Goal: Task Accomplishment & Management: Manage account settings

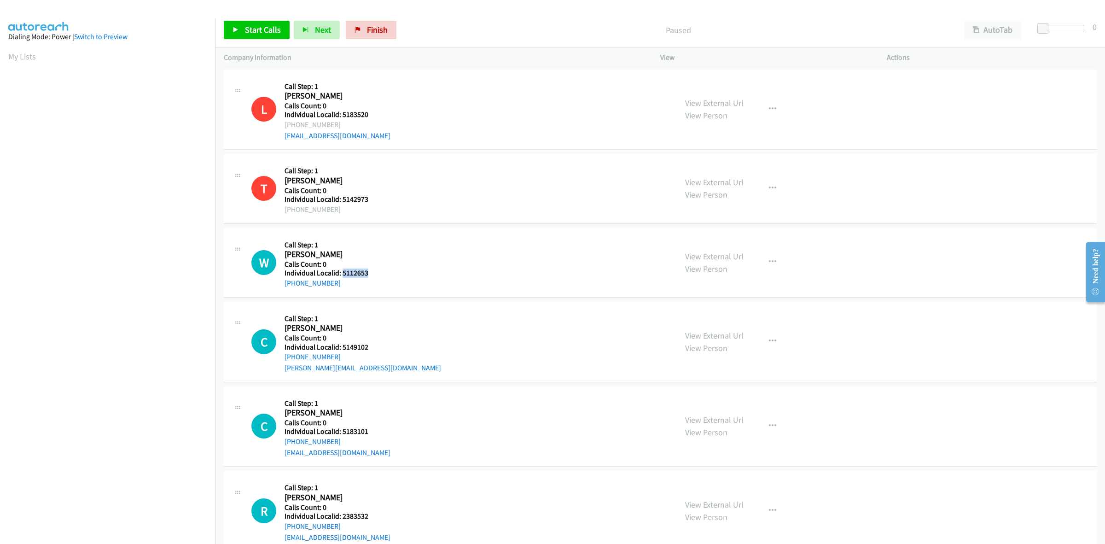
scroll to position [158, 0]
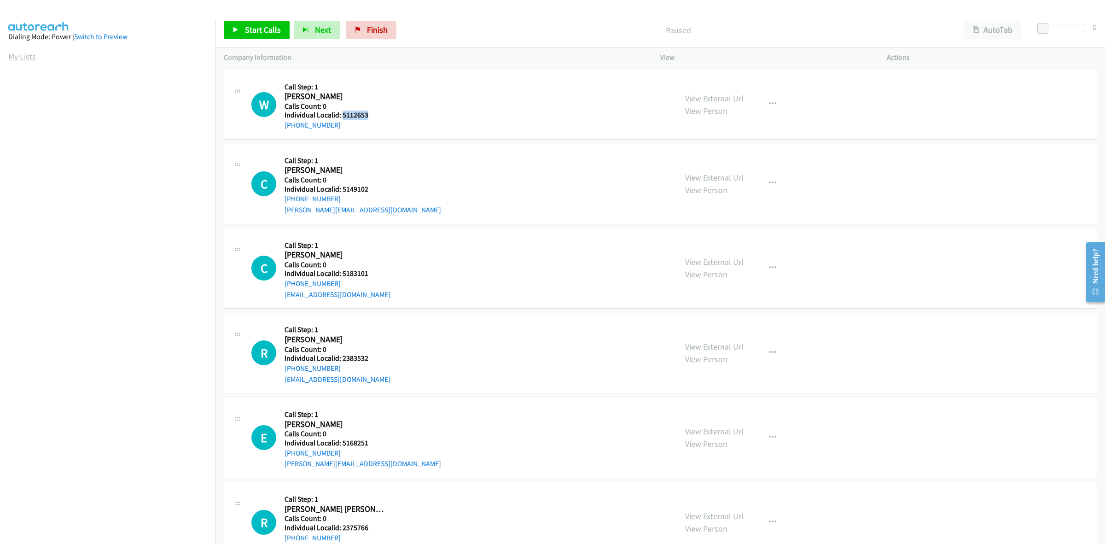
click at [26, 59] on link "My Lists" at bounding box center [22, 56] width 28 height 11
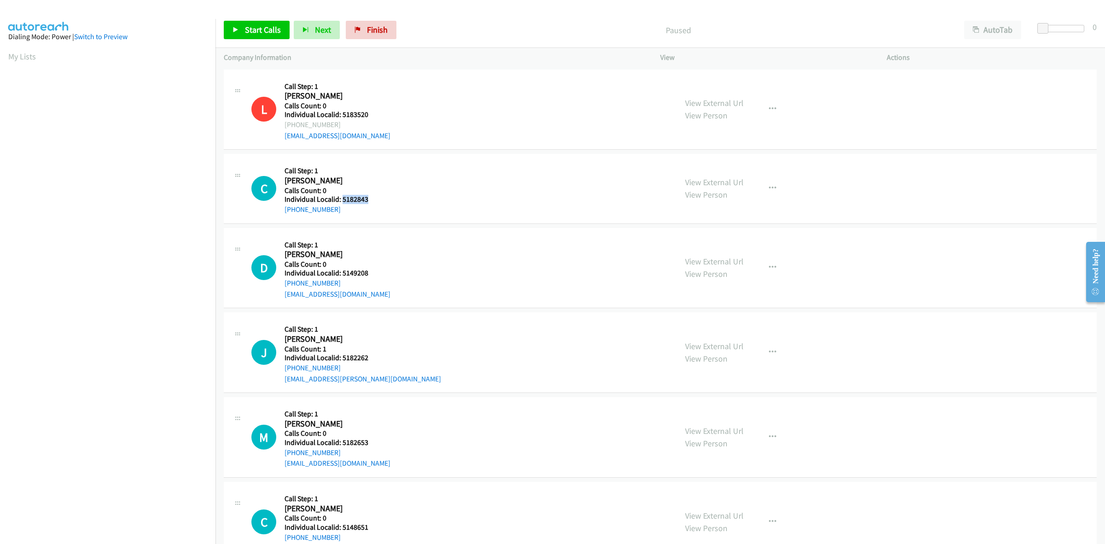
drag, startPoint x: 366, startPoint y: 197, endPoint x: 341, endPoint y: 196, distance: 25.3
click at [341, 196] on h5 "Individual Localid: 5182843" at bounding box center [335, 199] width 102 height 9
copy h5 "5182843"
drag, startPoint x: 336, startPoint y: 207, endPoint x: 279, endPoint y: 208, distance: 57.1
click at [279, 208] on div "C Callback Scheduled Call Step: 1 Cole Le Van America/New_York Calls Count: 0 I…" at bounding box center [459, 188] width 417 height 52
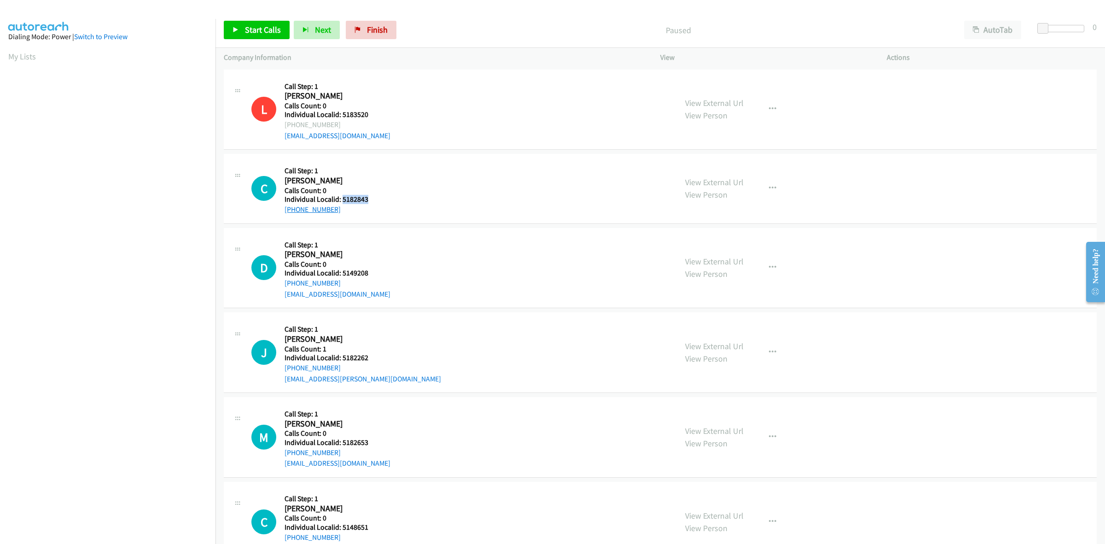
copy link "+1 609-350-4820"
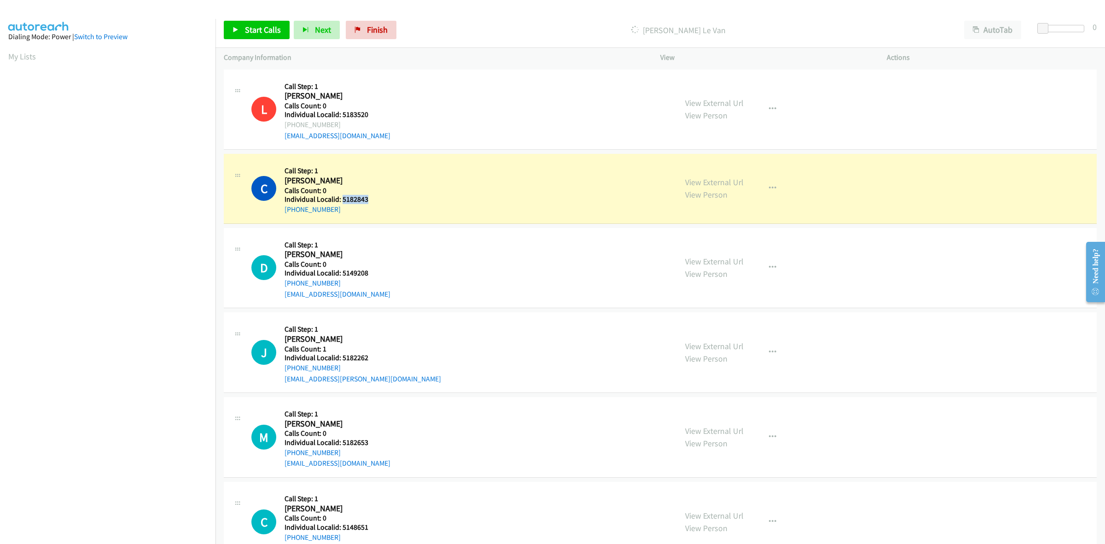
drag, startPoint x: 367, startPoint y: 198, endPoint x: 341, endPoint y: 200, distance: 26.3
click at [341, 200] on h5 "Individual Localid: 5182843" at bounding box center [335, 199] width 102 height 9
copy h5 "5182843"
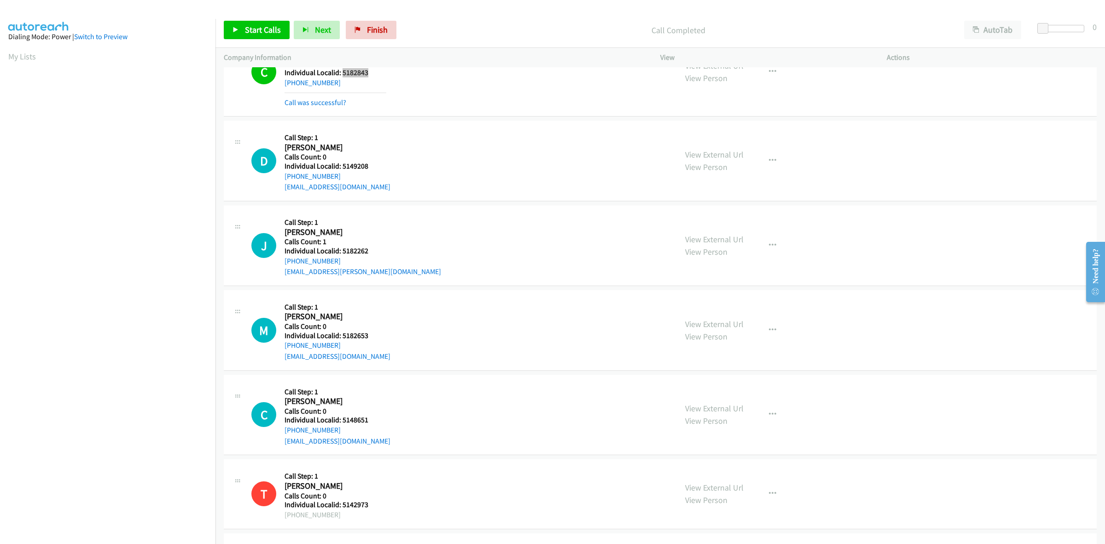
scroll to position [144, 0]
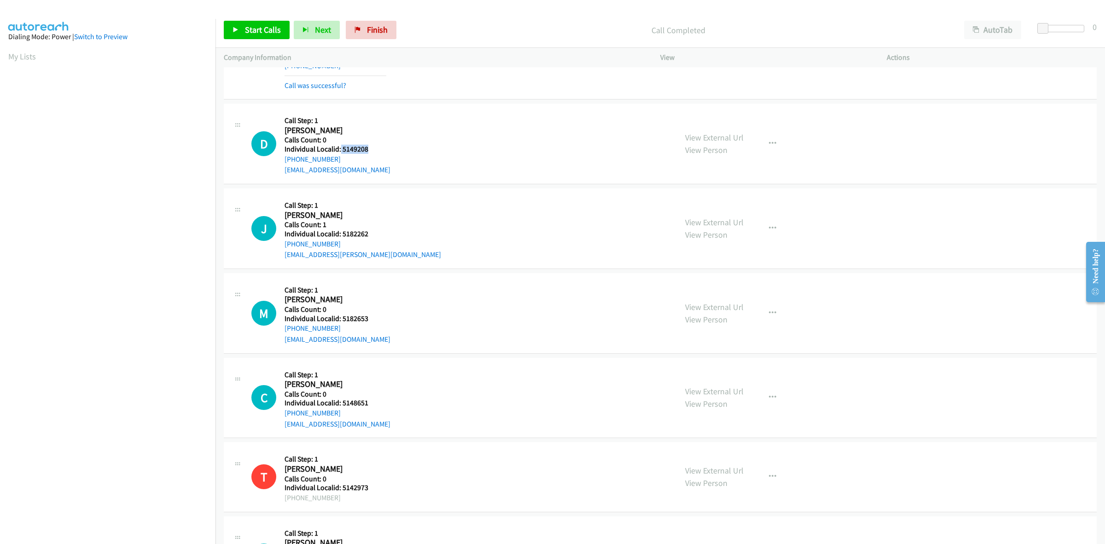
drag, startPoint x: 371, startPoint y: 145, endPoint x: 340, endPoint y: 151, distance: 31.2
click at [340, 151] on h5 "Individual Localid: 5149208" at bounding box center [337, 149] width 106 height 9
copy h5 "5149208"
click at [514, 107] on div "D Callback Scheduled Call Step: 1 Dustin Lilly America/Phoenix Calls Count: 0 I…" at bounding box center [660, 144] width 873 height 81
click at [770, 141] on icon "button" at bounding box center [772, 143] width 7 height 7
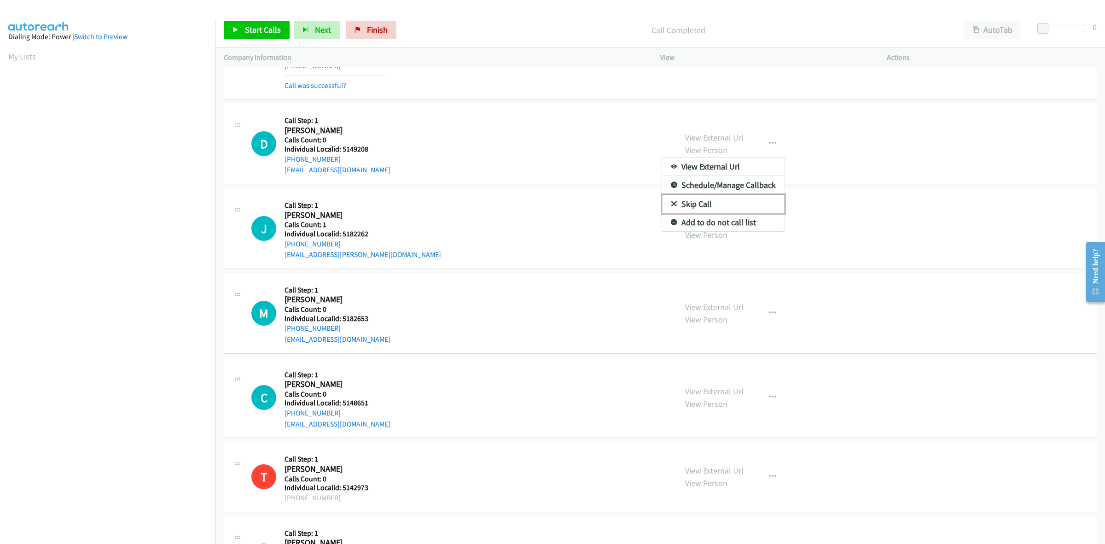
click at [707, 205] on link "Skip Call" at bounding box center [723, 204] width 122 height 18
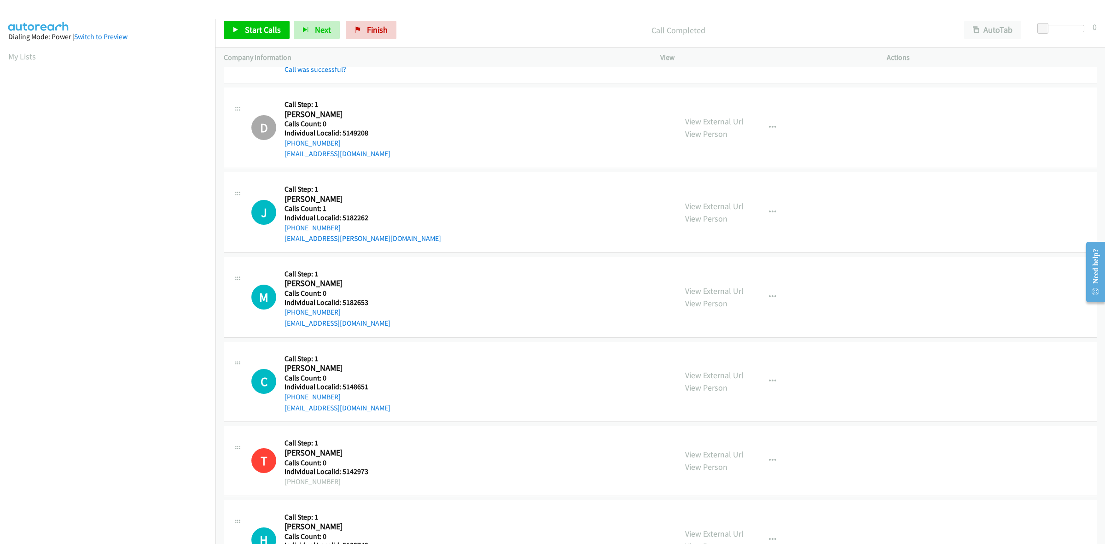
scroll to position [244, 0]
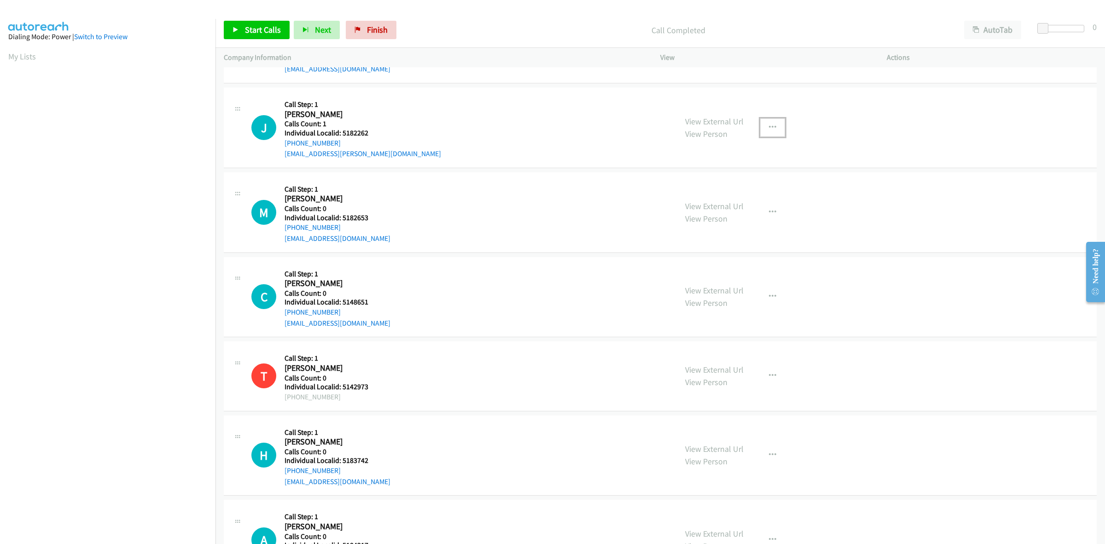
click at [771, 123] on button "button" at bounding box center [772, 127] width 25 height 18
click at [718, 189] on link "Skip Call" at bounding box center [723, 187] width 122 height 18
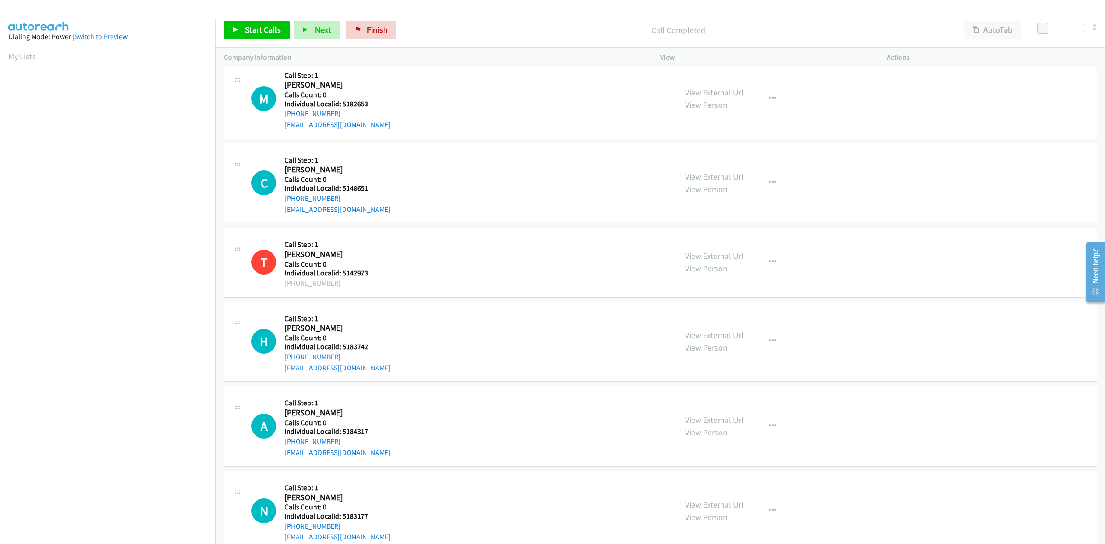
scroll to position [359, 0]
drag, startPoint x: 369, startPoint y: 100, endPoint x: 341, endPoint y: 100, distance: 28.5
click at [341, 100] on h5 "Individual Localid: 5182653" at bounding box center [337, 102] width 106 height 9
drag, startPoint x: 339, startPoint y: 100, endPoint x: 413, endPoint y: 88, distance: 75.1
click at [416, 88] on div "M Callback Scheduled Call Step: 1 Merrick Racette America/Chicago Calls Count: …" at bounding box center [459, 97] width 417 height 64
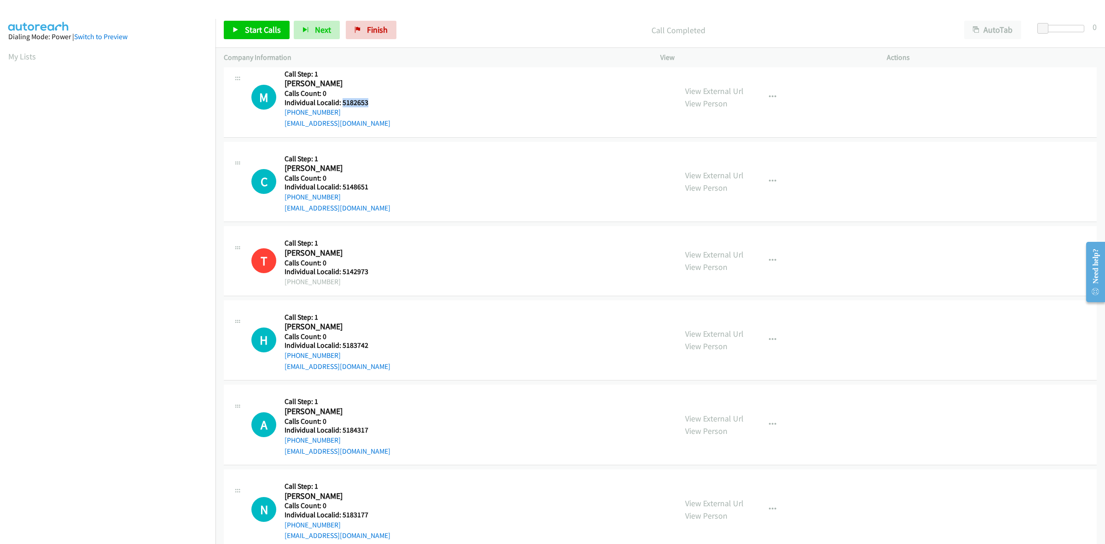
drag, startPoint x: 367, startPoint y: 105, endPoint x: 342, endPoint y: 103, distance: 25.0
click at [342, 103] on h5 "Individual Localid: 5182653" at bounding box center [337, 102] width 106 height 9
copy h5 "5182653"
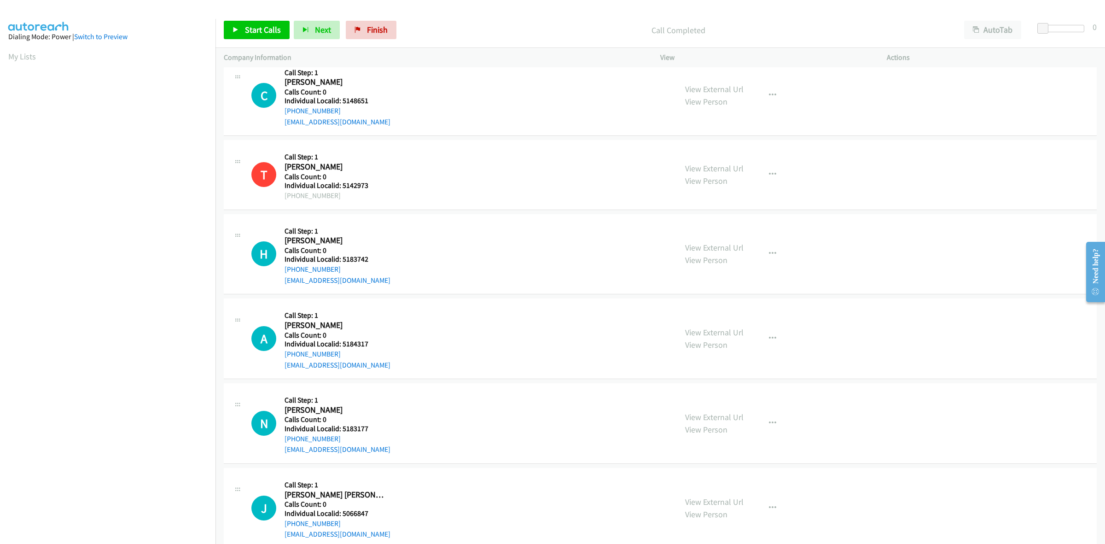
scroll to position [489, 0]
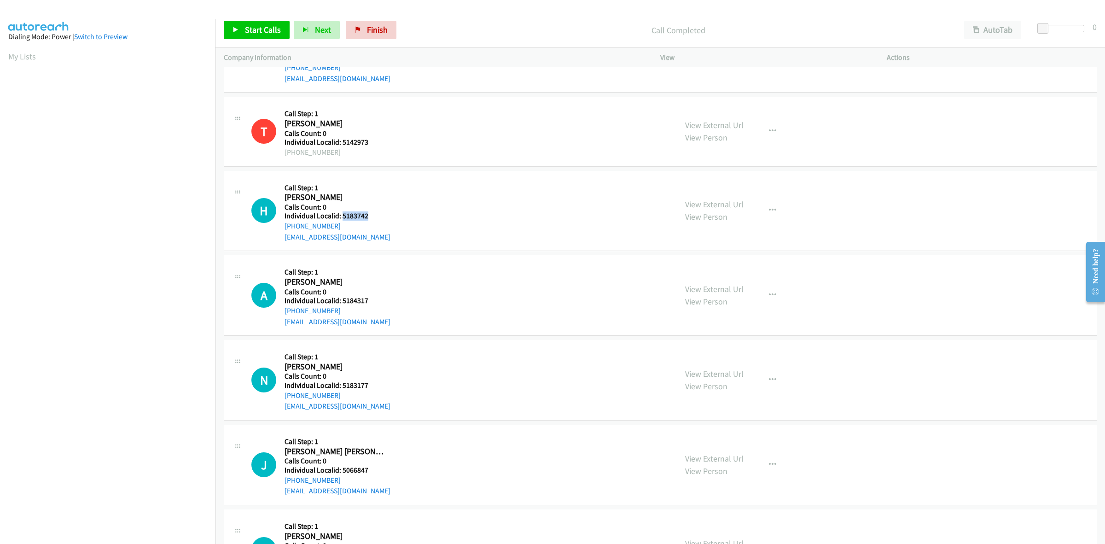
drag, startPoint x: 362, startPoint y: 215, endPoint x: 341, endPoint y: 215, distance: 20.7
click at [341, 215] on h5 "Individual Localid: 5183742" at bounding box center [337, 215] width 106 height 9
copy h5 "5183742"
drag, startPoint x: 339, startPoint y: 229, endPoint x: 280, endPoint y: 229, distance: 58.9
click at [280, 229] on div "H Callback Scheduled Call Step: 1 Hayden Bailey America/New_York Calls Count: 0…" at bounding box center [459, 211] width 417 height 64
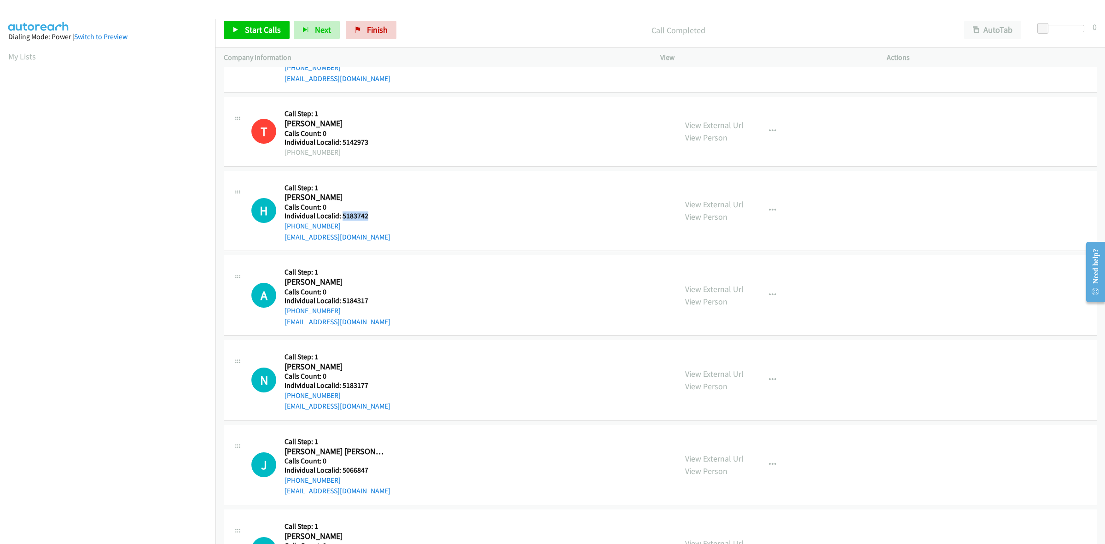
copy link "+1 810-689-3987"
drag, startPoint x: 369, startPoint y: 218, endPoint x: 342, endPoint y: 217, distance: 27.6
click at [342, 217] on h5 "Individual Localid: 5183742" at bounding box center [337, 215] width 106 height 9
copy h5 "5183742"
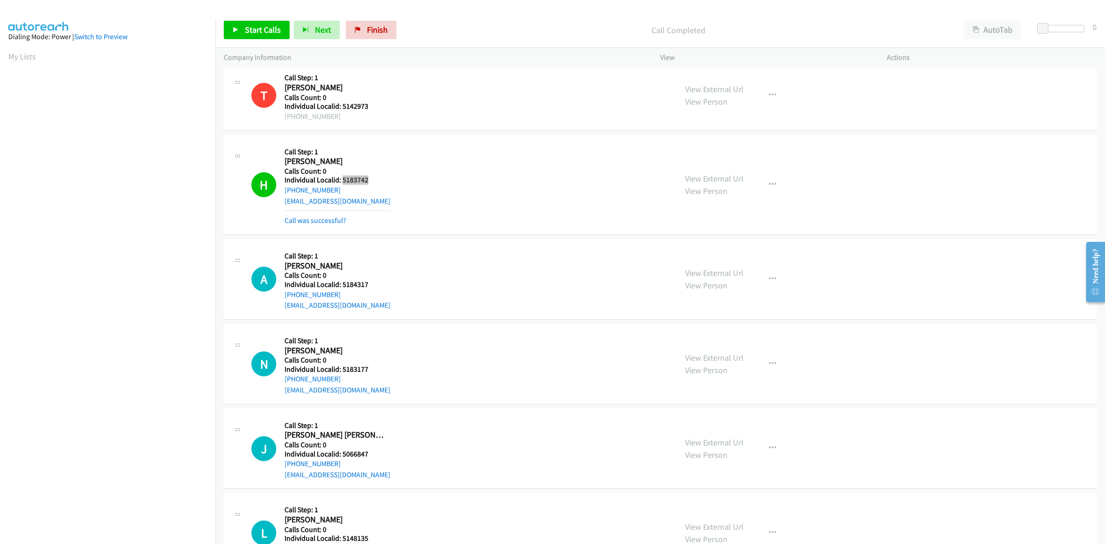
scroll to position [661, 0]
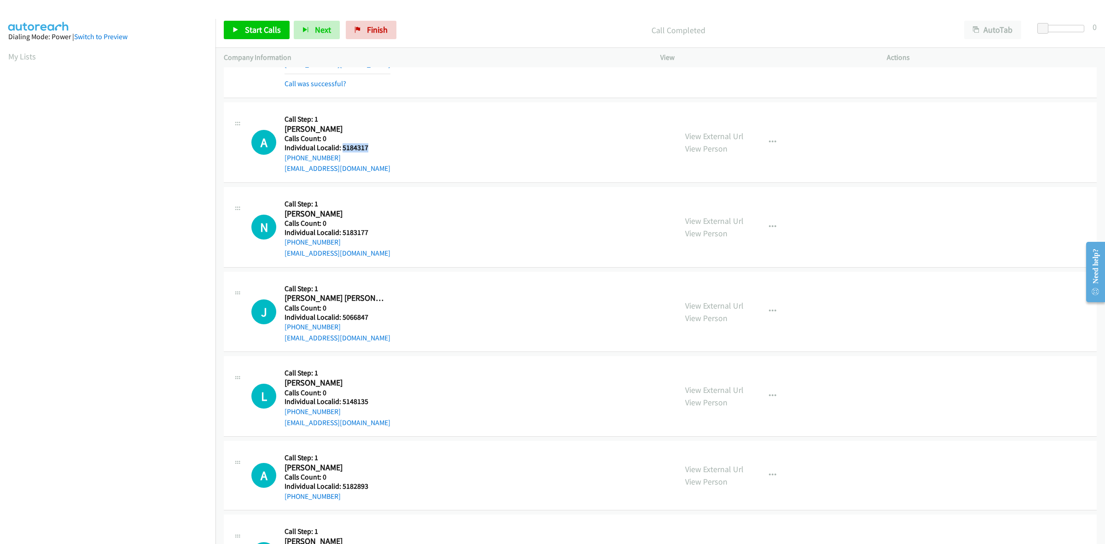
drag, startPoint x: 361, startPoint y: 145, endPoint x: 341, endPoint y: 146, distance: 20.7
click at [341, 146] on h5 "Individual Localid: 5184317" at bounding box center [337, 147] width 106 height 9
copy h5 "5184317"
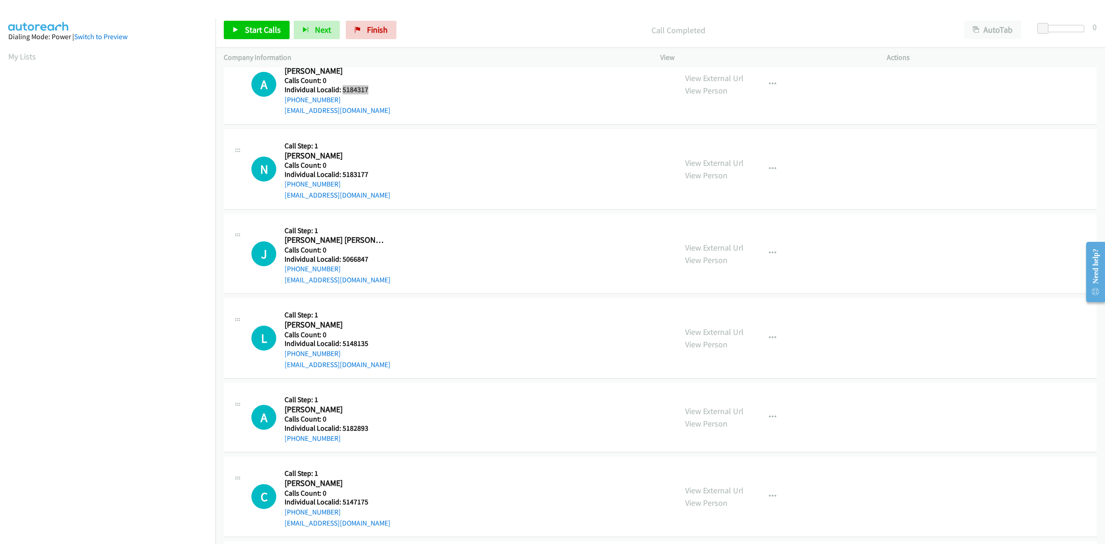
scroll to position [748, 0]
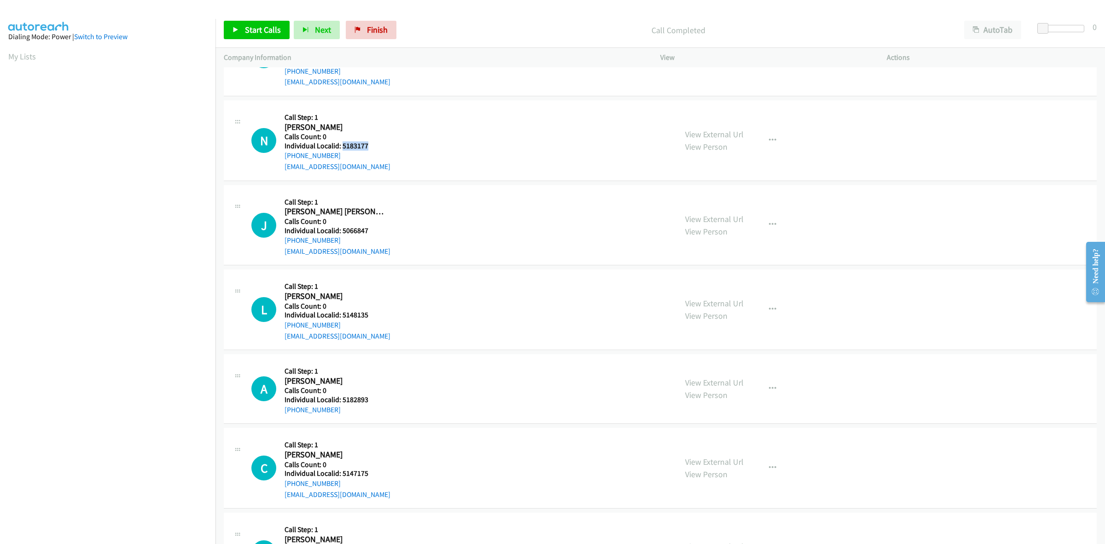
drag, startPoint x: 373, startPoint y: 149, endPoint x: 342, endPoint y: 144, distance: 31.7
click at [342, 144] on h5 "Individual Localid: 5183177" at bounding box center [337, 145] width 106 height 9
copy h5 "5183177"
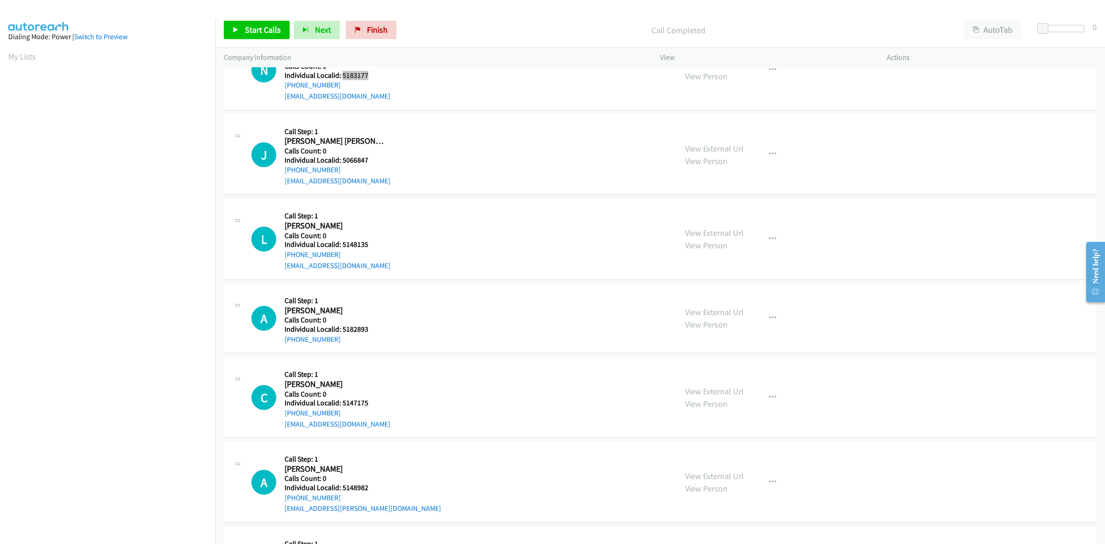
scroll to position [820, 0]
drag, startPoint x: 367, startPoint y: 160, endPoint x: 341, endPoint y: 155, distance: 26.2
click at [341, 155] on h5 "Individual Localid: 5066847" at bounding box center [337, 158] width 106 height 9
drag, startPoint x: 334, startPoint y: 170, endPoint x: 279, endPoint y: 173, distance: 54.4
click at [279, 173] on div "J Callback Scheduled Call Step: 1 Jo Jo Caliendo America/New_York Calls Count: …" at bounding box center [459, 154] width 417 height 64
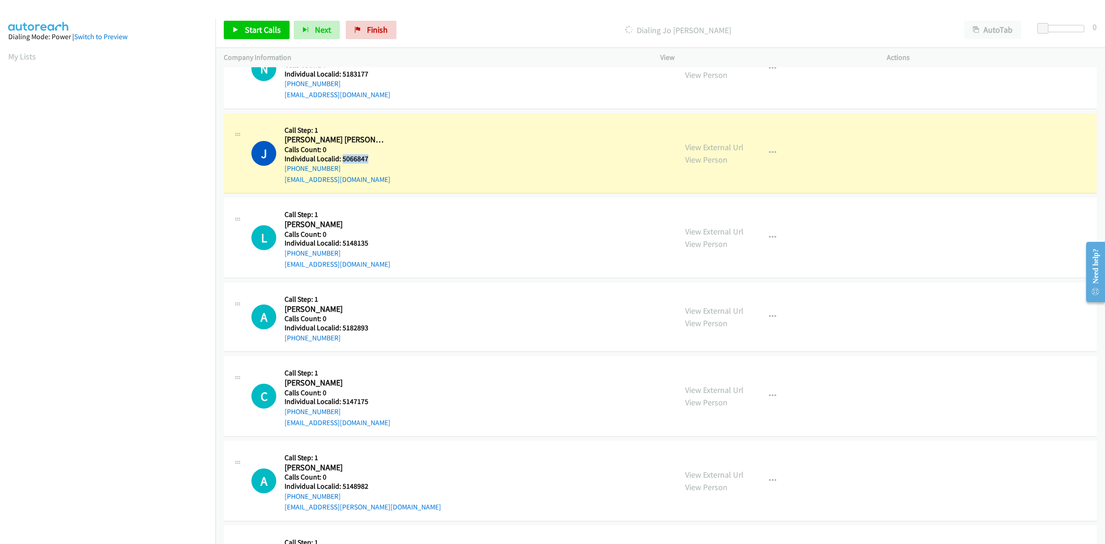
drag, startPoint x: 367, startPoint y: 160, endPoint x: 341, endPoint y: 160, distance: 25.8
click at [341, 160] on h5 "Individual Localid: 5066847" at bounding box center [337, 158] width 106 height 9
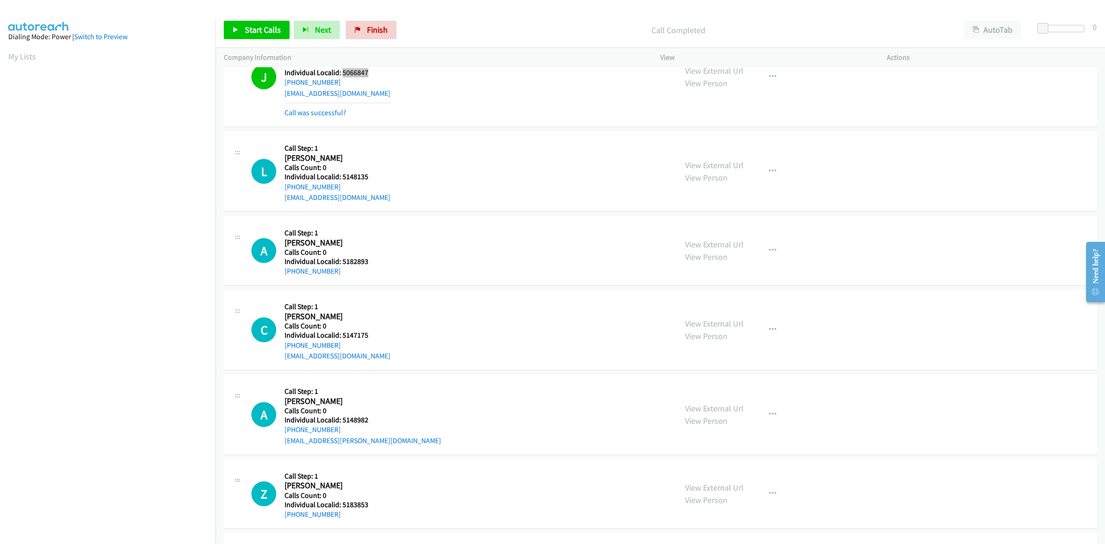
scroll to position [935, 0]
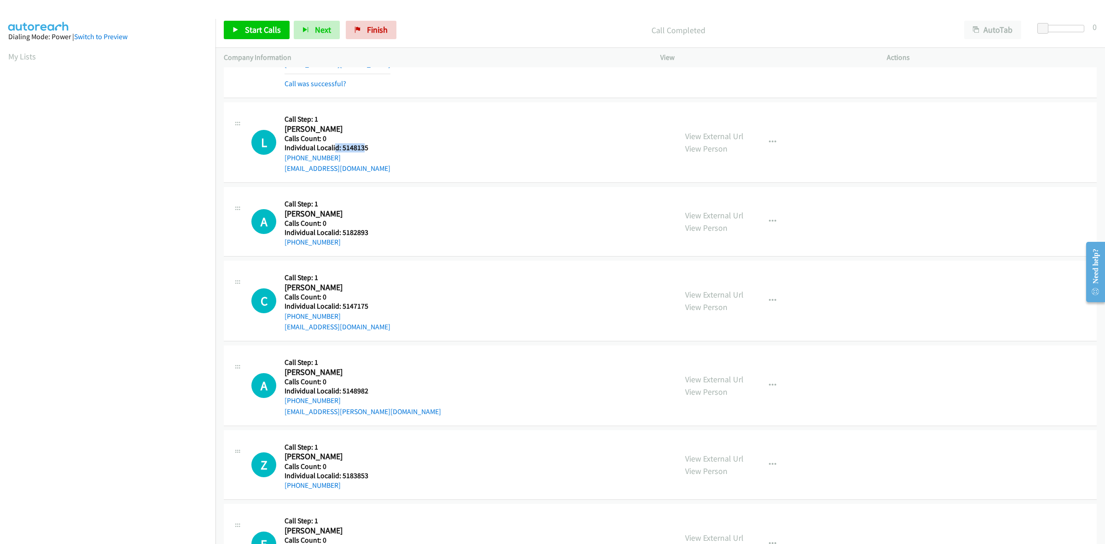
drag, startPoint x: 361, startPoint y: 146, endPoint x: 333, endPoint y: 144, distance: 28.6
click at [333, 144] on h5 "Individual Localid: 5148135" at bounding box center [337, 147] width 106 height 9
click at [374, 151] on h5 "Individual Localid: 5148135" at bounding box center [337, 147] width 106 height 9
drag, startPoint x: 359, startPoint y: 147, endPoint x: 342, endPoint y: 146, distance: 17.5
click at [342, 146] on h5 "Individual Localid: 5148135" at bounding box center [337, 147] width 106 height 9
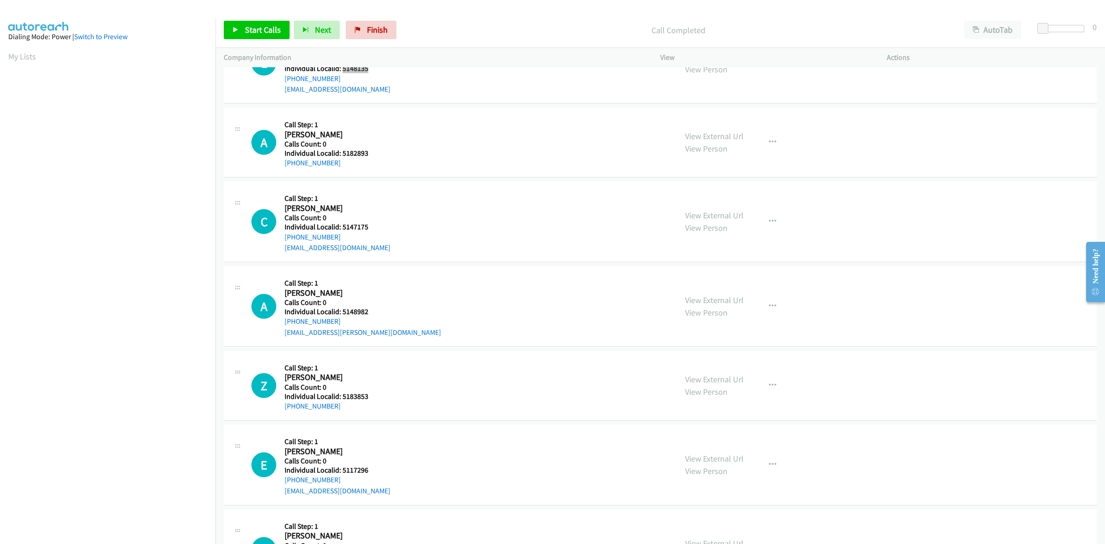
scroll to position [1036, 0]
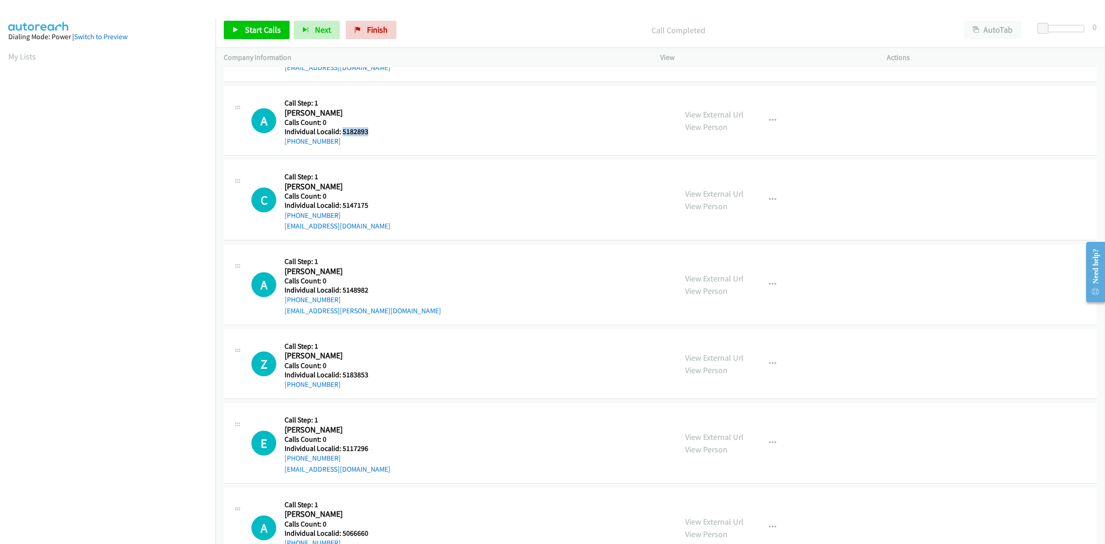
drag, startPoint x: 357, startPoint y: 132, endPoint x: 342, endPoint y: 132, distance: 14.7
click at [342, 132] on h5 "Individual Localid: 5182893" at bounding box center [335, 131] width 102 height 9
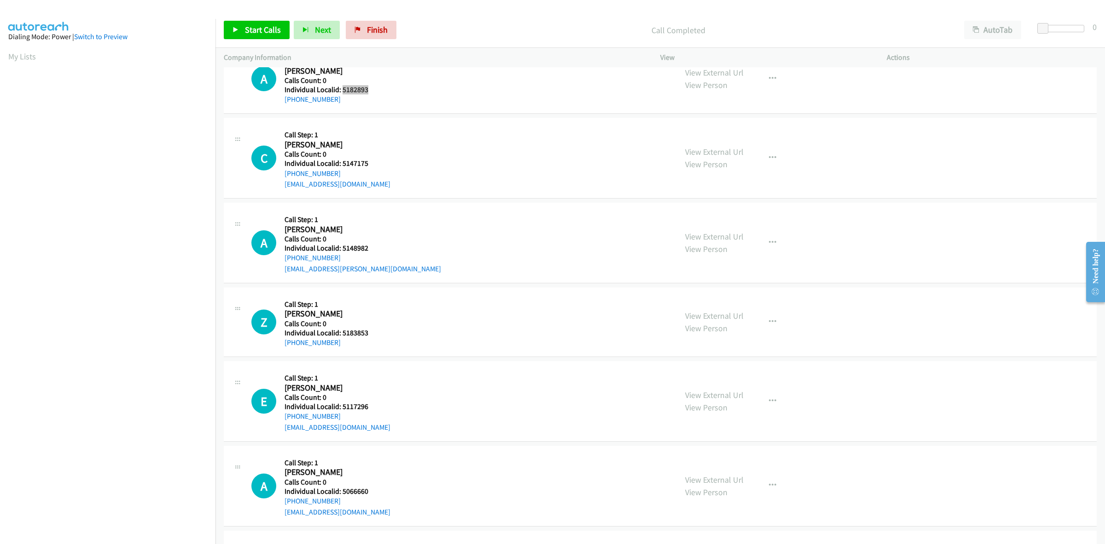
scroll to position [1078, 0]
drag, startPoint x: 371, startPoint y: 162, endPoint x: 342, endPoint y: 166, distance: 30.1
click at [342, 166] on h5 "Individual Localid: 5147175" at bounding box center [337, 162] width 106 height 9
click at [478, 165] on div "C Callback Scheduled Call Step: 1 Carson Springer America/New_York Calls Count:…" at bounding box center [459, 157] width 417 height 64
click at [769, 154] on icon "button" at bounding box center [772, 156] width 7 height 7
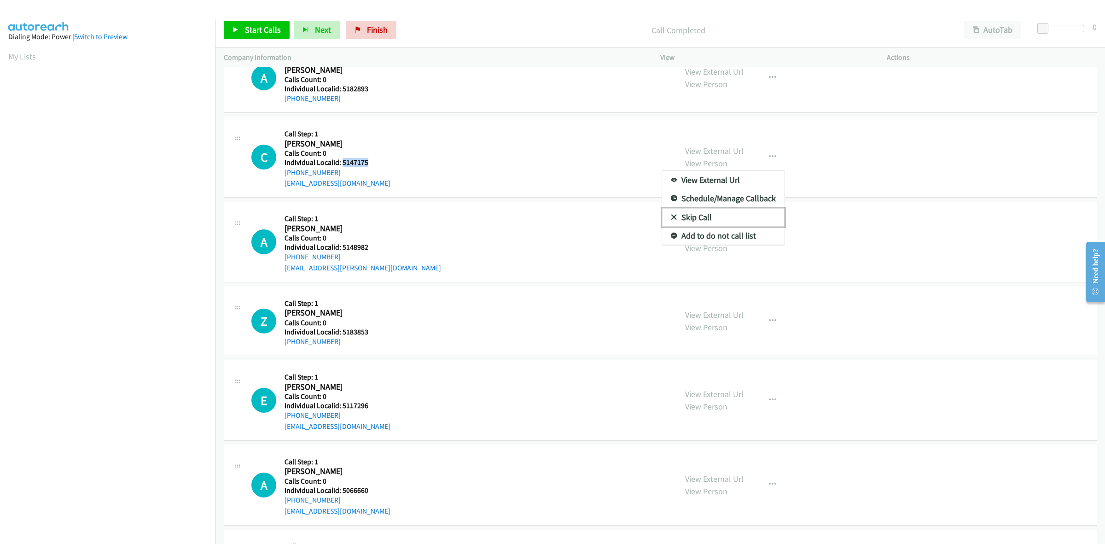
click at [712, 214] on link "Skip Call" at bounding box center [723, 217] width 122 height 18
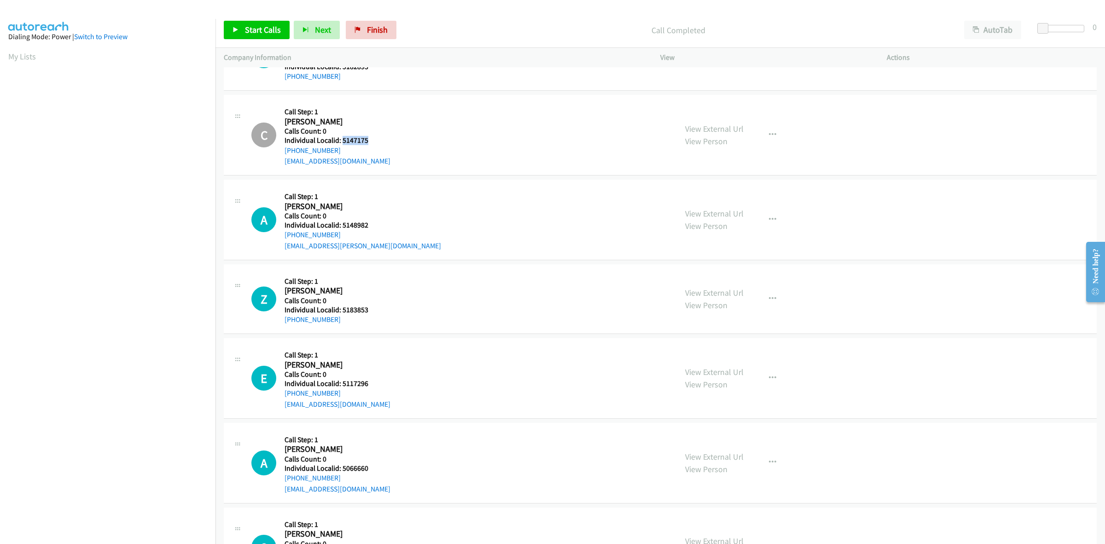
scroll to position [1193, 0]
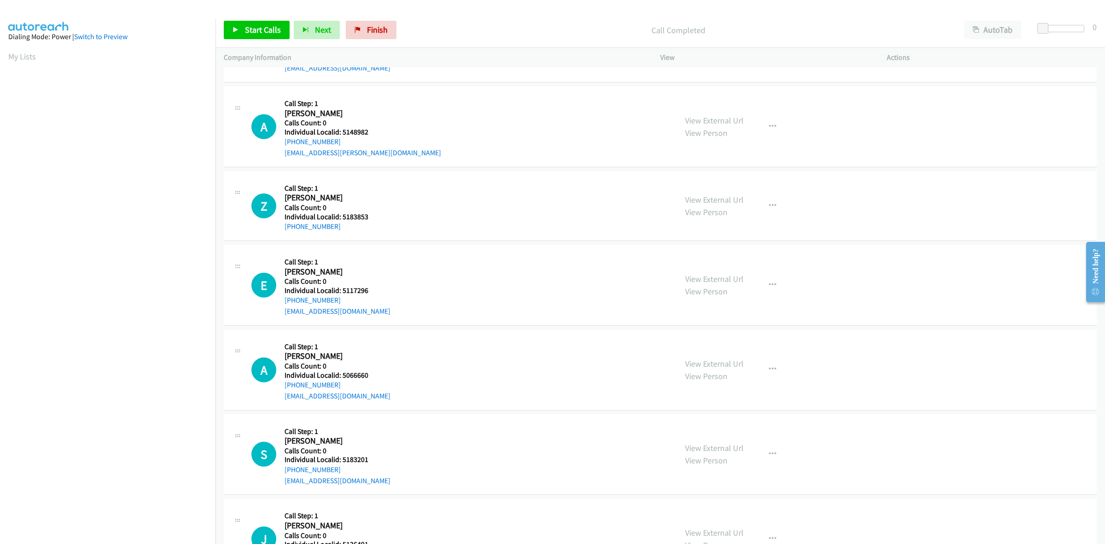
drag, startPoint x: 369, startPoint y: 136, endPoint x: 347, endPoint y: 134, distance: 21.7
click at [347, 134] on div "Callback Scheduled Call Step: 1 Addilyn Buso America/Chicago Calls Count: 0 Ind…" at bounding box center [362, 127] width 156 height 64
click at [385, 133] on h5 "Individual Localid: 5148982" at bounding box center [362, 131] width 156 height 9
click at [364, 132] on h5 "Individual Localid: 5148982" at bounding box center [362, 131] width 156 height 9
drag, startPoint x: 371, startPoint y: 131, endPoint x: 342, endPoint y: 130, distance: 29.0
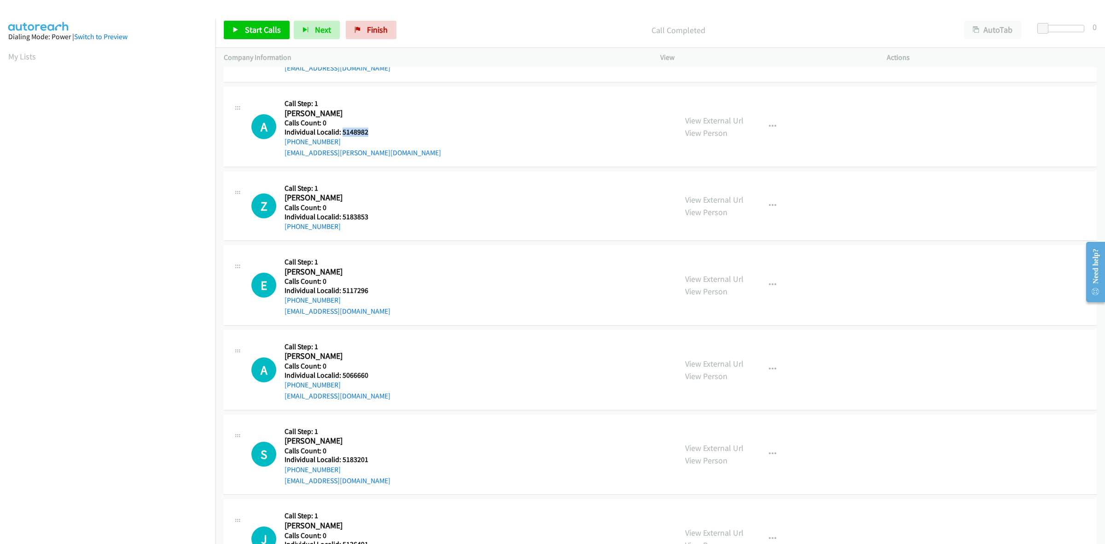
click at [342, 130] on h5 "Individual Localid: 5148982" at bounding box center [362, 131] width 156 height 9
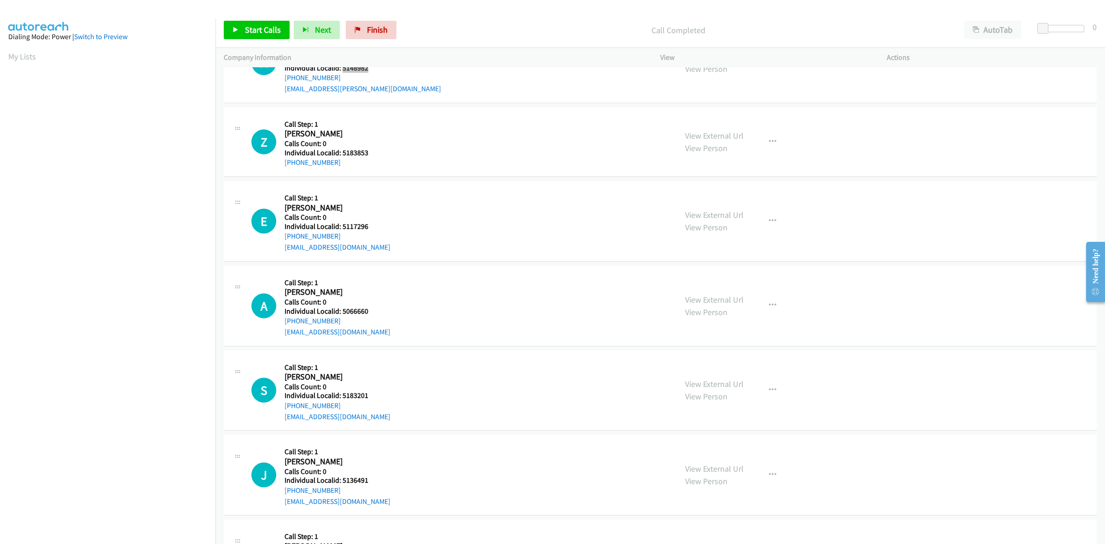
scroll to position [1266, 0]
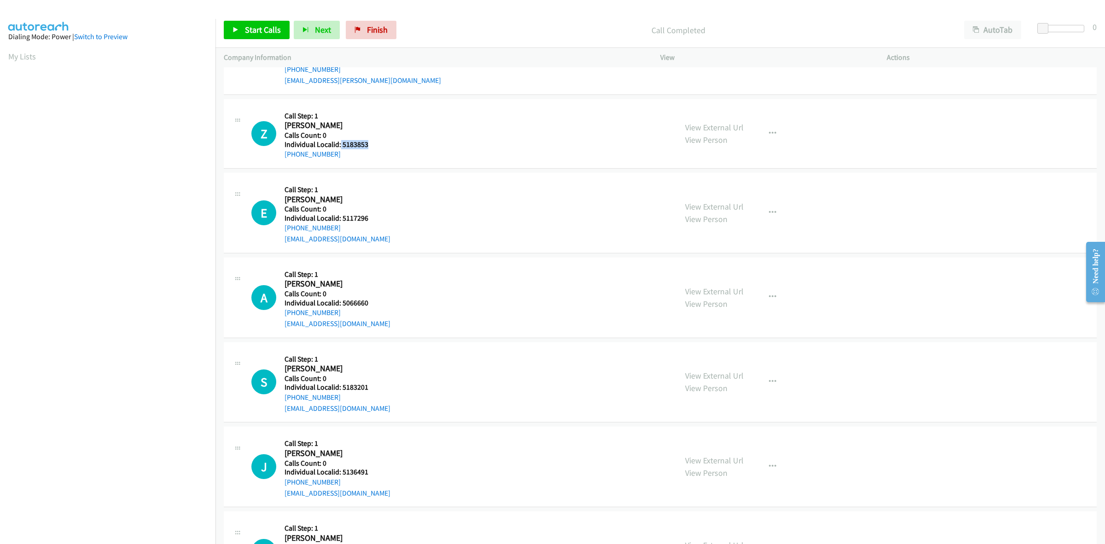
drag, startPoint x: 365, startPoint y: 144, endPoint x: 339, endPoint y: 141, distance: 26.0
click at [339, 141] on h5 "Individual Localid: 5183853" at bounding box center [335, 144] width 102 height 9
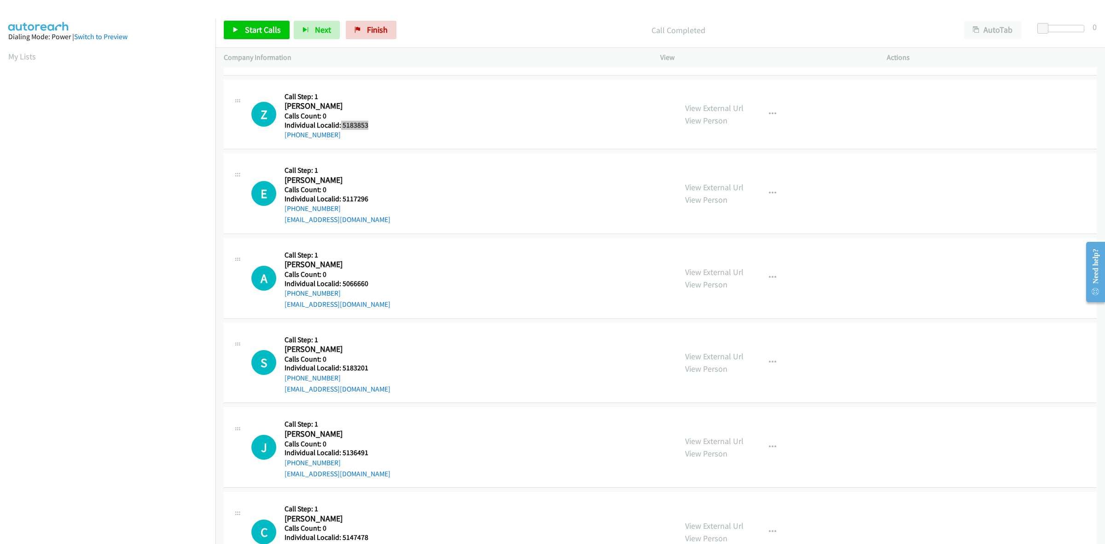
scroll to position [1337, 0]
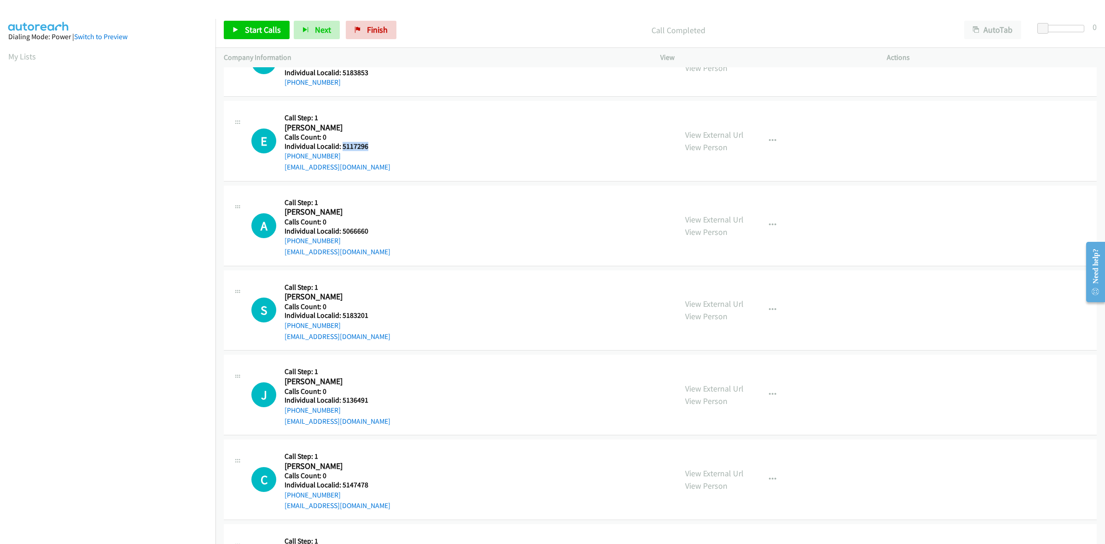
drag, startPoint x: 368, startPoint y: 145, endPoint x: 342, endPoint y: 146, distance: 26.3
click at [342, 146] on h5 "Individual Localid: 5117296" at bounding box center [337, 146] width 106 height 9
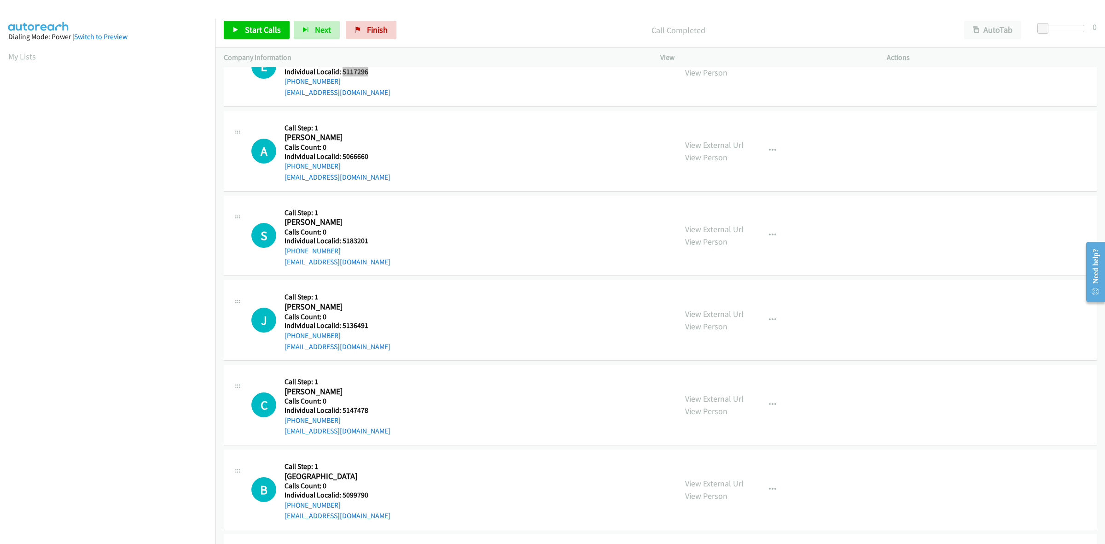
scroll to position [1438, 0]
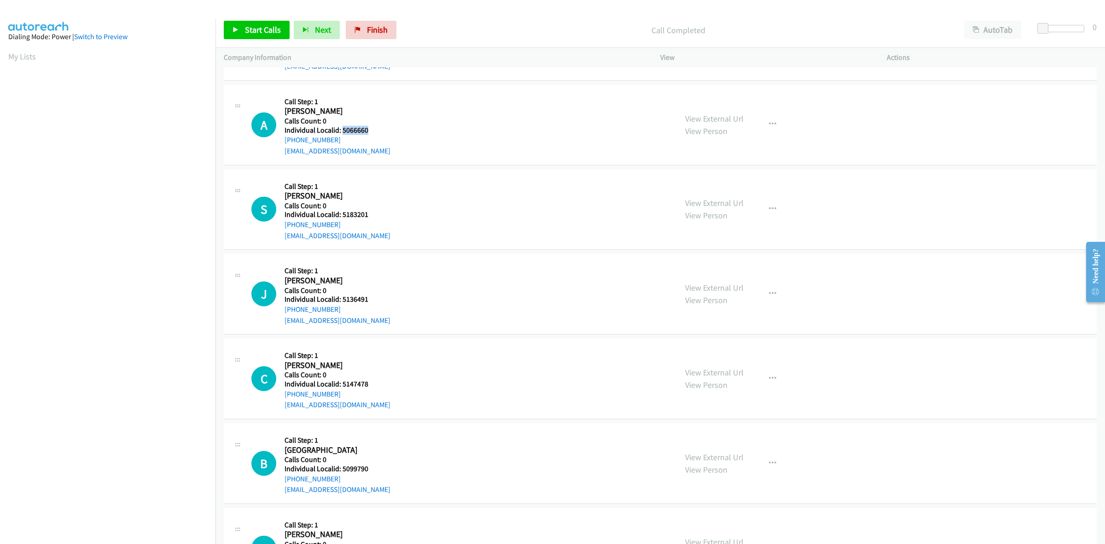
drag, startPoint x: 374, startPoint y: 130, endPoint x: 342, endPoint y: 130, distance: 31.8
click at [342, 130] on h5 "Individual Localid: 5066660" at bounding box center [337, 130] width 106 height 9
drag, startPoint x: 344, startPoint y: 140, endPoint x: 286, endPoint y: 139, distance: 58.0
click at [286, 139] on div "+1 813-360-3956" at bounding box center [337, 139] width 106 height 11
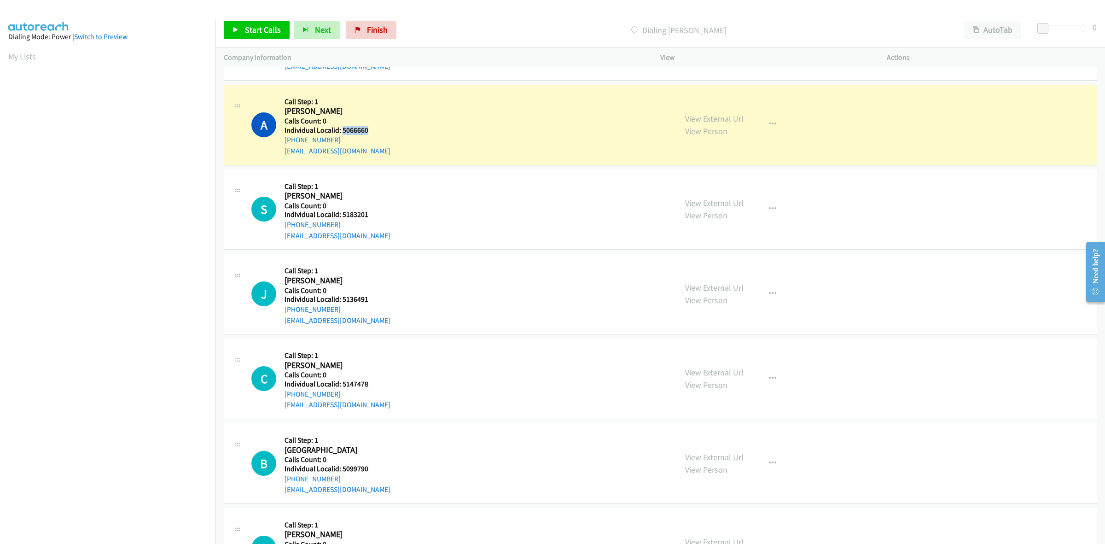
drag, startPoint x: 369, startPoint y: 130, endPoint x: 341, endPoint y: 132, distance: 27.6
click at [341, 132] on h5 "Individual Localid: 5066660" at bounding box center [337, 130] width 106 height 9
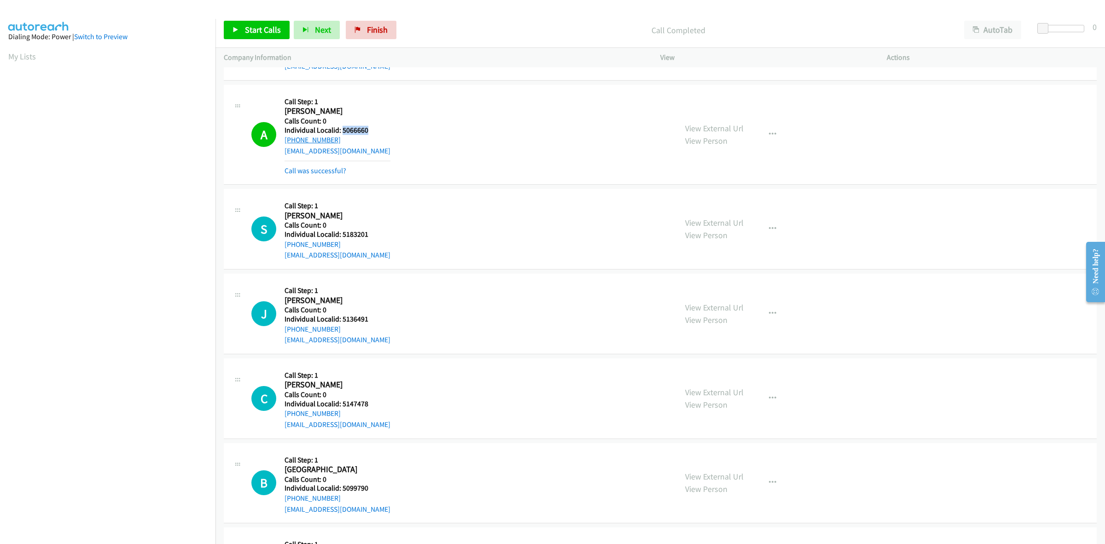
drag, startPoint x: 335, startPoint y: 139, endPoint x: 286, endPoint y: 141, distance: 48.8
click at [286, 141] on div "+1 813-360-3956" at bounding box center [337, 139] width 106 height 11
click at [774, 130] on button "button" at bounding box center [772, 134] width 25 height 18
click at [704, 213] on link "Add to do not call list" at bounding box center [723, 213] width 122 height 18
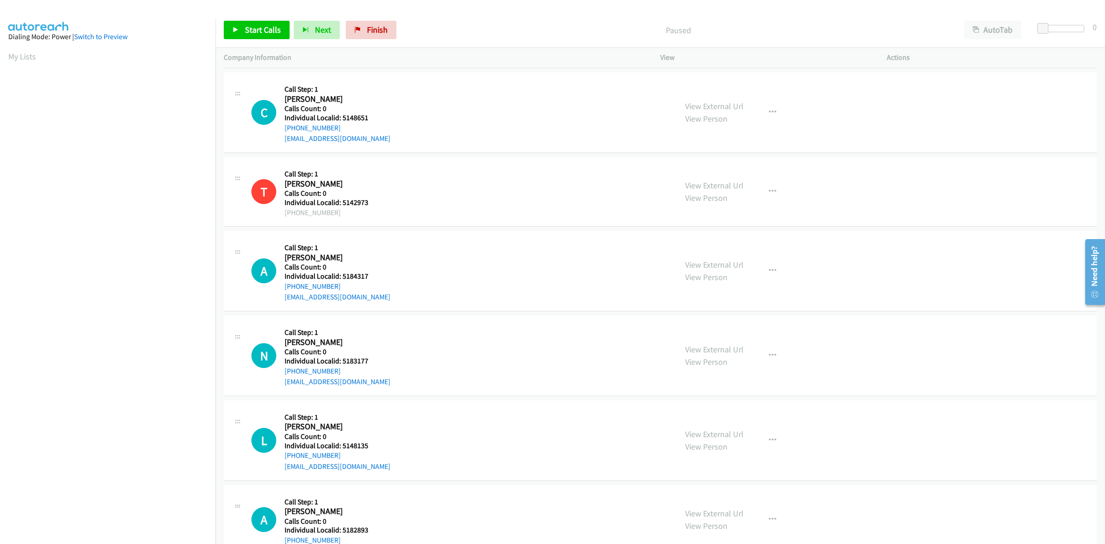
scroll to position [201, 0]
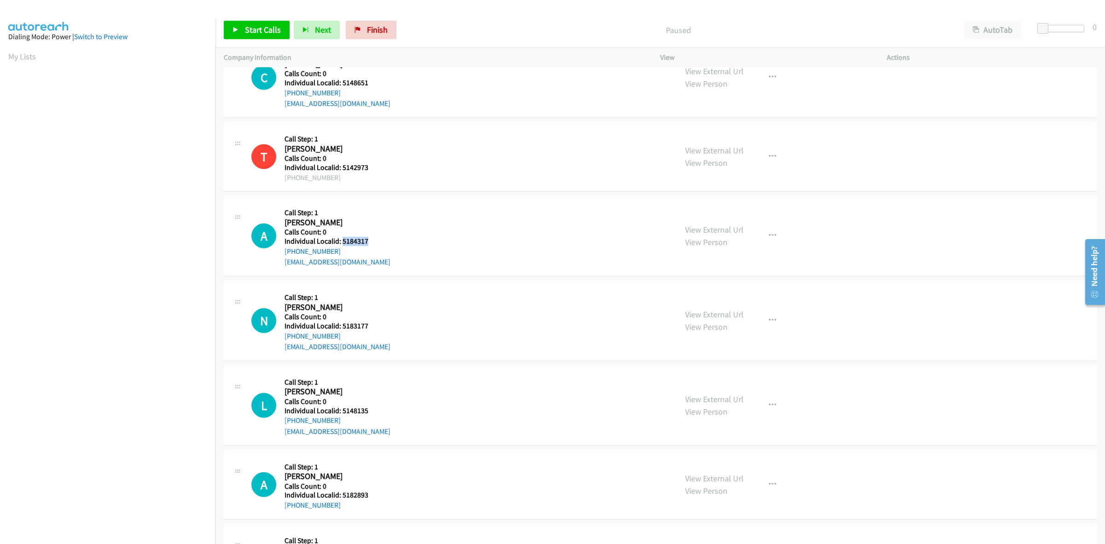
drag, startPoint x: 370, startPoint y: 239, endPoint x: 342, endPoint y: 240, distance: 27.6
click at [342, 240] on h5 "Individual Localid: 5184317" at bounding box center [337, 241] width 106 height 9
copy h5 "5184317"
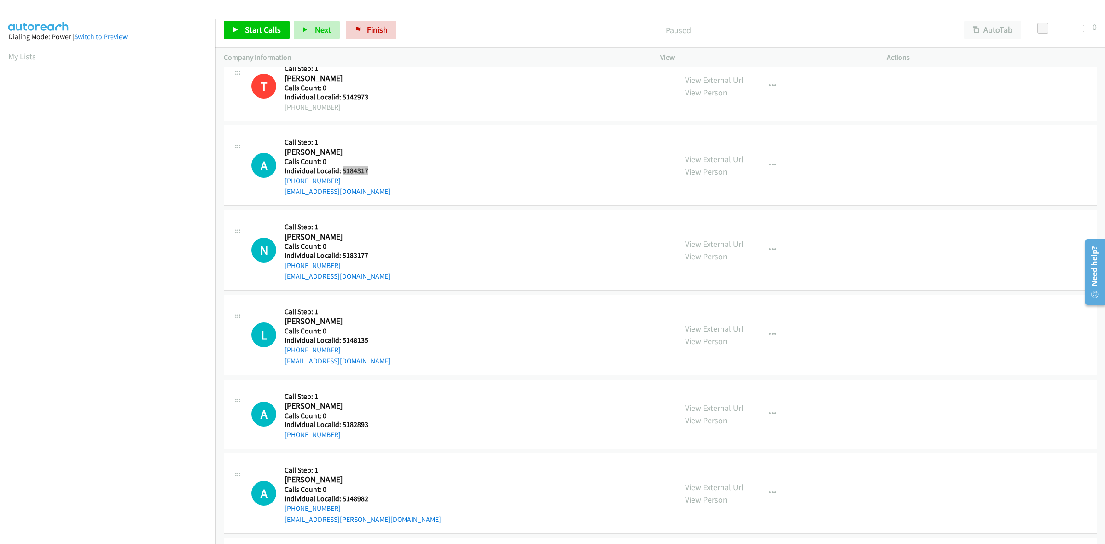
scroll to position [316, 0]
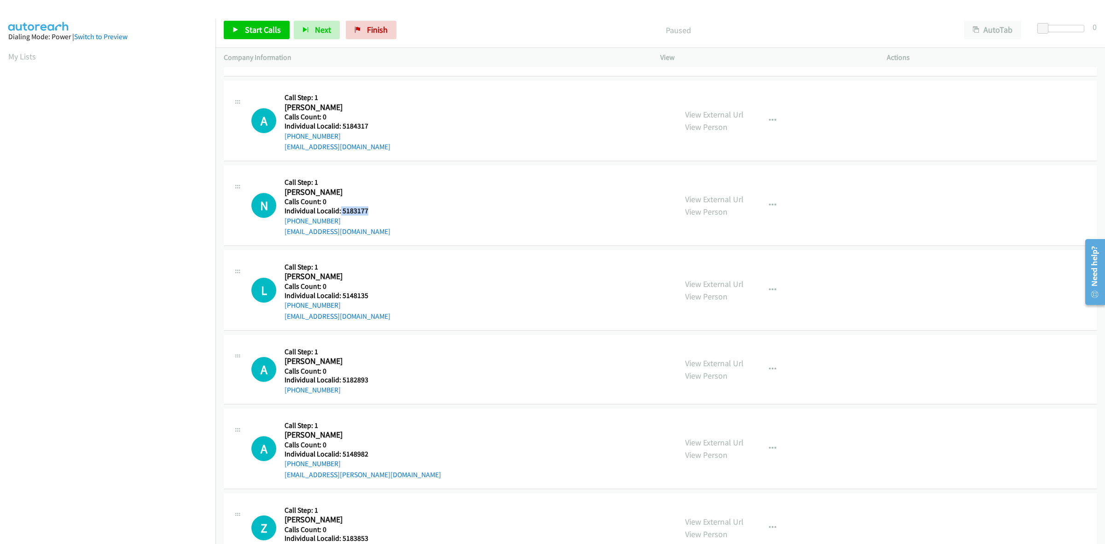
drag, startPoint x: 369, startPoint y: 212, endPoint x: 340, endPoint y: 206, distance: 30.1
click at [340, 206] on h5 "Individual Localid: 5183177" at bounding box center [337, 210] width 106 height 9
copy h5 "5183177"
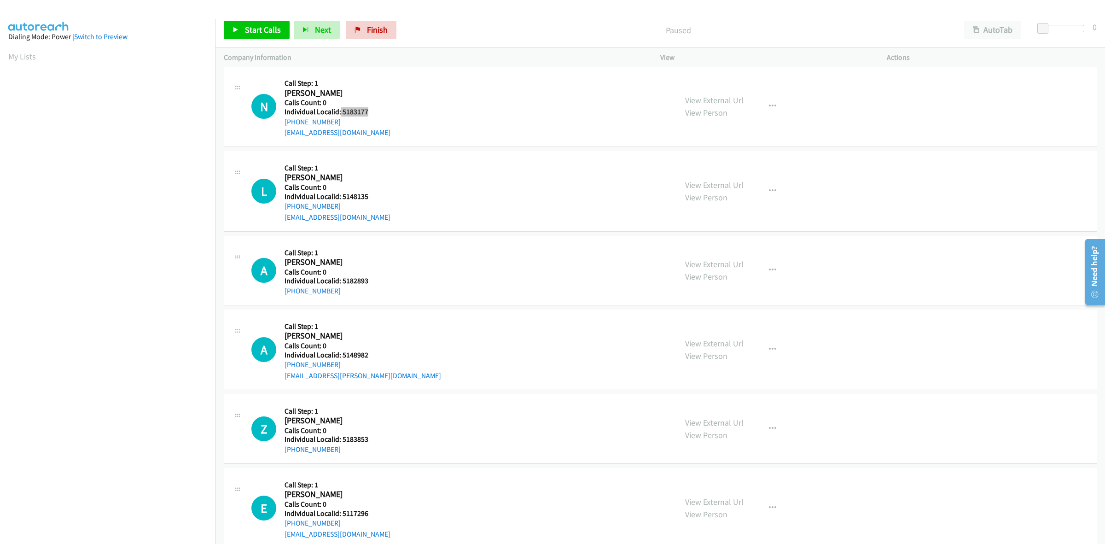
scroll to position [417, 0]
drag, startPoint x: 365, startPoint y: 195, endPoint x: 342, endPoint y: 196, distance: 22.6
click at [342, 196] on h5 "Individual Localid: 5148135" at bounding box center [337, 194] width 106 height 9
copy h5 "5148135"
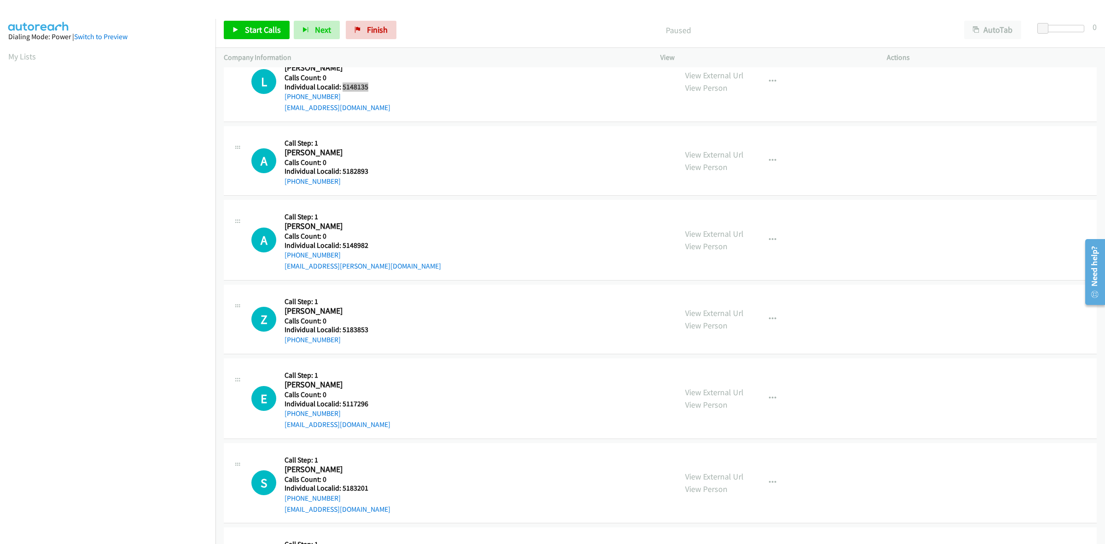
scroll to position [561, 0]
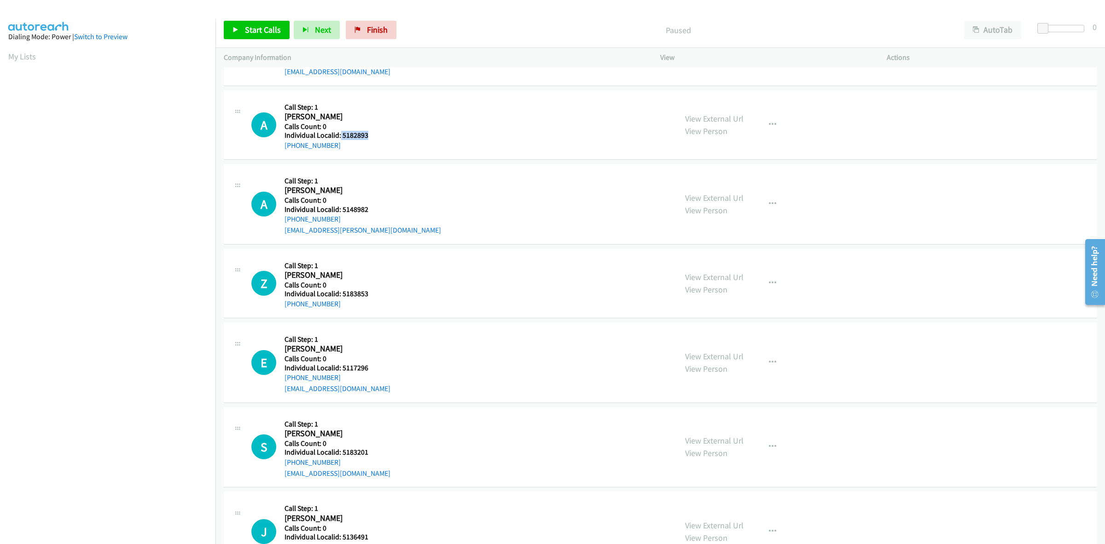
drag, startPoint x: 374, startPoint y: 136, endPoint x: 340, endPoint y: 136, distance: 34.1
click at [340, 136] on h5 "Individual Localid: 5182893" at bounding box center [335, 135] width 102 height 9
copy h5 "5182893"
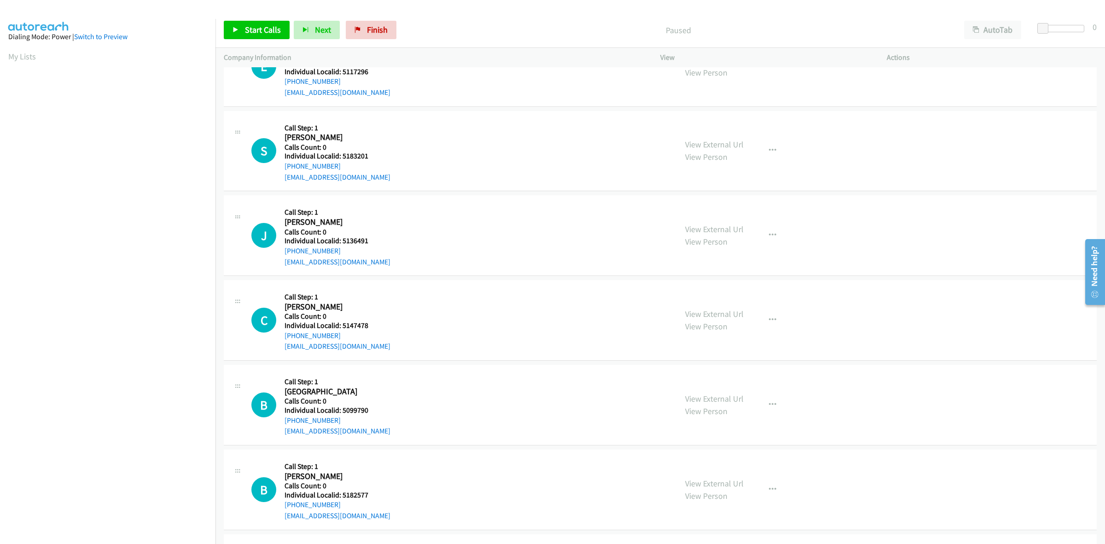
scroll to position [863, 0]
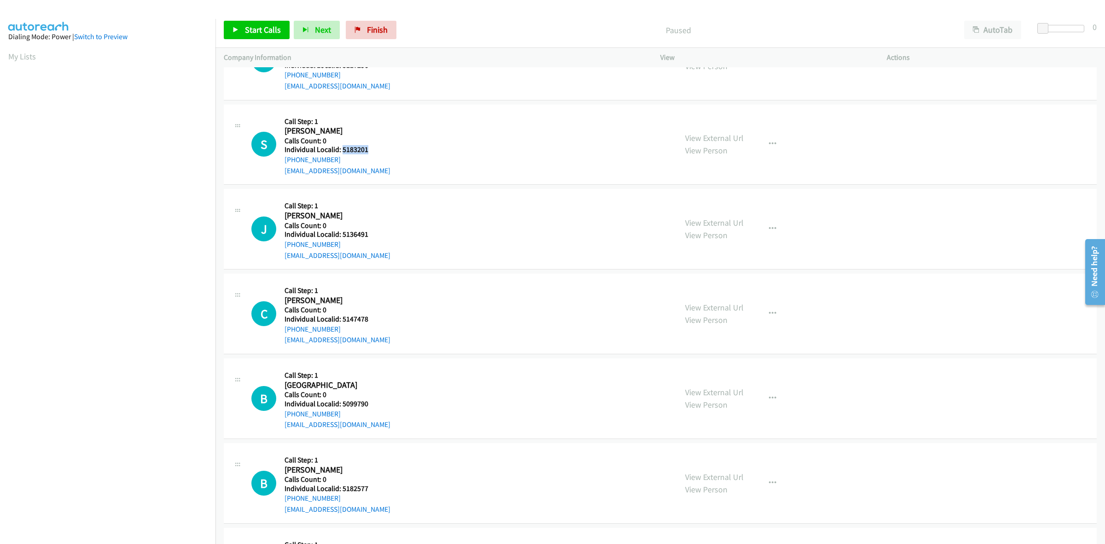
drag, startPoint x: 369, startPoint y: 145, endPoint x: 342, endPoint y: 151, distance: 27.2
click at [342, 151] on h5 "Individual Localid: 5183201" at bounding box center [337, 149] width 106 height 9
copy h5 "5183201"
drag, startPoint x: 340, startPoint y: 159, endPoint x: 286, endPoint y: 161, distance: 53.9
click at [281, 162] on div "S Callback Scheduled Call Step: 1 Spencer Livers America/New_York Calls Count: …" at bounding box center [459, 145] width 417 height 64
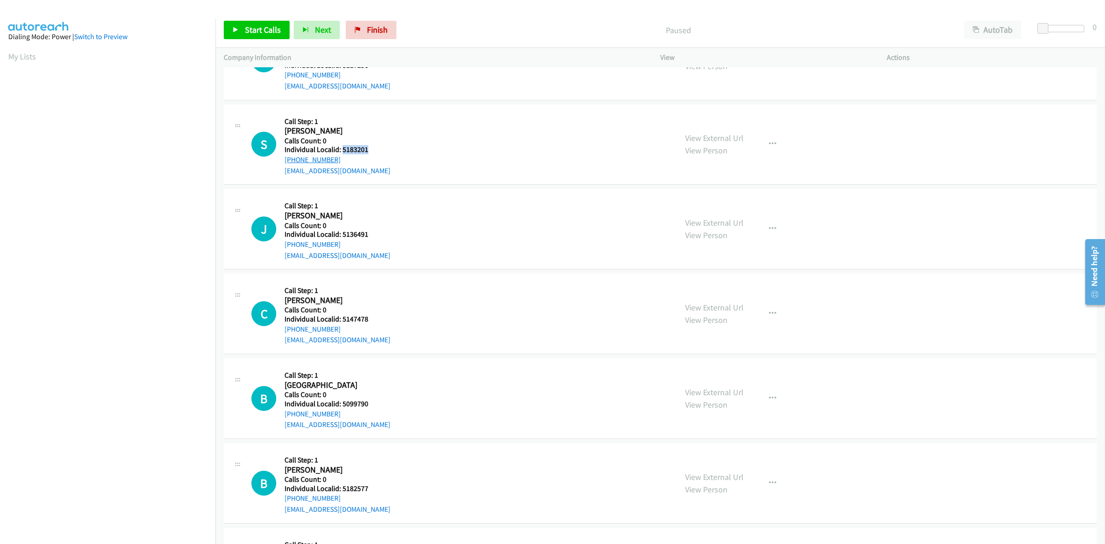
copy link "+1 757-237-5525"
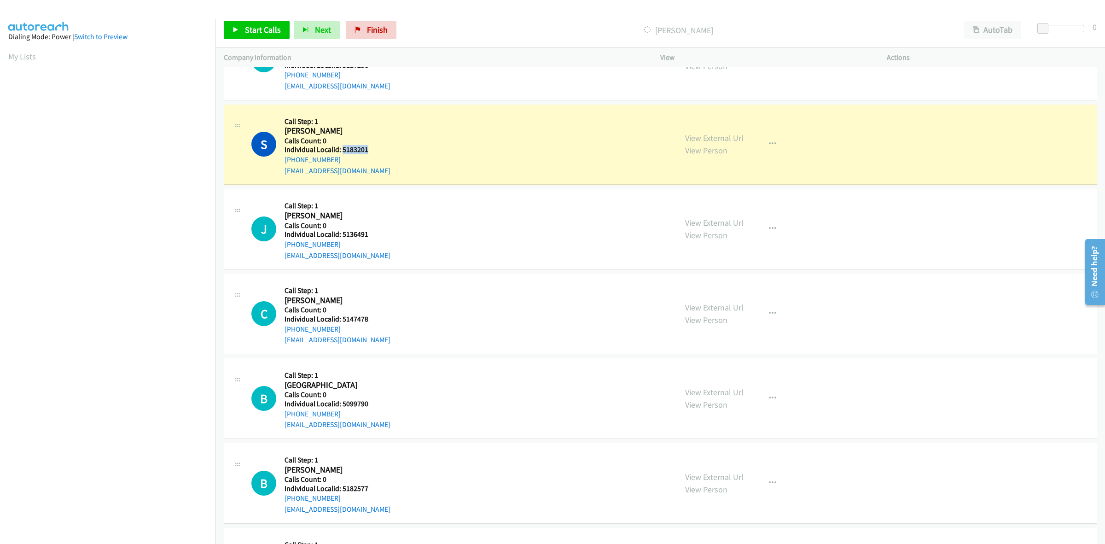
drag, startPoint x: 371, startPoint y: 150, endPoint x: 341, endPoint y: 150, distance: 29.9
click at [341, 150] on h5 "Individual Localid: 5183201" at bounding box center [337, 149] width 106 height 9
copy h5 "5183201"
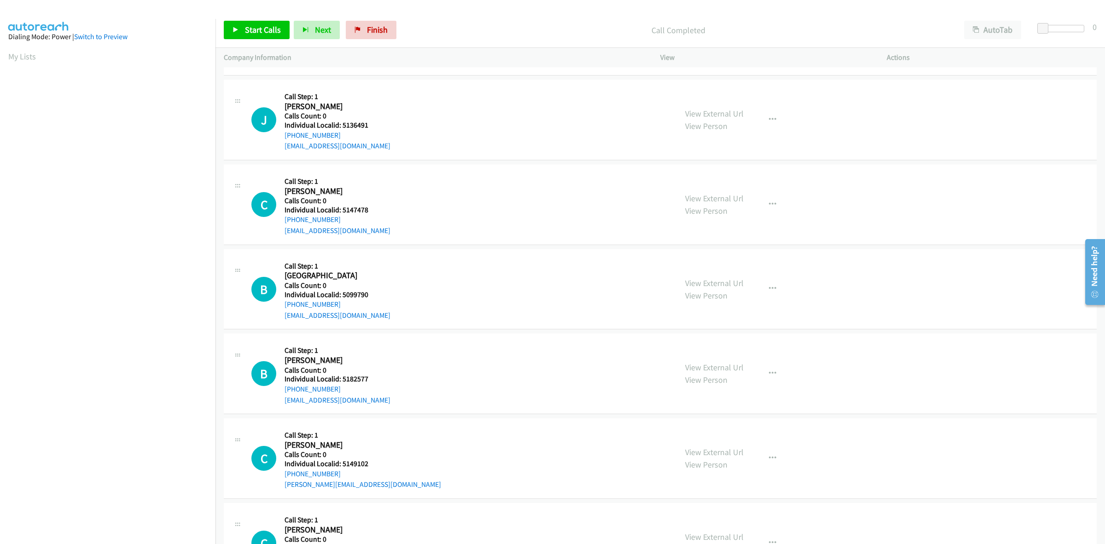
scroll to position [992, 0]
drag, startPoint x: 371, startPoint y: 127, endPoint x: 343, endPoint y: 127, distance: 28.1
click at [343, 127] on h5 "Individual Localid: 5136491" at bounding box center [337, 124] width 106 height 9
copy h5 "5136491"
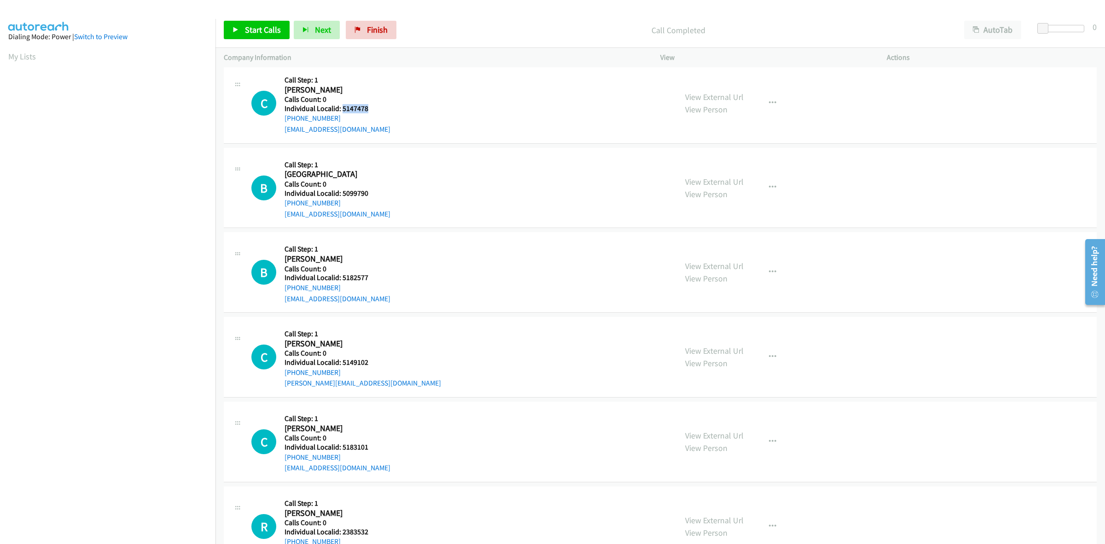
drag, startPoint x: 366, startPoint y: 109, endPoint x: 341, endPoint y: 110, distance: 25.4
click at [341, 110] on h5 "Individual Localid: 5147478" at bounding box center [337, 108] width 106 height 9
copy h5 "5147478"
drag, startPoint x: 341, startPoint y: 122, endPoint x: 283, endPoint y: 124, distance: 57.6
click at [283, 124] on div "C Callback Scheduled Call Step: 1 Cooper Bailey America/New_York Calls Count: 0…" at bounding box center [459, 103] width 417 height 64
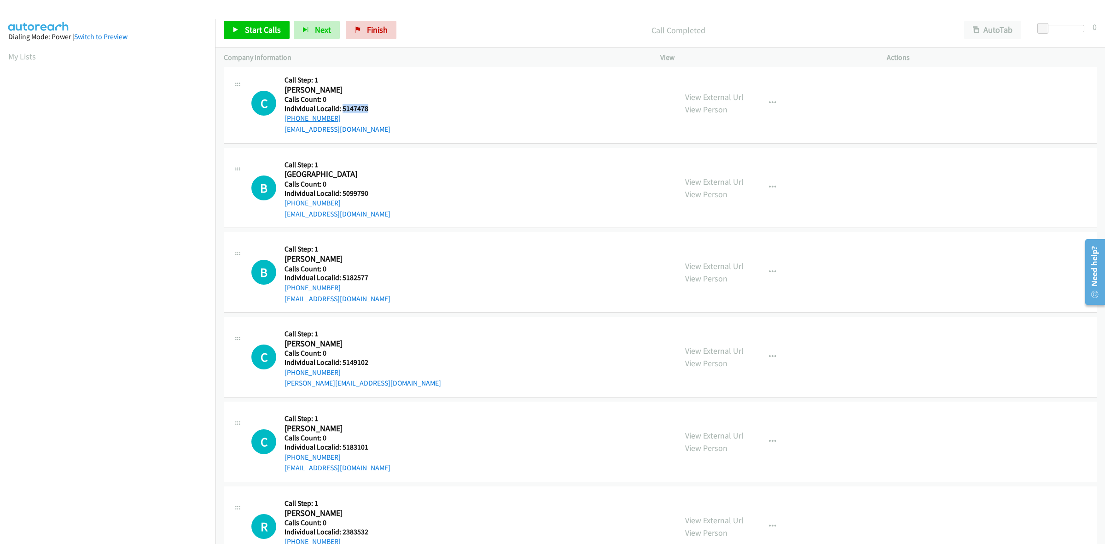
copy link "+1 706-476-2022"
drag, startPoint x: 374, startPoint y: 108, endPoint x: 343, endPoint y: 109, distance: 30.9
click at [343, 109] on h5 "Individual Localid: 5147478" at bounding box center [337, 108] width 106 height 9
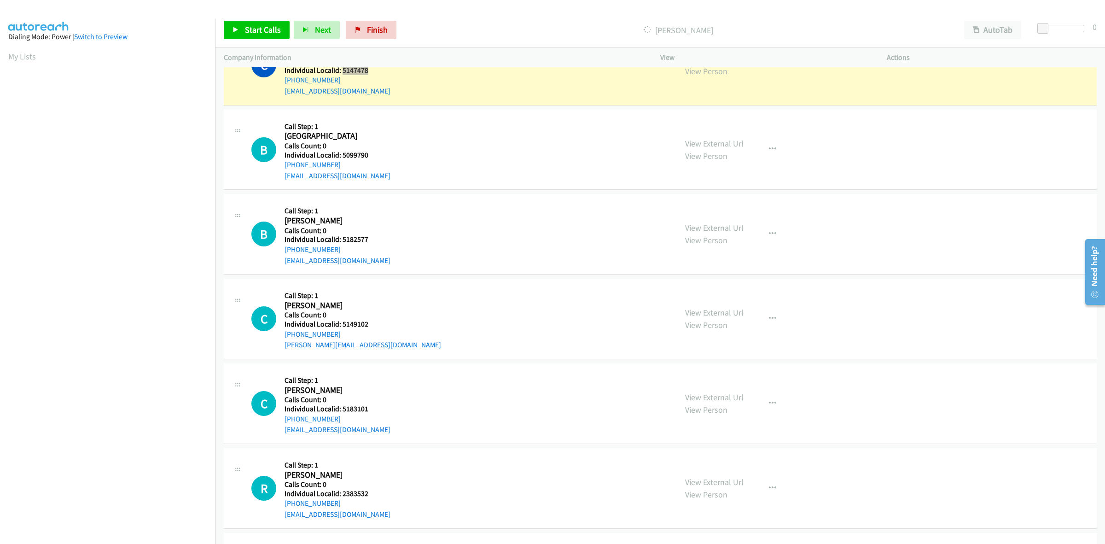
scroll to position [1160, 0]
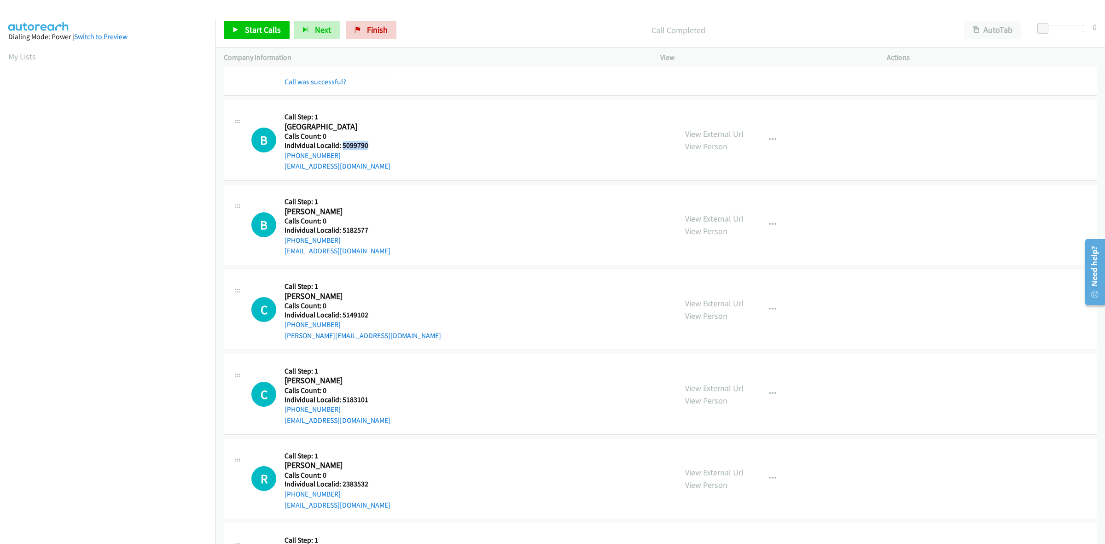
drag, startPoint x: 371, startPoint y: 147, endPoint x: 343, endPoint y: 145, distance: 28.6
click at [343, 145] on h5 "Individual Localid: 5099790" at bounding box center [337, 145] width 106 height 9
drag, startPoint x: 337, startPoint y: 155, endPoint x: 282, endPoint y: 159, distance: 55.4
click at [282, 159] on div "B Callback Scheduled Call Step: 1 Brody Beach America/New_York Calls Count: 0 I…" at bounding box center [459, 140] width 417 height 64
drag, startPoint x: 351, startPoint y: 146, endPoint x: 342, endPoint y: 145, distance: 9.2
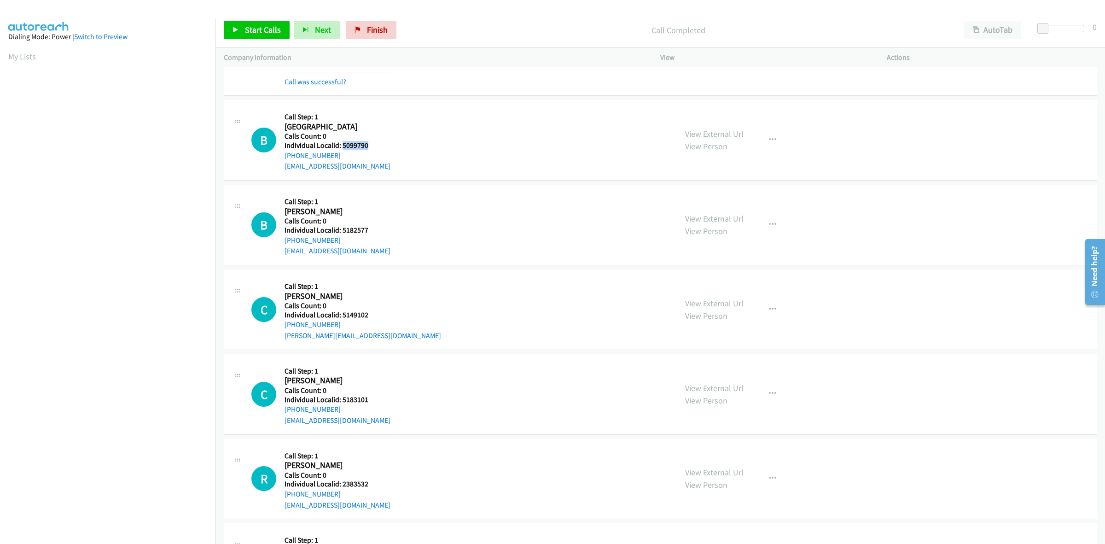
click at [342, 145] on h5 "Individual Localid: 5099790" at bounding box center [337, 145] width 106 height 9
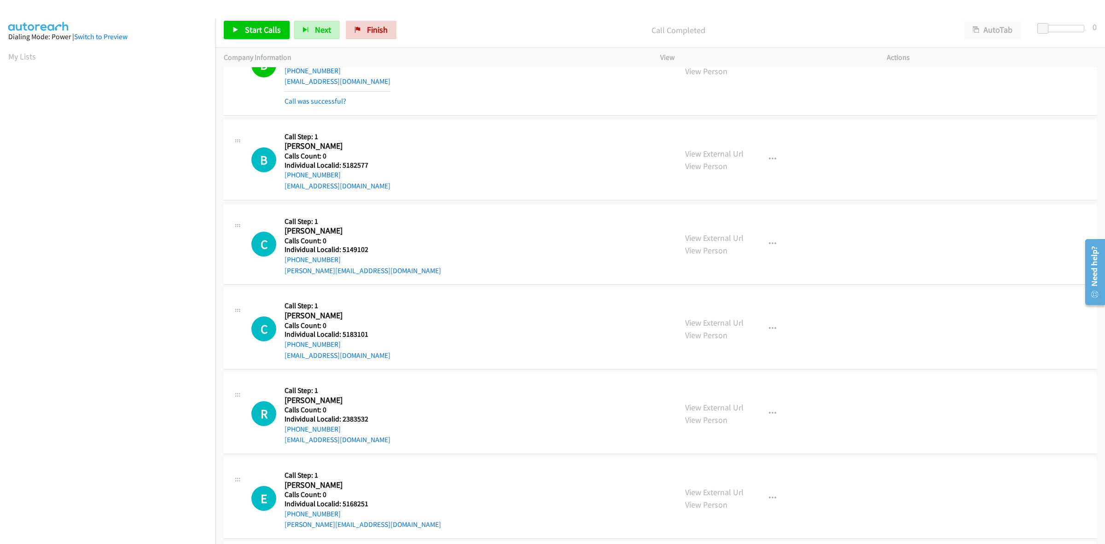
scroll to position [1261, 0]
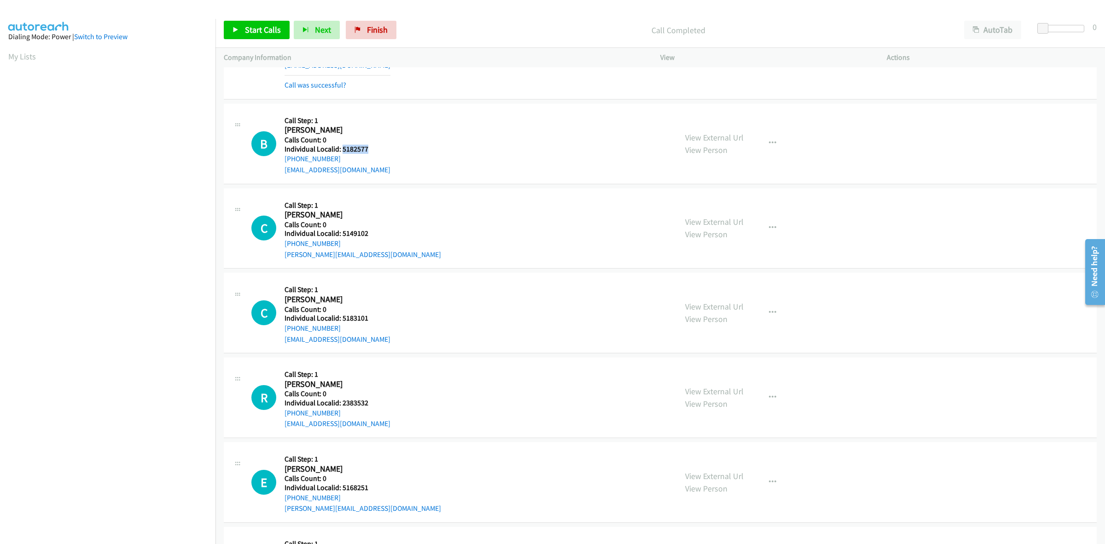
drag, startPoint x: 370, startPoint y: 149, endPoint x: 341, endPoint y: 148, distance: 28.5
click at [341, 148] on h5 "Individual Localid: 5182577" at bounding box center [337, 149] width 106 height 9
drag, startPoint x: 337, startPoint y: 159, endPoint x: 283, endPoint y: 163, distance: 54.5
click at [283, 163] on div "B Callback Scheduled Call Step: 1 Billie Ross America/New_York Calls Count: 0 I…" at bounding box center [459, 144] width 417 height 64
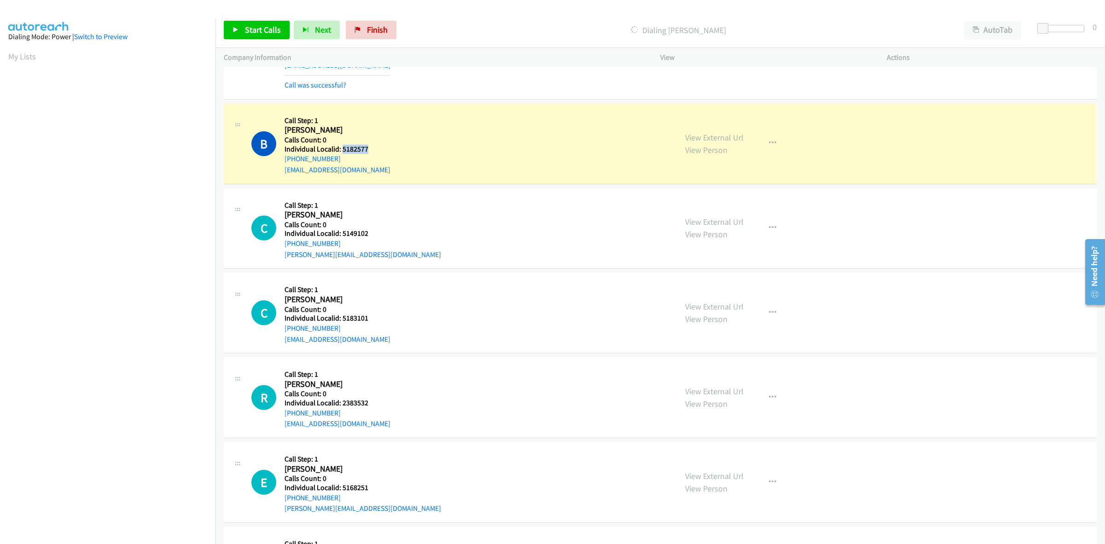
drag, startPoint x: 362, startPoint y: 150, endPoint x: 341, endPoint y: 153, distance: 21.4
click at [341, 153] on h5 "Individual Localid: 5182577" at bounding box center [337, 149] width 106 height 9
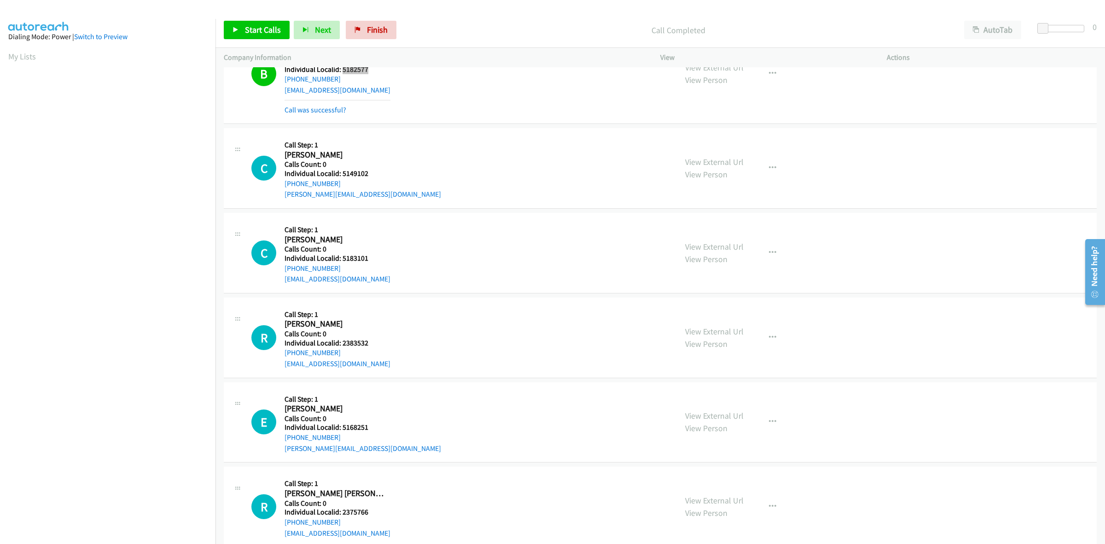
scroll to position [1361, 0]
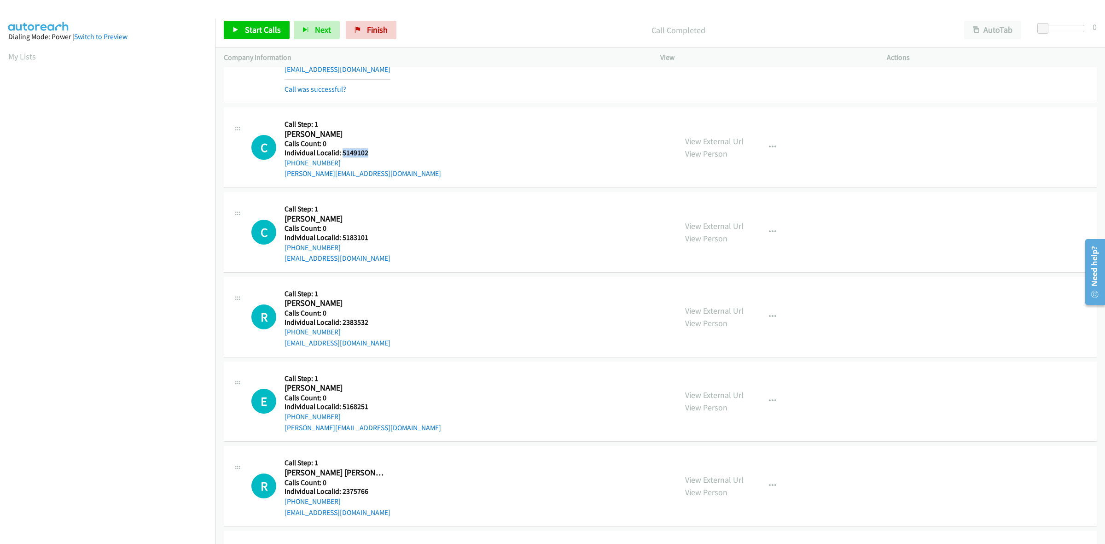
drag, startPoint x: 353, startPoint y: 156, endPoint x: 343, endPoint y: 155, distance: 10.6
click at [343, 155] on h5 "Individual Localid: 5149102" at bounding box center [362, 152] width 156 height 9
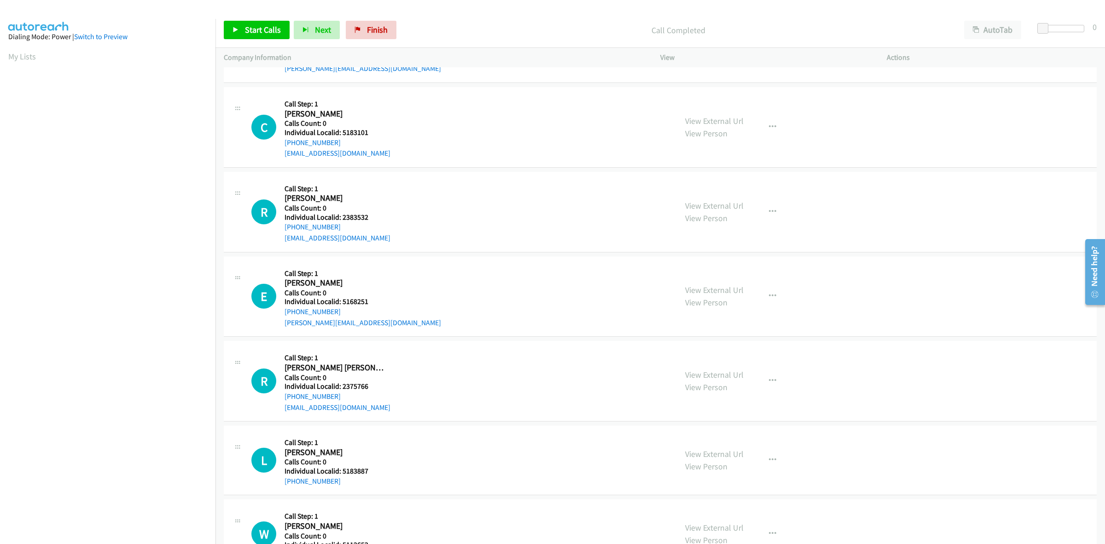
scroll to position [1476, 0]
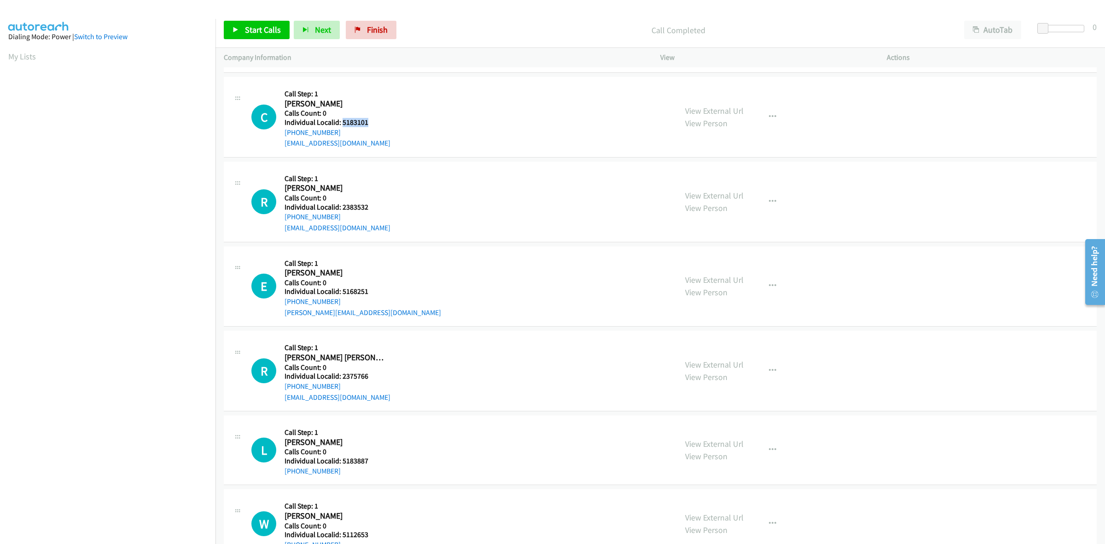
drag, startPoint x: 371, startPoint y: 124, endPoint x: 342, endPoint y: 127, distance: 29.5
click at [342, 127] on h5 "Individual Localid: 5183101" at bounding box center [337, 122] width 106 height 9
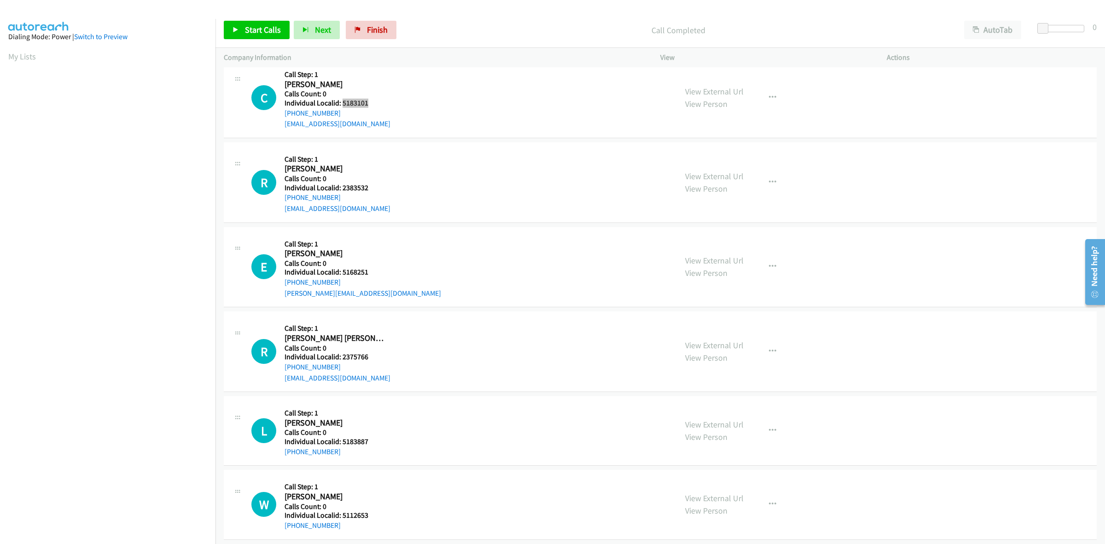
scroll to position [1508, 0]
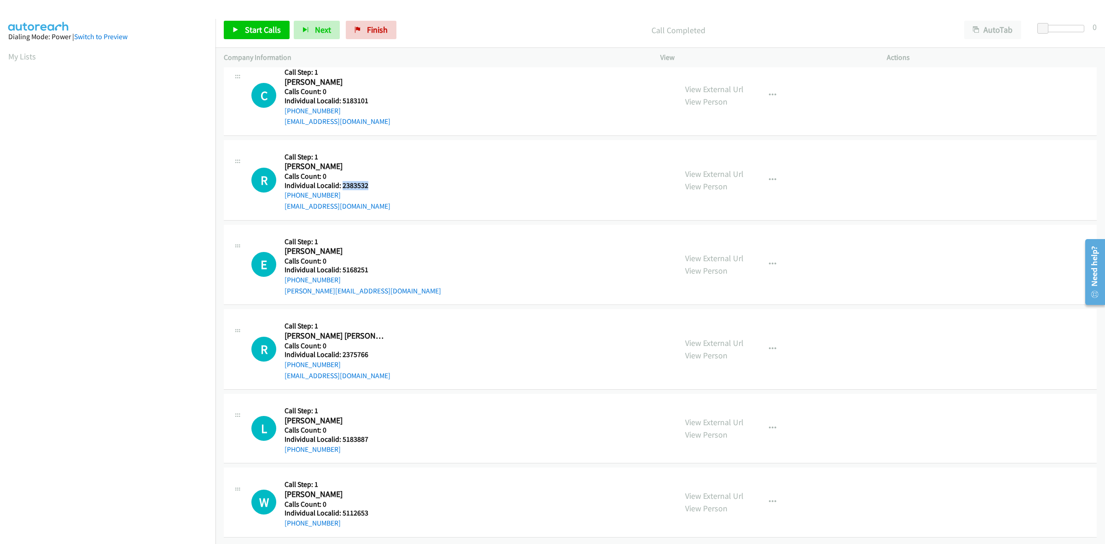
drag, startPoint x: 371, startPoint y: 177, endPoint x: 342, endPoint y: 176, distance: 29.9
click at [342, 181] on h5 "Individual Localid: 2383532" at bounding box center [337, 185] width 106 height 9
drag, startPoint x: 339, startPoint y: 186, endPoint x: 282, endPoint y: 189, distance: 57.1
click at [282, 189] on div "R Callback Scheduled Call Step: 1 Ryder Wetzel America/New_York Calls Count: 0 …" at bounding box center [459, 180] width 417 height 64
drag, startPoint x: 373, startPoint y: 176, endPoint x: 342, endPoint y: 174, distance: 31.4
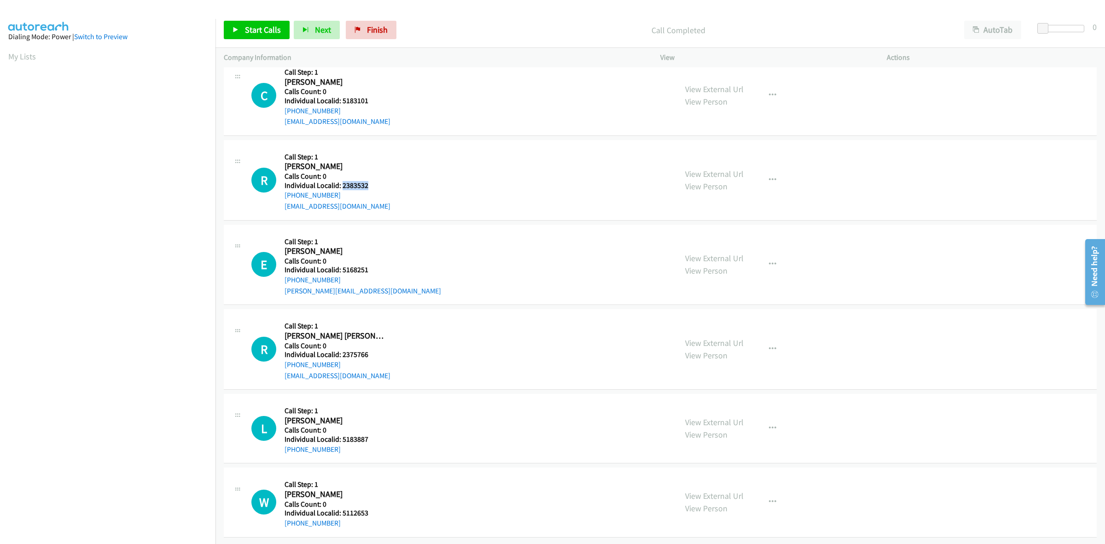
click at [342, 181] on h5 "Individual Localid: 2383532" at bounding box center [337, 185] width 106 height 9
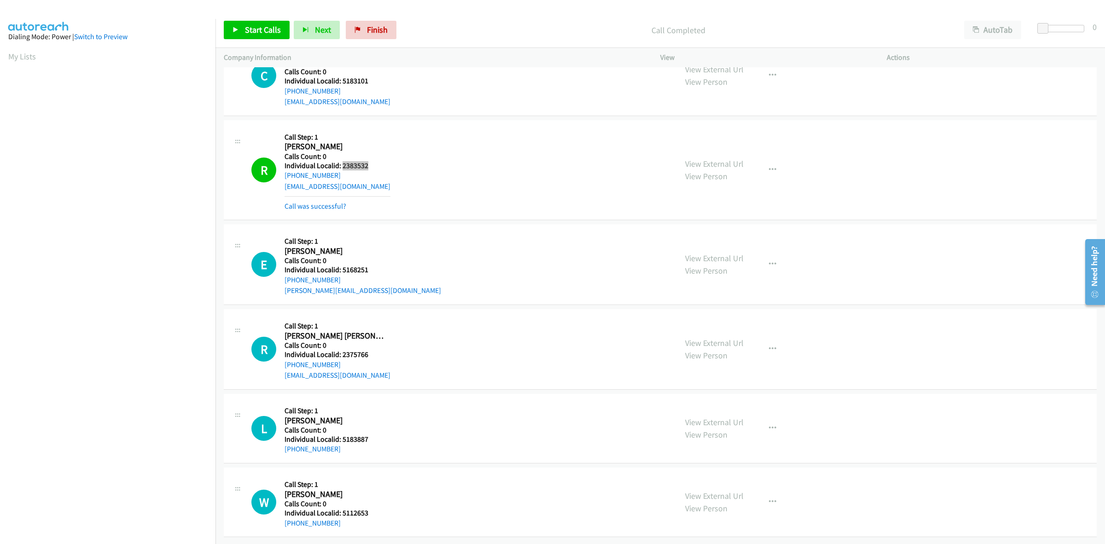
scroll to position [1528, 0]
drag, startPoint x: 367, startPoint y: 261, endPoint x: 342, endPoint y: 259, distance: 25.4
click at [342, 265] on h5 "Individual Localid: 5168251" at bounding box center [362, 269] width 156 height 9
click at [769, 261] on icon "button" at bounding box center [772, 264] width 7 height 7
click at [681, 316] on link "Skip Call" at bounding box center [723, 324] width 122 height 18
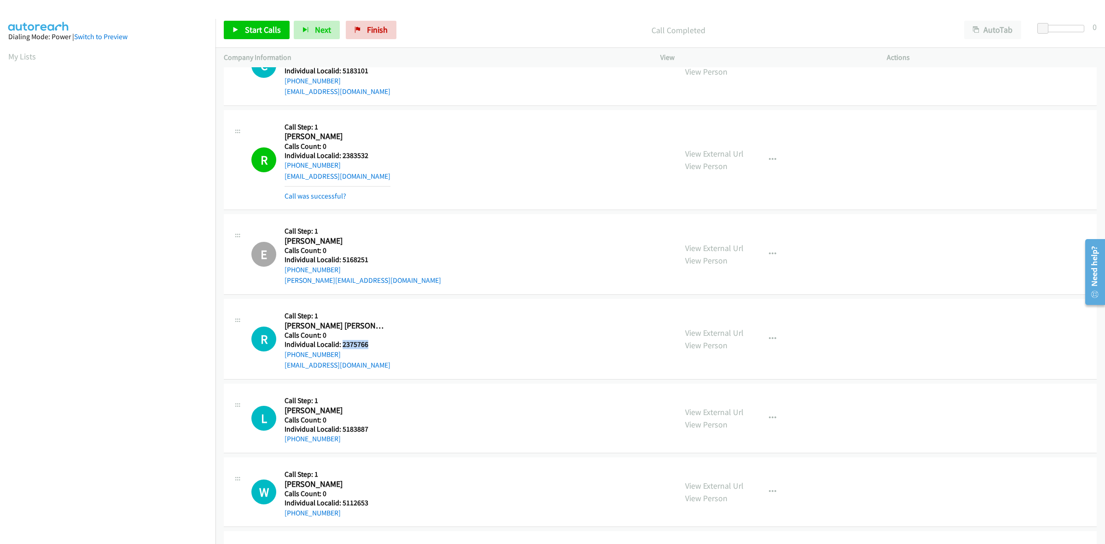
drag, startPoint x: 369, startPoint y: 344, endPoint x: 342, endPoint y: 345, distance: 27.2
click at [342, 345] on h5 "Individual Localid: 2375766" at bounding box center [337, 344] width 106 height 9
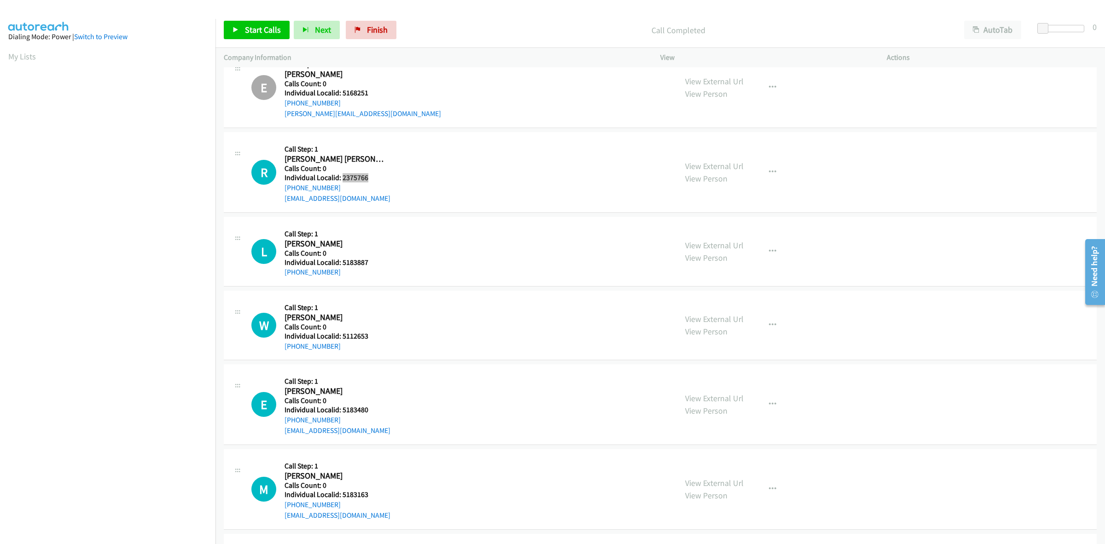
scroll to position [1686, 0]
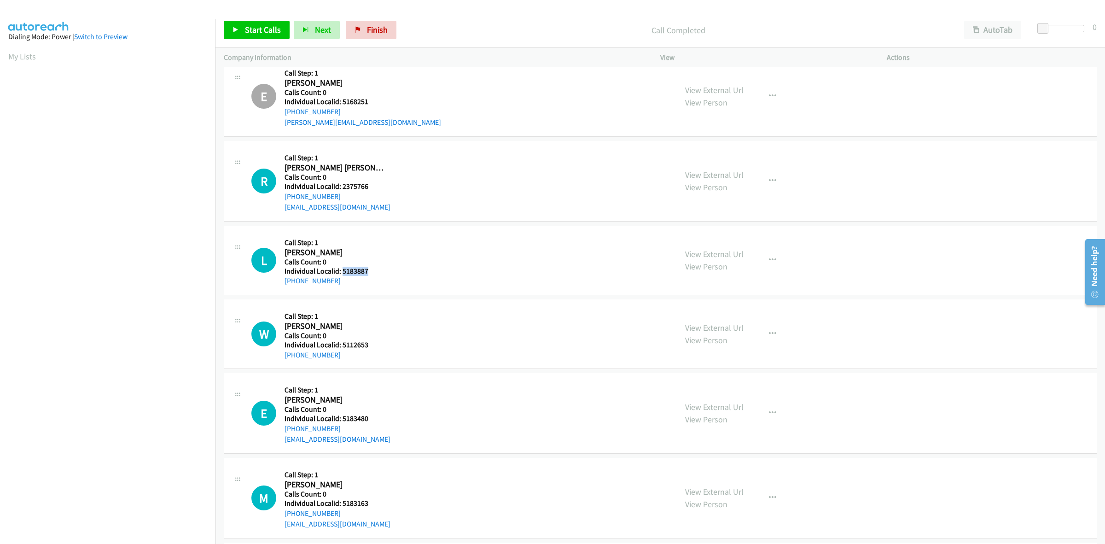
drag, startPoint x: 371, startPoint y: 272, endPoint x: 342, endPoint y: 270, distance: 28.6
click at [342, 270] on h5 "Individual Localid: 5183887" at bounding box center [335, 270] width 102 height 9
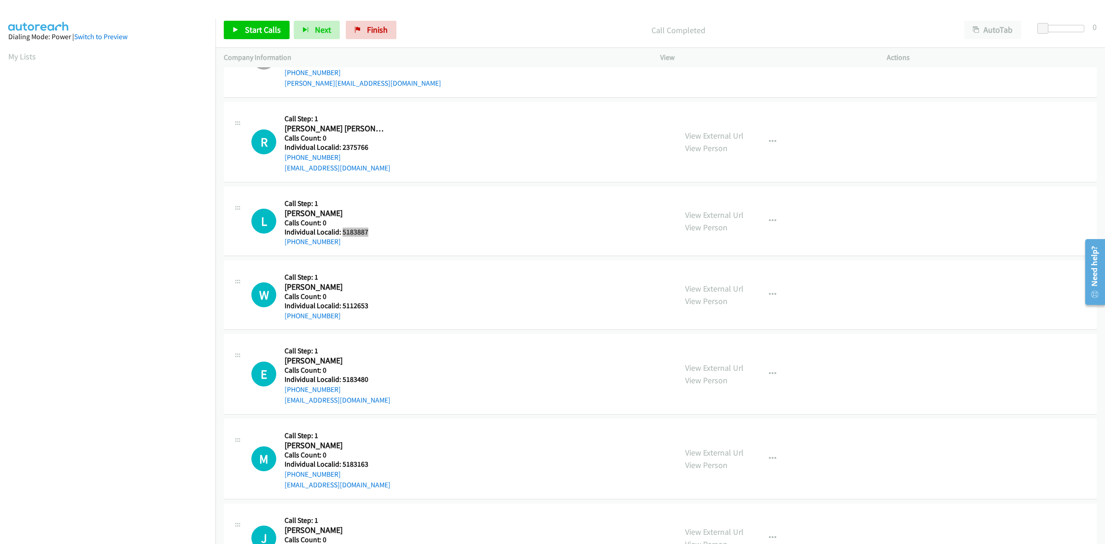
scroll to position [1729, 0]
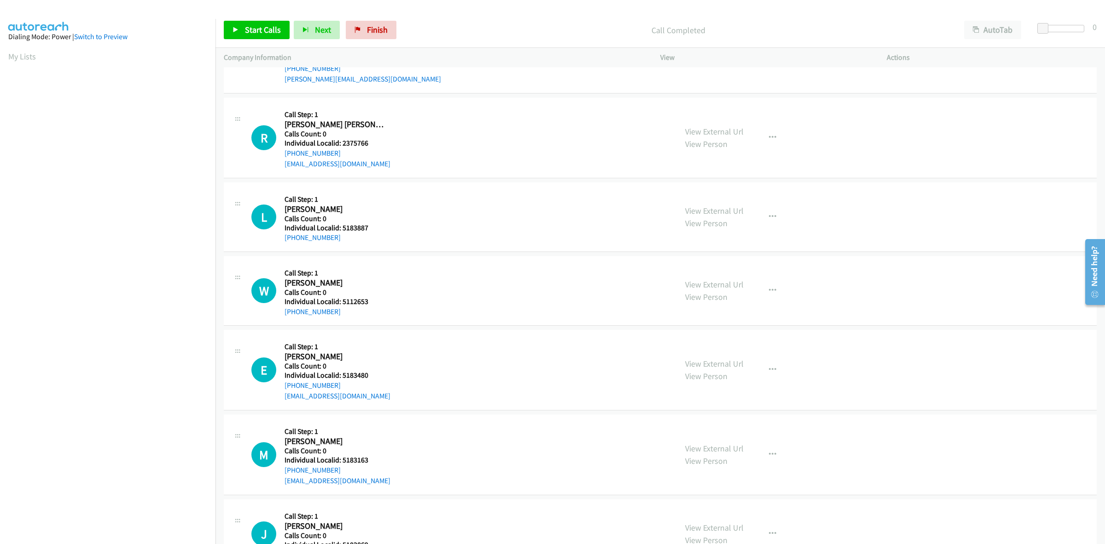
click at [418, 206] on div "L Callback Scheduled Call Step: 1 Lincoln Hosey America/New_York Calls Count: 0…" at bounding box center [459, 217] width 417 height 52
drag, startPoint x: 337, startPoint y: 238, endPoint x: 282, endPoint y: 245, distance: 55.7
click at [282, 245] on div "L Callback Scheduled Call Step: 1 Lincoln Hosey America/New_York Calls Count: 0…" at bounding box center [660, 216] width 873 height 69
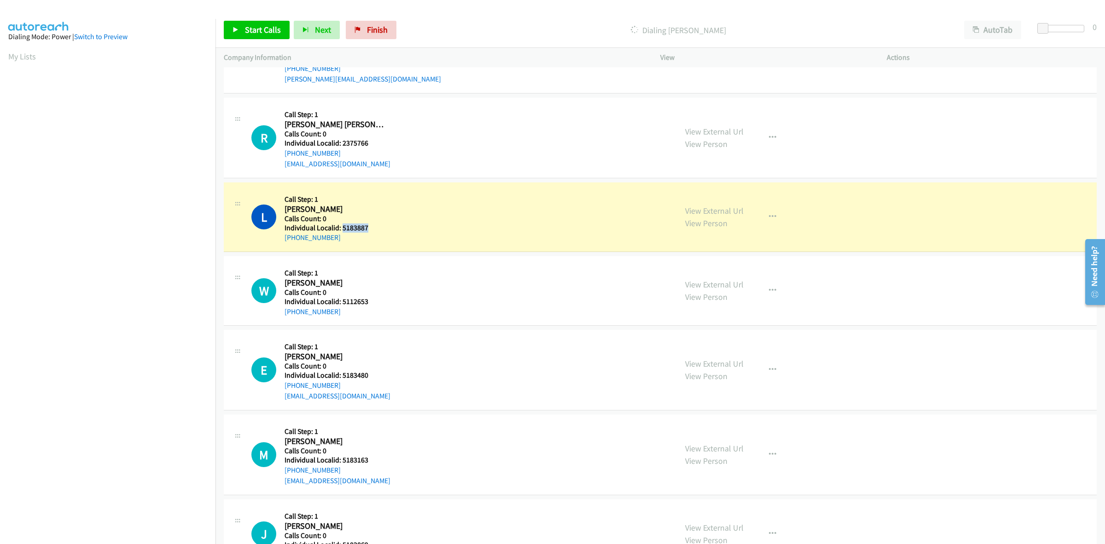
drag, startPoint x: 362, startPoint y: 226, endPoint x: 341, endPoint y: 226, distance: 20.7
click at [341, 226] on h5 "Individual Localid: 5183887" at bounding box center [335, 227] width 102 height 9
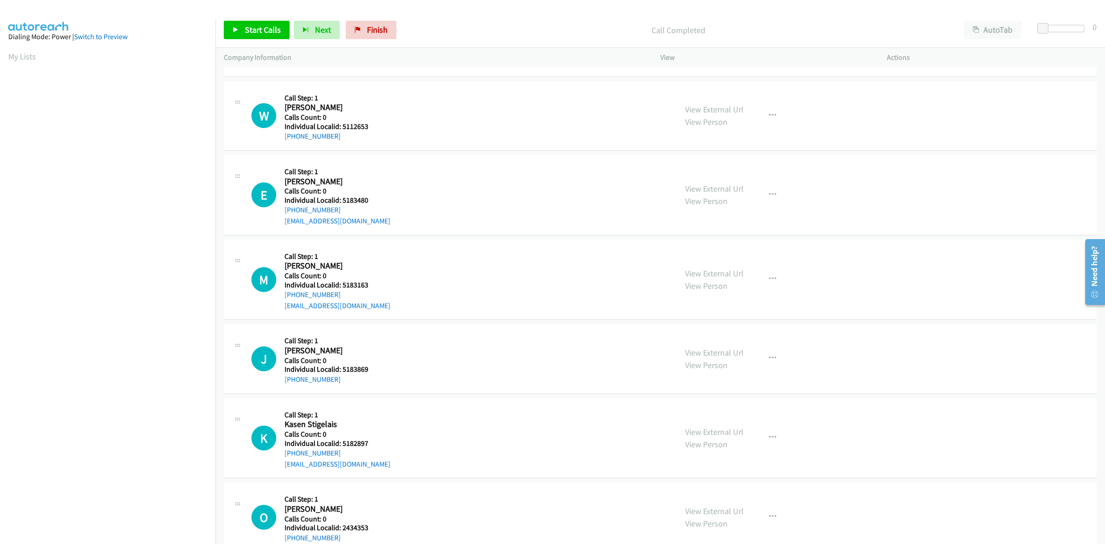
scroll to position [1887, 0]
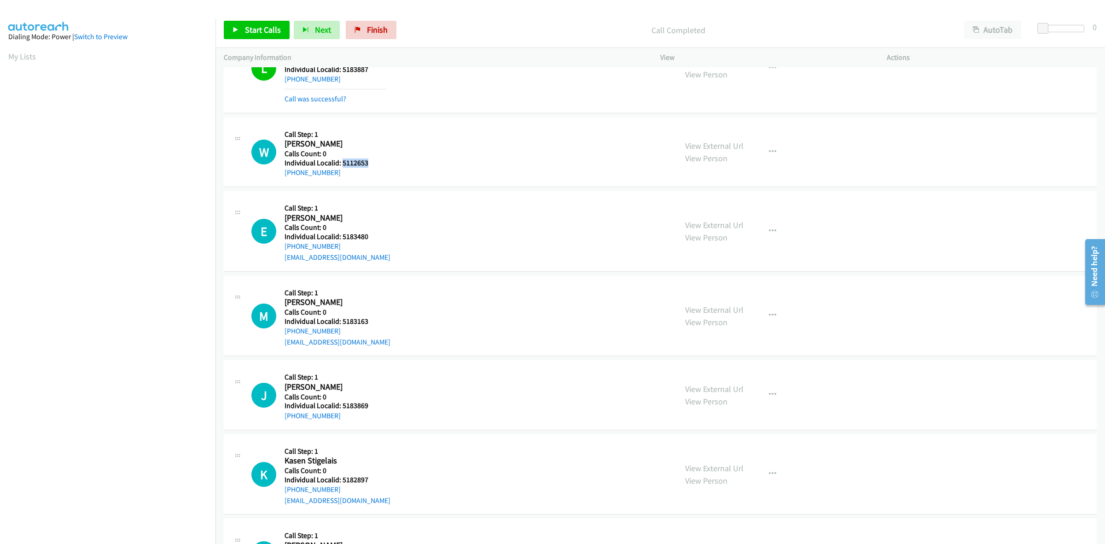
drag, startPoint x: 371, startPoint y: 165, endPoint x: 342, endPoint y: 167, distance: 29.1
click at [342, 167] on h5 "Individual Localid: 5112653" at bounding box center [335, 162] width 102 height 9
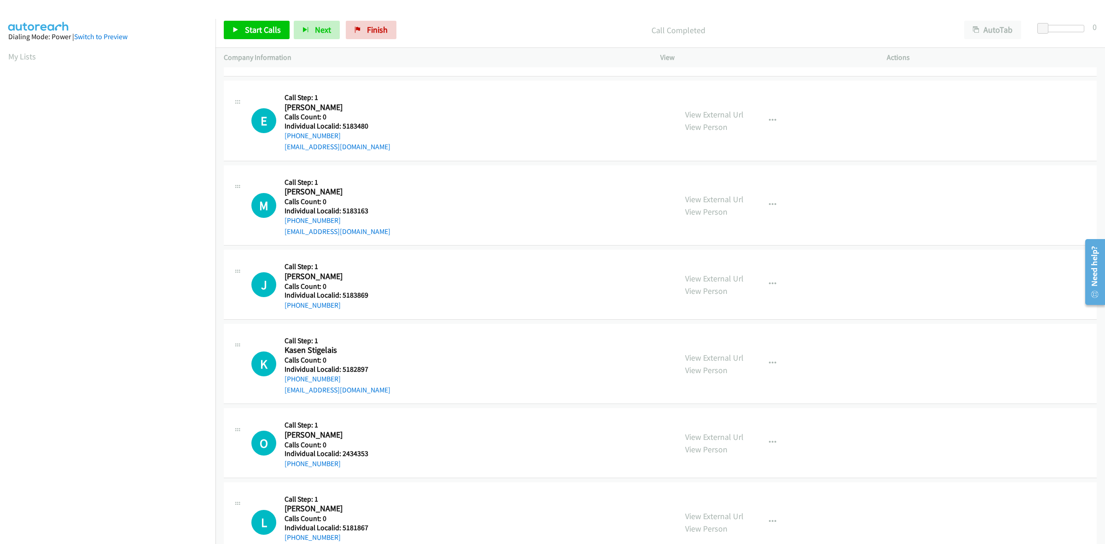
scroll to position [2003, 0]
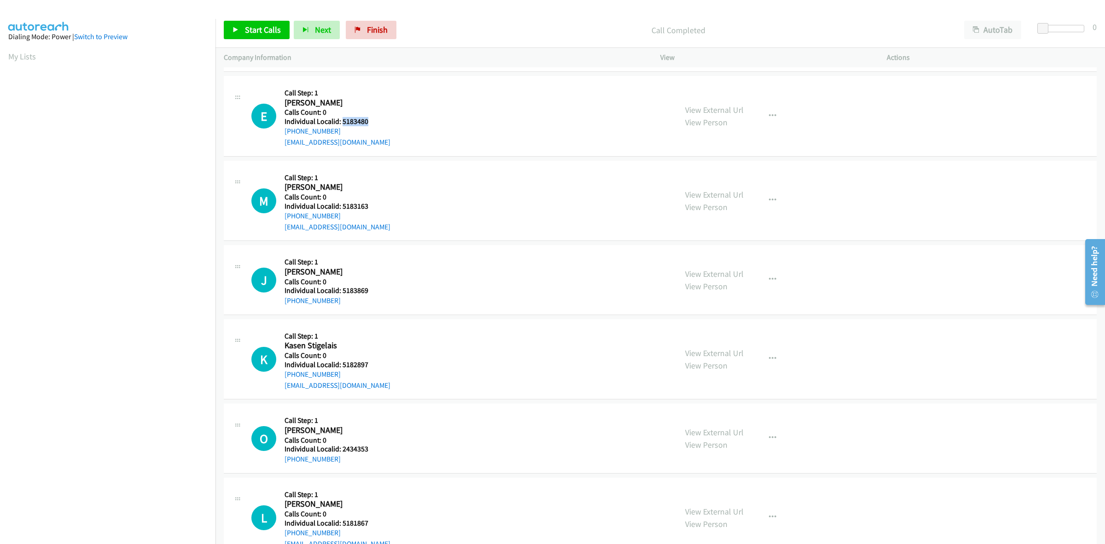
drag, startPoint x: 346, startPoint y: 123, endPoint x: 341, endPoint y: 120, distance: 5.8
click at [341, 120] on div "E Callback Scheduled Call Step: 1 Emmett Auer America/New_York Calls Count: 0 I…" at bounding box center [459, 116] width 417 height 64
drag, startPoint x: 339, startPoint y: 131, endPoint x: 279, endPoint y: 136, distance: 59.6
click at [279, 136] on div "E Callback Scheduled Call Step: 1 Emmett Auer America/New_York Calls Count: 0 I…" at bounding box center [459, 116] width 417 height 64
drag, startPoint x: 359, startPoint y: 121, endPoint x: 342, endPoint y: 123, distance: 17.6
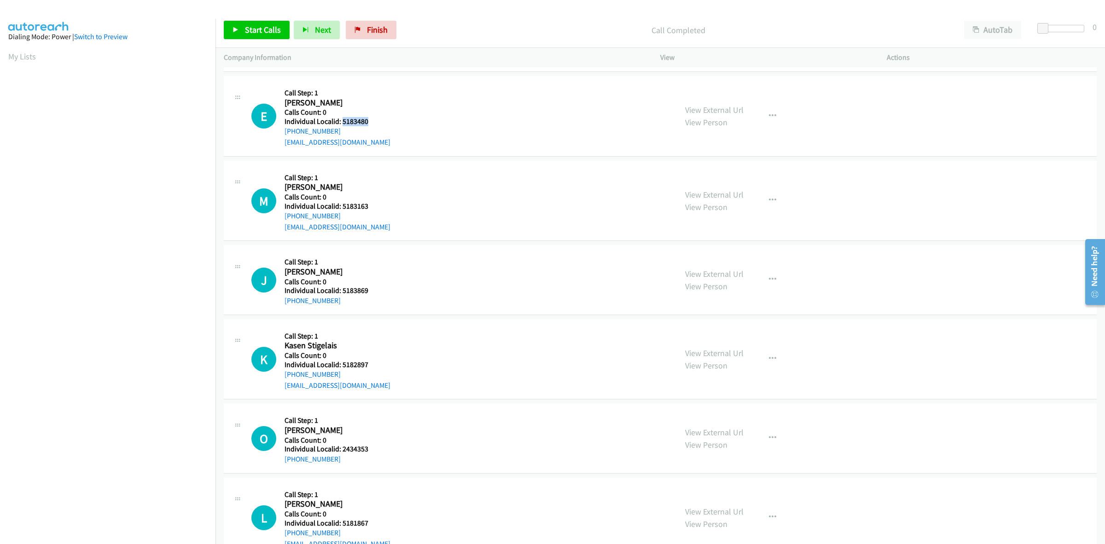
click at [342, 123] on div "E Callback Scheduled Call Step: 1 Emmett Auer America/New_York Calls Count: 0 I…" at bounding box center [459, 116] width 417 height 64
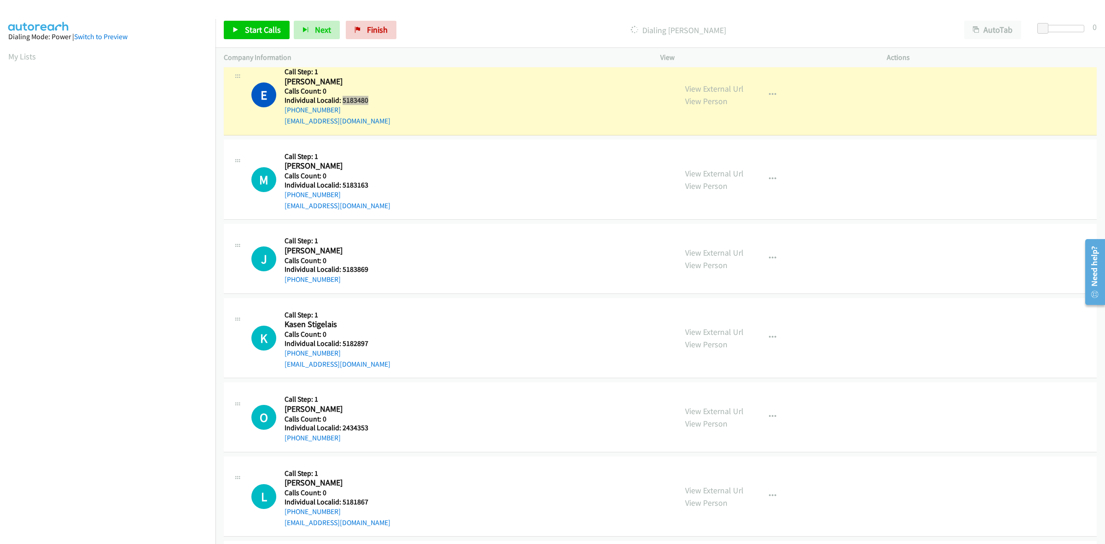
scroll to position [2046, 0]
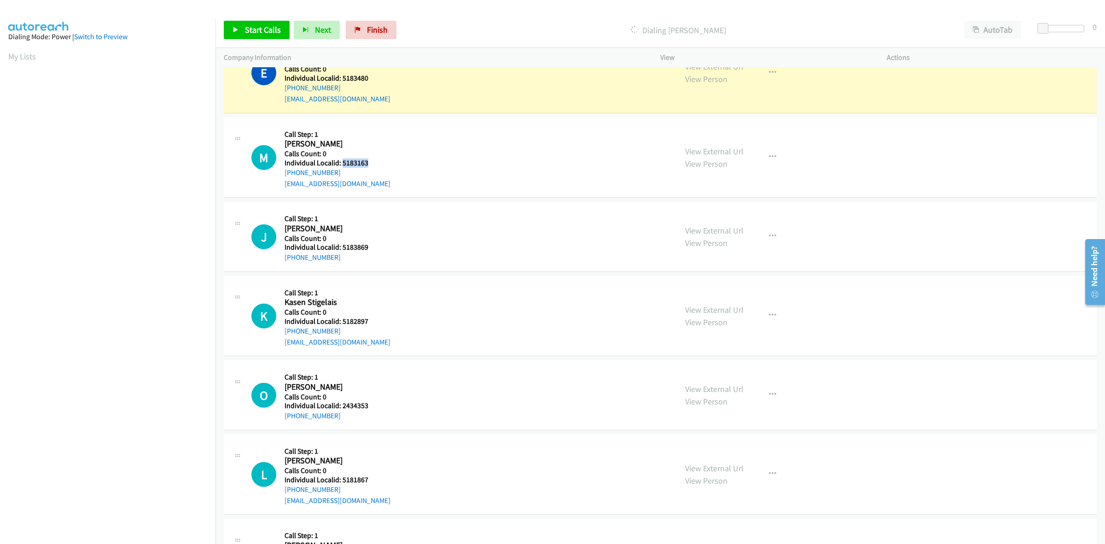
drag, startPoint x: 370, startPoint y: 164, endPoint x: 342, endPoint y: 162, distance: 27.7
click at [342, 162] on div "M Callback Scheduled Call Step: 1 Matthew Thompson America/New_York Calls Count…" at bounding box center [459, 158] width 417 height 64
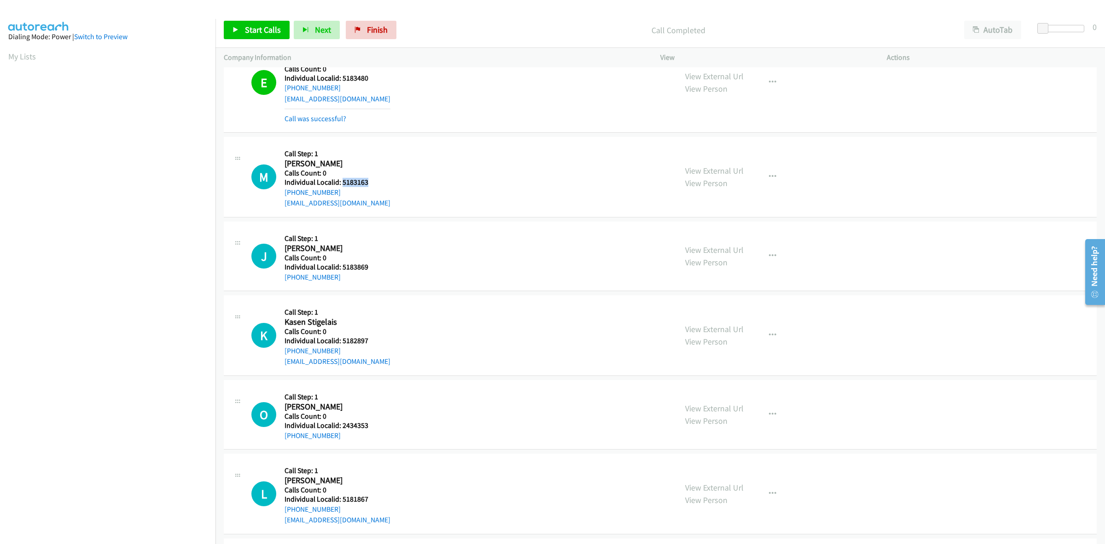
drag, startPoint x: 336, startPoint y: 196, endPoint x: 284, endPoint y: 194, distance: 52.5
click at [284, 194] on div "M Callback Scheduled Call Step: 1 Matthew Thompson America/New_York Calls Count…" at bounding box center [459, 177] width 417 height 64
drag, startPoint x: 371, startPoint y: 183, endPoint x: 341, endPoint y: 181, distance: 30.0
click at [341, 181] on div "M Callback Scheduled Call Step: 1 Matthew Thompson America/New_York Calls Count…" at bounding box center [459, 177] width 417 height 64
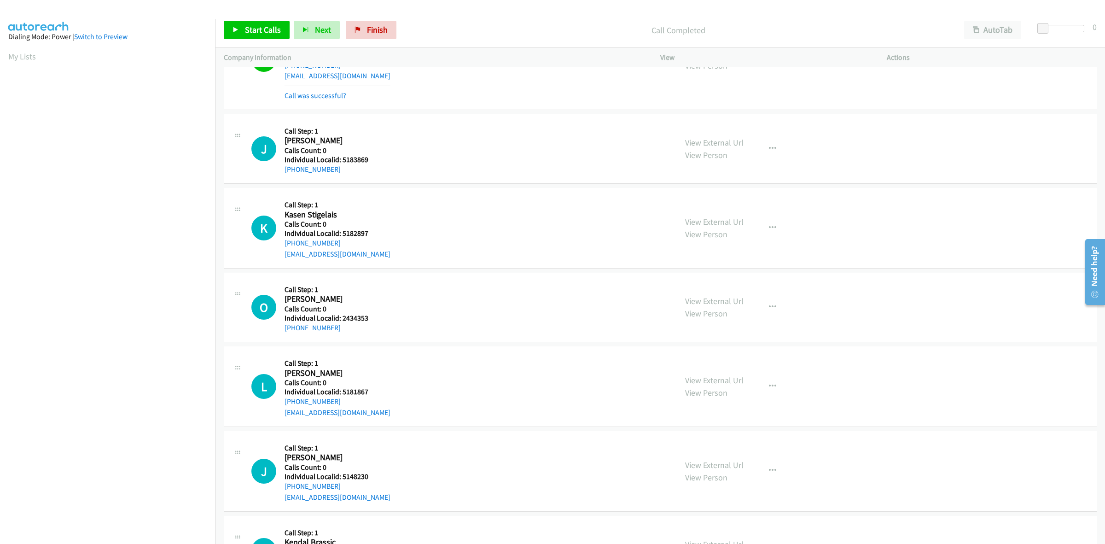
scroll to position [2175, 0]
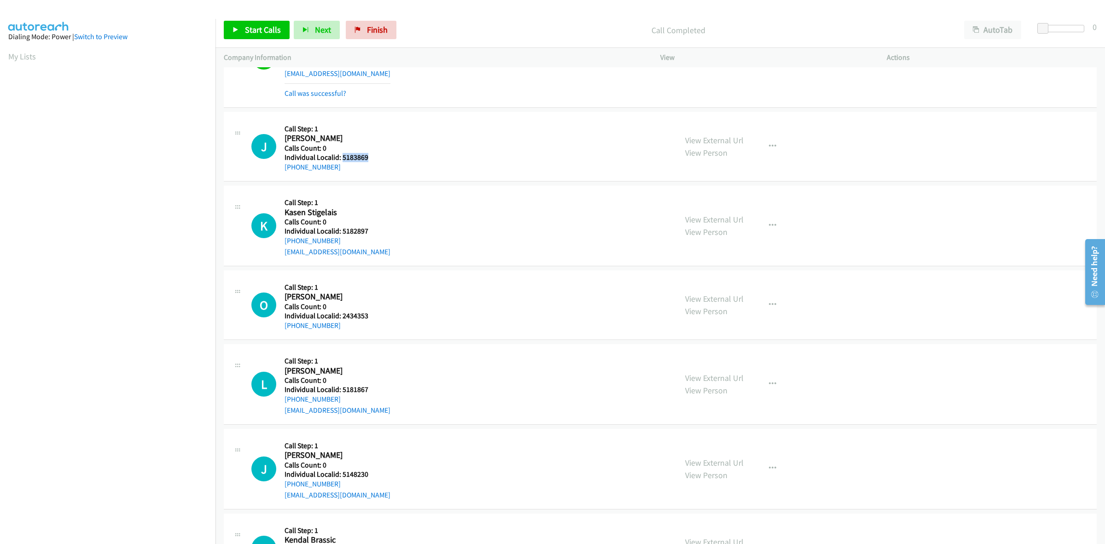
drag, startPoint x: 371, startPoint y: 159, endPoint x: 342, endPoint y: 158, distance: 29.0
click at [342, 158] on div "J Callback Scheduled Call Step: 1 Jesse Repass America/New_York Calls Count: 0 …" at bounding box center [459, 146] width 417 height 52
click at [284, 167] on div "+1 585-781-0057" at bounding box center [326, 167] width 84 height 11
drag, startPoint x: 372, startPoint y: 161, endPoint x: 339, endPoint y: 161, distance: 32.7
click at [339, 161] on div "J Callback Scheduled Call Step: 1 Jesse Repass America/New_York Calls Count: 0 …" at bounding box center [459, 146] width 417 height 52
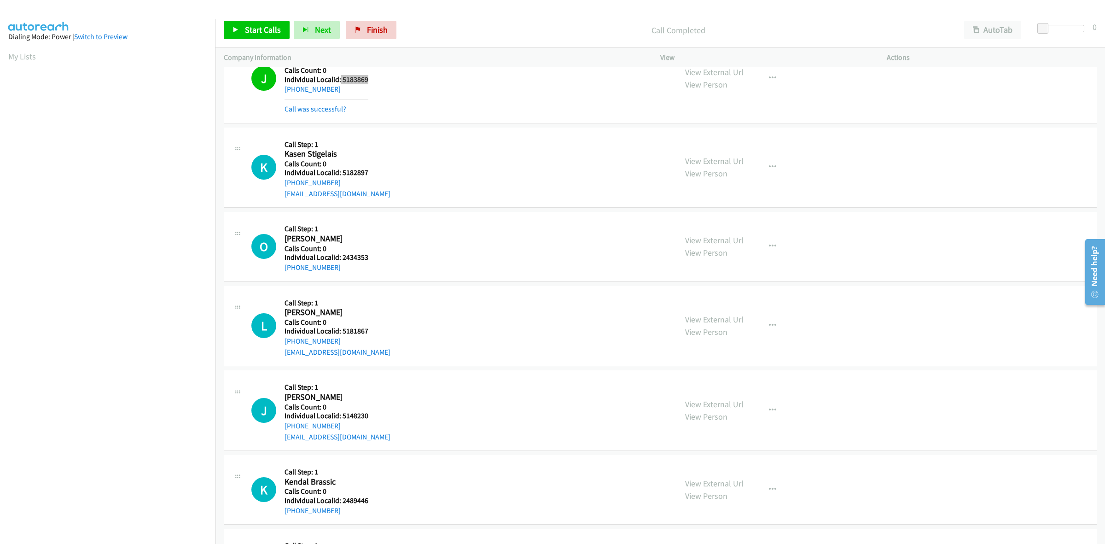
scroll to position [2290, 0]
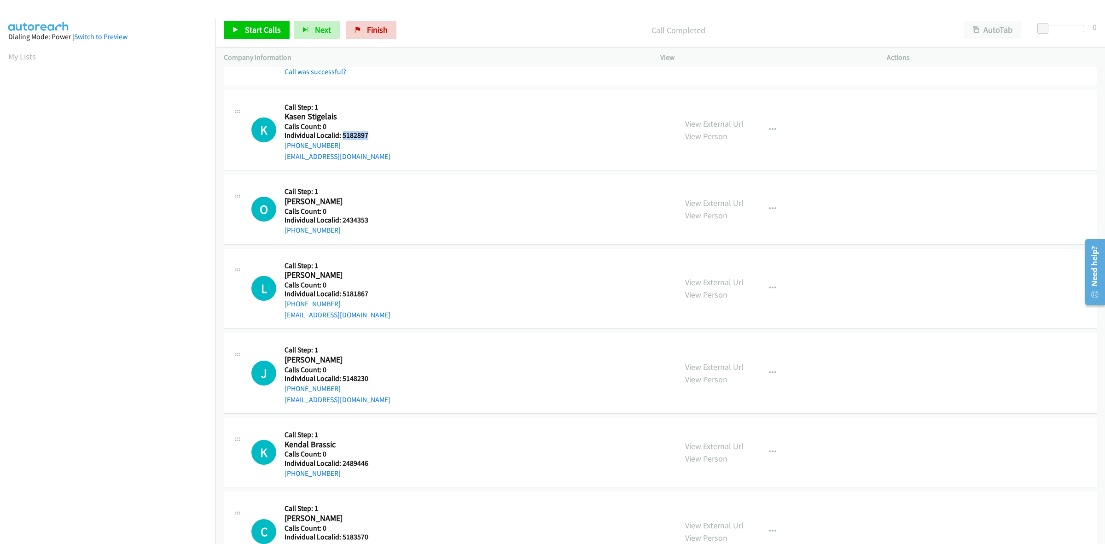
drag, startPoint x: 369, startPoint y: 137, endPoint x: 342, endPoint y: 137, distance: 27.6
click at [342, 137] on div "K Callback Scheduled Call Step: 1 Kasen Stigelais America/New_York Calls Count:…" at bounding box center [459, 130] width 417 height 64
click at [375, 151] on div "K Callback Scheduled Call Step: 1 Kasen Stigelais America/New_York Calls Count:…" at bounding box center [459, 130] width 417 height 64
drag, startPoint x: 369, startPoint y: 136, endPoint x: 342, endPoint y: 137, distance: 26.7
click at [342, 137] on div "K Callback Scheduled Call Step: 1 Kasen Stigelais America/New_York Calls Count:…" at bounding box center [459, 130] width 417 height 64
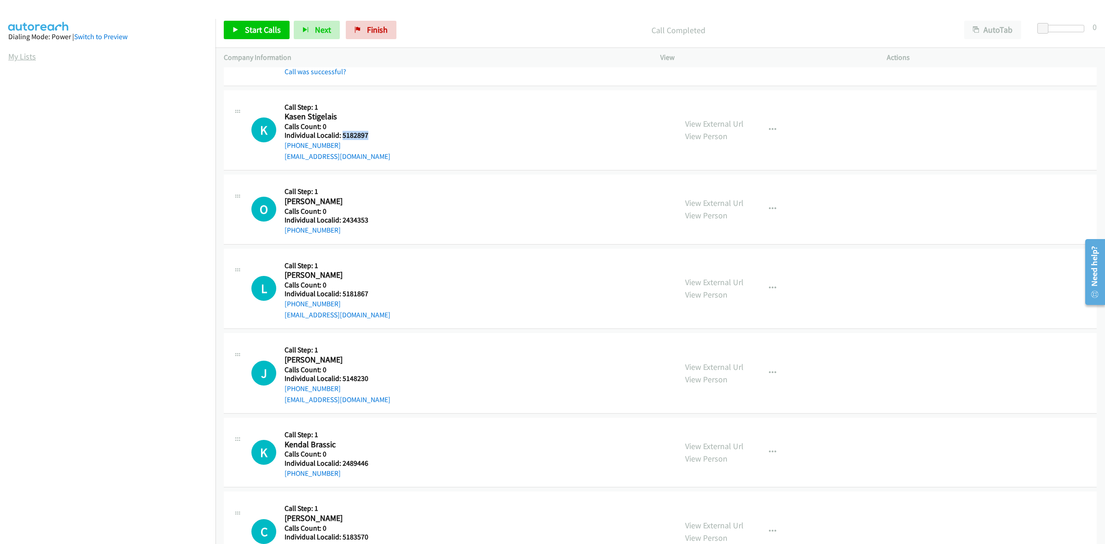
click at [27, 55] on link "My Lists" at bounding box center [22, 56] width 28 height 11
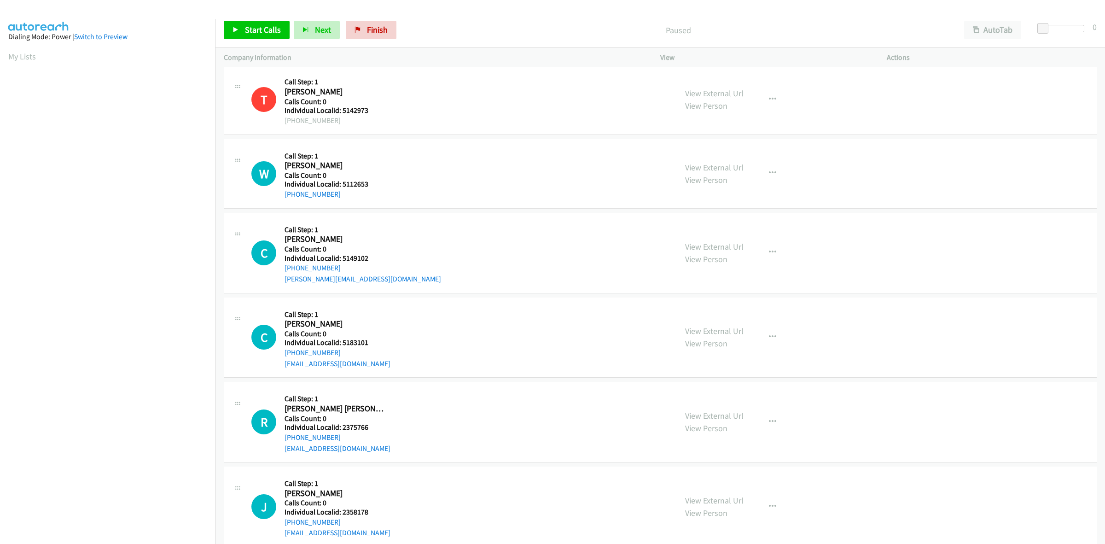
scroll to position [129, 0]
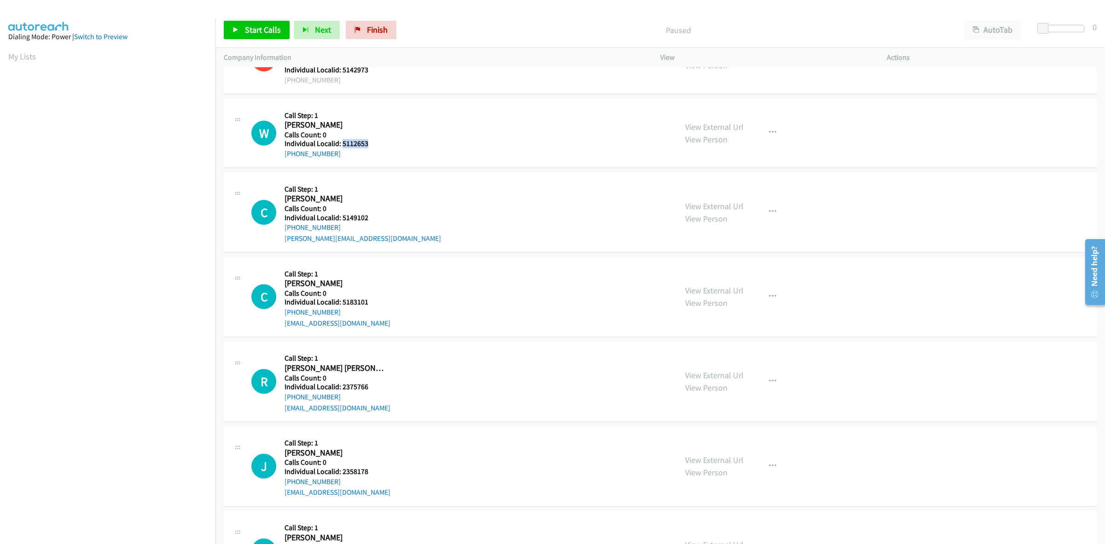
drag, startPoint x: 371, startPoint y: 143, endPoint x: 341, endPoint y: 142, distance: 30.4
click at [341, 142] on h5 "Individual Localid: 5112653" at bounding box center [333, 143] width 99 height 9
copy h5 "5112653"
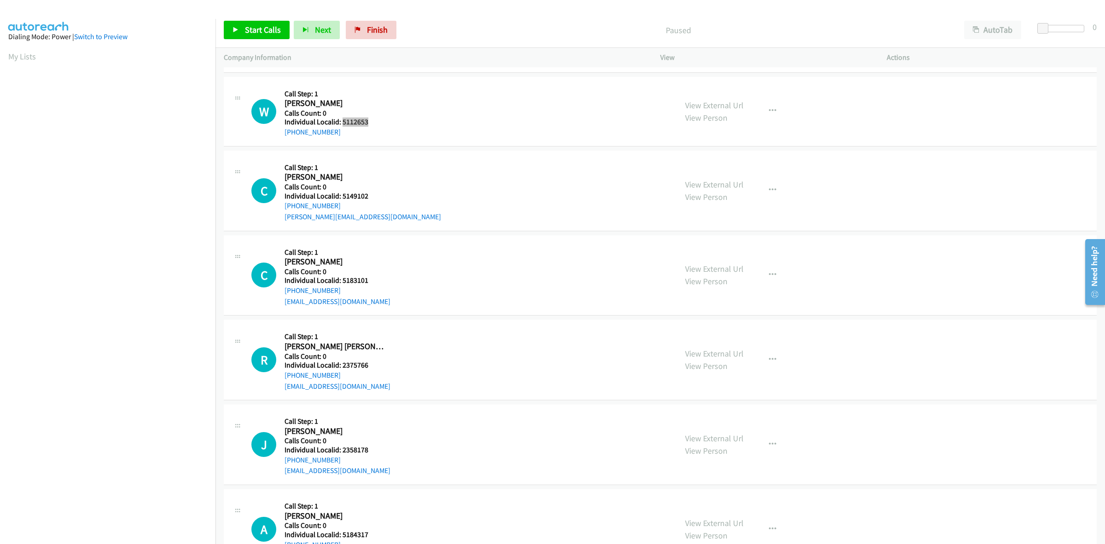
scroll to position [187, 0]
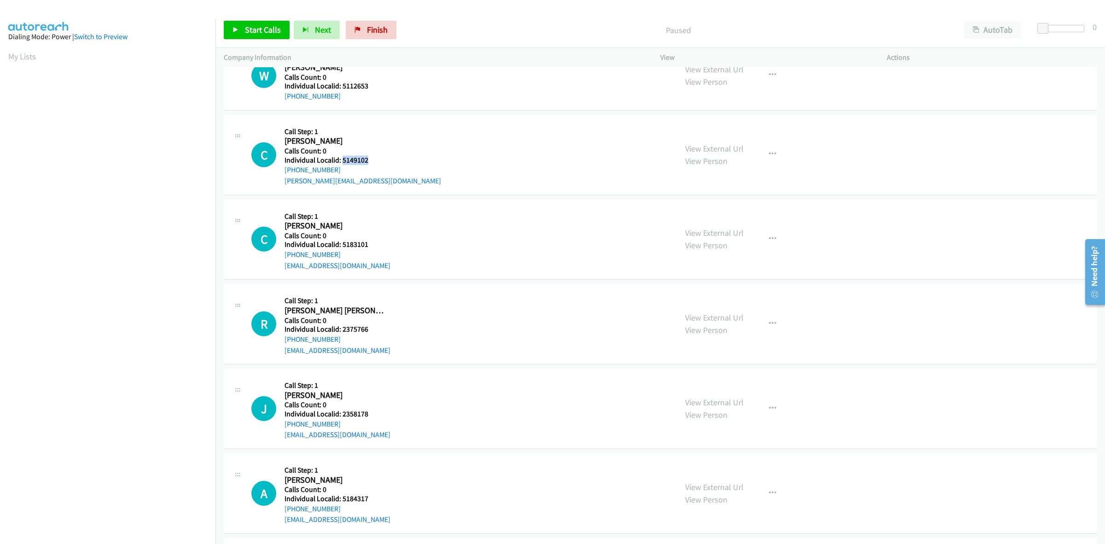
drag, startPoint x: 366, startPoint y: 159, endPoint x: 342, endPoint y: 159, distance: 24.4
click at [342, 159] on h5 "Individual Localid: 5149102" at bounding box center [362, 160] width 156 height 9
copy h5 "5149102"
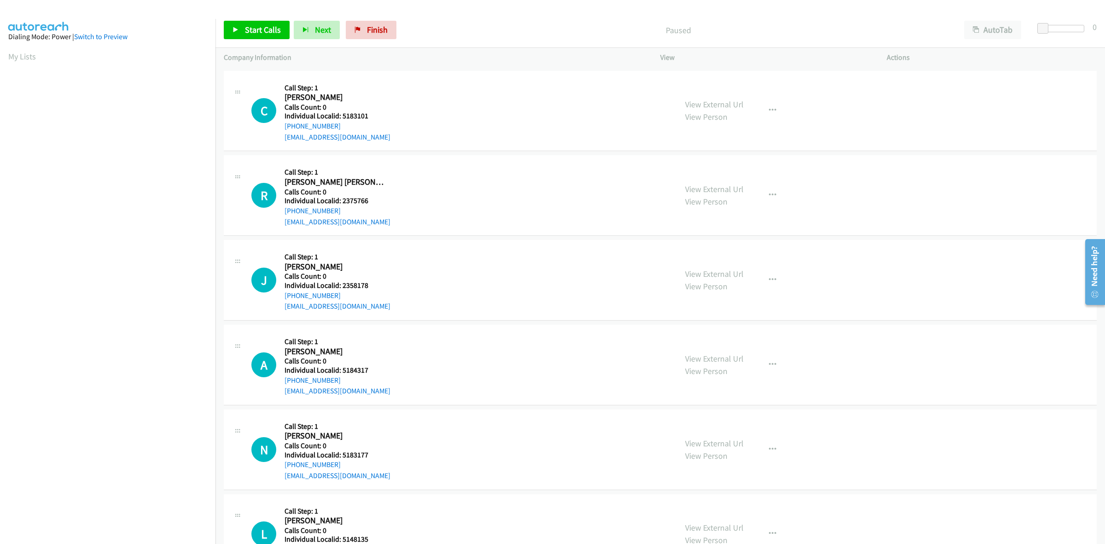
scroll to position [316, 0]
drag, startPoint x: 359, startPoint y: 117, endPoint x: 339, endPoint y: 117, distance: 20.7
click at [339, 117] on h5 "Individual Localid: 5183101" at bounding box center [337, 114] width 106 height 9
copy h5 "5183101"
drag, startPoint x: 335, startPoint y: 123, endPoint x: 280, endPoint y: 127, distance: 54.9
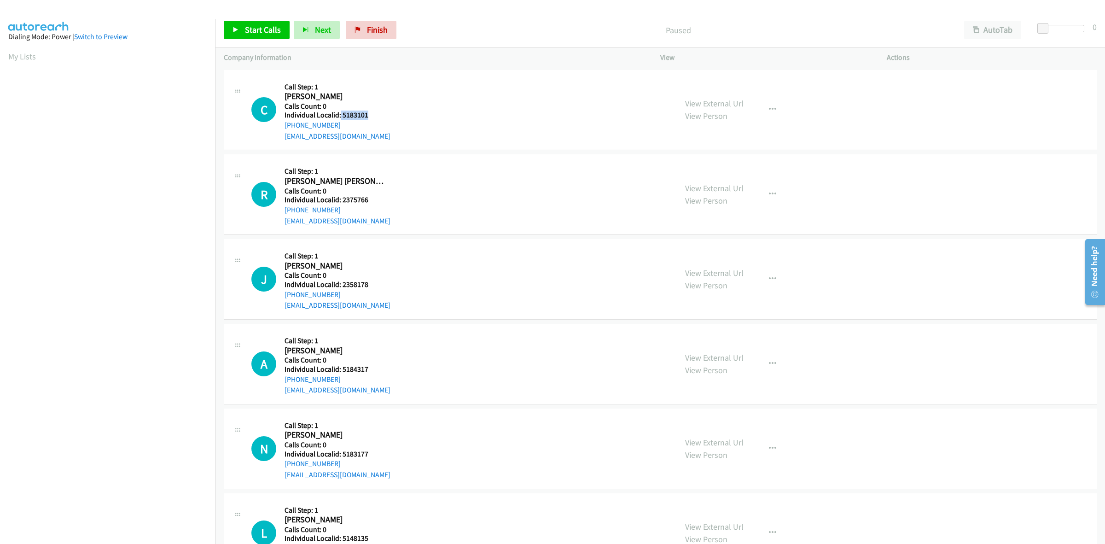
click at [280, 127] on div "C Callback Scheduled Call Step: 1 Charlee Drummonds America/Chicago Calls Count…" at bounding box center [459, 110] width 417 height 64
copy link "+1 573-366-0259"
drag, startPoint x: 369, startPoint y: 116, endPoint x: 340, endPoint y: 114, distance: 29.5
click at [340, 114] on h5 "Individual Localid: 5183101" at bounding box center [337, 114] width 106 height 9
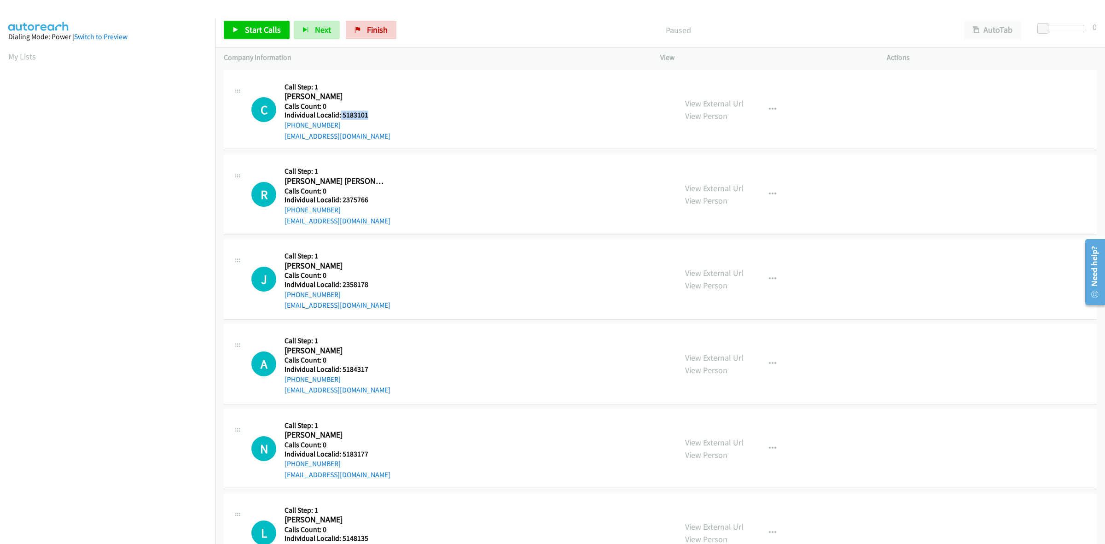
copy h5 "5183101"
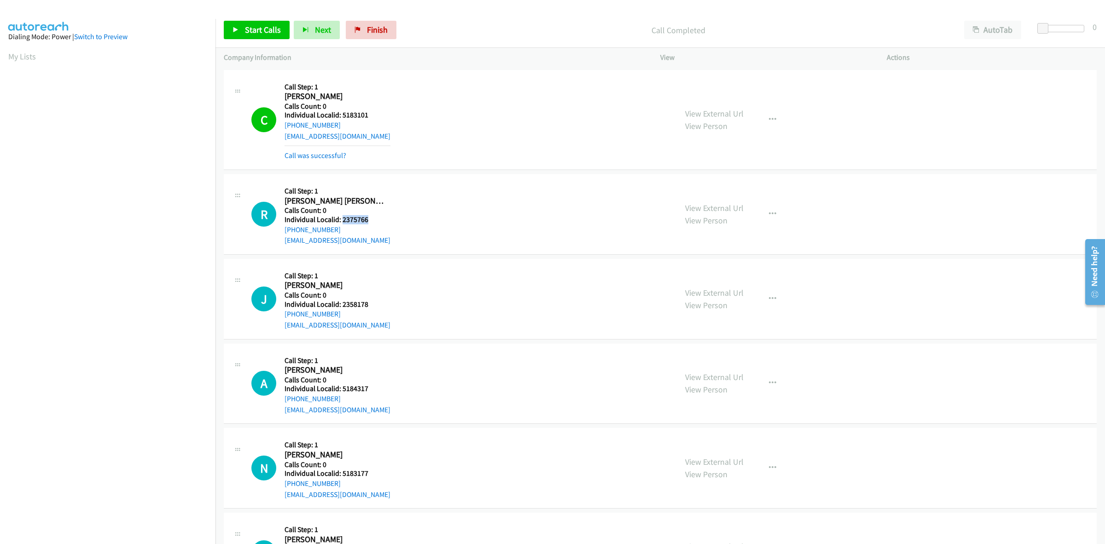
drag, startPoint x: 365, startPoint y: 219, endPoint x: 343, endPoint y: 220, distance: 21.6
click at [343, 220] on h5 "Individual Localid: 2375766" at bounding box center [337, 219] width 106 height 9
copy h5 "2375766"
drag, startPoint x: 327, startPoint y: 231, endPoint x: 279, endPoint y: 232, distance: 47.9
click at [279, 232] on div "R Callback Scheduled Call Step: 1 [PERSON_NAME] [PERSON_NAME] America/[GEOGRAPH…" at bounding box center [459, 214] width 417 height 64
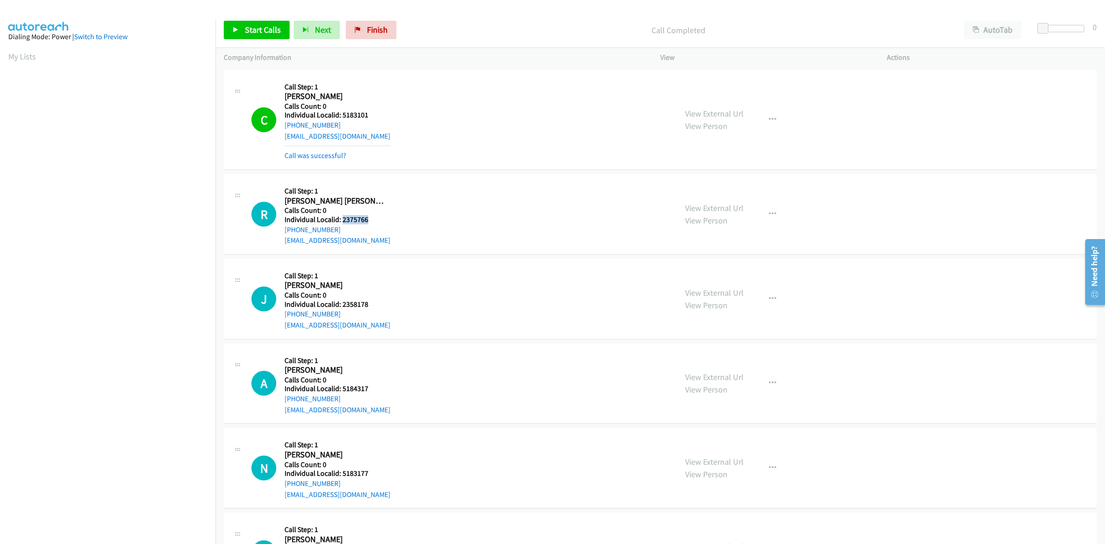
copy link "[PHONE_NUMBER]"
click at [509, 220] on div "R Callback Scheduled Call Step: 1 [PERSON_NAME] [PERSON_NAME] America/[GEOGRAPH…" at bounding box center [459, 214] width 417 height 64
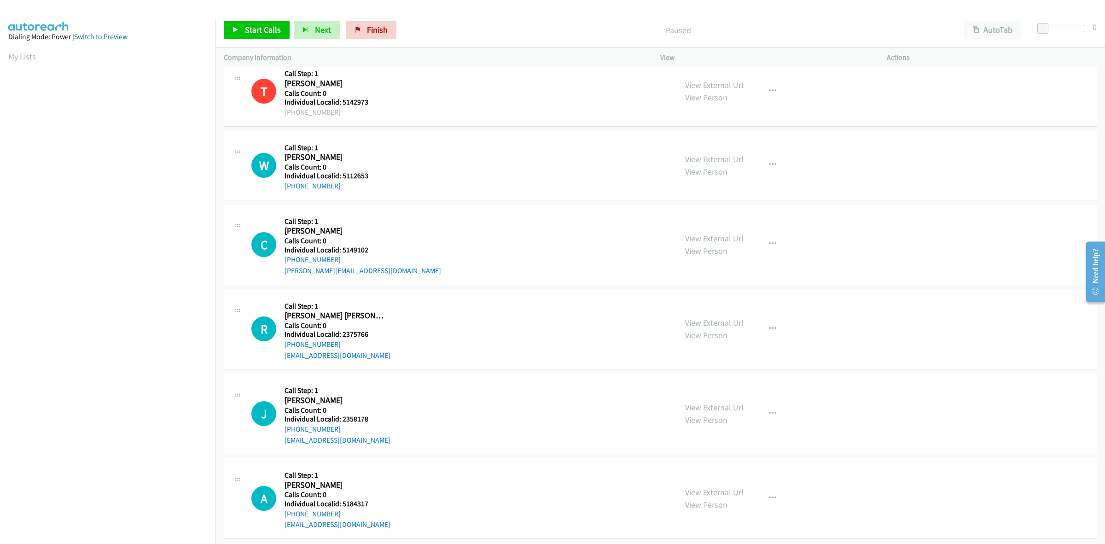
scroll to position [115, 0]
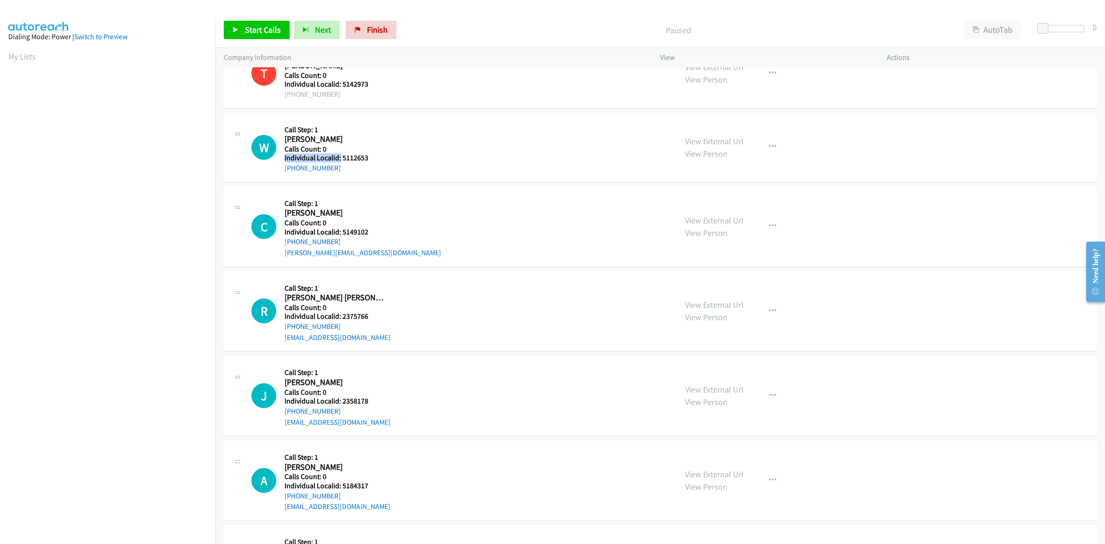
drag, startPoint x: 360, startPoint y: 152, endPoint x: 339, endPoint y: 158, distance: 22.0
click at [339, 158] on div "Callback Scheduled Call Step: 1 [PERSON_NAME] America/[GEOGRAPHIC_DATA] Calls C…" at bounding box center [333, 147] width 99 height 52
click at [376, 162] on h5 "Individual Localid: 5112653" at bounding box center [333, 157] width 99 height 9
drag, startPoint x: 364, startPoint y: 157, endPoint x: 340, endPoint y: 157, distance: 24.4
click at [340, 157] on h5 "Individual Localid: 5112653" at bounding box center [333, 157] width 99 height 9
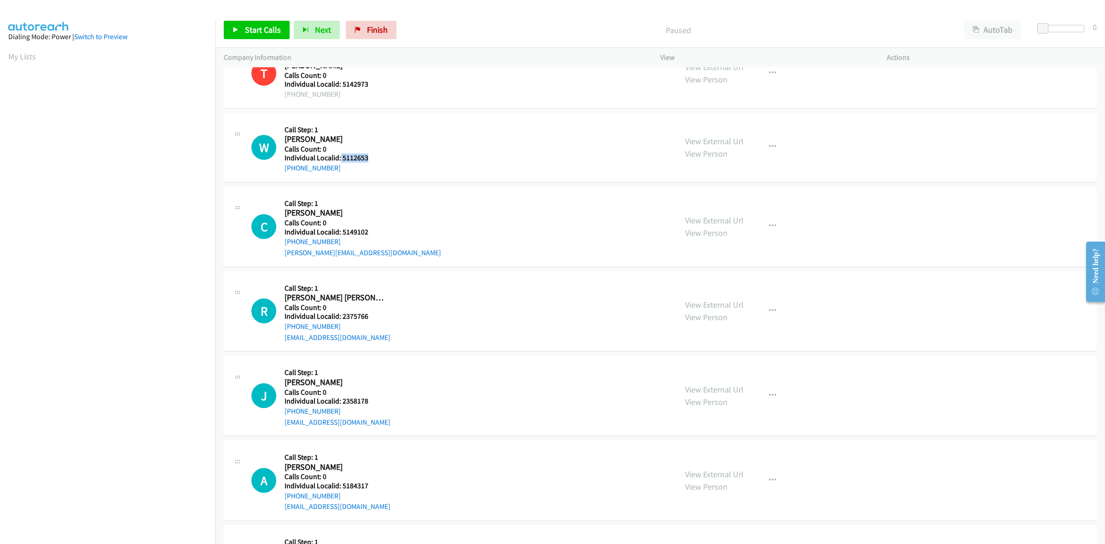
copy h5 "5112653"
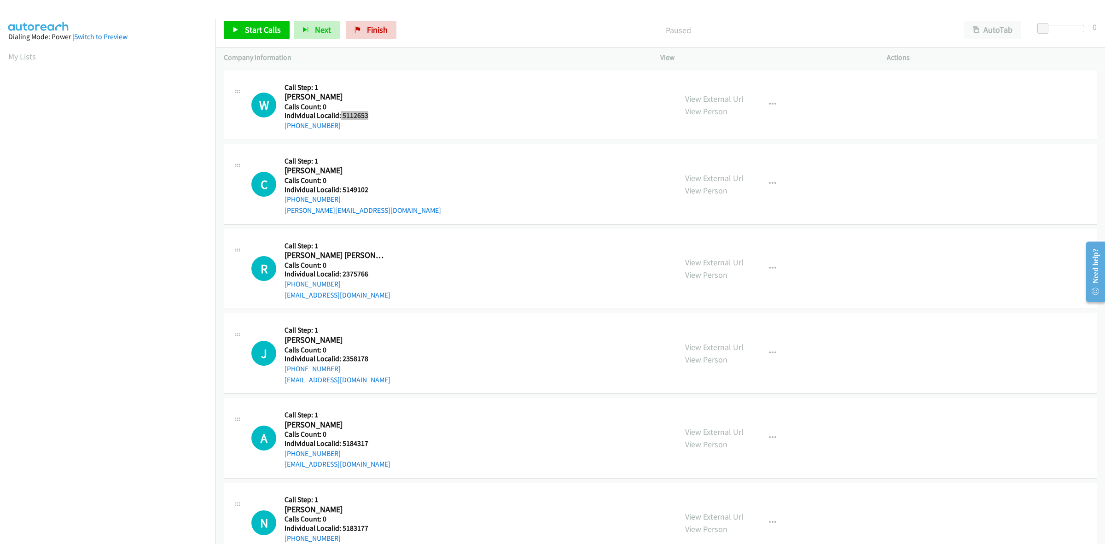
scroll to position [158, 0]
drag, startPoint x: 371, startPoint y: 187, endPoint x: 342, endPoint y: 188, distance: 29.0
click at [342, 188] on h5 "Individual Localid: 5149102" at bounding box center [362, 189] width 156 height 9
copy h5 "5149102"
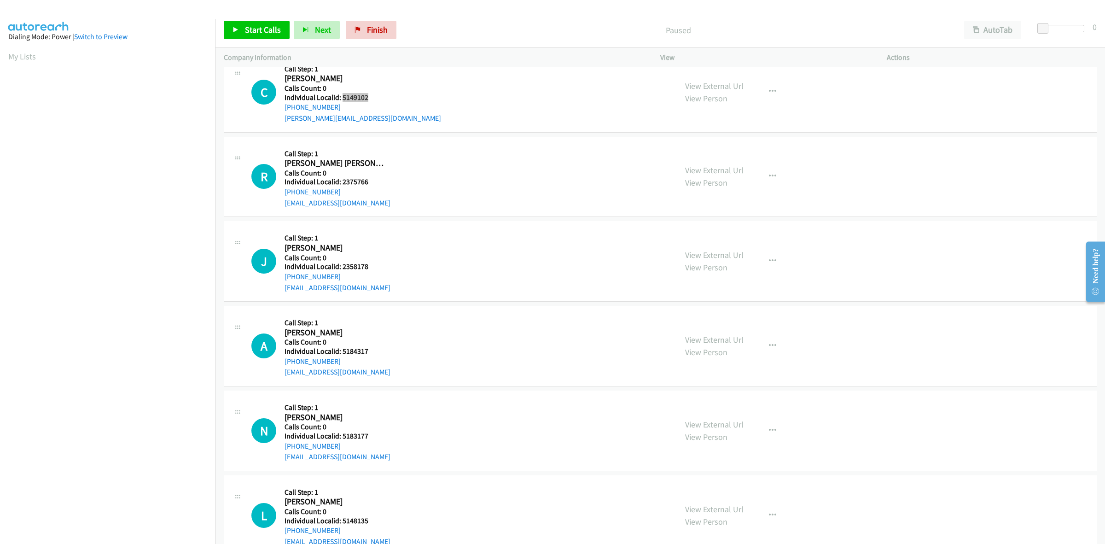
scroll to position [259, 0]
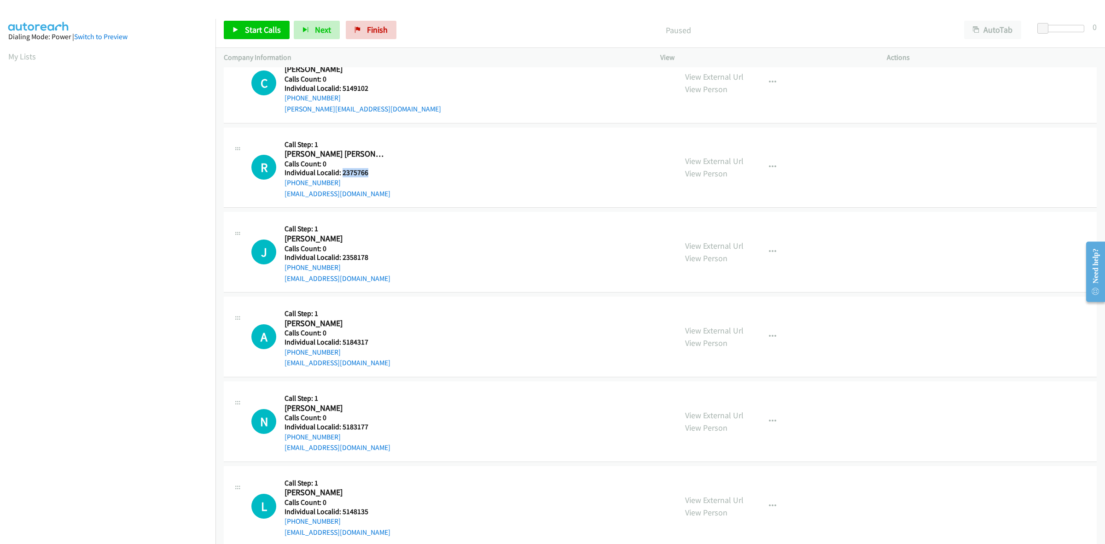
drag, startPoint x: 377, startPoint y: 174, endPoint x: 341, endPoint y: 175, distance: 36.4
click at [341, 175] on h5 "Individual Localid: 2375766" at bounding box center [337, 172] width 106 height 9
copy h5 "2375766"
drag, startPoint x: 337, startPoint y: 181, endPoint x: 279, endPoint y: 186, distance: 58.3
click at [279, 186] on div "R Callback Scheduled Call Step: 1 Ryder Eggemeyer America/Chicago Calls Count: …" at bounding box center [459, 168] width 417 height 64
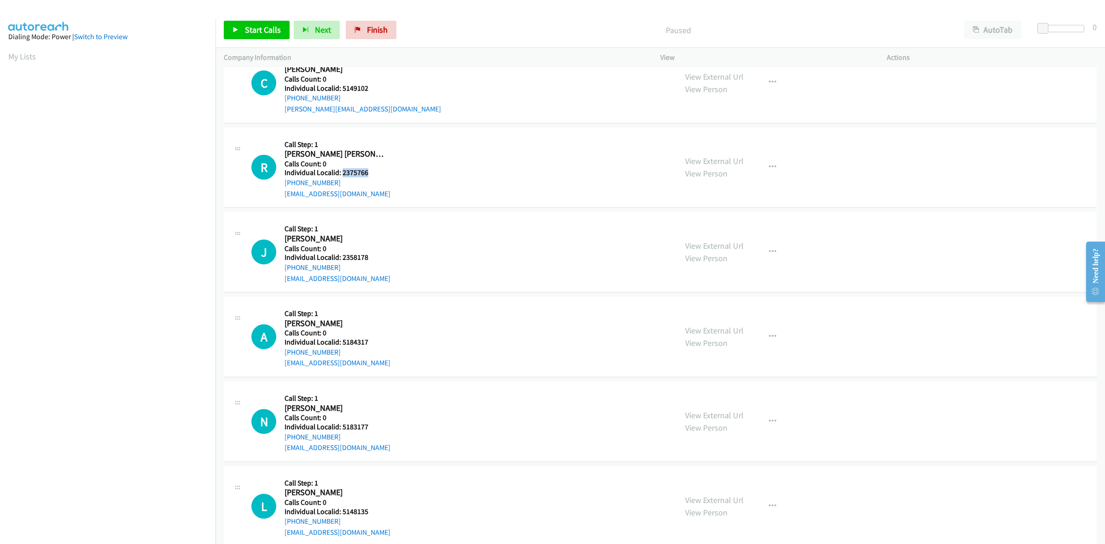
copy link "+1 618-615-1591"
drag, startPoint x: 362, startPoint y: 170, endPoint x: 340, endPoint y: 173, distance: 22.7
click at [340, 173] on h5 "Individual Localid: 2375766" at bounding box center [337, 172] width 106 height 9
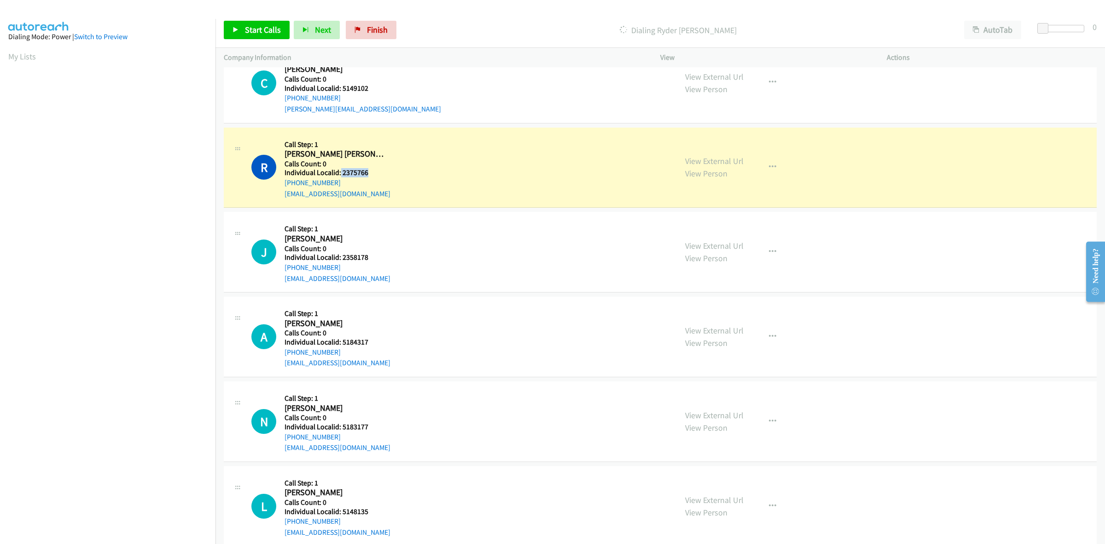
copy h5 "2375766"
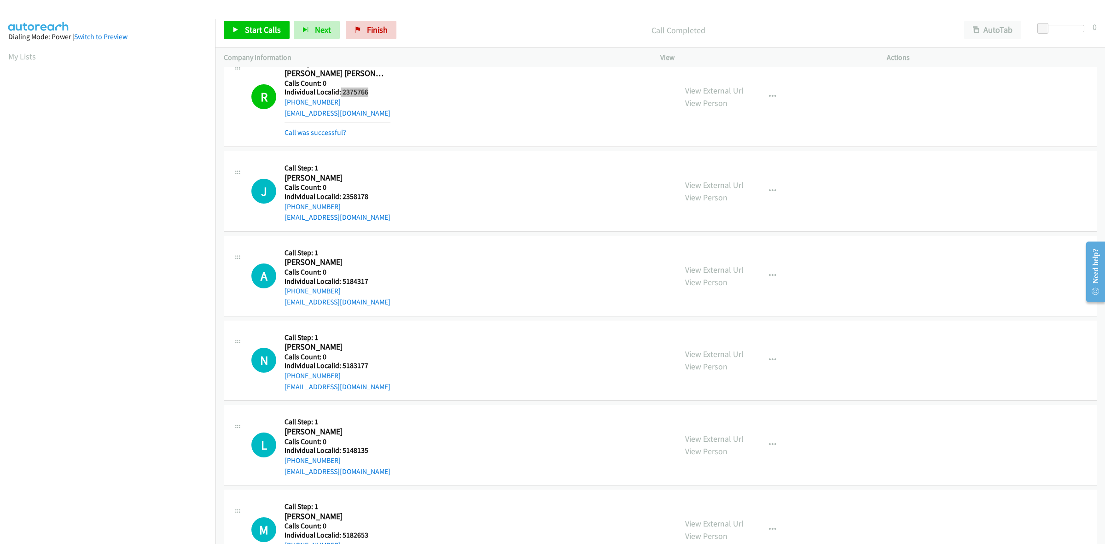
scroll to position [374, 0]
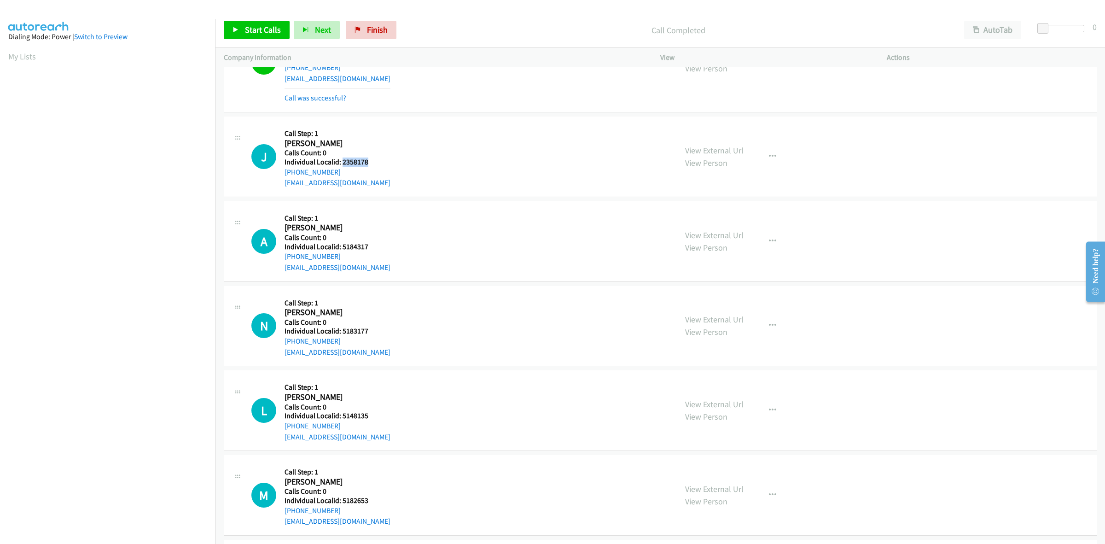
drag, startPoint x: 374, startPoint y: 164, endPoint x: 342, endPoint y: 163, distance: 32.2
click at [342, 163] on h5 "Individual Localid: 2358178" at bounding box center [337, 161] width 106 height 9
copy h5 "2358178"
drag, startPoint x: 335, startPoint y: 172, endPoint x: 284, endPoint y: 173, distance: 51.1
click at [284, 173] on div "J Callback Scheduled Call Step: 1 Jonathan Kruppenbacker Europe/Ljubljana Calls…" at bounding box center [459, 157] width 417 height 64
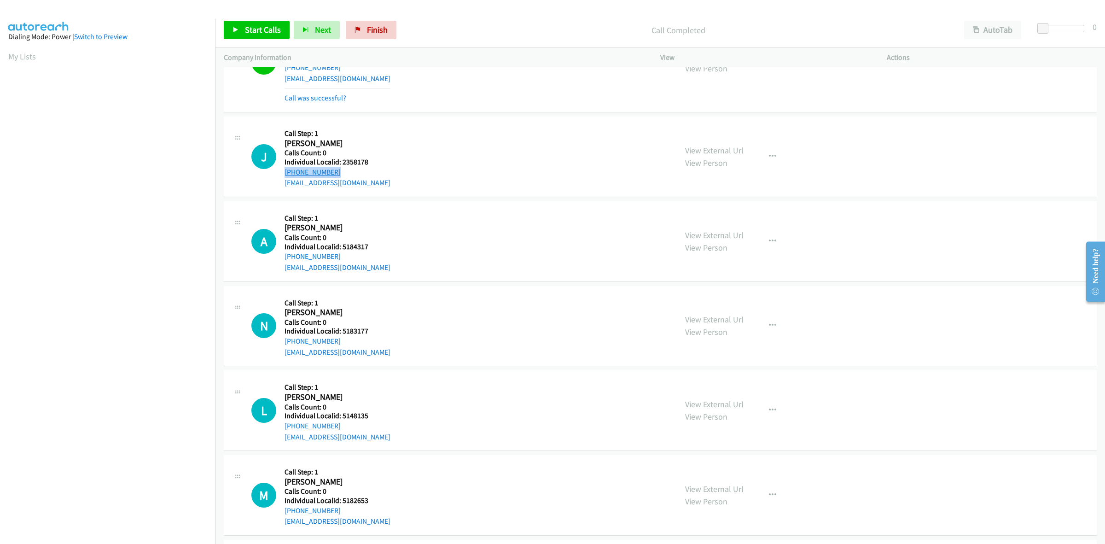
copy link "+386 89 376910"
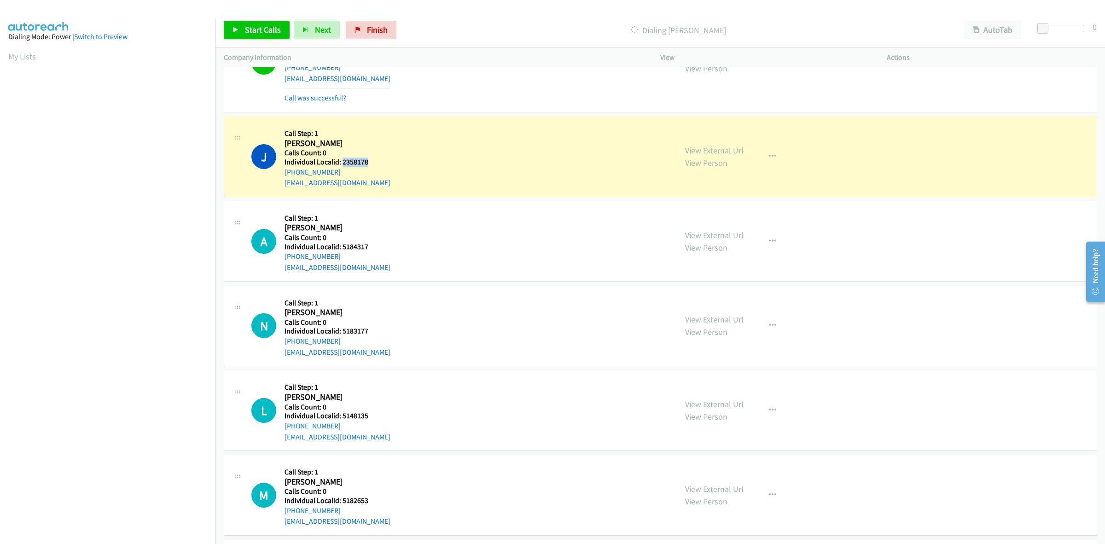
drag, startPoint x: 374, startPoint y: 162, endPoint x: 341, endPoint y: 164, distance: 32.8
click at [341, 164] on h5 "Individual Localid: 2358178" at bounding box center [337, 161] width 106 height 9
copy h5 "2358178"
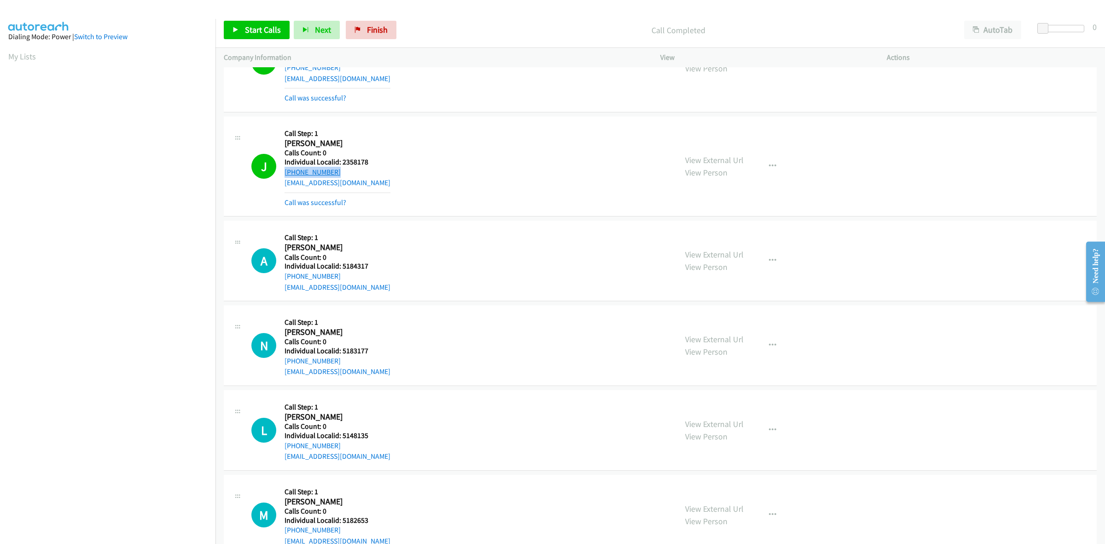
drag, startPoint x: 324, startPoint y: 168, endPoint x: 285, endPoint y: 169, distance: 39.1
click at [285, 169] on div "+386 89 376910" at bounding box center [337, 172] width 106 height 11
copy link "+386 89 376910"
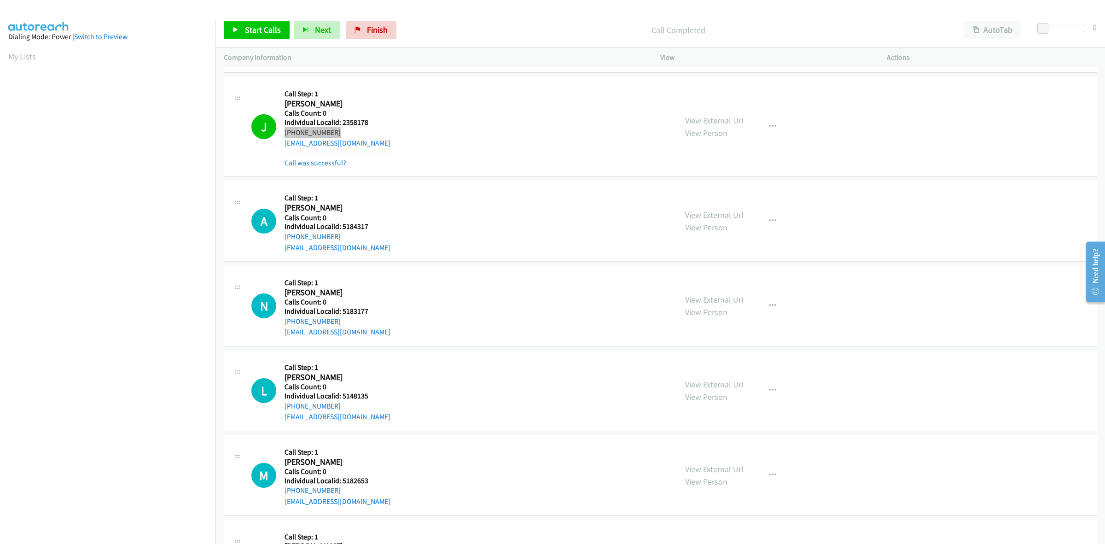
scroll to position [431, 0]
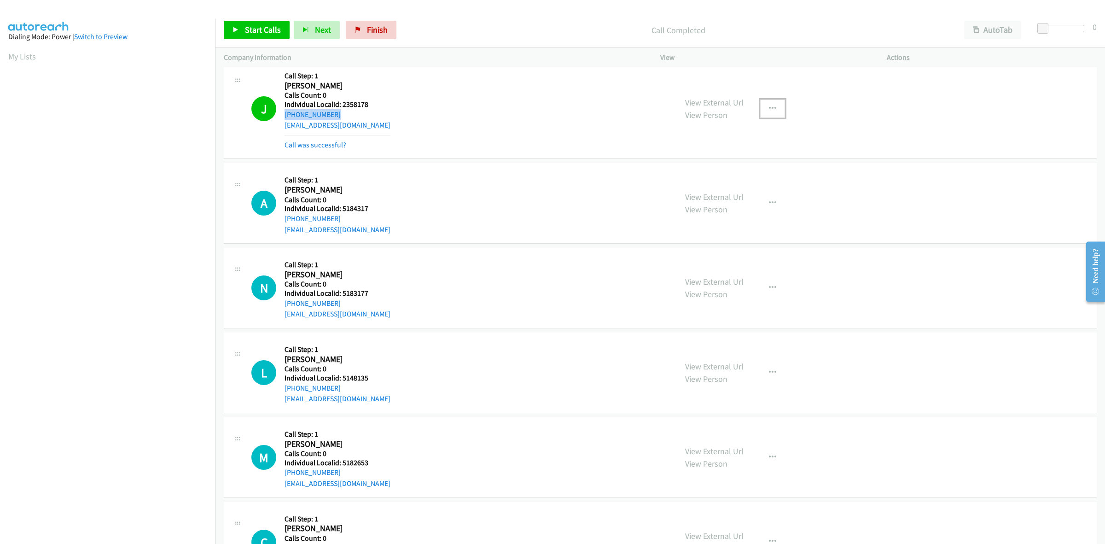
click at [770, 107] on icon "button" at bounding box center [772, 108] width 7 height 7
click at [724, 192] on link "Add to do not call list" at bounding box center [723, 187] width 122 height 18
drag, startPoint x: 365, startPoint y: 208, endPoint x: 341, endPoint y: 208, distance: 24.0
click at [341, 208] on h5 "Individual Localid: 5184317" at bounding box center [337, 208] width 106 height 9
copy h5 "5184317"
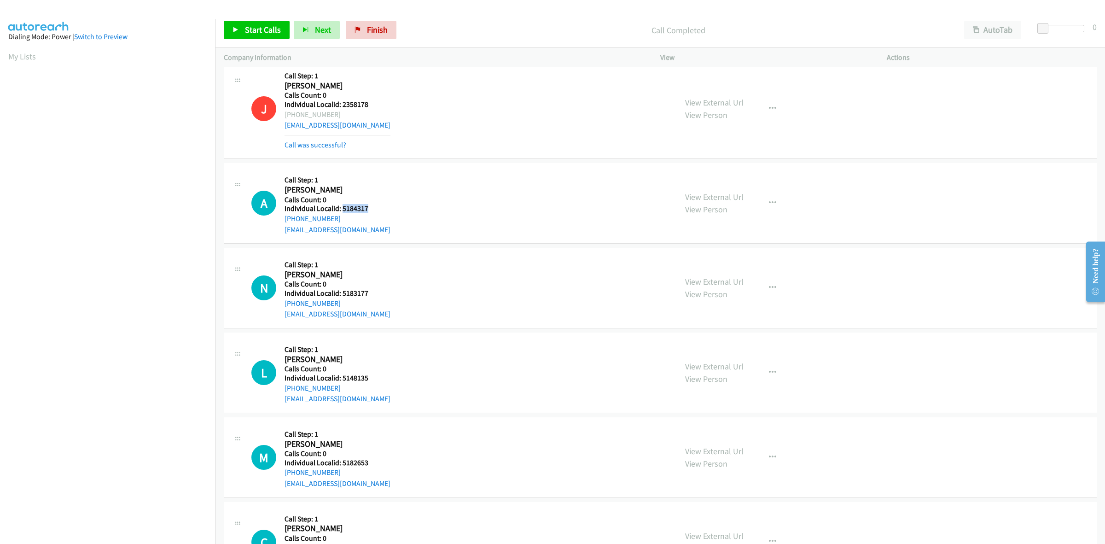
drag, startPoint x: 337, startPoint y: 218, endPoint x: 282, endPoint y: 220, distance: 55.7
click at [282, 220] on div "A Callback Scheduled Call Step: 1 Aubrey Jennings America/New_York Calls Count:…" at bounding box center [459, 203] width 417 height 64
drag, startPoint x: 370, startPoint y: 206, endPoint x: 343, endPoint y: 208, distance: 26.8
click at [343, 208] on h5 "Individual Localid: 5184317" at bounding box center [337, 208] width 106 height 9
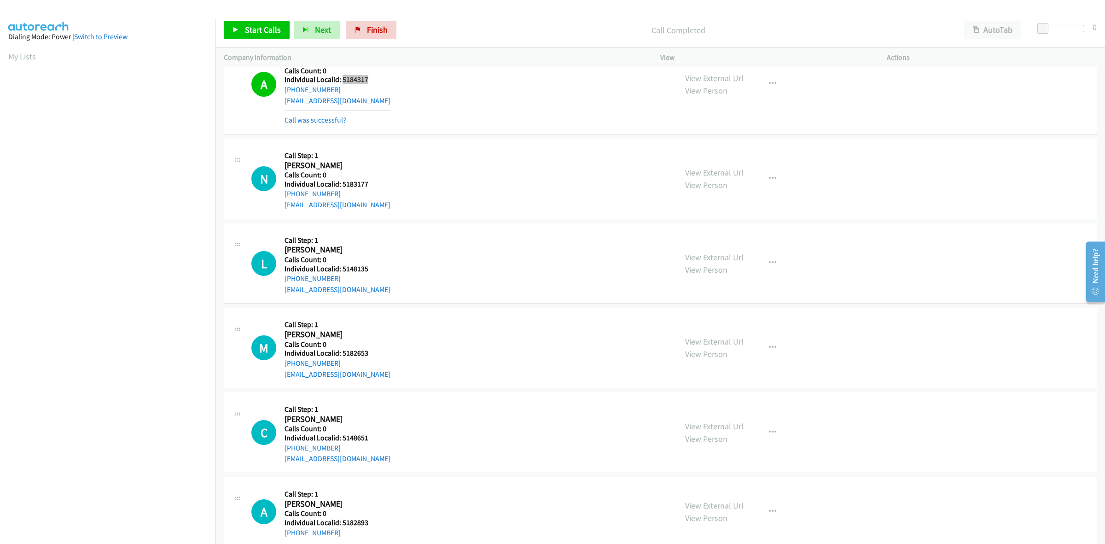
scroll to position [561, 0]
drag, startPoint x: 368, startPoint y: 181, endPoint x: 341, endPoint y: 182, distance: 27.6
click at [341, 182] on h5 "Individual Localid: 5183177" at bounding box center [337, 183] width 106 height 9
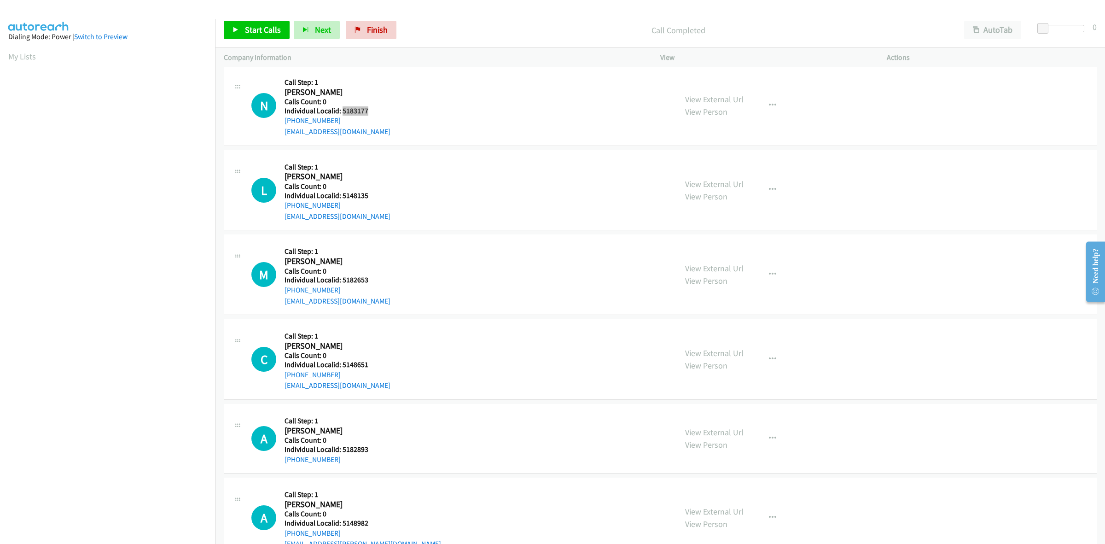
scroll to position [647, 0]
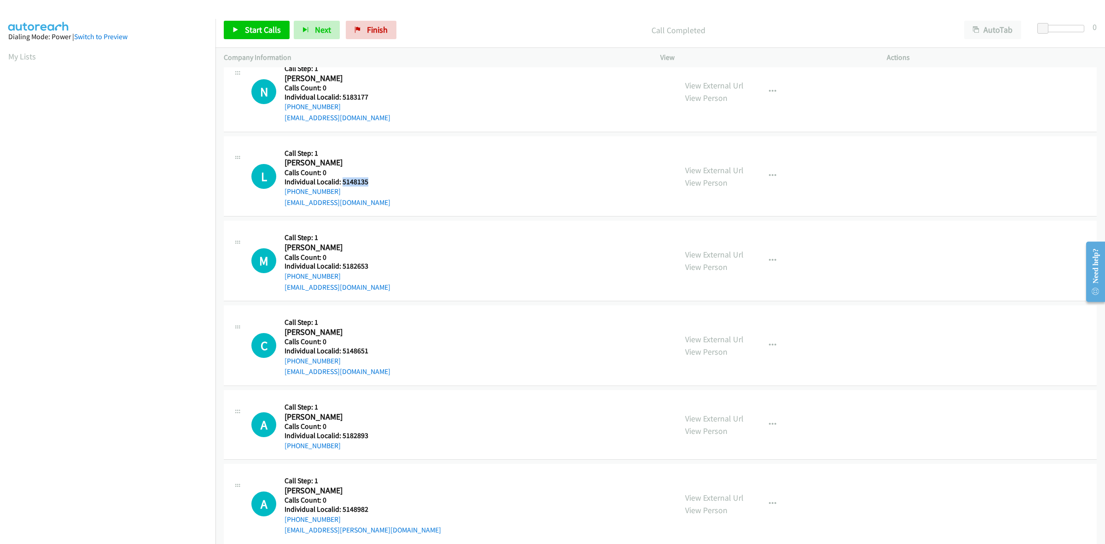
drag, startPoint x: 369, startPoint y: 183, endPoint x: 341, endPoint y: 181, distance: 27.7
click at [341, 181] on h5 "Individual Localid: 5148135" at bounding box center [337, 181] width 106 height 9
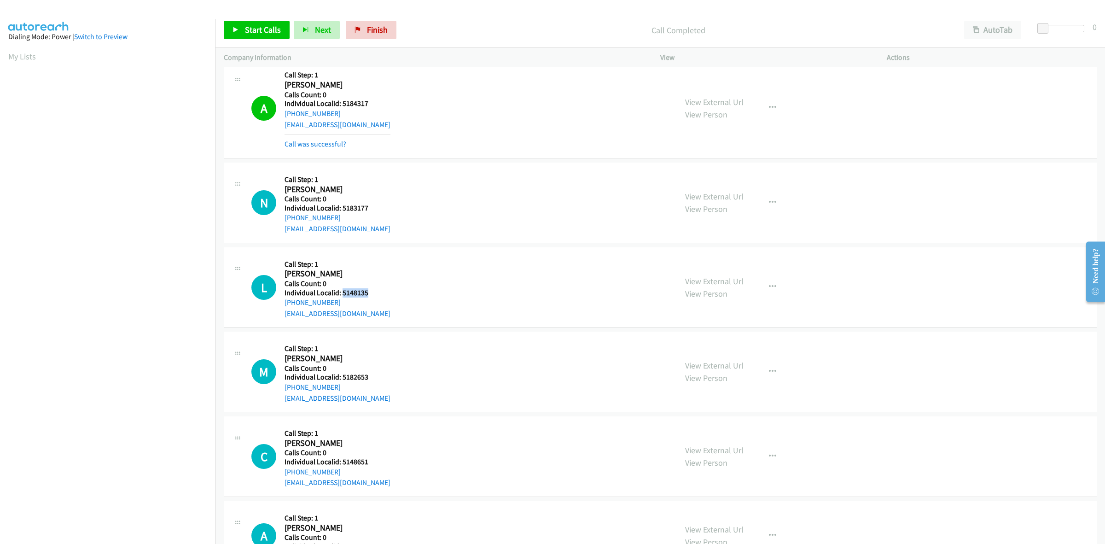
scroll to position [532, 0]
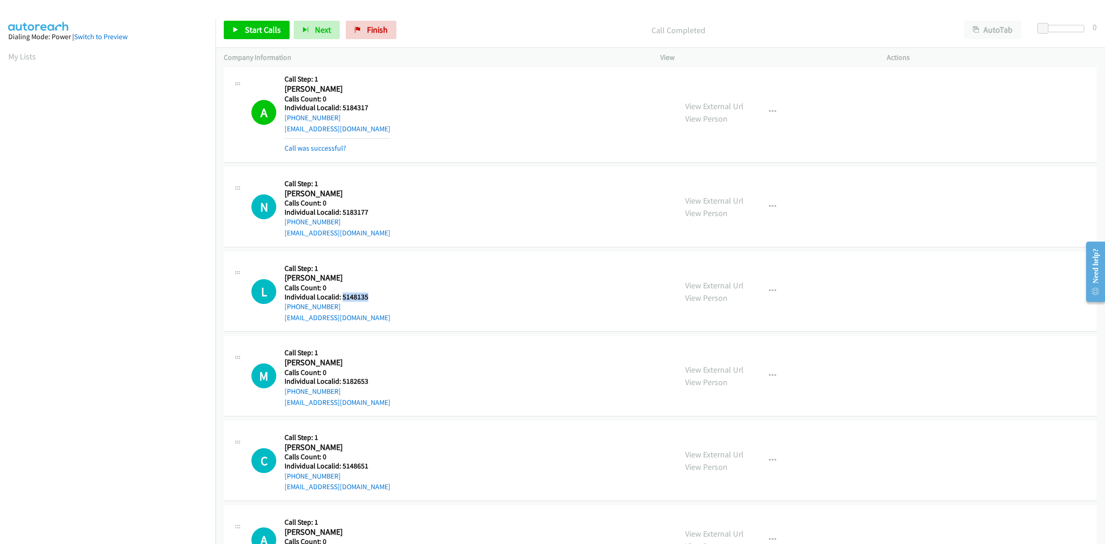
drag, startPoint x: 337, startPoint y: 219, endPoint x: 281, endPoint y: 226, distance: 57.0
click at [281, 226] on div "N Callback Scheduled Call Step: 1 Nathan Mack America/Chicago Calls Count: 0 In…" at bounding box center [459, 207] width 417 height 64
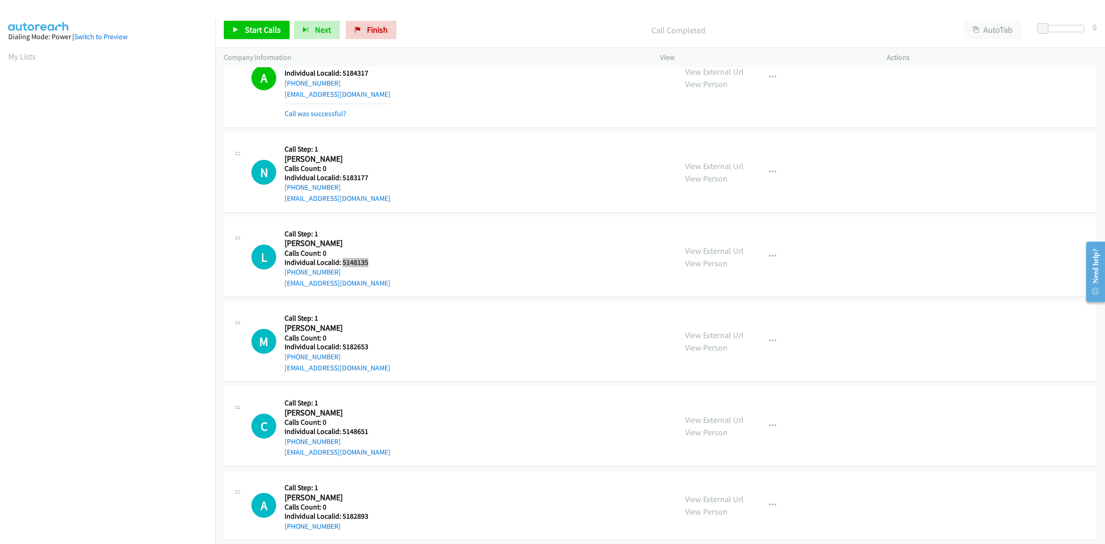
scroll to position [575, 0]
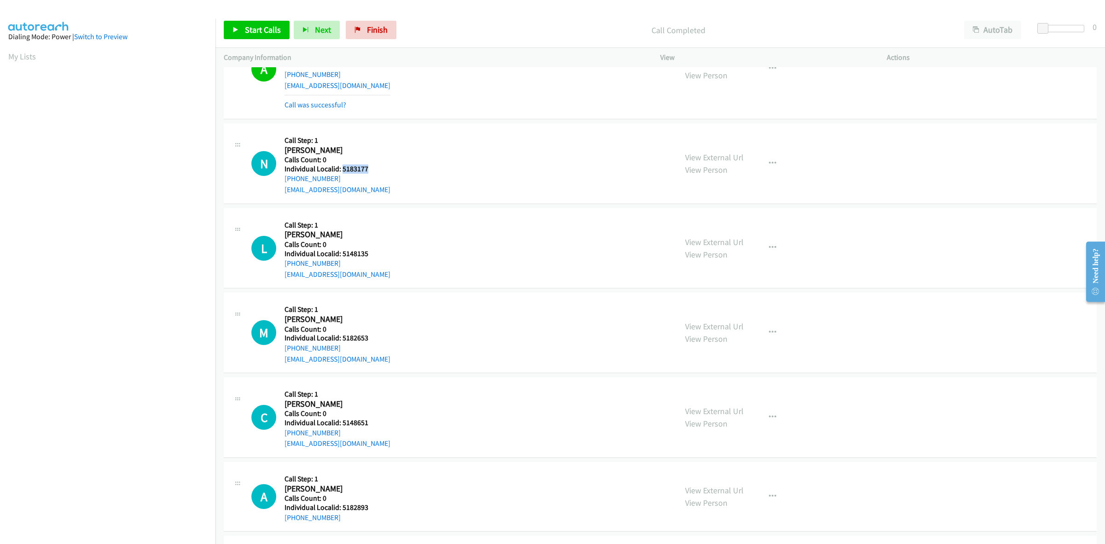
drag, startPoint x: 378, startPoint y: 167, endPoint x: 342, endPoint y: 169, distance: 35.9
click at [342, 169] on h5 "Individual Localid: 5183177" at bounding box center [337, 168] width 106 height 9
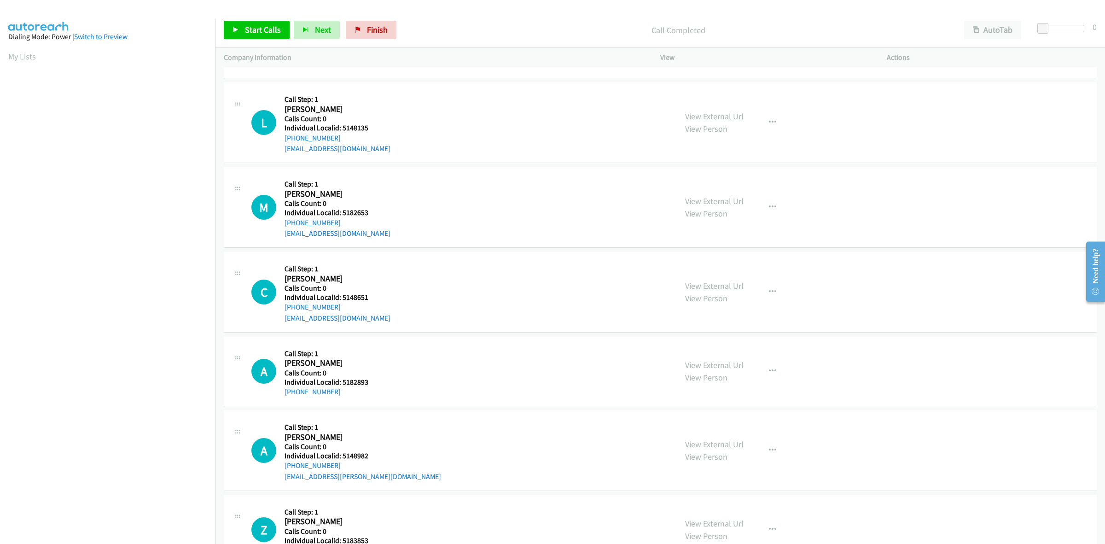
scroll to position [719, 0]
drag, startPoint x: 361, startPoint y: 130, endPoint x: 341, endPoint y: 132, distance: 20.3
click at [341, 132] on h5 "Individual Localid: 5148135" at bounding box center [337, 129] width 106 height 9
drag, startPoint x: 338, startPoint y: 140, endPoint x: 284, endPoint y: 139, distance: 53.9
click at [284, 139] on div "+1 651-503-1117" at bounding box center [337, 139] width 106 height 11
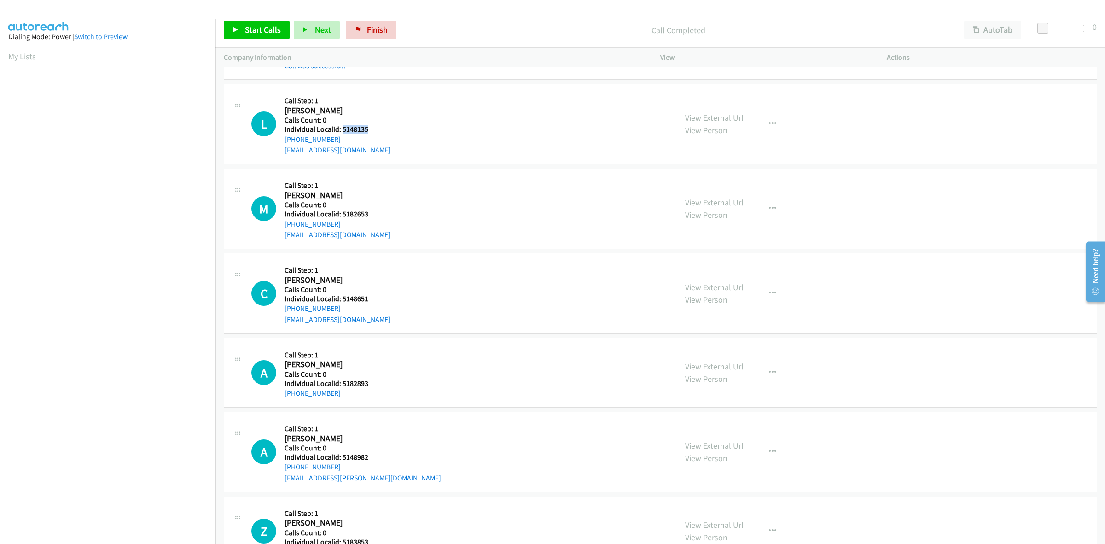
drag, startPoint x: 368, startPoint y: 129, endPoint x: 341, endPoint y: 129, distance: 27.6
click at [341, 129] on h5 "Individual Localid: 5148135" at bounding box center [337, 129] width 106 height 9
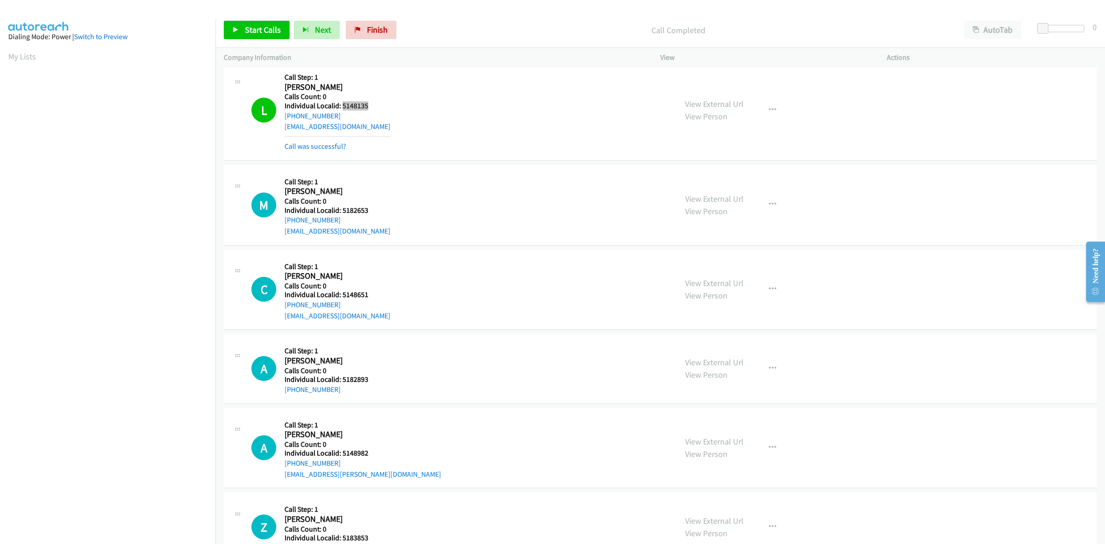
scroll to position [791, 0]
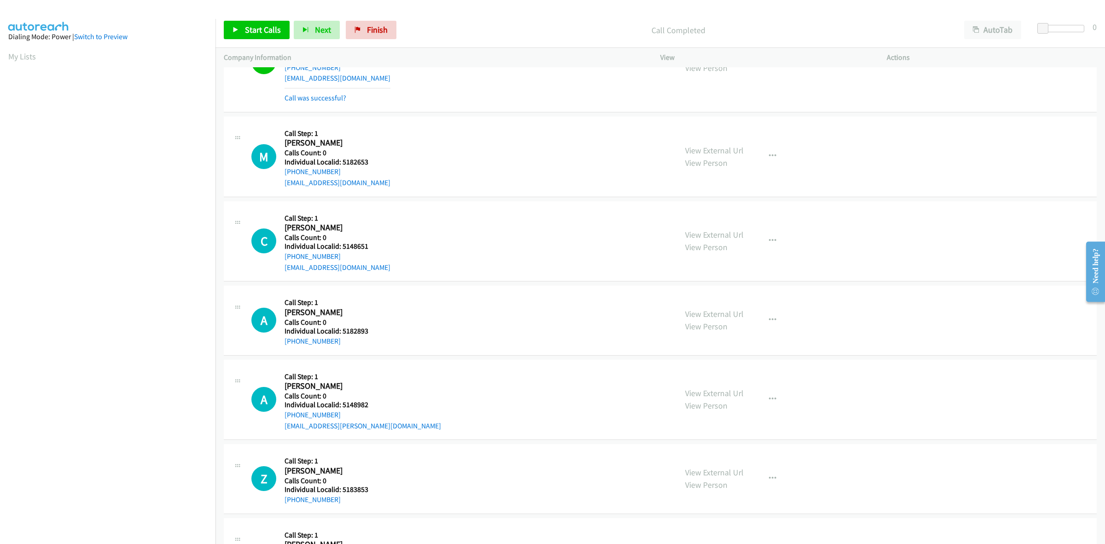
drag, startPoint x: 376, startPoint y: 167, endPoint x: 341, endPoint y: 163, distance: 35.6
click at [341, 163] on div "Callback Scheduled Call Step: 1 Merrick Racette America/Chicago Calls Count: 0 …" at bounding box center [337, 157] width 106 height 64
click at [380, 151] on h5 "Calls Count: 0" at bounding box center [337, 152] width 106 height 9
drag, startPoint x: 351, startPoint y: 160, endPoint x: 342, endPoint y: 160, distance: 9.7
click at [342, 160] on h5 "Individual Localid: 5182653" at bounding box center [337, 161] width 106 height 9
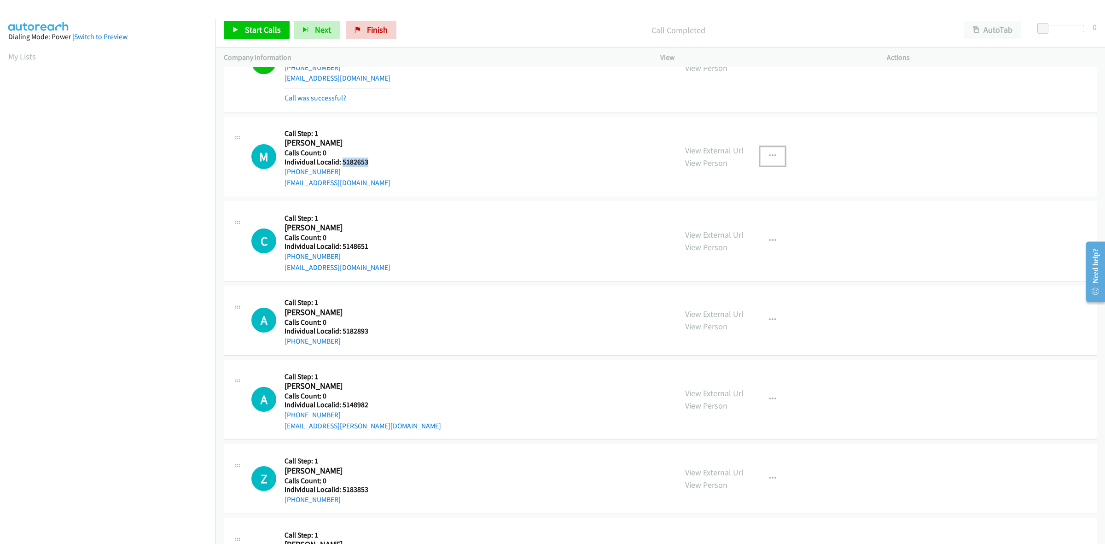
click at [769, 157] on icon "button" at bounding box center [772, 155] width 7 height 7
click at [716, 217] on link "Skip Call" at bounding box center [723, 216] width 122 height 18
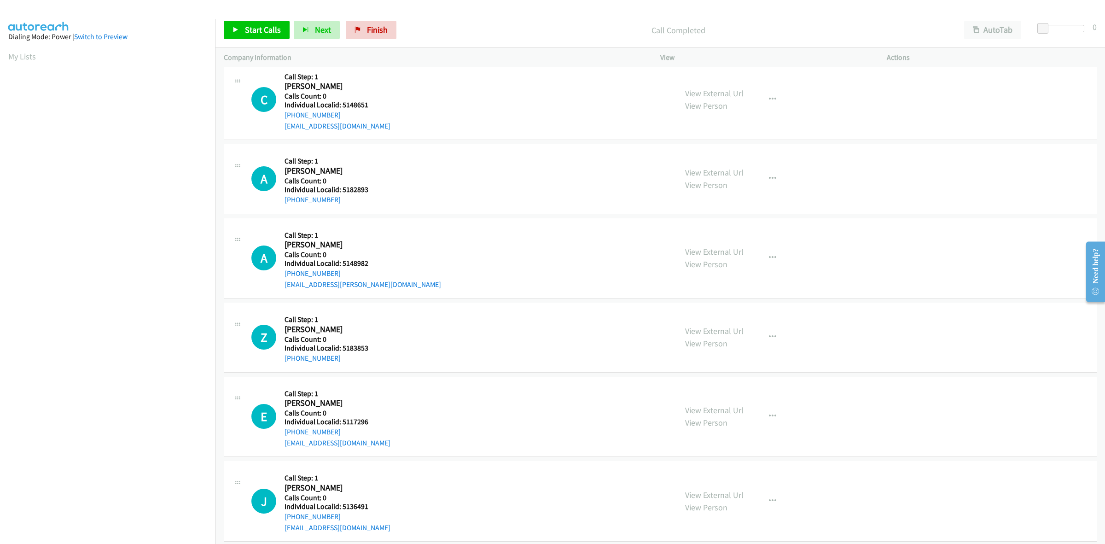
scroll to position [935, 0]
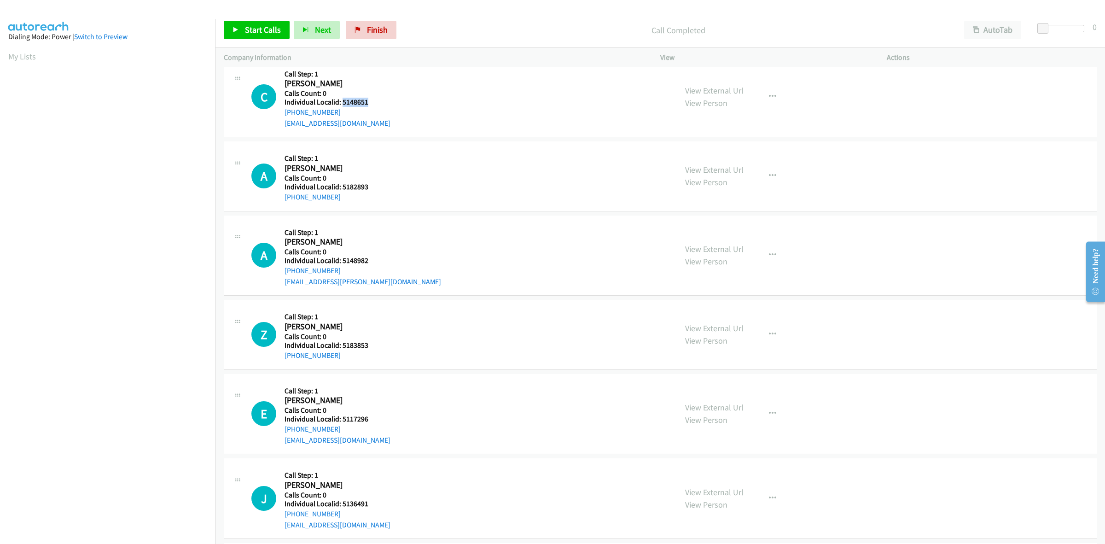
drag, startPoint x: 367, startPoint y: 104, endPoint x: 342, endPoint y: 102, distance: 25.8
click at [342, 102] on h5 "Individual Localid: 5148651" at bounding box center [337, 102] width 106 height 9
click at [762, 95] on button "button" at bounding box center [772, 96] width 25 height 18
click at [703, 153] on link "Skip Call" at bounding box center [723, 157] width 122 height 18
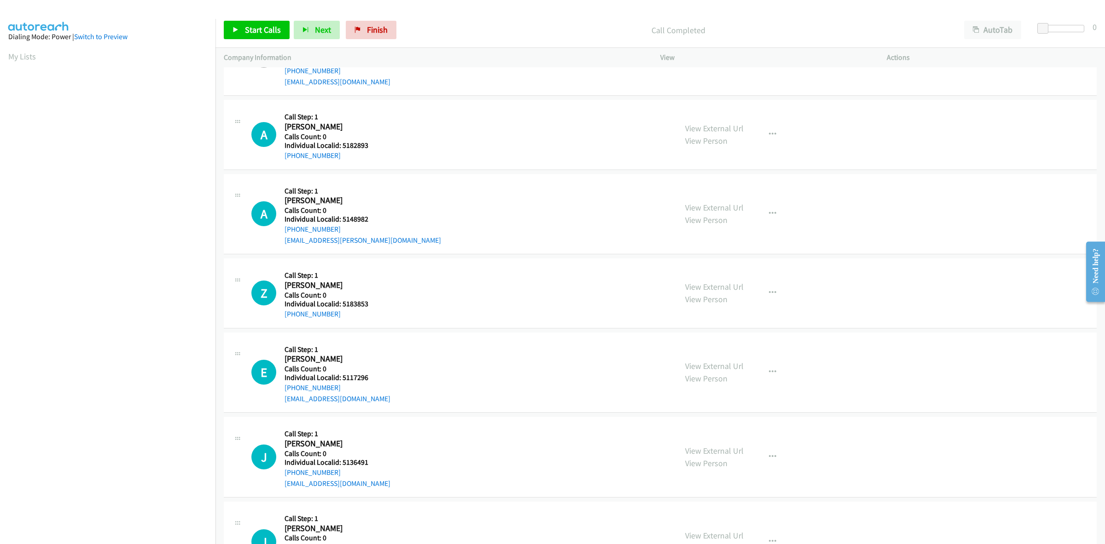
scroll to position [978, 0]
drag, startPoint x: 366, startPoint y: 145, endPoint x: 342, endPoint y: 145, distance: 23.9
click at [342, 145] on h5 "Individual Localid: 5182893" at bounding box center [333, 143] width 99 height 9
drag, startPoint x: 338, startPoint y: 153, endPoint x: 281, endPoint y: 156, distance: 57.1
click at [281, 156] on div "A Callback Scheduled Call Step: 1 Abigail Rodriguez America/Chicago Calls Count…" at bounding box center [459, 132] width 417 height 52
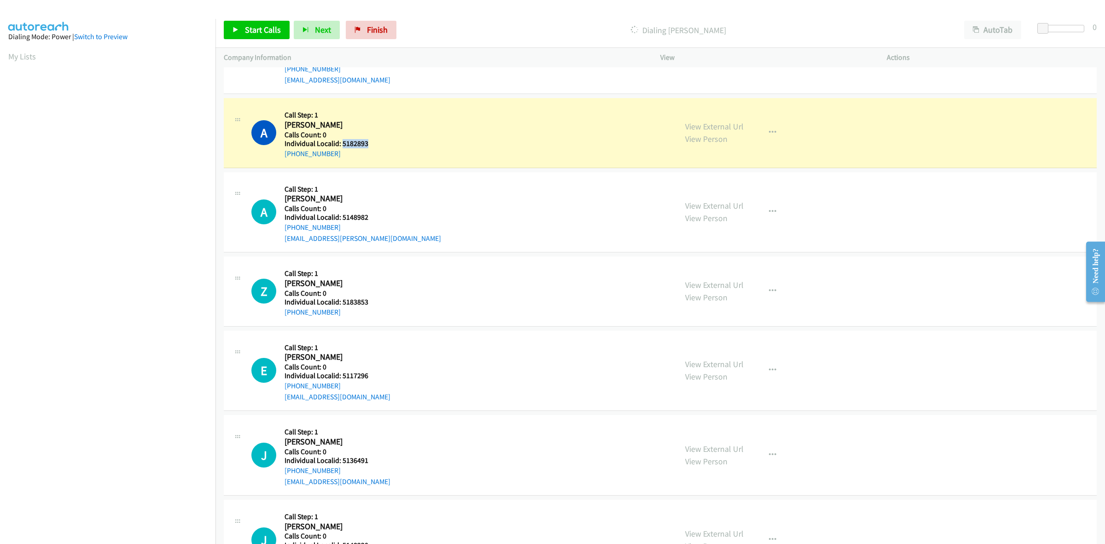
drag, startPoint x: 374, startPoint y: 143, endPoint x: 341, endPoint y: 144, distance: 33.2
click at [341, 144] on h5 "Individual Localid: 5182893" at bounding box center [333, 143] width 99 height 9
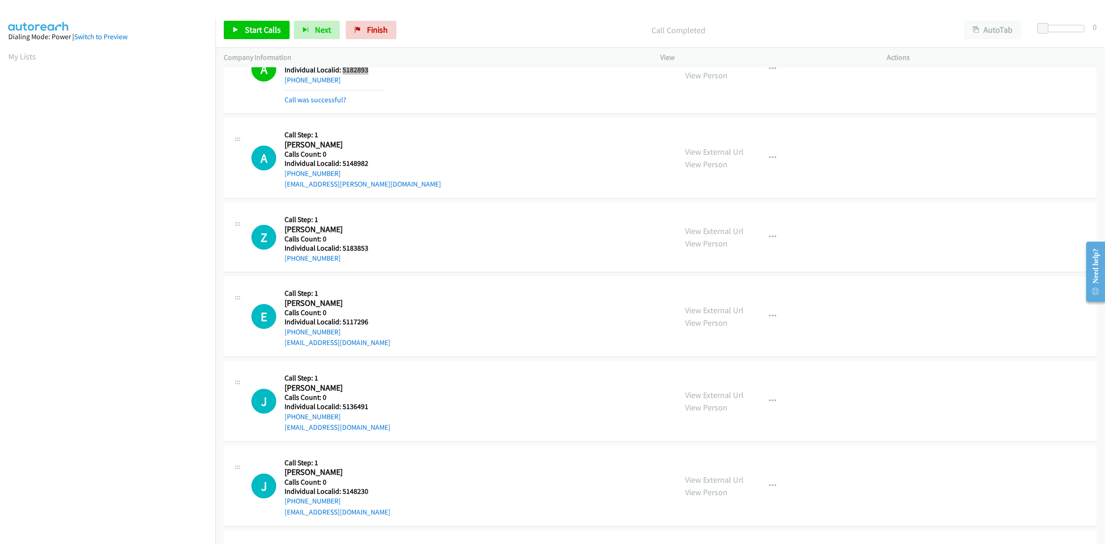
scroll to position [1078, 0]
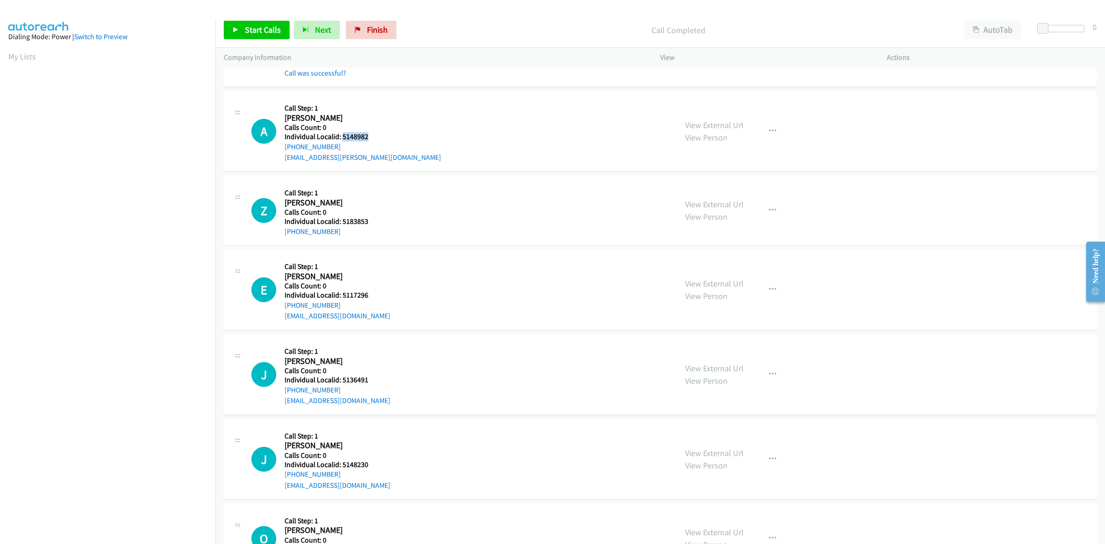
drag, startPoint x: 361, startPoint y: 136, endPoint x: 342, endPoint y: 137, distance: 19.8
click at [342, 137] on h5 "Individual Localid: 5148982" at bounding box center [362, 136] width 156 height 9
drag, startPoint x: 344, startPoint y: 146, endPoint x: 282, endPoint y: 150, distance: 62.7
click at [282, 150] on div "A Callback Scheduled Call Step: 1 Addilyn Buso America/Chicago Calls Count: 0 I…" at bounding box center [459, 131] width 417 height 64
drag, startPoint x: 371, startPoint y: 134, endPoint x: 342, endPoint y: 139, distance: 29.4
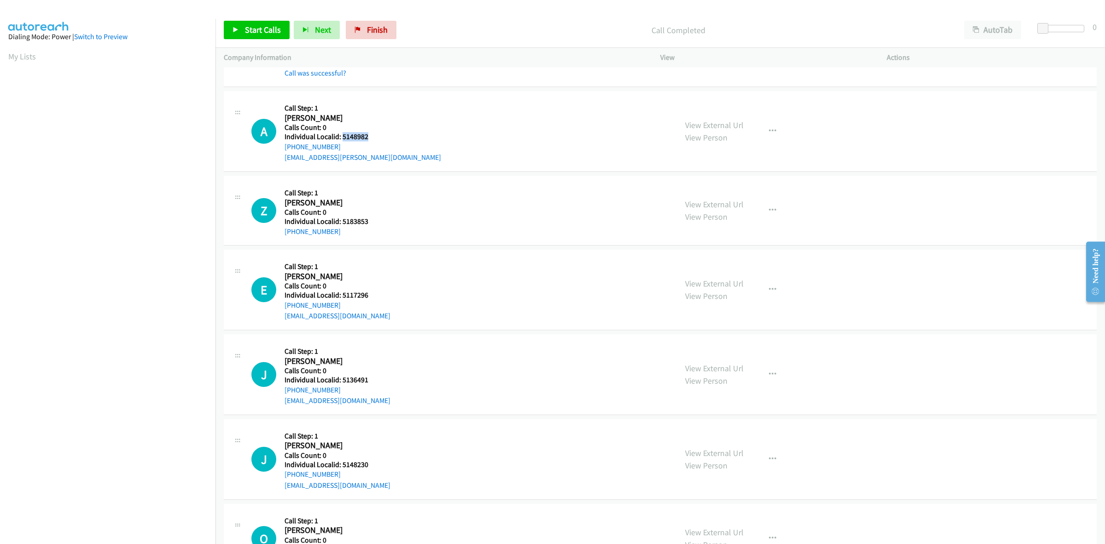
click at [342, 139] on h5 "Individual Localid: 5148982" at bounding box center [362, 136] width 156 height 9
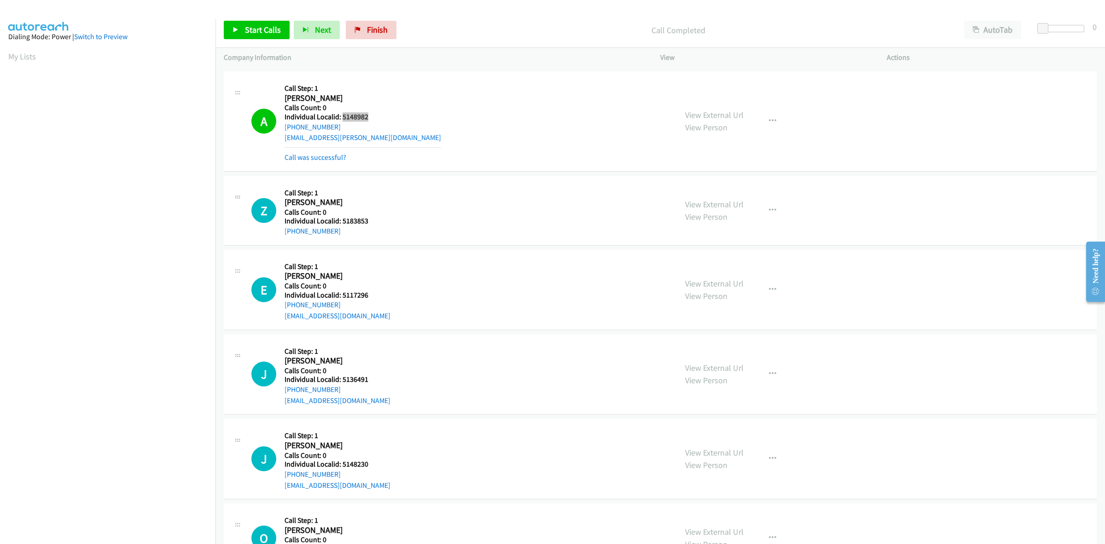
scroll to position [1165, 0]
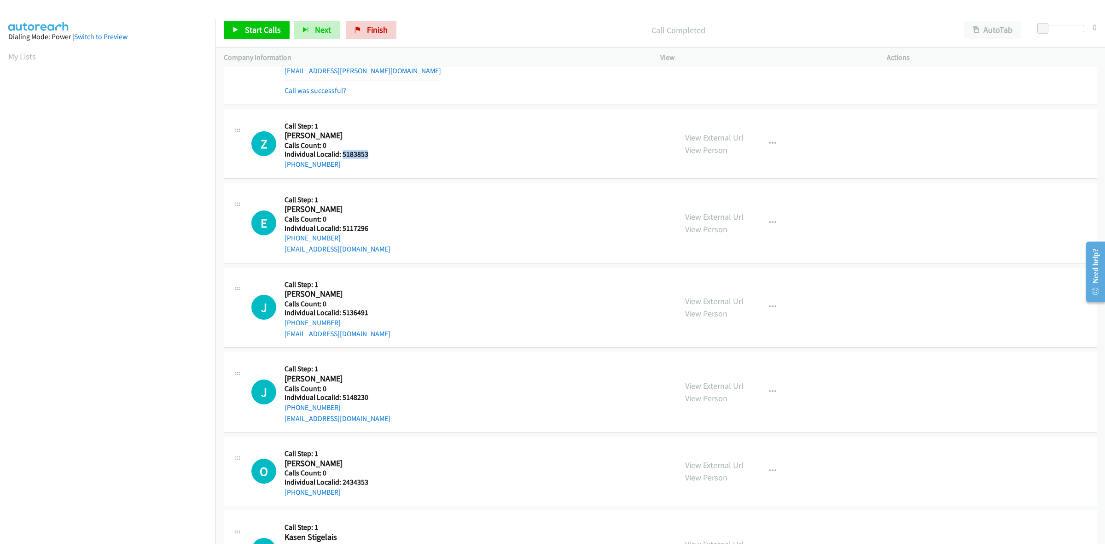
drag, startPoint x: 365, startPoint y: 154, endPoint x: 341, endPoint y: 155, distance: 24.0
click at [341, 155] on h5 "Individual Localid: 5183853" at bounding box center [333, 154] width 99 height 9
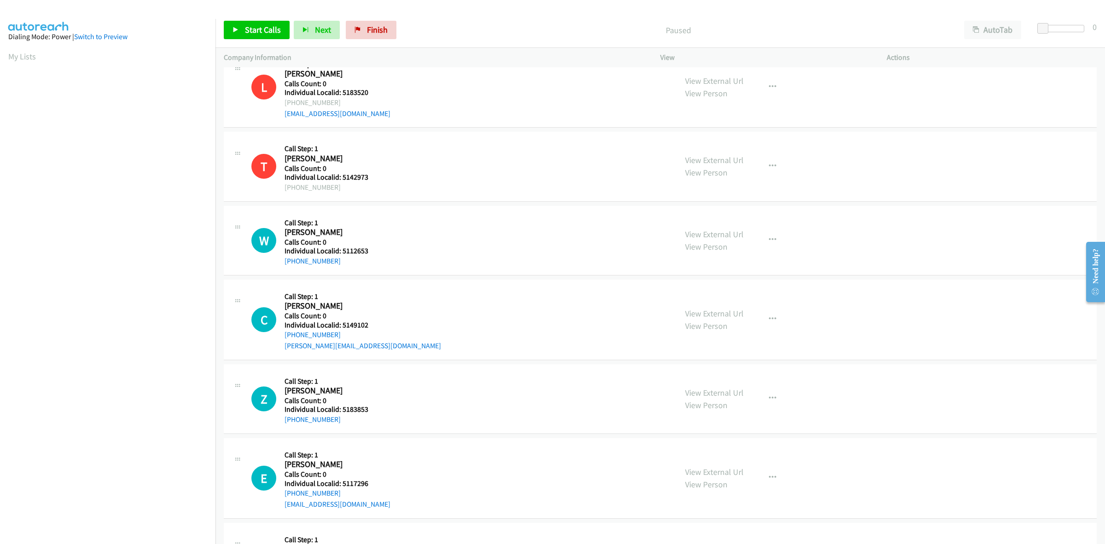
scroll to position [115, 0]
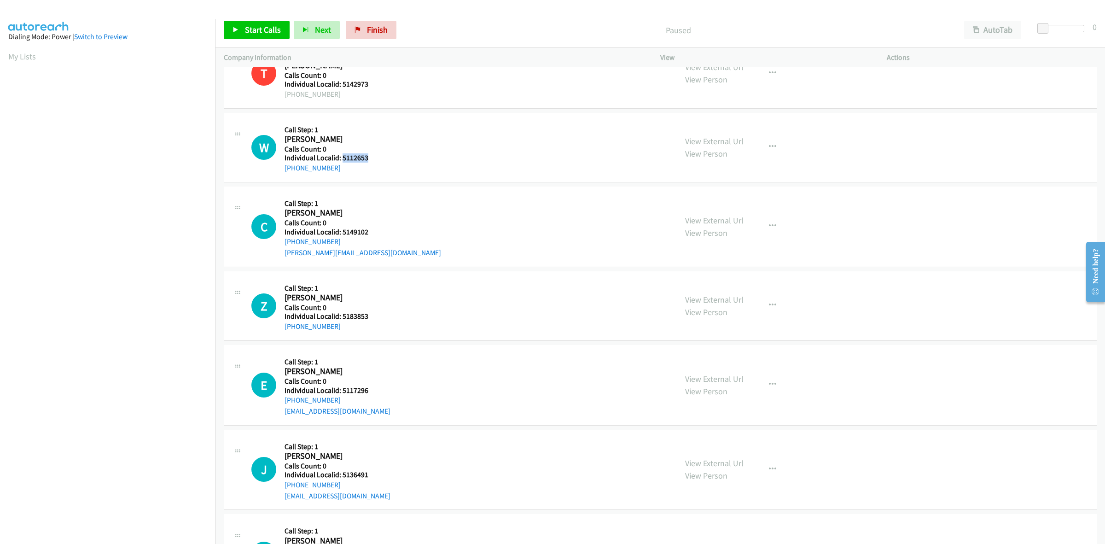
drag, startPoint x: 367, startPoint y: 156, endPoint x: 343, endPoint y: 153, distance: 24.5
click at [343, 153] on h5 "Individual Localid: 5112653" at bounding box center [333, 157] width 99 height 9
copy h5 "5112653"
drag, startPoint x: 321, startPoint y: 167, endPoint x: 275, endPoint y: 171, distance: 45.8
click at [275, 171] on div "W Callback Scheduled Call Step: 1 [PERSON_NAME] America/[GEOGRAPHIC_DATA] Calls…" at bounding box center [459, 147] width 417 height 52
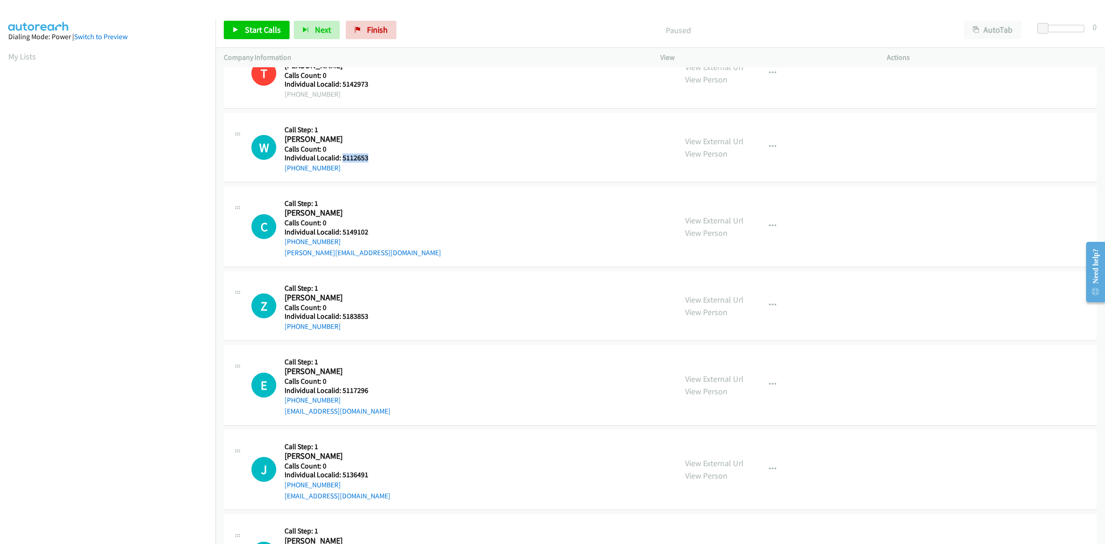
copy link "[PHONE_NUMBER]"
drag, startPoint x: 366, startPoint y: 160, endPoint x: 341, endPoint y: 157, distance: 25.0
click at [341, 157] on h5 "Individual Localid: 5112653" at bounding box center [333, 157] width 99 height 9
copy h5 "5112653"
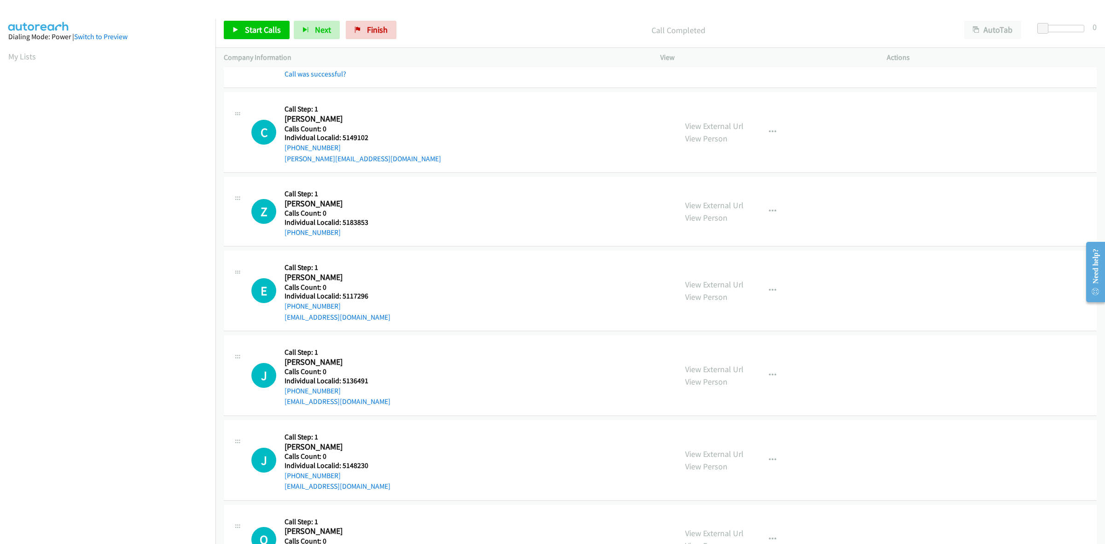
scroll to position [230, 0]
drag, startPoint x: 371, startPoint y: 134, endPoint x: 342, endPoint y: 136, distance: 30.0
click at [342, 136] on h5 "Individual Localid: 5149102" at bounding box center [362, 136] width 156 height 9
copy h5 "5149102"
drag, startPoint x: 774, startPoint y: 132, endPoint x: 764, endPoint y: 136, distance: 11.1
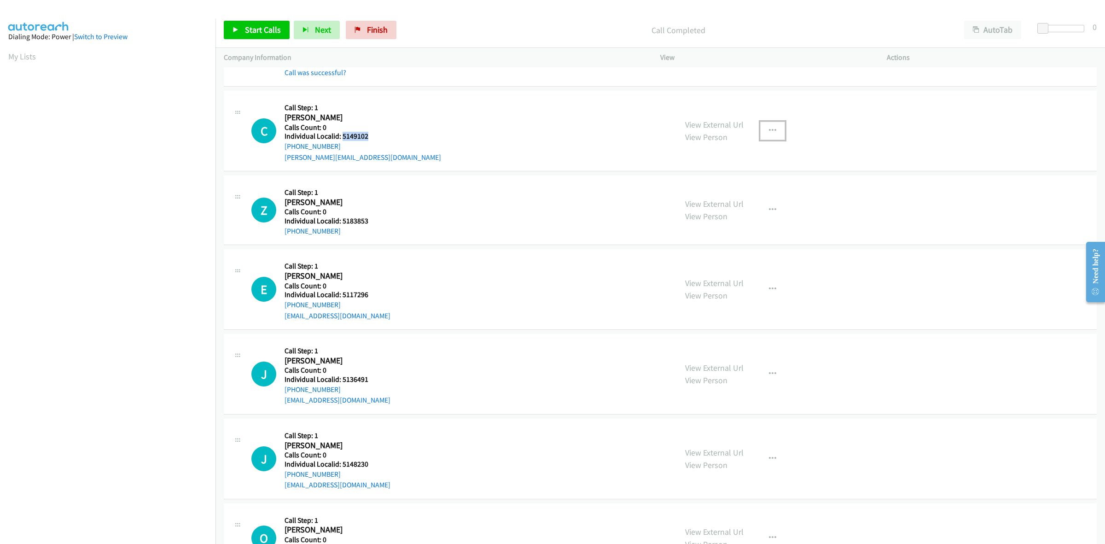
click at [774, 132] on button "button" at bounding box center [772, 131] width 25 height 18
click at [677, 192] on link "Skip Call" at bounding box center [723, 191] width 122 height 18
drag, startPoint x: 371, startPoint y: 222, endPoint x: 339, endPoint y: 221, distance: 31.8
click at [339, 221] on h5 "Individual Localid: 5183853" at bounding box center [333, 220] width 99 height 9
copy h5 "5183853"
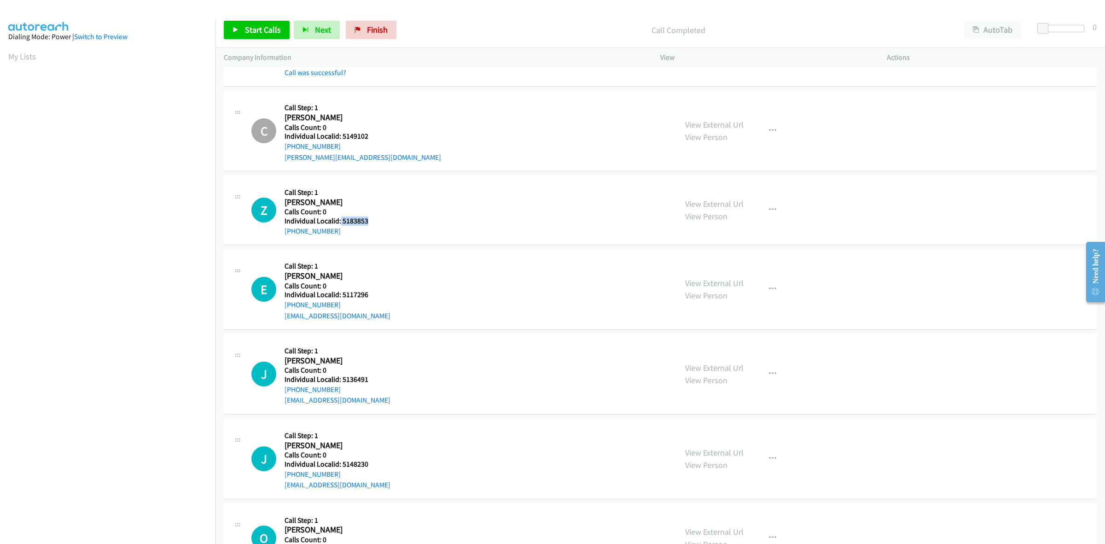
drag, startPoint x: 303, startPoint y: 232, endPoint x: 272, endPoint y: 233, distance: 30.4
click at [272, 233] on div "Z Callback Scheduled Call Step: 1 [PERSON_NAME] America/[GEOGRAPHIC_DATA] Calls…" at bounding box center [459, 210] width 417 height 52
click at [395, 231] on div "Z Callback Scheduled Call Step: 1 [PERSON_NAME] America/[GEOGRAPHIC_DATA] Calls…" at bounding box center [459, 210] width 417 height 52
drag, startPoint x: 307, startPoint y: 232, endPoint x: 279, endPoint y: 232, distance: 28.6
click at [279, 232] on div "Z Callback Scheduled Call Step: 1 [PERSON_NAME] America/[GEOGRAPHIC_DATA] Calls…" at bounding box center [459, 210] width 417 height 52
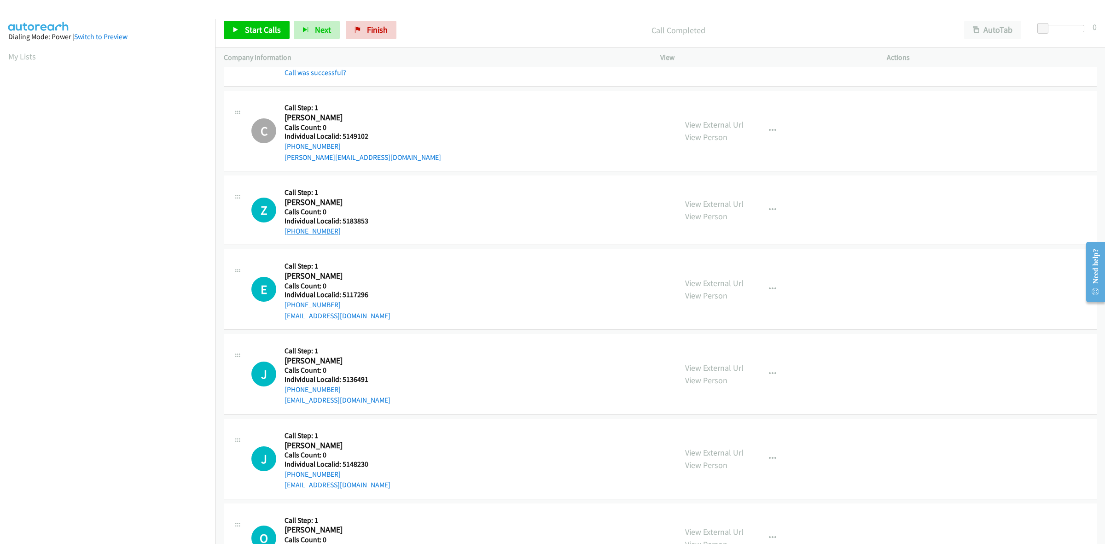
copy link "[PHONE_NUMBER]"
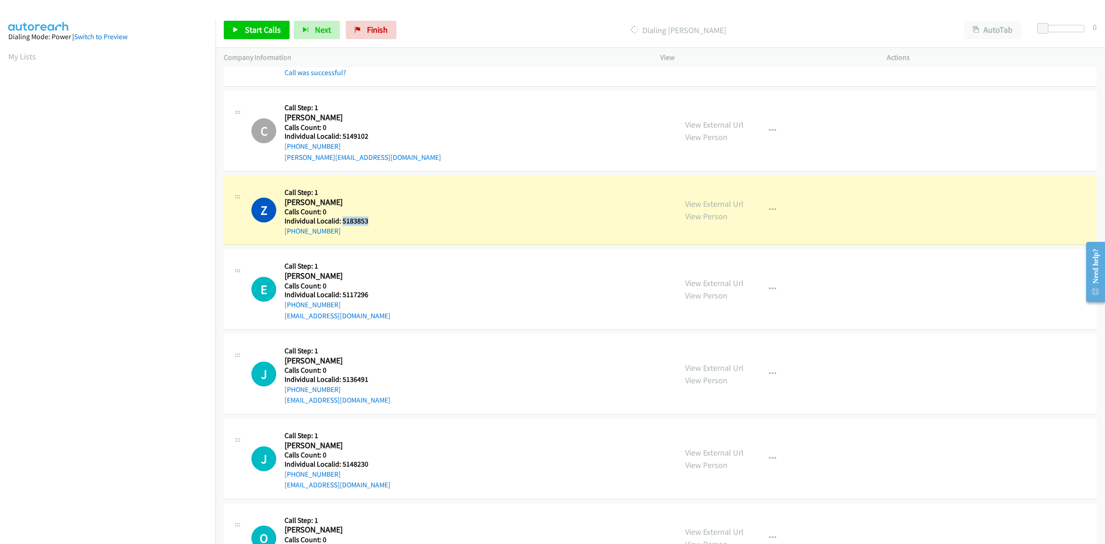
drag, startPoint x: 370, startPoint y: 221, endPoint x: 342, endPoint y: 221, distance: 27.6
click at [342, 221] on h5 "Individual Localid: 5183853" at bounding box center [333, 220] width 99 height 9
copy h5 "5183853"
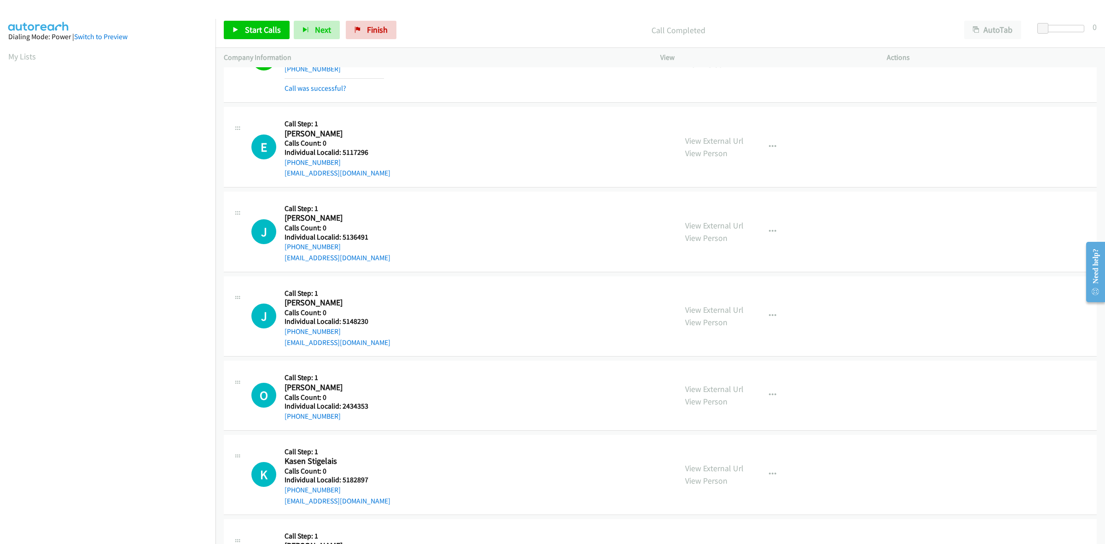
scroll to position [374, 0]
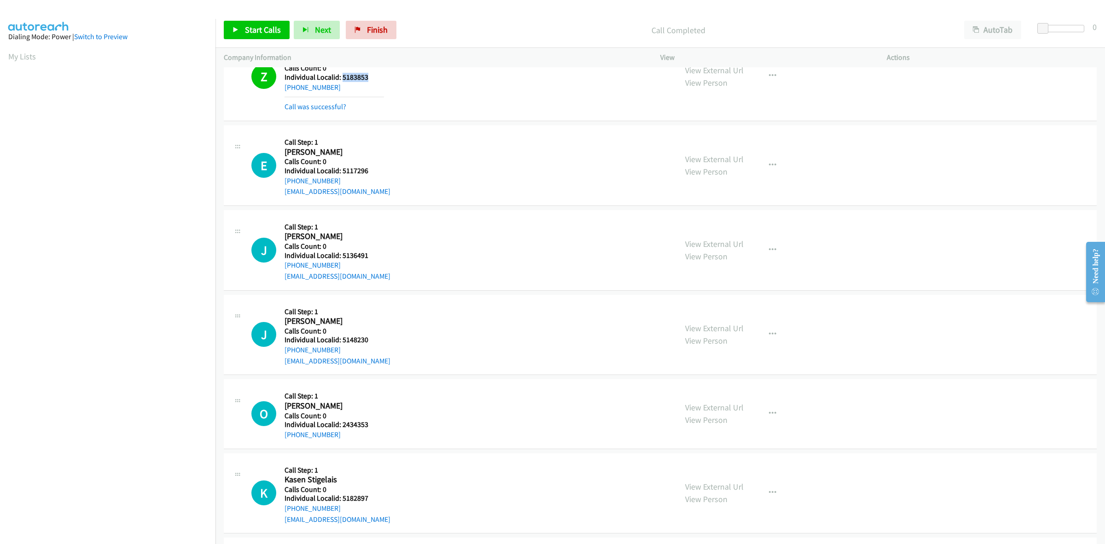
drag, startPoint x: 373, startPoint y: 175, endPoint x: 336, endPoint y: 173, distance: 37.4
click at [336, 173] on div "Callback Scheduled Call Step: 1 [PERSON_NAME] [GEOGRAPHIC_DATA]/[GEOGRAPHIC_DAT…" at bounding box center [337, 165] width 106 height 64
click at [399, 167] on div "E Callback Scheduled Call Step: 1 [PERSON_NAME] [GEOGRAPHIC_DATA]/[GEOGRAPHIC_D…" at bounding box center [459, 165] width 417 height 64
drag, startPoint x: 359, startPoint y: 169, endPoint x: 341, endPoint y: 169, distance: 18.4
click at [341, 169] on h5 "Individual Localid: 5117296" at bounding box center [337, 170] width 106 height 9
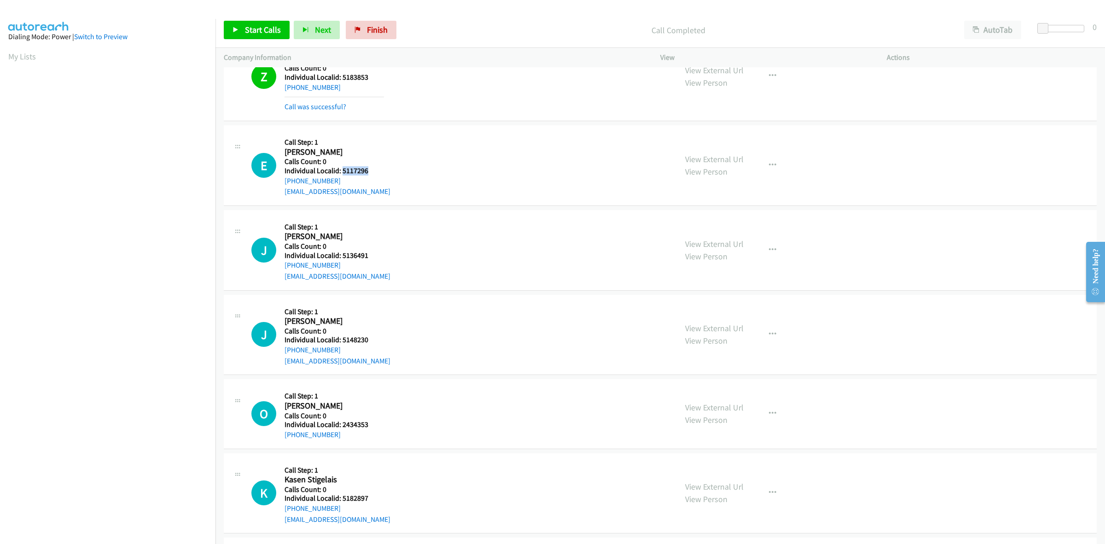
copy h5 "5117296"
drag, startPoint x: 338, startPoint y: 178, endPoint x: 282, endPoint y: 181, distance: 56.2
click at [282, 181] on div "E Callback Scheduled Call Step: 1 [PERSON_NAME] [GEOGRAPHIC_DATA]/[GEOGRAPHIC_D…" at bounding box center [459, 165] width 417 height 64
copy link "[PHONE_NUMBER]"
drag, startPoint x: 369, startPoint y: 169, endPoint x: 341, endPoint y: 168, distance: 27.6
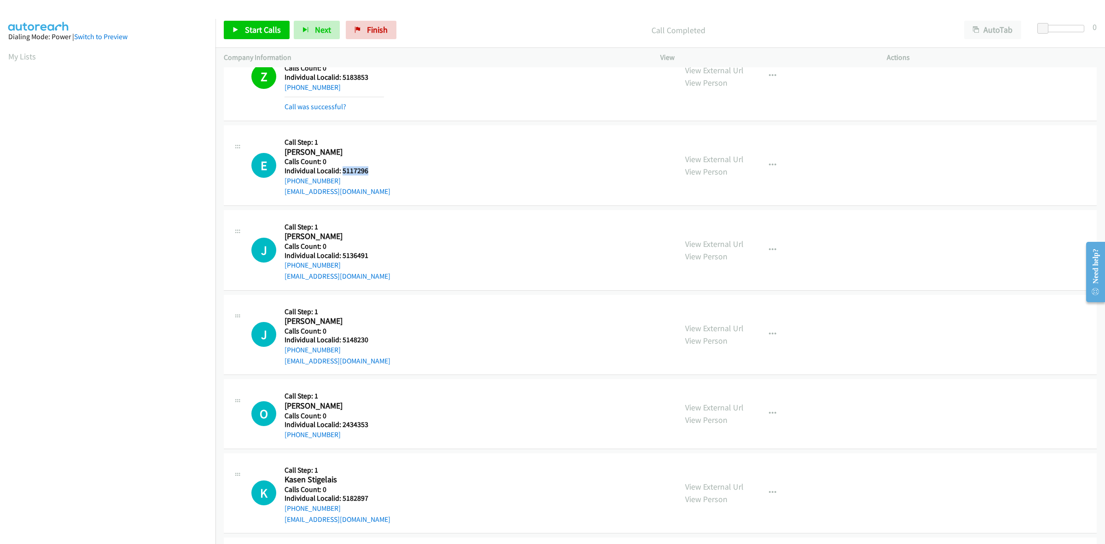
click at [341, 168] on h5 "Individual Localid: 5117296" at bounding box center [337, 170] width 106 height 9
copy h5 "5117296"
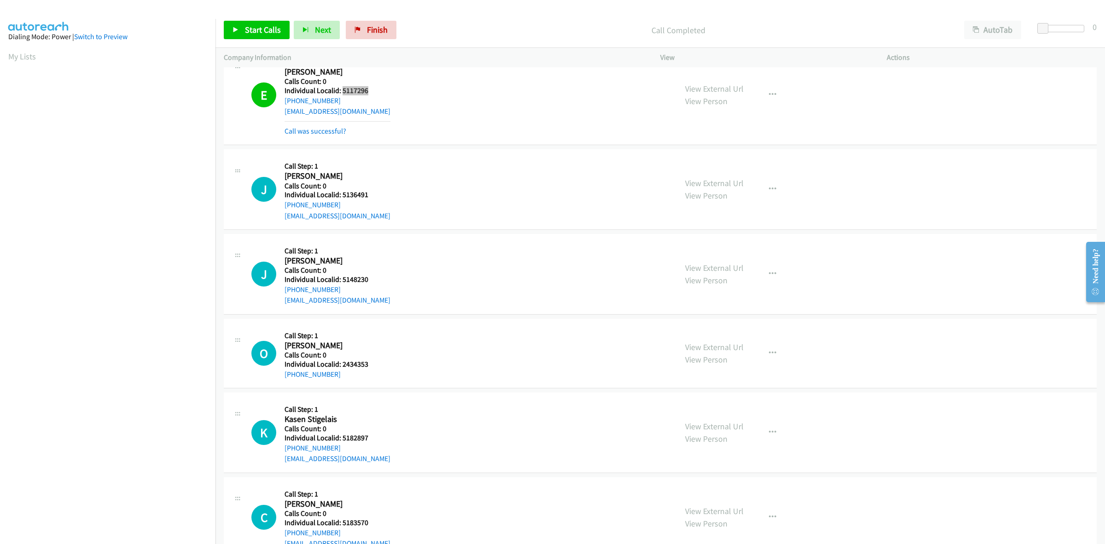
scroll to position [489, 0]
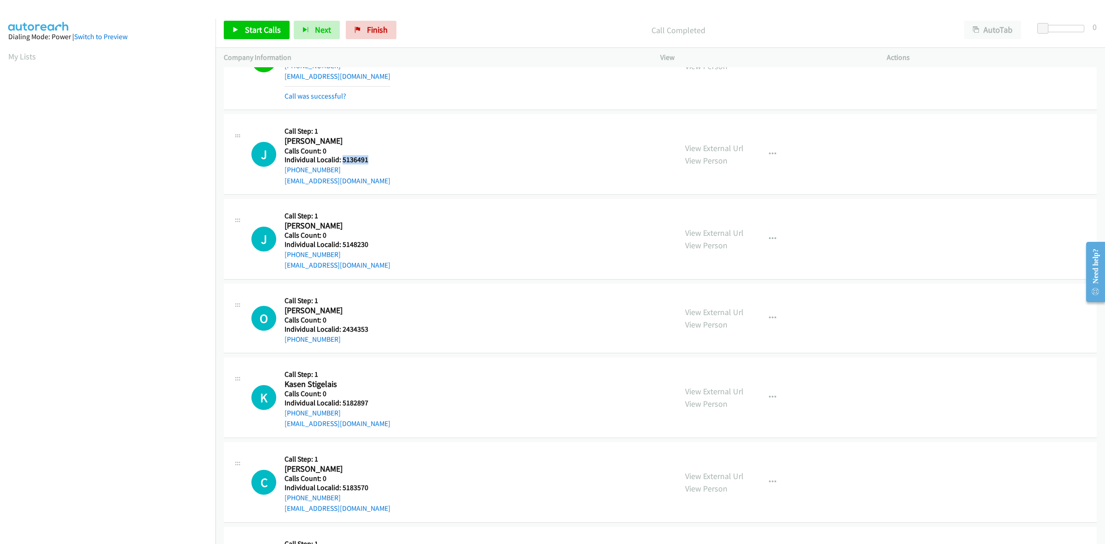
drag, startPoint x: 373, startPoint y: 163, endPoint x: 342, endPoint y: 161, distance: 30.9
click at [342, 161] on h5 "Individual Localid: 5136491" at bounding box center [337, 159] width 106 height 9
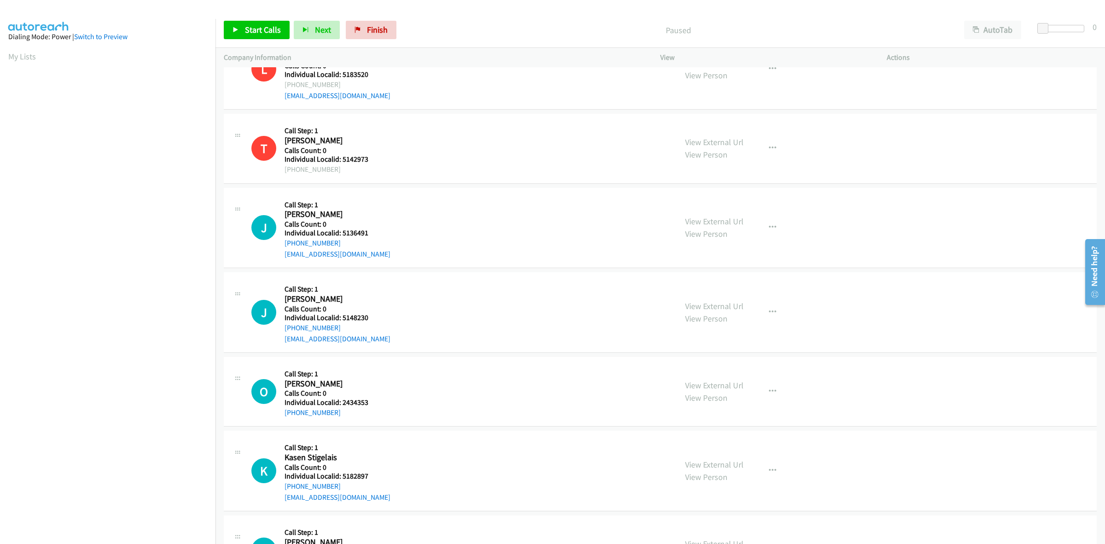
scroll to position [43, 0]
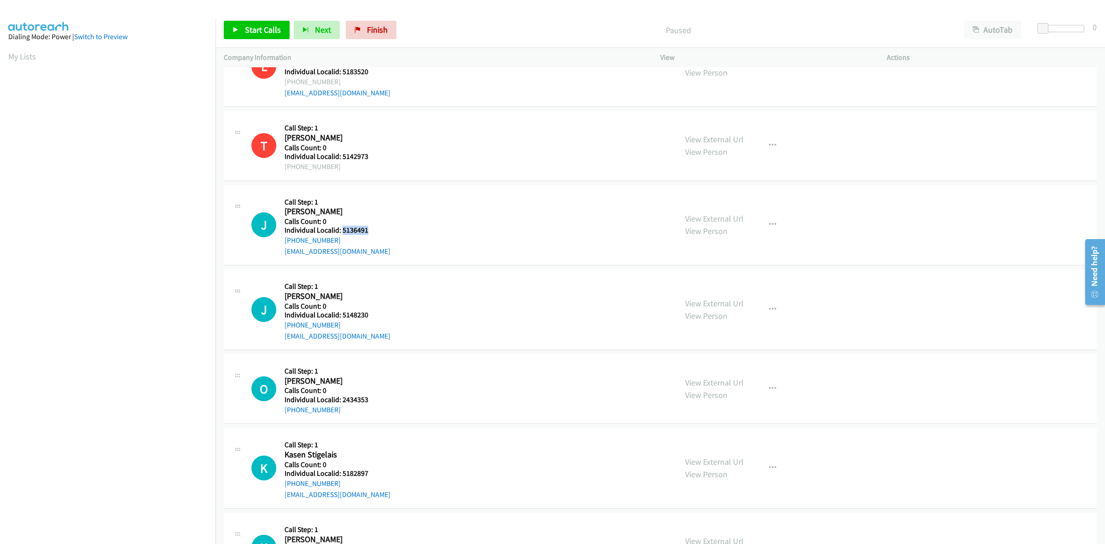
drag, startPoint x: 366, startPoint y: 228, endPoint x: 341, endPoint y: 231, distance: 25.5
click at [341, 231] on h5 "Individual Localid: 5136491" at bounding box center [337, 230] width 106 height 9
copy h5 "5136491"
click at [775, 222] on button "button" at bounding box center [772, 224] width 25 height 18
click at [709, 295] on link "Add to do not call list" at bounding box center [723, 303] width 122 height 18
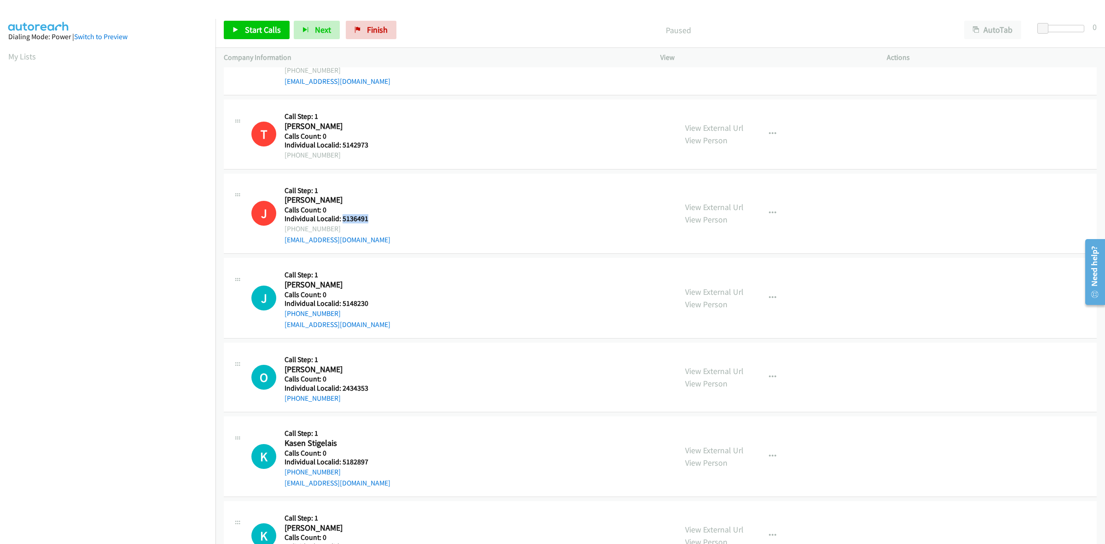
scroll to position [100, 0]
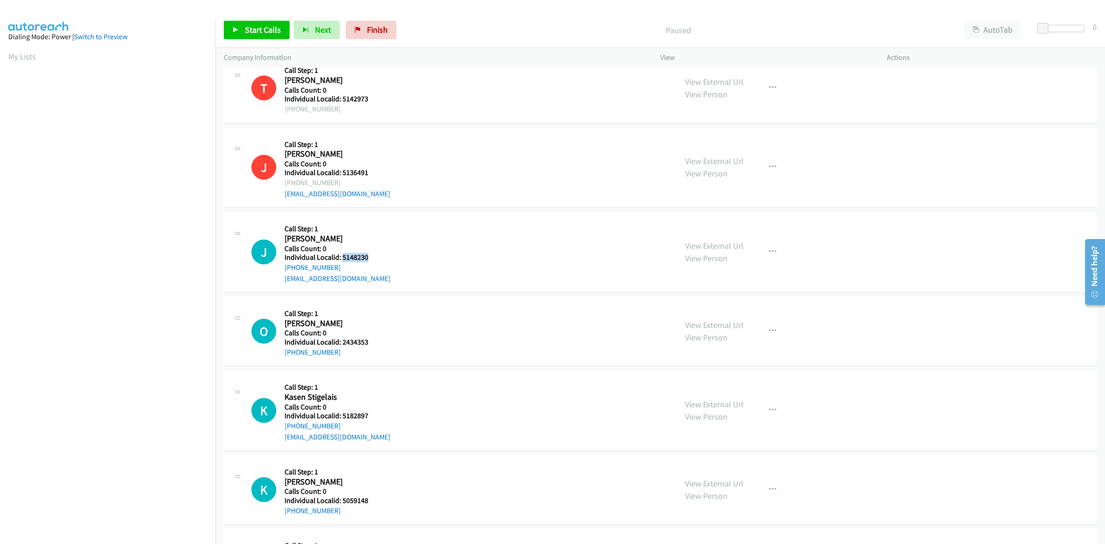
drag, startPoint x: 366, startPoint y: 254, endPoint x: 341, endPoint y: 258, distance: 26.0
click at [341, 258] on div "J Callback Scheduled Call Step: 1 [PERSON_NAME] America/New_York Calls Count: 0…" at bounding box center [459, 252] width 417 height 64
copy h5 "5148230"
drag, startPoint x: 339, startPoint y: 264, endPoint x: 281, endPoint y: 269, distance: 57.8
click at [281, 269] on div "J Callback Scheduled Call Step: 1 [PERSON_NAME] America/New_York Calls Count: 0…" at bounding box center [459, 252] width 417 height 64
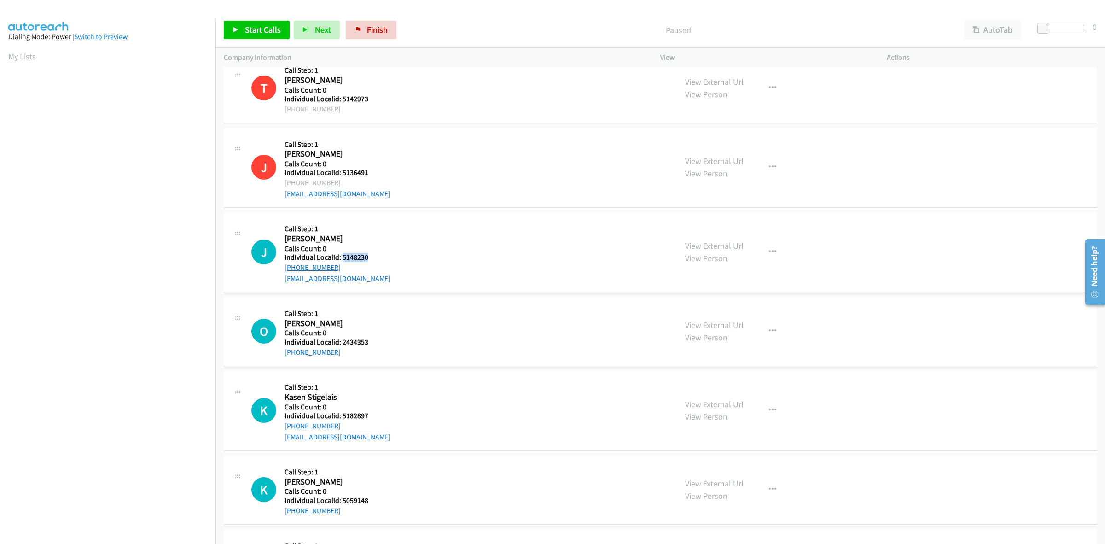
copy link "[PHONE_NUMBER]"
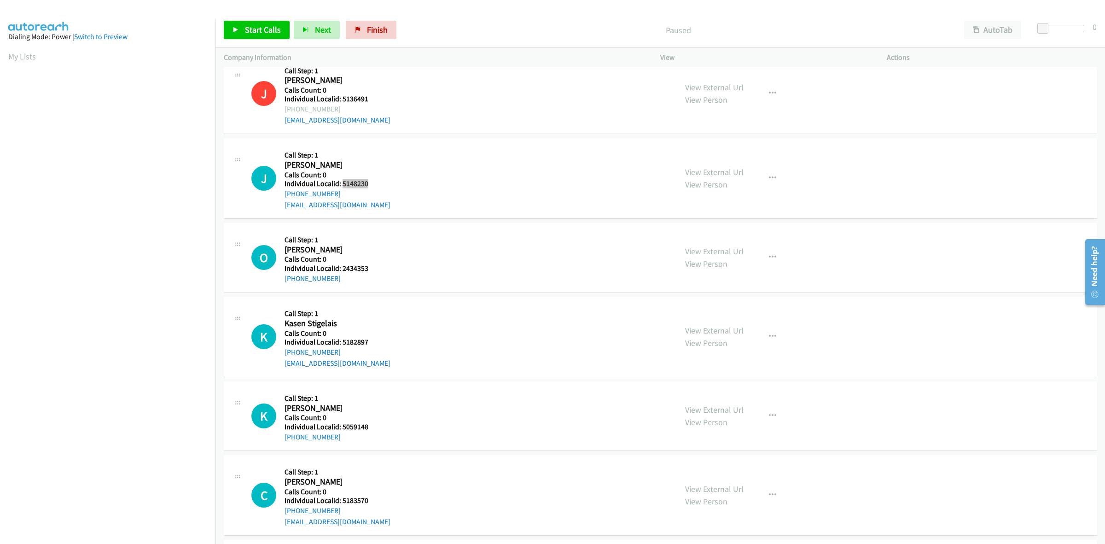
scroll to position [187, 0]
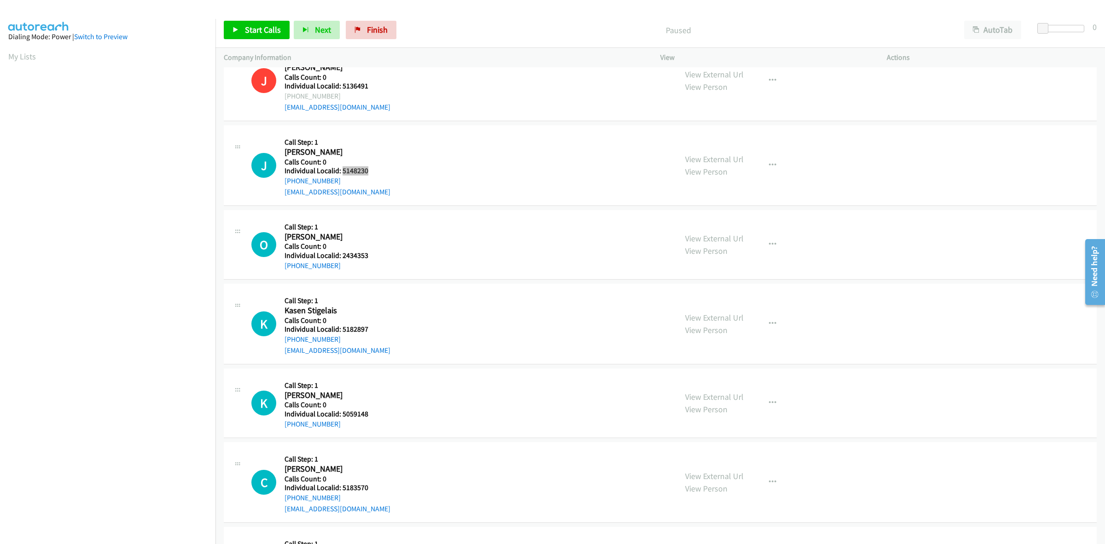
drag, startPoint x: 362, startPoint y: 169, endPoint x: 341, endPoint y: 168, distance: 20.7
click at [341, 168] on h5 "Individual Localid: 5148230" at bounding box center [337, 170] width 106 height 9
copy h5 "5148230"
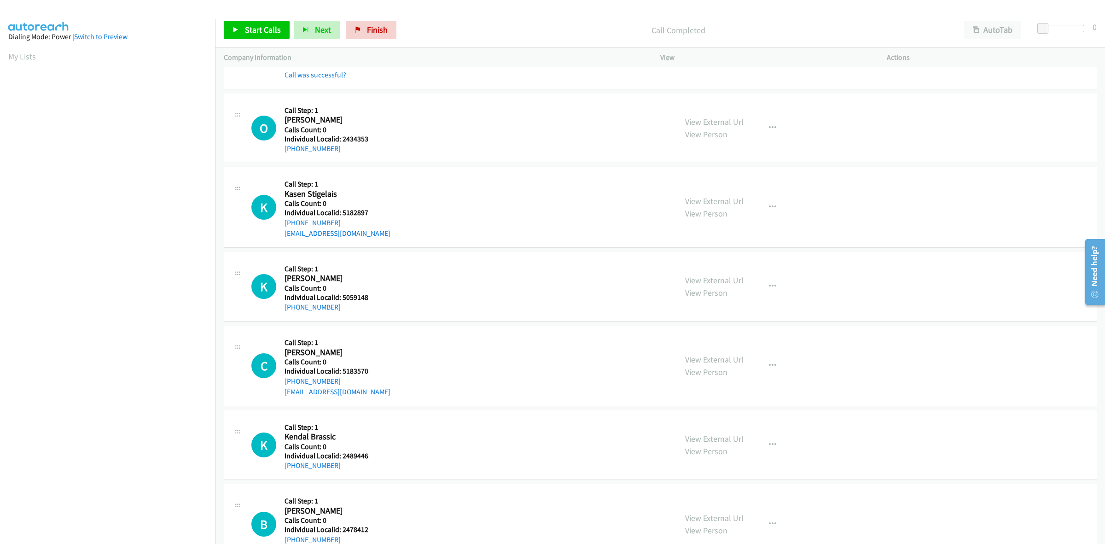
scroll to position [330, 0]
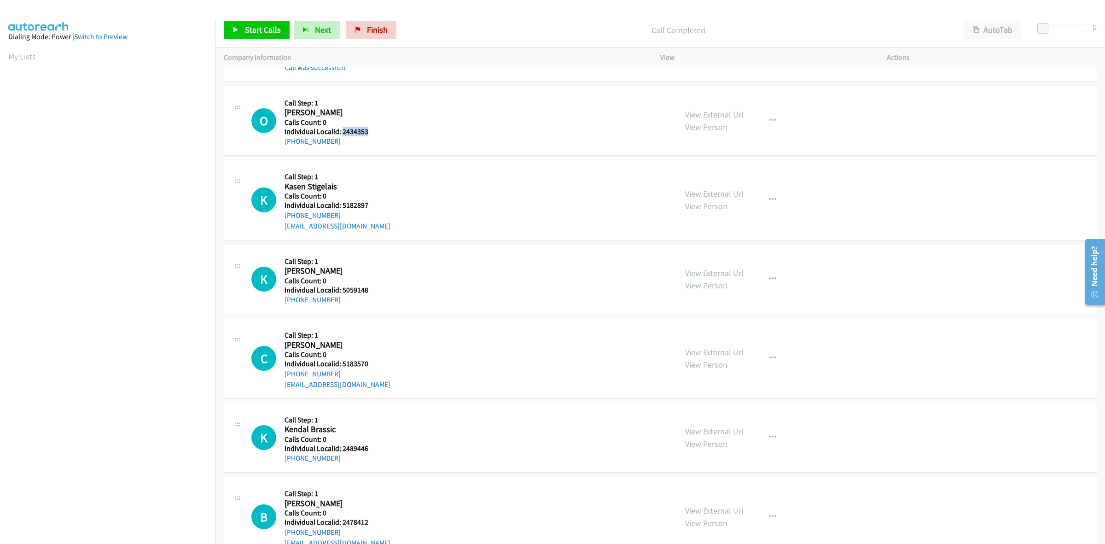
drag, startPoint x: 369, startPoint y: 131, endPoint x: 342, endPoint y: 130, distance: 27.2
click at [341, 130] on h5 "Individual Localid: 2434353" at bounding box center [329, 131] width 90 height 9
copy h5 "2434353"
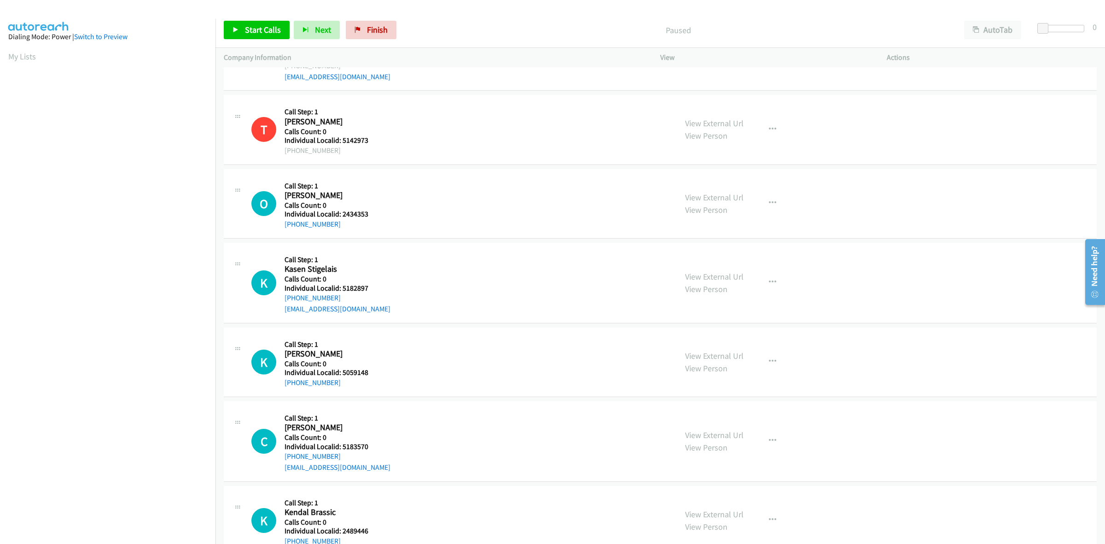
scroll to position [72, 0]
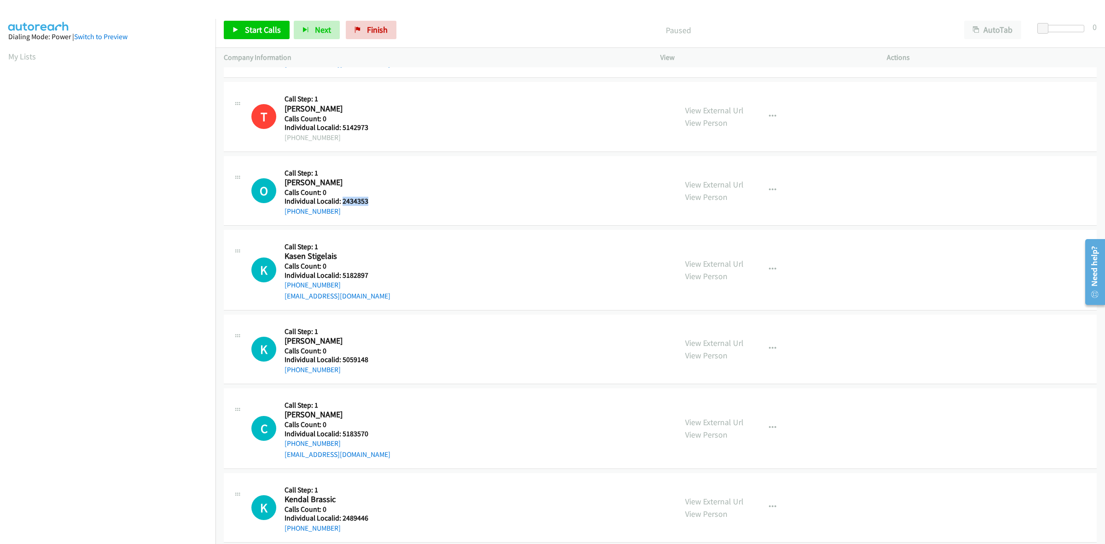
drag, startPoint x: 365, startPoint y: 200, endPoint x: 342, endPoint y: 202, distance: 23.5
click at [342, 202] on h5 "Individual Localid: 2434353" at bounding box center [329, 201] width 90 height 9
copy h5 "2434353"
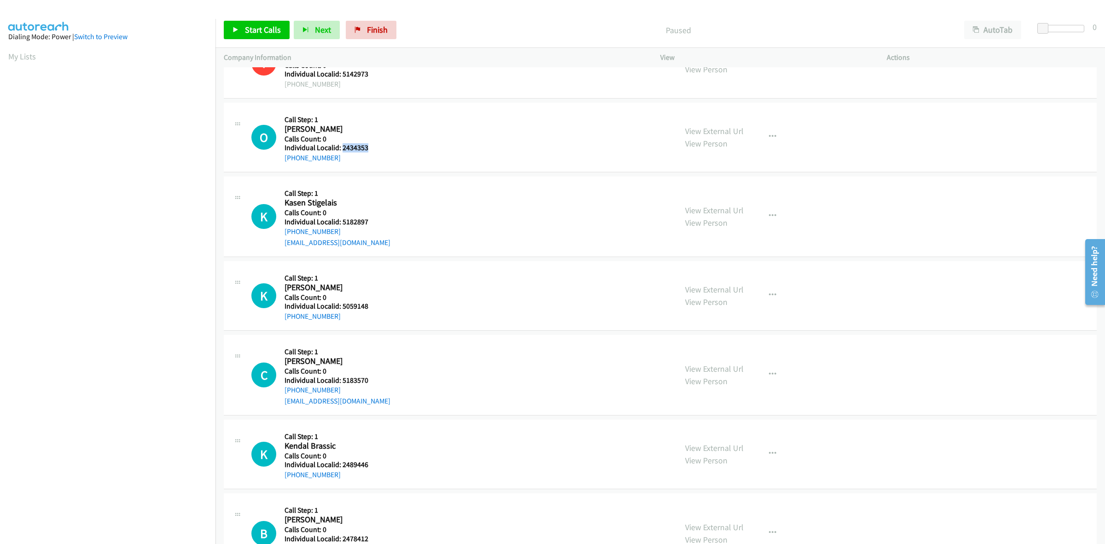
scroll to position [129, 0]
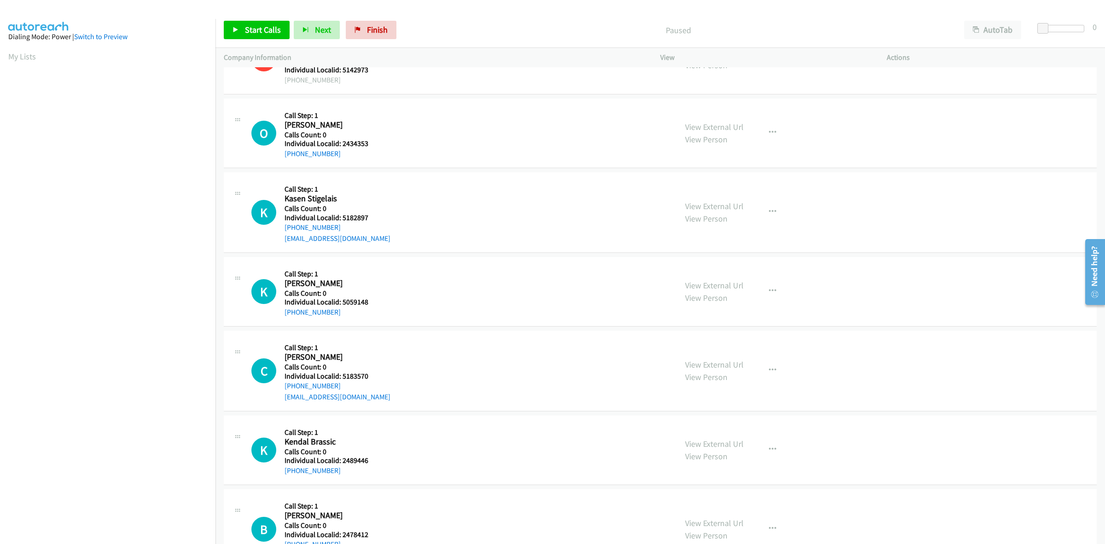
click at [500, 243] on div "K Callback Scheduled Call Step: 1 Kasen Stigelais America/New_York Calls Count:…" at bounding box center [459, 212] width 417 height 64
click at [774, 135] on button "button" at bounding box center [772, 132] width 25 height 18
click at [706, 195] on link "Skip Call" at bounding box center [723, 193] width 122 height 18
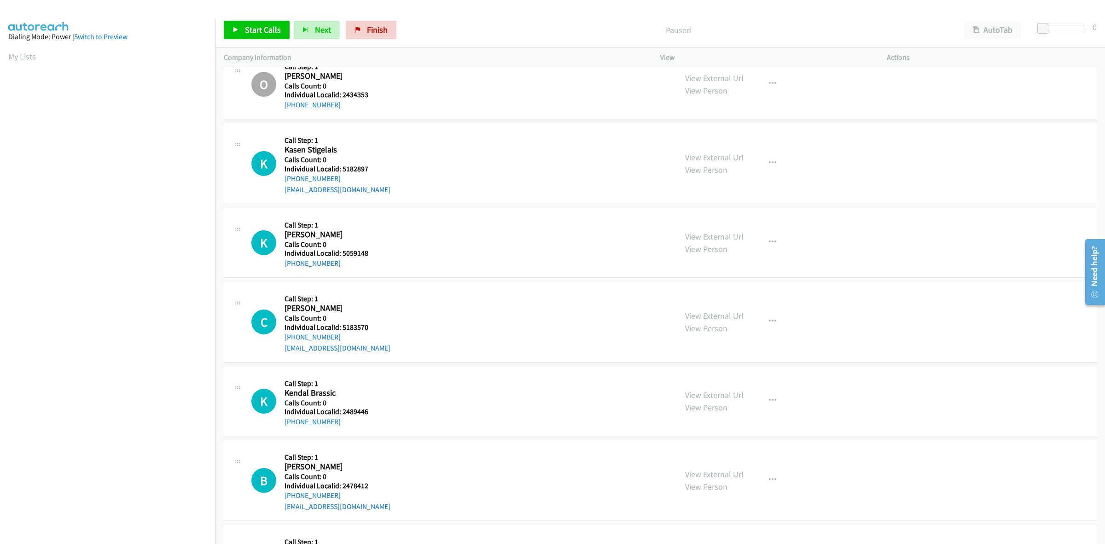
scroll to position [201, 0]
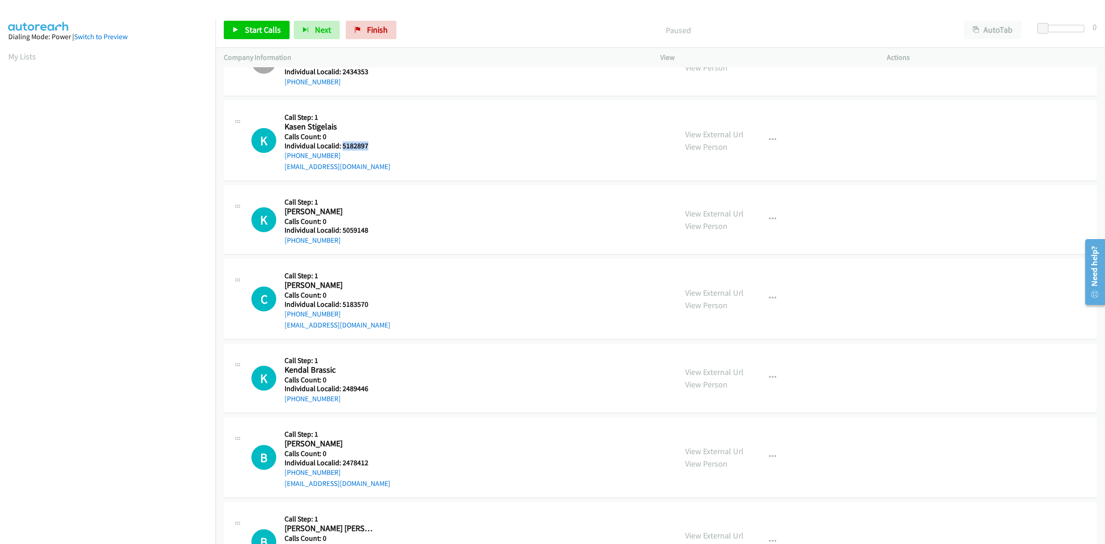
drag, startPoint x: 351, startPoint y: 143, endPoint x: 341, endPoint y: 143, distance: 10.6
click at [341, 143] on h5 "Individual Localid: 5182897" at bounding box center [337, 145] width 106 height 9
copy h5 "5182897"
drag, startPoint x: 341, startPoint y: 154, endPoint x: 282, endPoint y: 155, distance: 58.9
click at [282, 155] on div "K Callback Scheduled Call Step: 1 Kasen Stigelais America/New_York Calls Count:…" at bounding box center [459, 141] width 417 height 64
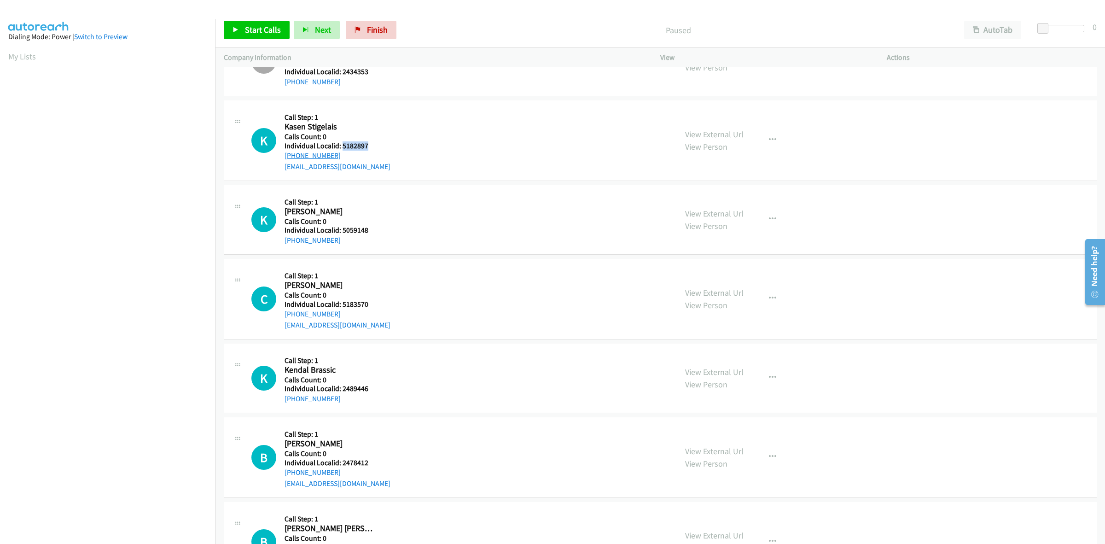
copy link "[PHONE_NUMBER]"
drag, startPoint x: 355, startPoint y: 144, endPoint x: 342, endPoint y: 145, distance: 13.4
click at [342, 145] on h5 "Individual Localid: 5182897" at bounding box center [337, 145] width 106 height 9
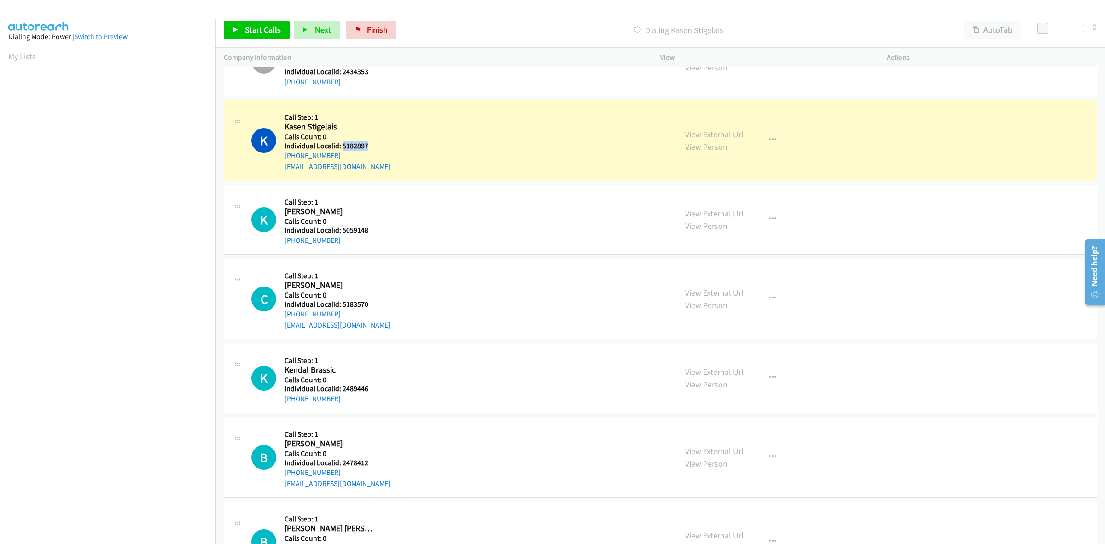
copy h5 "5182897"
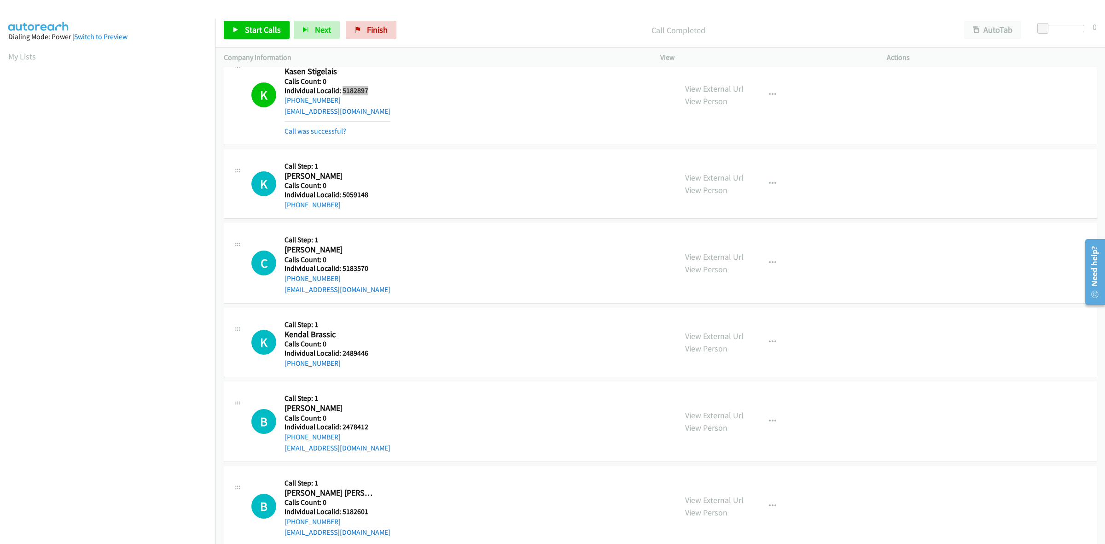
scroll to position [259, 0]
drag, startPoint x: 364, startPoint y: 191, endPoint x: 341, endPoint y: 192, distance: 23.5
click at [341, 192] on h5 "Individual Localid: 5059148" at bounding box center [329, 192] width 90 height 9
copy h5 "5059148"
drag, startPoint x: 342, startPoint y: 202, endPoint x: 278, endPoint y: 201, distance: 63.5
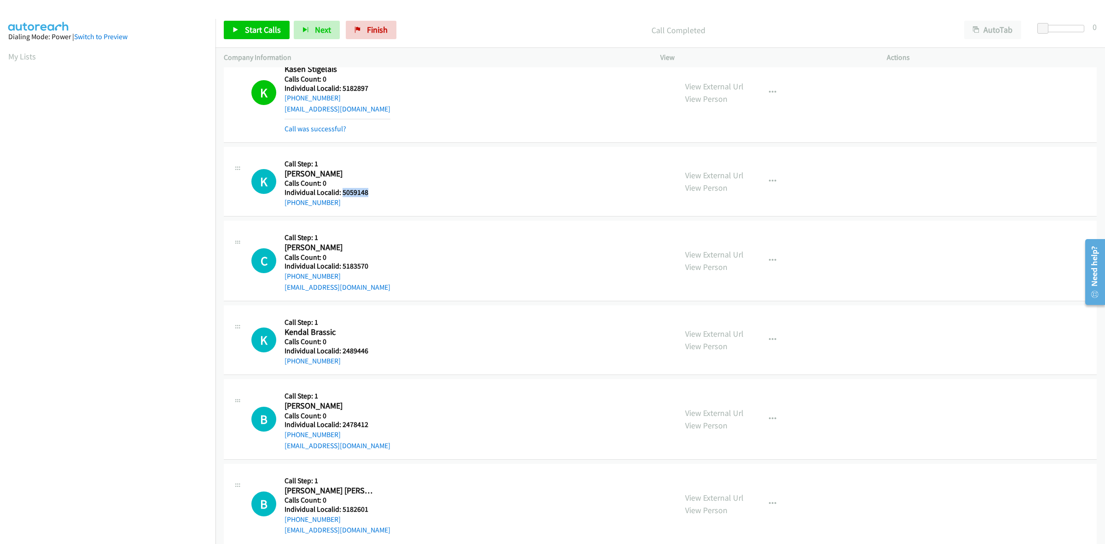
click at [278, 201] on div "K Callback Scheduled Call Step: 1 [PERSON_NAME] America/[GEOGRAPHIC_DATA] Calls…" at bounding box center [459, 181] width 417 height 52
copy link "[PHONE_NUMBER]"
drag, startPoint x: 359, startPoint y: 189, endPoint x: 341, endPoint y: 191, distance: 18.5
click at [341, 191] on div "K Callback Scheduled Call Step: 1 [PERSON_NAME] America/[GEOGRAPHIC_DATA] Calls…" at bounding box center [459, 181] width 417 height 52
copy h5 "5059148"
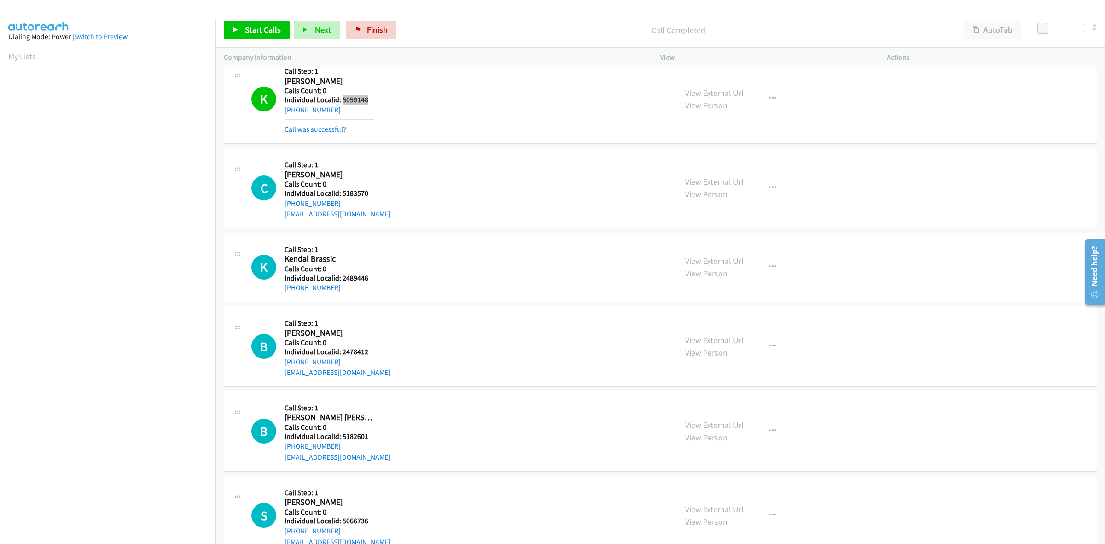
scroll to position [359, 0]
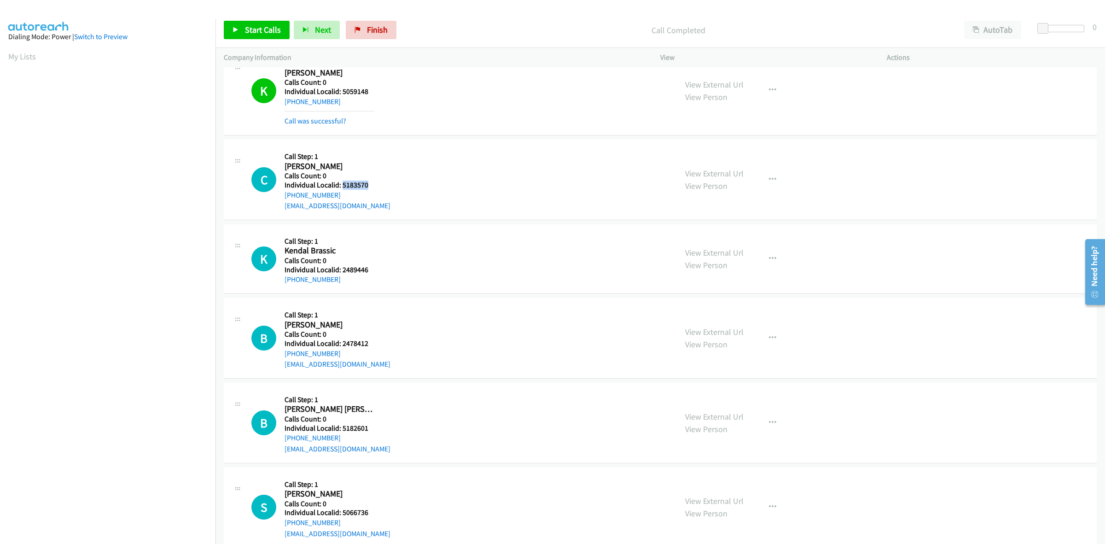
drag, startPoint x: 361, startPoint y: 184, endPoint x: 342, endPoint y: 185, distance: 19.8
click at [342, 185] on h5 "Individual Localid: 5183570" at bounding box center [337, 184] width 106 height 9
copy h5 "5183570"
drag, startPoint x: 344, startPoint y: 194, endPoint x: 279, endPoint y: 198, distance: 65.0
click at [279, 198] on div "C Callback Scheduled Call Step: 1 [PERSON_NAME] America/New_York Calls Count: 0…" at bounding box center [459, 180] width 417 height 64
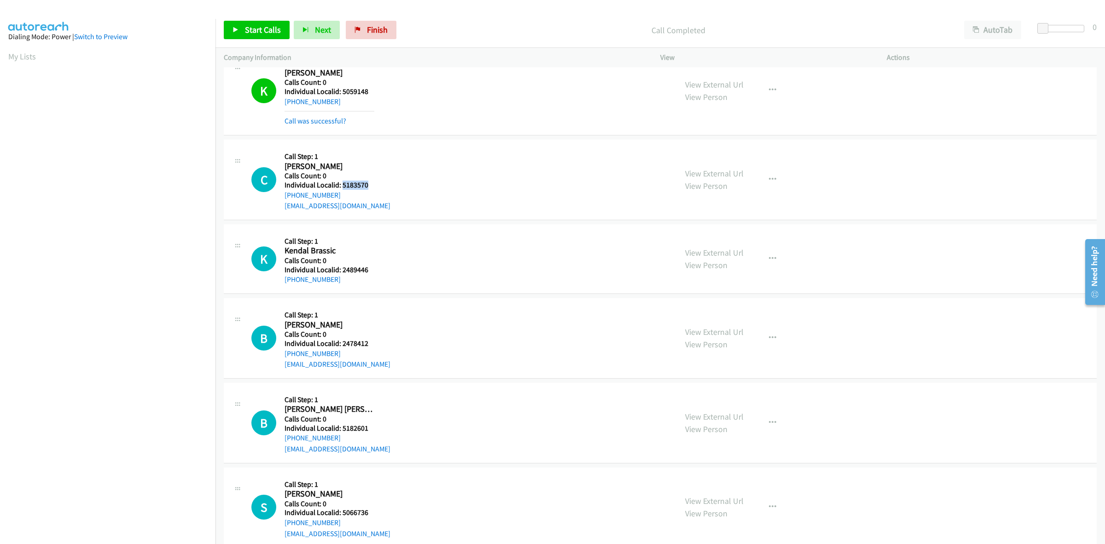
copy link "[PHONE_NUMBER]"
drag, startPoint x: 367, startPoint y: 185, endPoint x: 341, endPoint y: 182, distance: 26.3
click at [341, 182] on h5 "Individual Localid: 5183570" at bounding box center [337, 184] width 106 height 9
copy h5 "5183570"
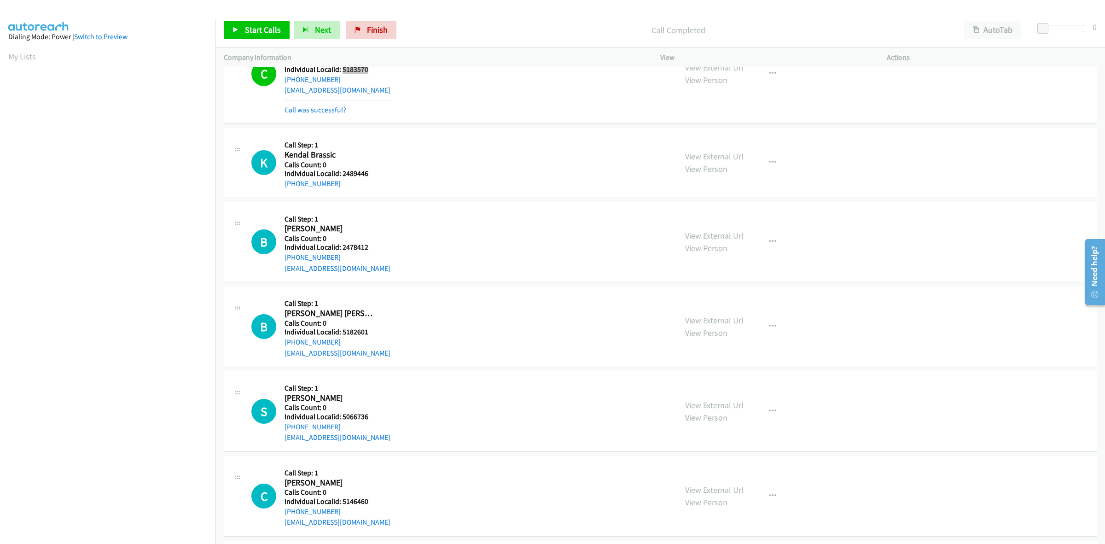
scroll to position [503, 0]
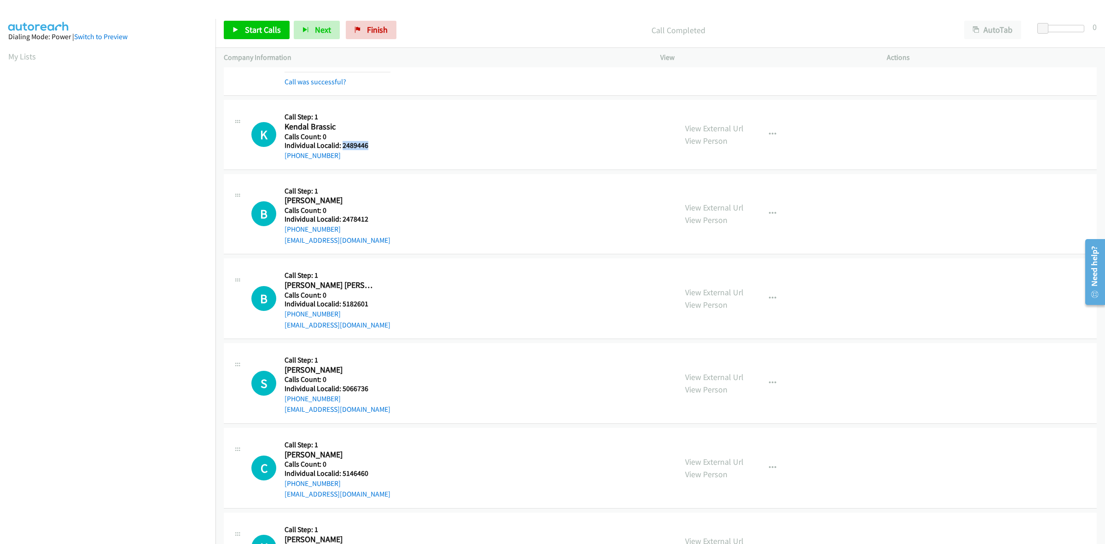
drag, startPoint x: 369, startPoint y: 144, endPoint x: 342, endPoint y: 144, distance: 26.7
click at [342, 144] on h5 "Individual Localid: 2489446" at bounding box center [329, 145] width 90 height 9
drag, startPoint x: 339, startPoint y: 152, endPoint x: 284, endPoint y: 155, distance: 54.8
click at [284, 155] on div "[PHONE_NUMBER]" at bounding box center [329, 155] width 90 height 11
drag, startPoint x: 362, startPoint y: 144, endPoint x: 343, endPoint y: 145, distance: 18.9
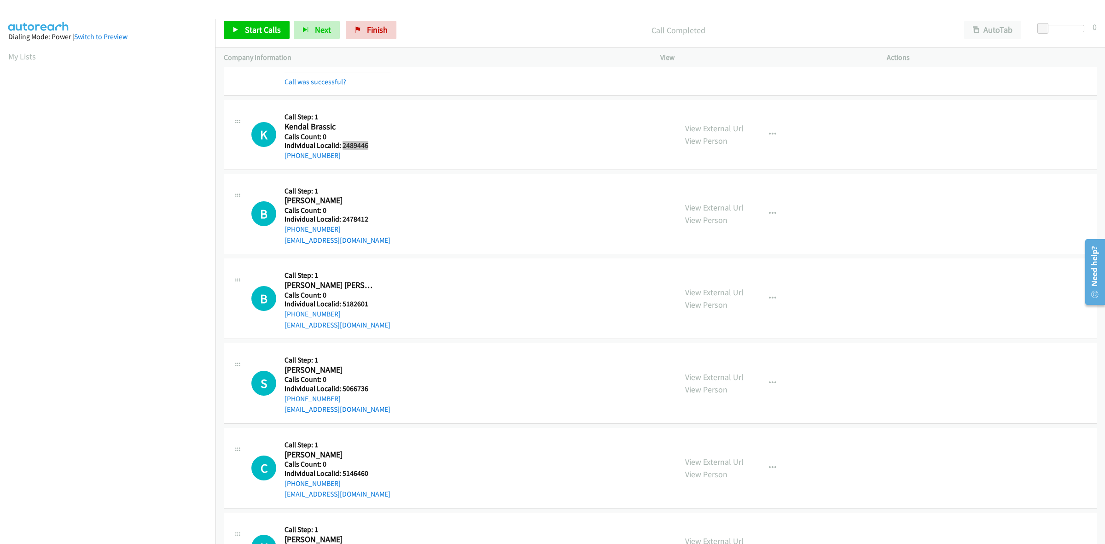
click at [343, 145] on h5 "Individual Localid: 2489446" at bounding box center [329, 145] width 90 height 9
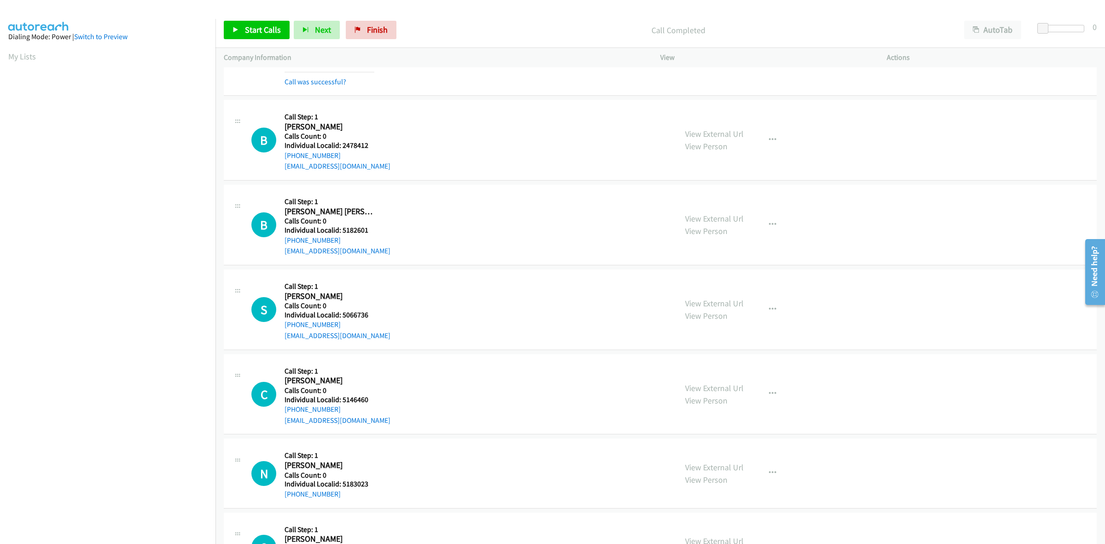
scroll to position [647, 0]
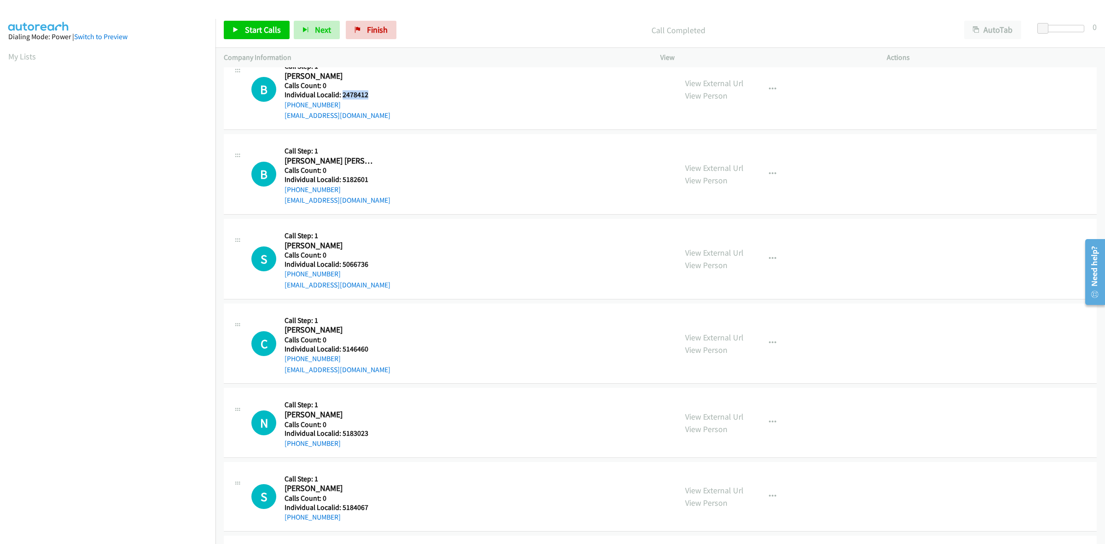
drag, startPoint x: 376, startPoint y: 91, endPoint x: 341, endPoint y: 95, distance: 36.1
click at [341, 95] on div "B Callback Scheduled Call Step: 1 [PERSON_NAME] America/[GEOGRAPHIC_DATA] Calls…" at bounding box center [459, 90] width 417 height 64
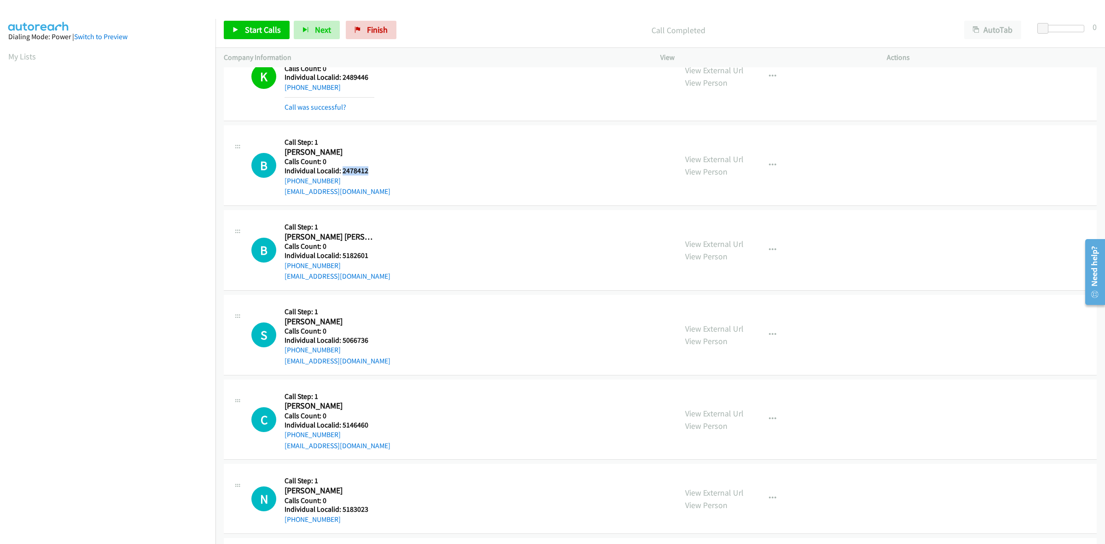
scroll to position [561, 0]
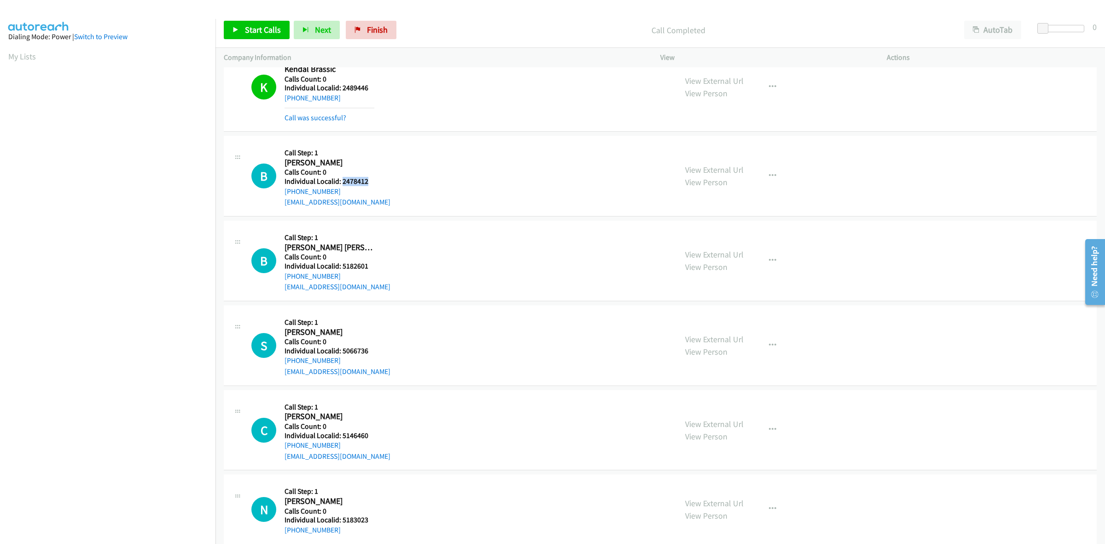
drag, startPoint x: 313, startPoint y: 190, endPoint x: 278, endPoint y: 194, distance: 34.8
click at [278, 194] on div "B Callback Scheduled Call Step: 1 [PERSON_NAME] America/[GEOGRAPHIC_DATA] Calls…" at bounding box center [459, 176] width 417 height 64
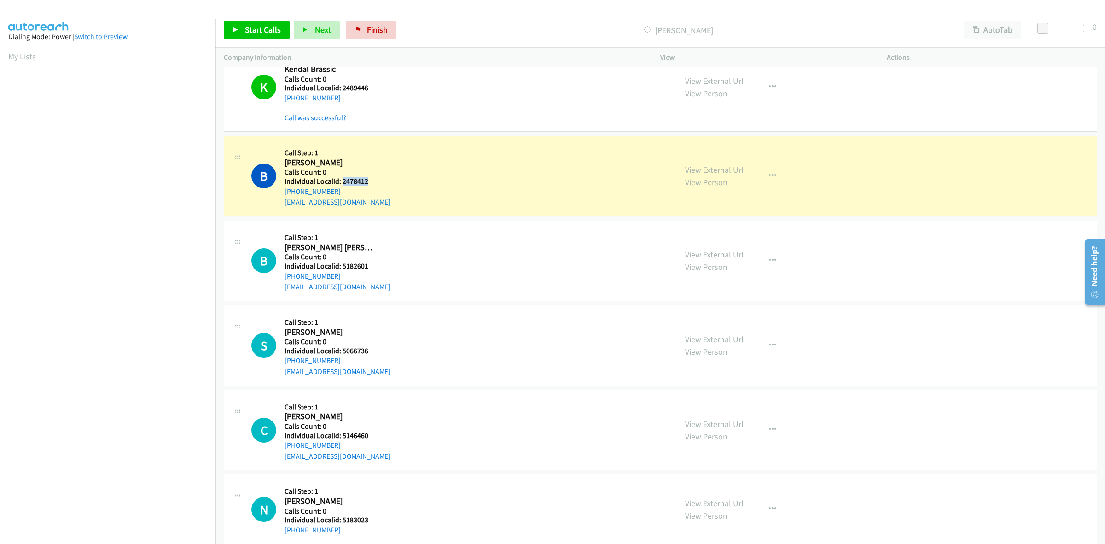
drag, startPoint x: 373, startPoint y: 181, endPoint x: 342, endPoint y: 179, distance: 31.4
click at [342, 179] on h5 "Individual Localid: 2478412" at bounding box center [337, 181] width 106 height 9
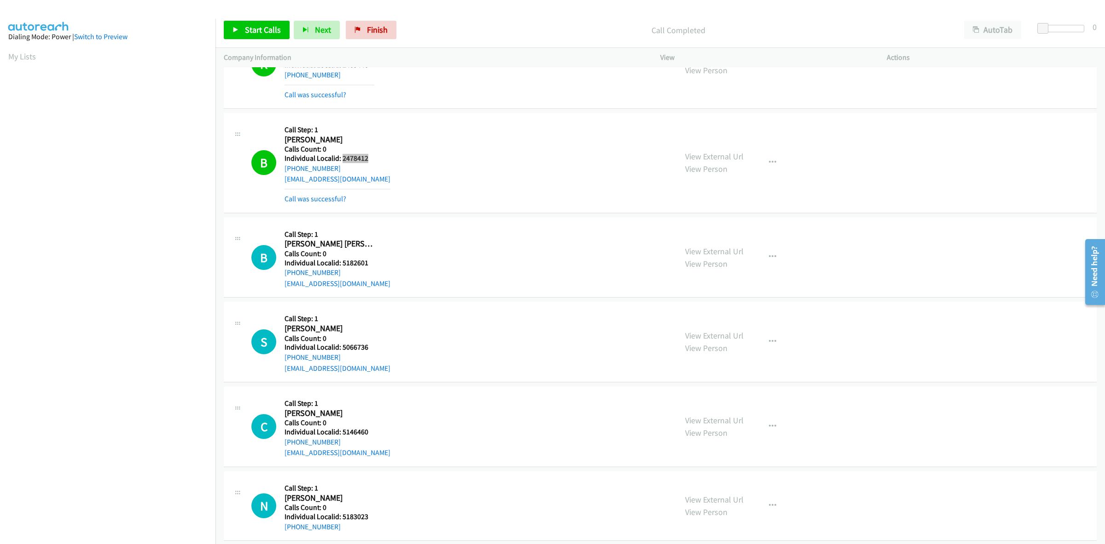
scroll to position [676, 0]
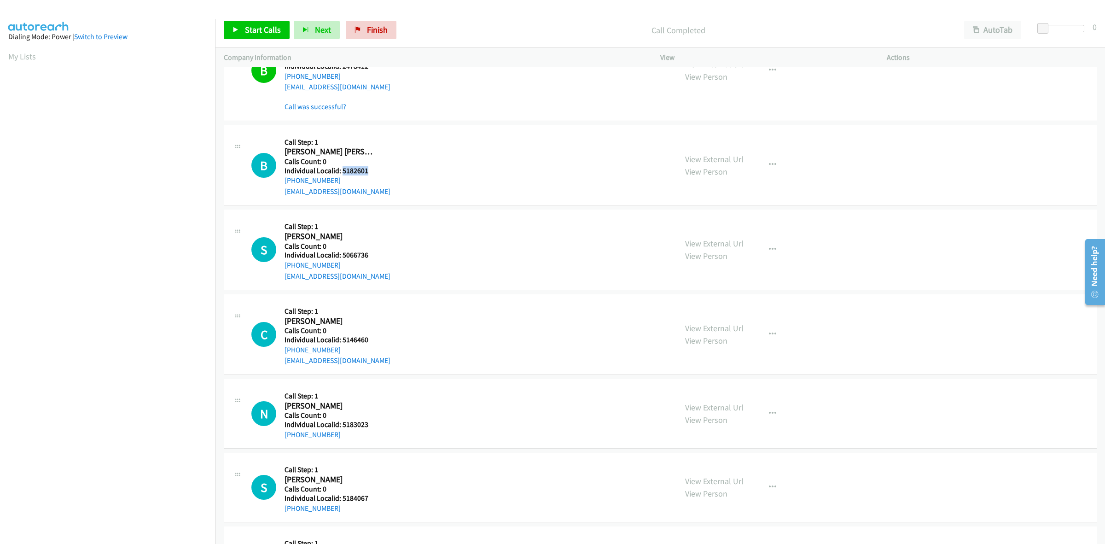
drag, startPoint x: 367, startPoint y: 173, endPoint x: 342, endPoint y: 171, distance: 25.8
click at [342, 171] on h5 "Individual Localid: 5182601" at bounding box center [337, 170] width 106 height 9
click at [487, 186] on div "B Callback Scheduled Call Step: 1 [PERSON_NAME] [PERSON_NAME] America/[GEOGRAPH…" at bounding box center [459, 165] width 417 height 64
drag, startPoint x: 339, startPoint y: 177, endPoint x: 284, endPoint y: 184, distance: 54.7
click at [284, 184] on div "[PHONE_NUMBER]" at bounding box center [337, 180] width 106 height 11
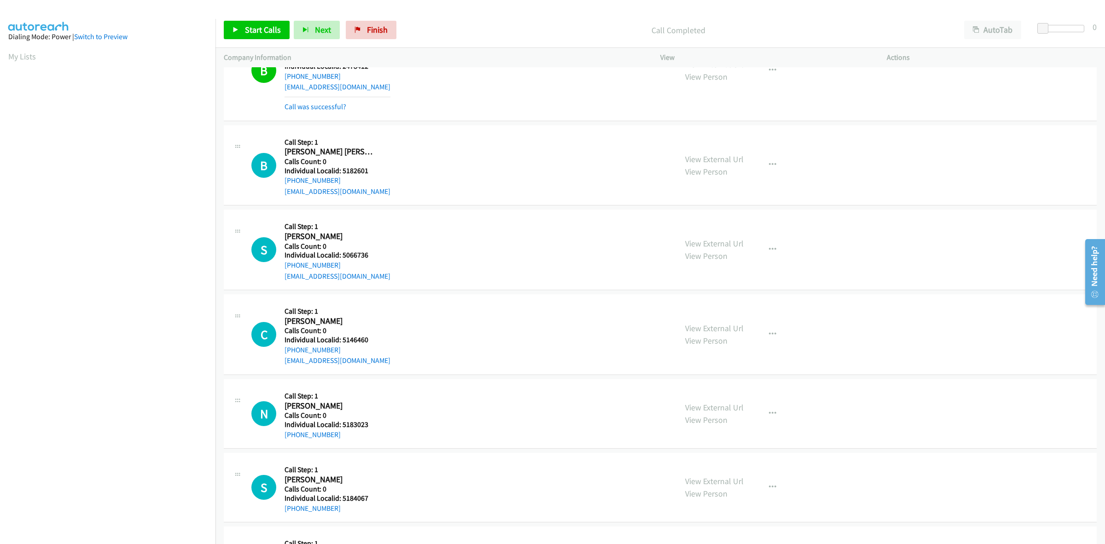
click at [472, 166] on div "B Callback Scheduled Call Step: 1 [PERSON_NAME] [PERSON_NAME] America/[GEOGRAPH…" at bounding box center [459, 165] width 417 height 64
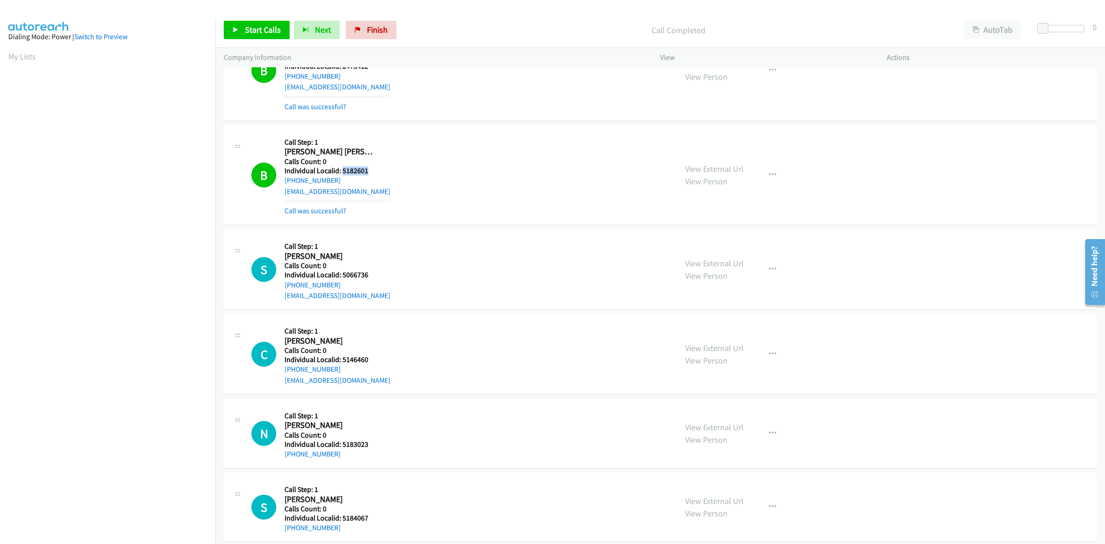
drag, startPoint x: 364, startPoint y: 168, endPoint x: 342, endPoint y: 168, distance: 22.1
click at [342, 168] on h5 "Individual Localid: 5182601" at bounding box center [337, 170] width 106 height 9
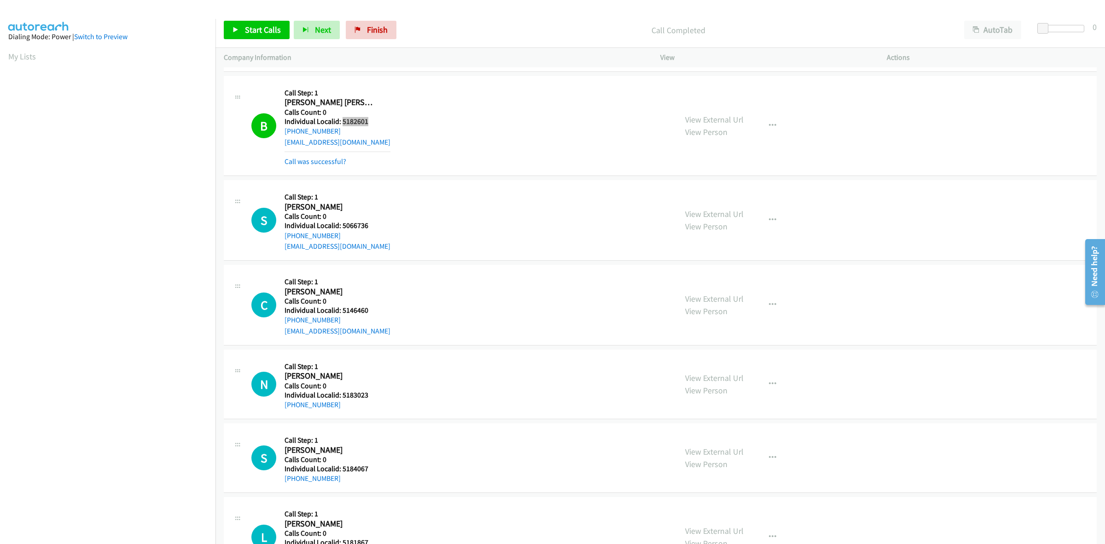
scroll to position [733, 0]
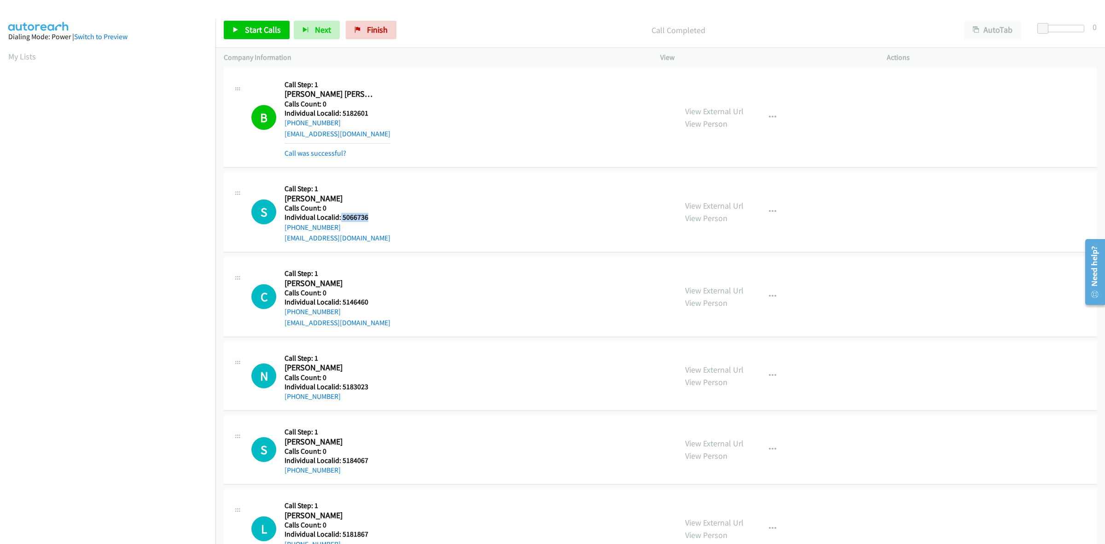
drag, startPoint x: 368, startPoint y: 219, endPoint x: 340, endPoint y: 217, distance: 28.6
click at [340, 217] on div "S Callback Scheduled Call Step: 1 [PERSON_NAME] America/[GEOGRAPHIC_DATA] Calls…" at bounding box center [459, 212] width 417 height 64
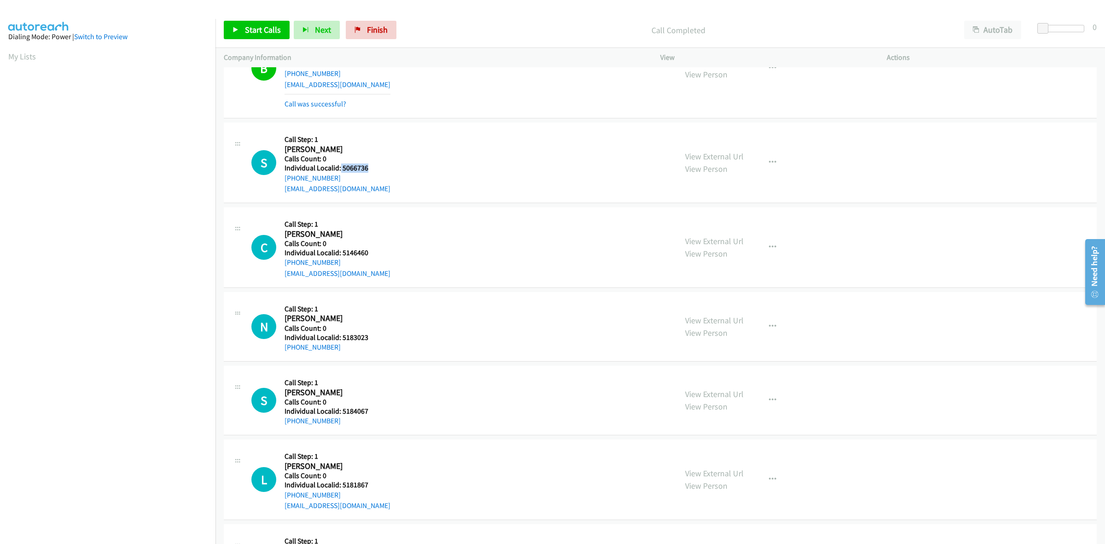
scroll to position [791, 0]
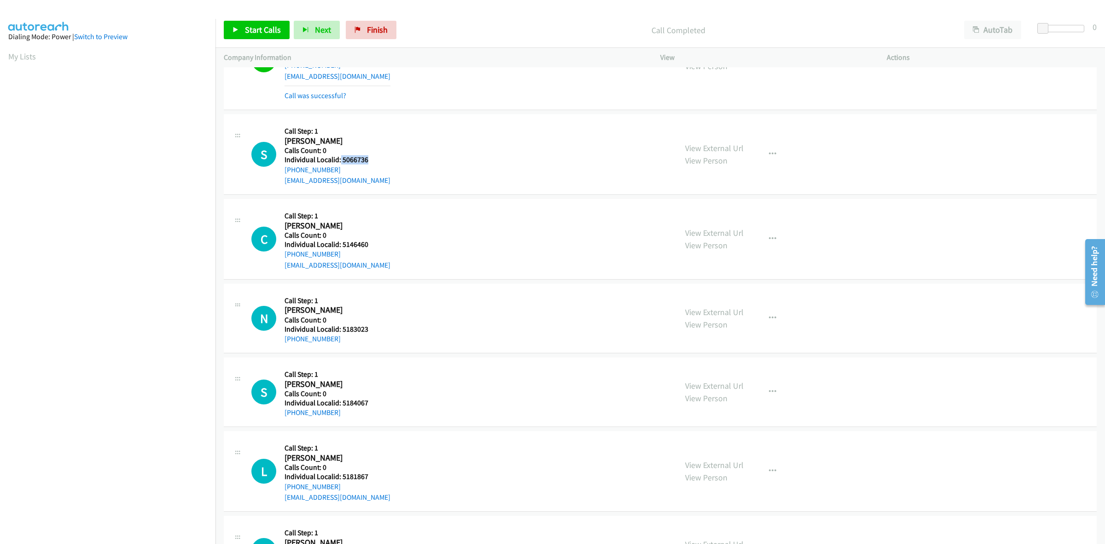
drag, startPoint x: 336, startPoint y: 169, endPoint x: 283, endPoint y: 170, distance: 52.9
click at [283, 170] on div "S Callback Scheduled Call Step: 1 [PERSON_NAME] America/[GEOGRAPHIC_DATA] Calls…" at bounding box center [459, 154] width 417 height 64
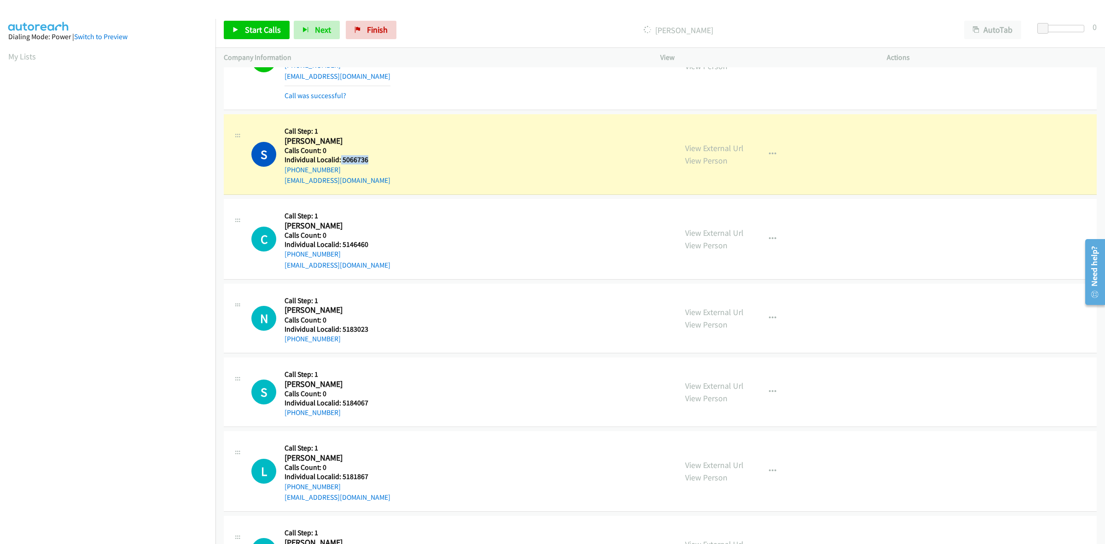
drag, startPoint x: 371, startPoint y: 159, endPoint x: 340, endPoint y: 160, distance: 30.8
click at [340, 160] on div "S Callback Scheduled Call Step: 1 [PERSON_NAME] America/[GEOGRAPHIC_DATA] Calls…" at bounding box center [459, 154] width 417 height 64
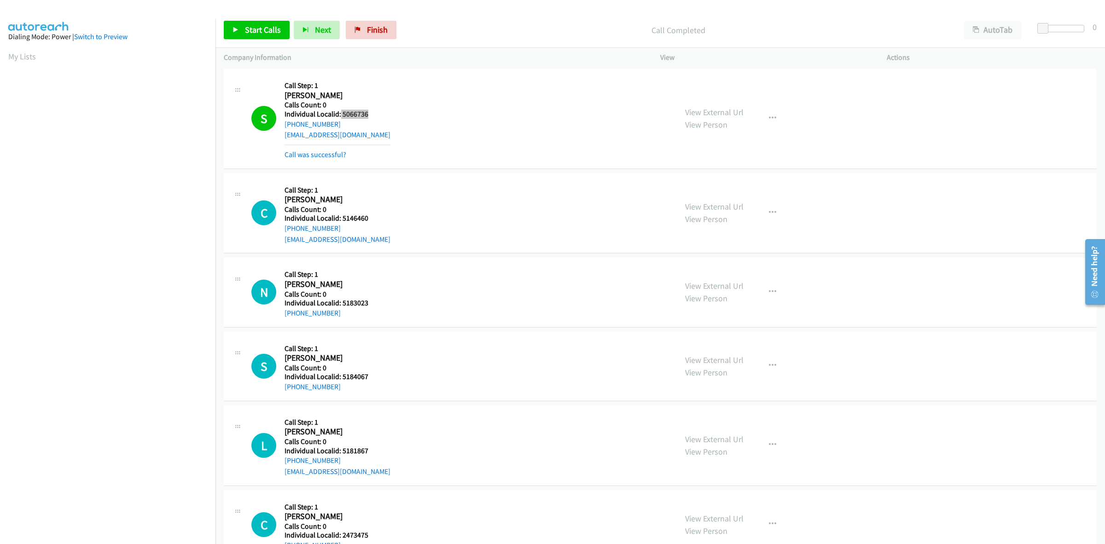
scroll to position [834, 0]
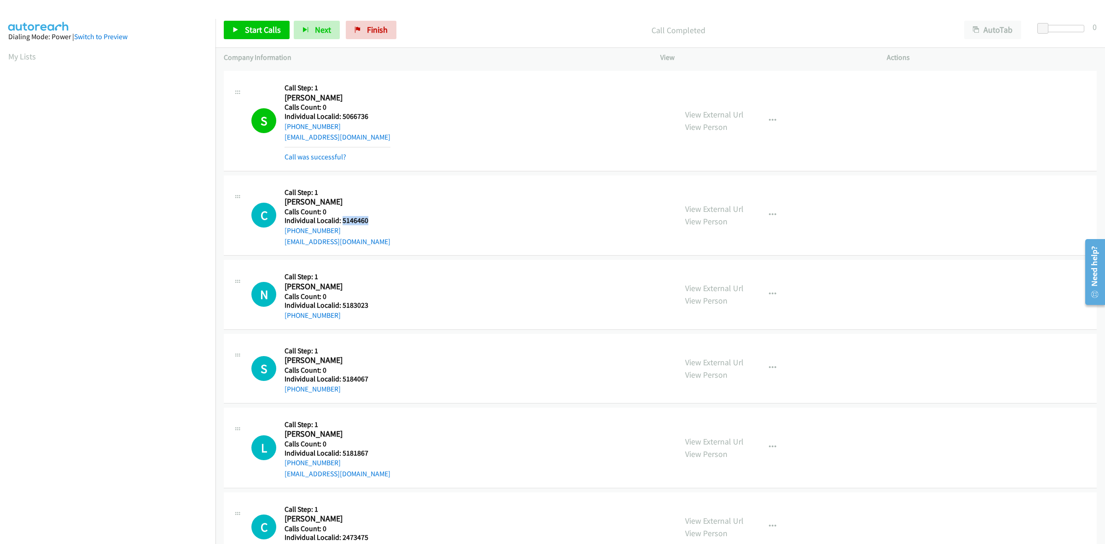
drag, startPoint x: 374, startPoint y: 224, endPoint x: 342, endPoint y: 221, distance: 32.3
click at [342, 221] on h5 "Individual Localid: 5146460" at bounding box center [337, 220] width 106 height 9
click at [763, 212] on button "button" at bounding box center [772, 215] width 25 height 18
click at [716, 280] on link "Skip Call" at bounding box center [723, 275] width 122 height 18
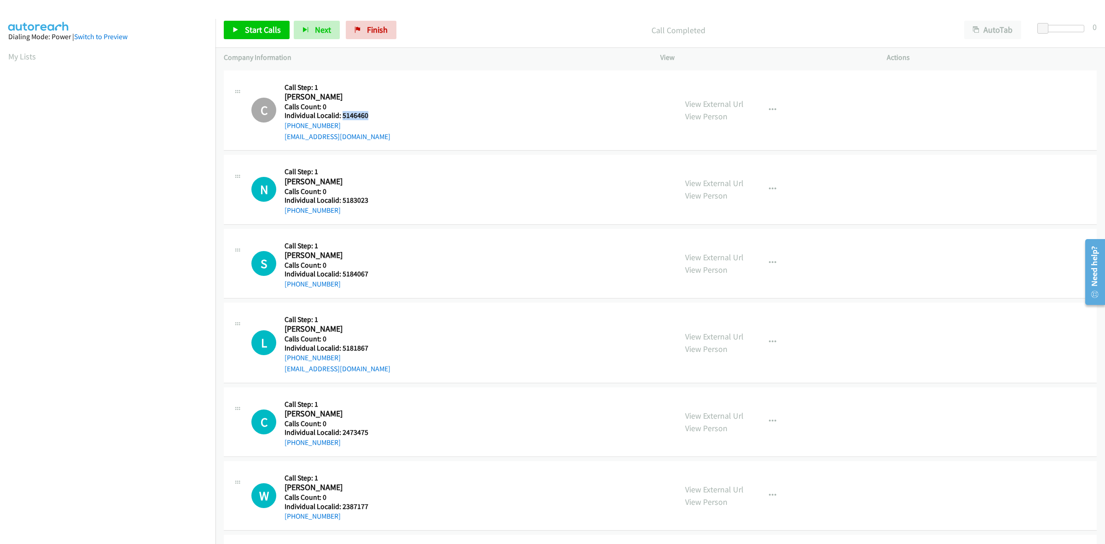
scroll to position [963, 0]
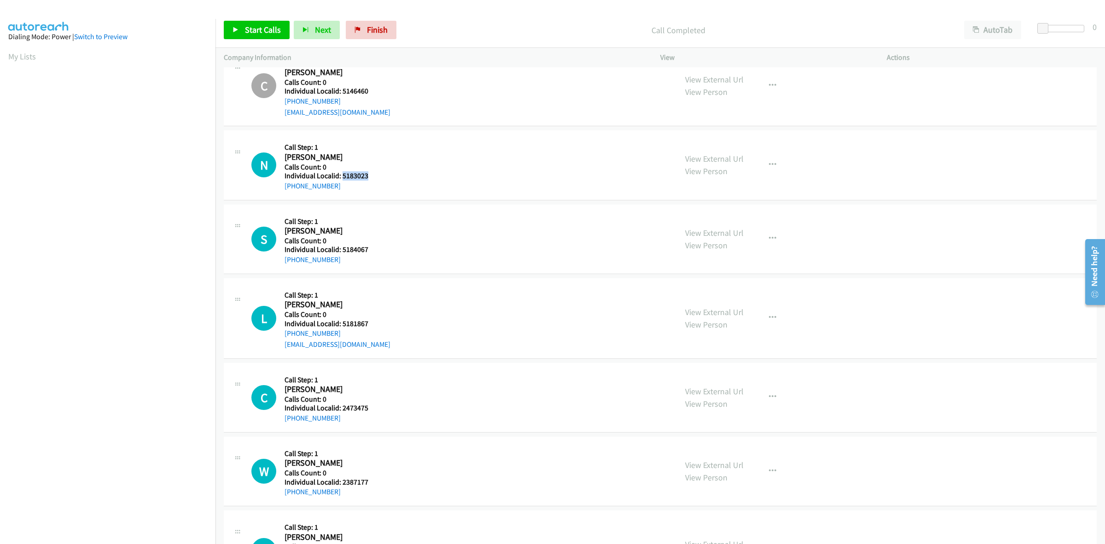
drag, startPoint x: 367, startPoint y: 173, endPoint x: 341, endPoint y: 175, distance: 25.8
click at [341, 175] on h5 "Individual Localid: 5183023" at bounding box center [329, 175] width 90 height 9
click at [429, 162] on div "N Callback Scheduled Call Step: 1 [PERSON_NAME] America/[GEOGRAPHIC_DATA] Calls…" at bounding box center [459, 165] width 417 height 52
drag, startPoint x: 343, startPoint y: 187, endPoint x: 282, endPoint y: 189, distance: 61.2
click at [282, 189] on div "N Callback Scheduled Call Step: 1 [PERSON_NAME] America/[GEOGRAPHIC_DATA] Calls…" at bounding box center [459, 165] width 417 height 52
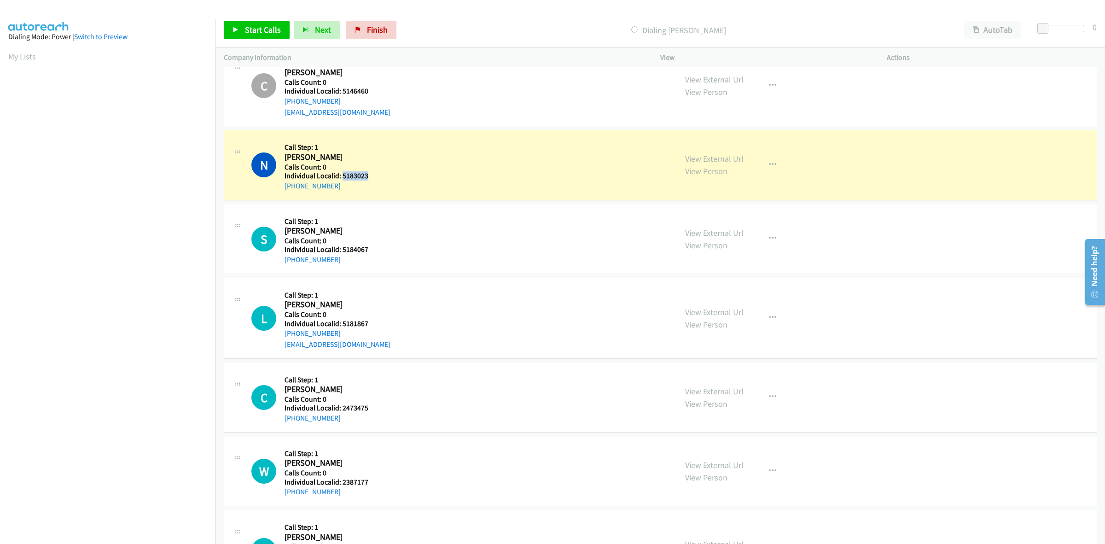
drag, startPoint x: 358, startPoint y: 177, endPoint x: 343, endPoint y: 179, distance: 14.9
click at [343, 179] on h5 "Individual Localid: 5183023" at bounding box center [329, 175] width 90 height 9
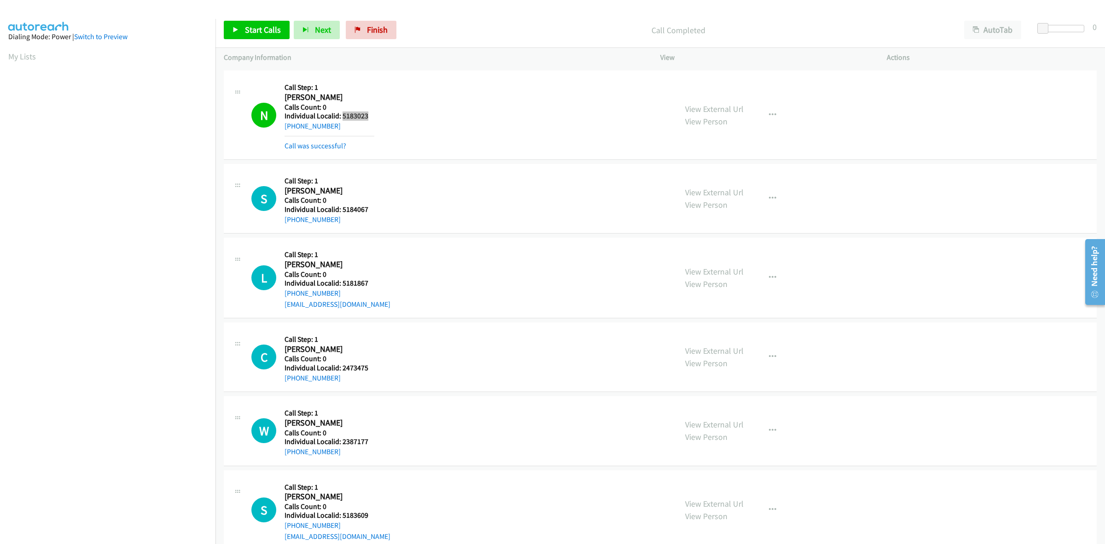
scroll to position [1036, 0]
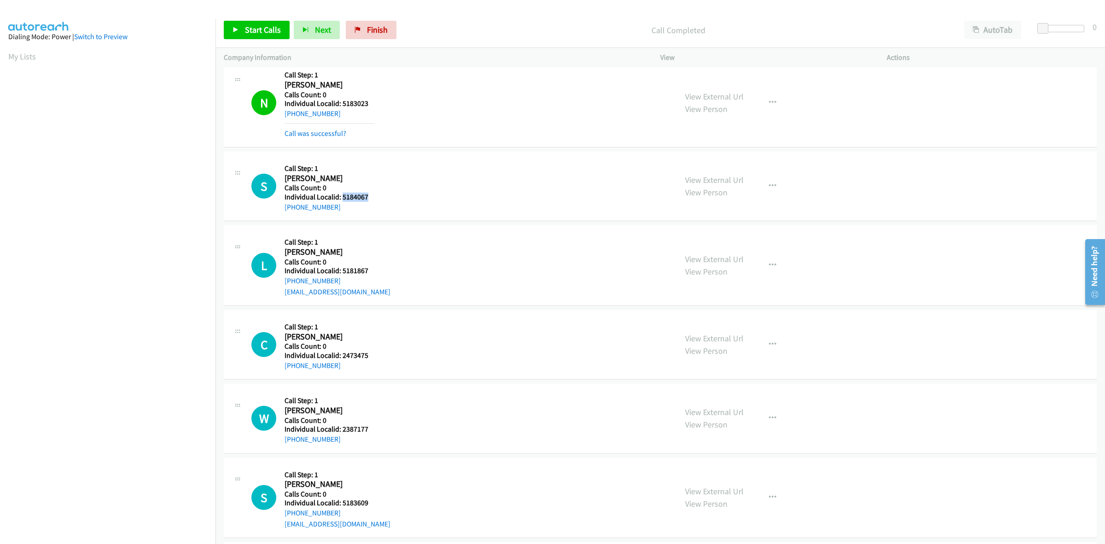
drag, startPoint x: 374, startPoint y: 194, endPoint x: 342, endPoint y: 198, distance: 32.1
click at [342, 198] on h5 "Individual Localid: 5184067" at bounding box center [329, 196] width 90 height 9
click at [776, 190] on button "button" at bounding box center [772, 186] width 25 height 18
click at [726, 247] on link "Skip Call" at bounding box center [723, 246] width 122 height 18
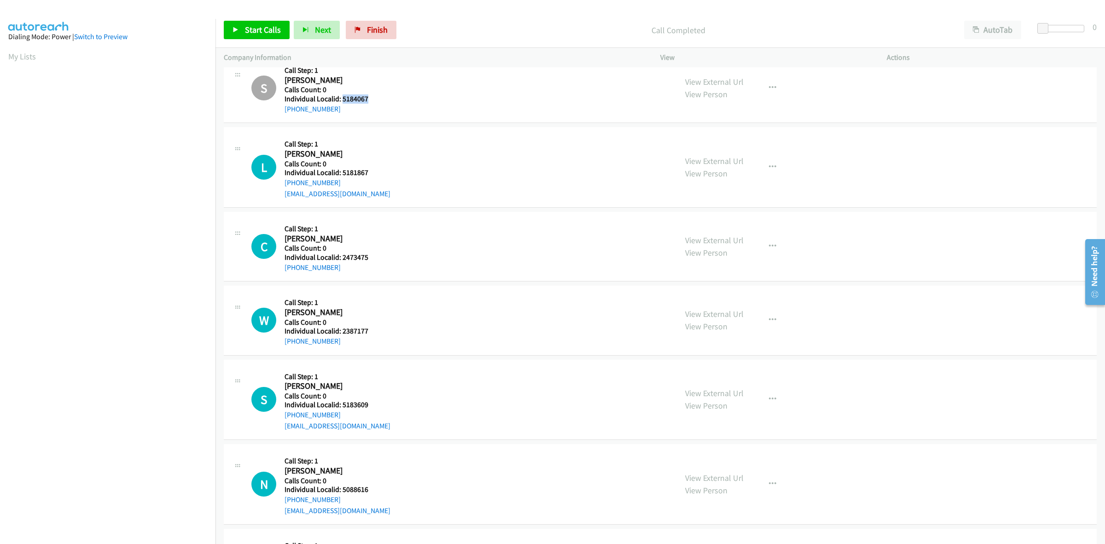
scroll to position [1165, 0]
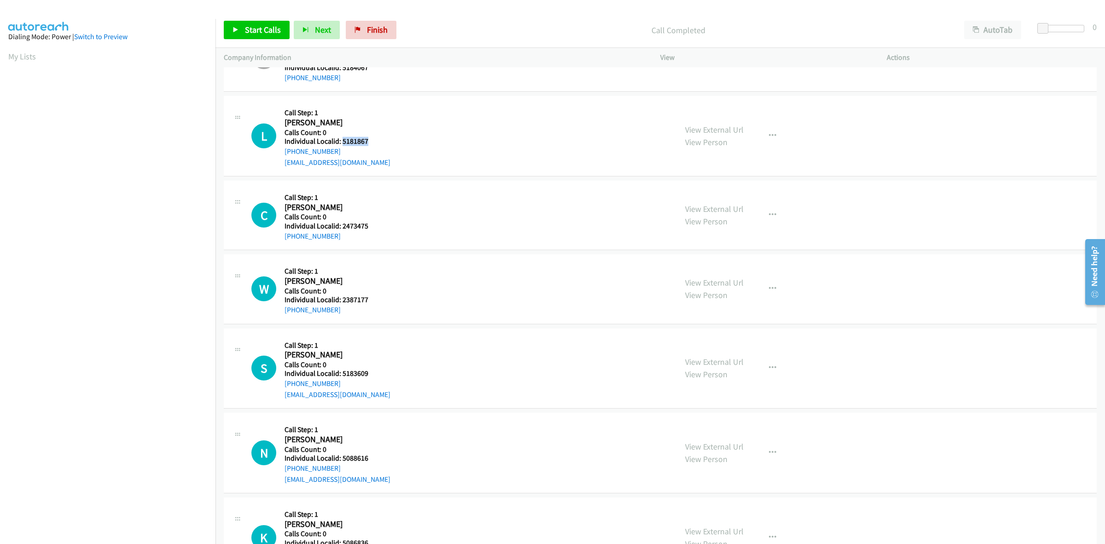
drag, startPoint x: 369, startPoint y: 143, endPoint x: 343, endPoint y: 143, distance: 26.2
click at [343, 143] on h5 "Individual Localid: 5181867" at bounding box center [337, 141] width 106 height 9
drag, startPoint x: 327, startPoint y: 150, endPoint x: 282, endPoint y: 155, distance: 45.8
click at [282, 155] on div "L Callback Scheduled Call Step: 1 [PERSON_NAME] America/New_York Calls Count: 0…" at bounding box center [459, 136] width 417 height 64
drag, startPoint x: 371, startPoint y: 140, endPoint x: 341, endPoint y: 144, distance: 30.1
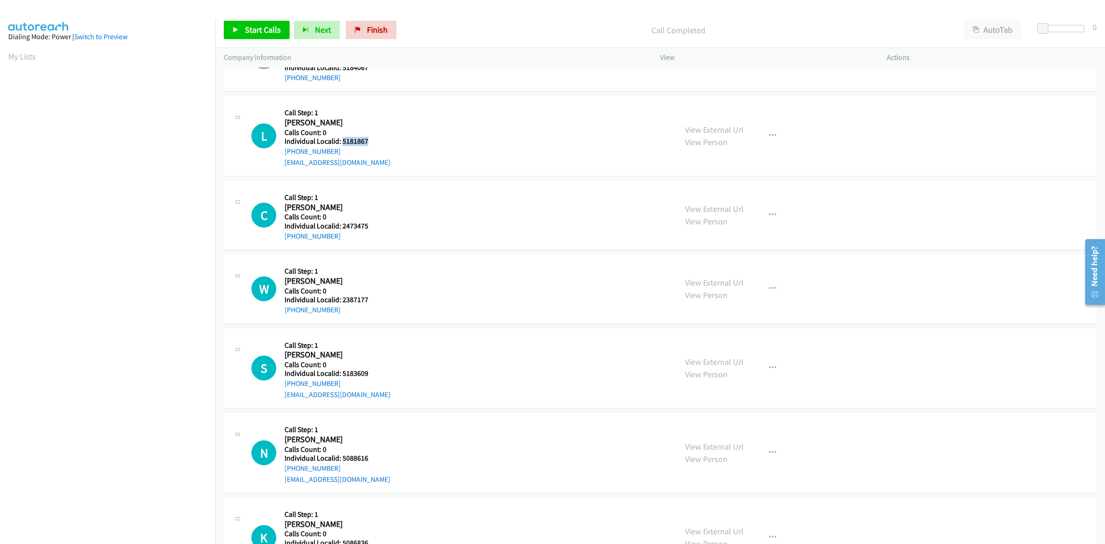
click at [341, 144] on h5 "Individual Localid: 5181867" at bounding box center [337, 141] width 106 height 9
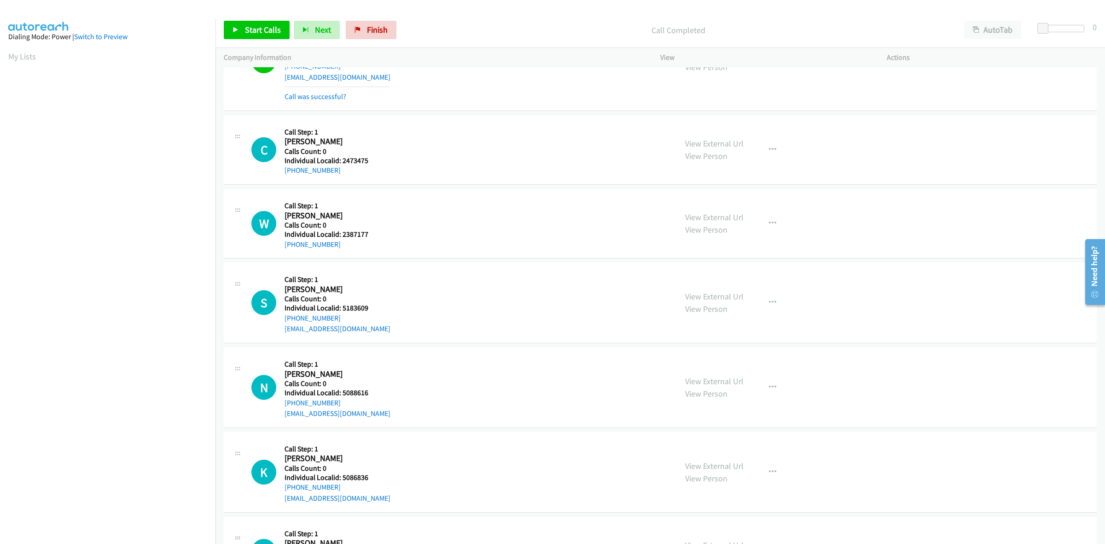
scroll to position [1266, 0]
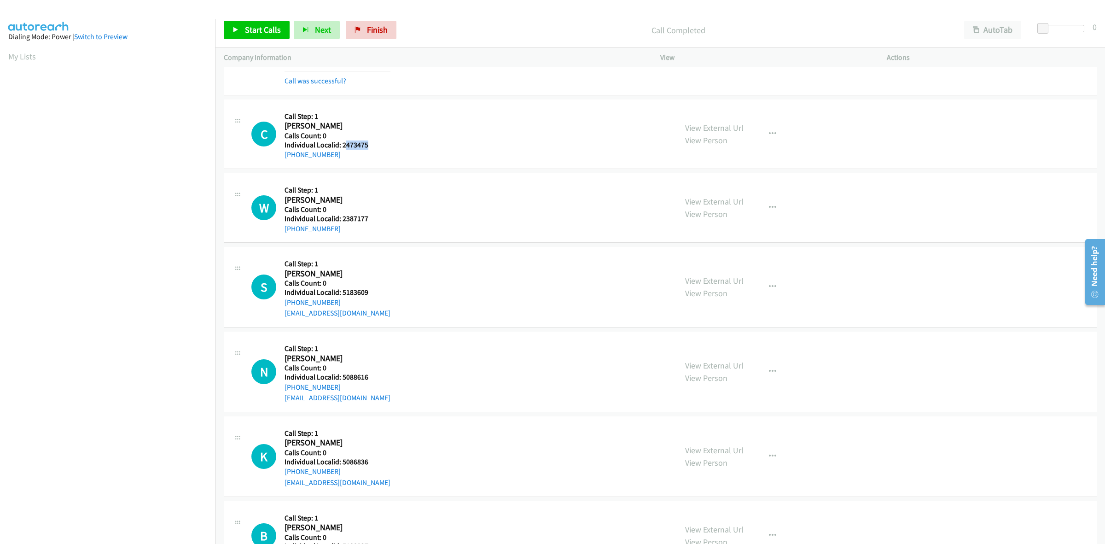
drag, startPoint x: 369, startPoint y: 146, endPoint x: 344, endPoint y: 144, distance: 25.5
click at [344, 144] on h5 "Individual Localid: 2473475" at bounding box center [329, 144] width 90 height 9
click at [379, 143] on div "C Callback Scheduled Call Step: 1 [PERSON_NAME] America/[GEOGRAPHIC_DATA] Calls…" at bounding box center [459, 134] width 417 height 52
drag, startPoint x: 369, startPoint y: 149, endPoint x: 342, endPoint y: 146, distance: 27.8
click at [342, 146] on h5 "Individual Localid: 2473475" at bounding box center [329, 144] width 90 height 9
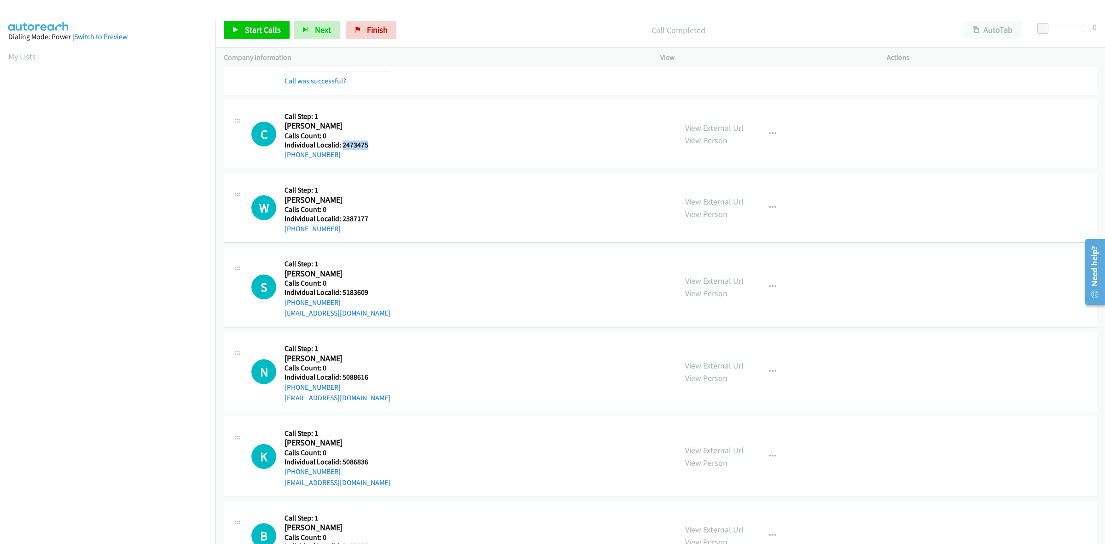
drag, startPoint x: 337, startPoint y: 155, endPoint x: 277, endPoint y: 160, distance: 60.5
click at [277, 160] on div "C Callback Scheduled Call Step: 1 [PERSON_NAME] America/[GEOGRAPHIC_DATA] Calls…" at bounding box center [459, 134] width 417 height 52
drag, startPoint x: 369, startPoint y: 145, endPoint x: 340, endPoint y: 146, distance: 29.0
click at [340, 146] on h5 "Individual Localid: 2473475" at bounding box center [329, 144] width 90 height 9
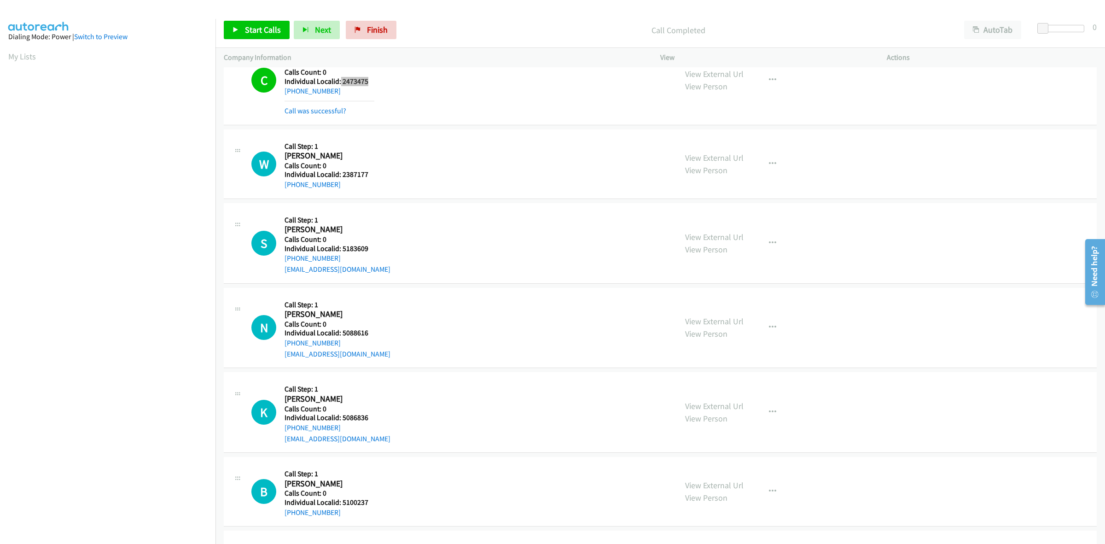
scroll to position [1337, 0]
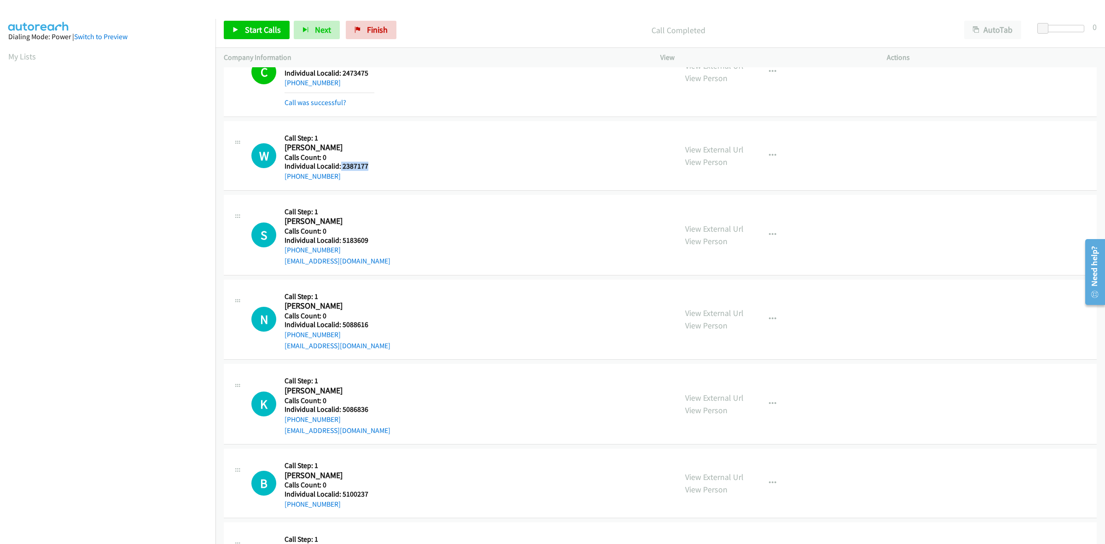
drag, startPoint x: 365, startPoint y: 167, endPoint x: 339, endPoint y: 167, distance: 25.8
click at [339, 167] on h5 "Individual Localid: 2387177" at bounding box center [329, 166] width 90 height 9
drag, startPoint x: 350, startPoint y: 162, endPoint x: 401, endPoint y: 148, distance: 52.8
click at [410, 144] on div "W Callback Scheduled Call Step: 1 [PERSON_NAME] America/[GEOGRAPHIC_DATA] Calls…" at bounding box center [459, 155] width 417 height 52
drag, startPoint x: 370, startPoint y: 167, endPoint x: 342, endPoint y: 166, distance: 28.1
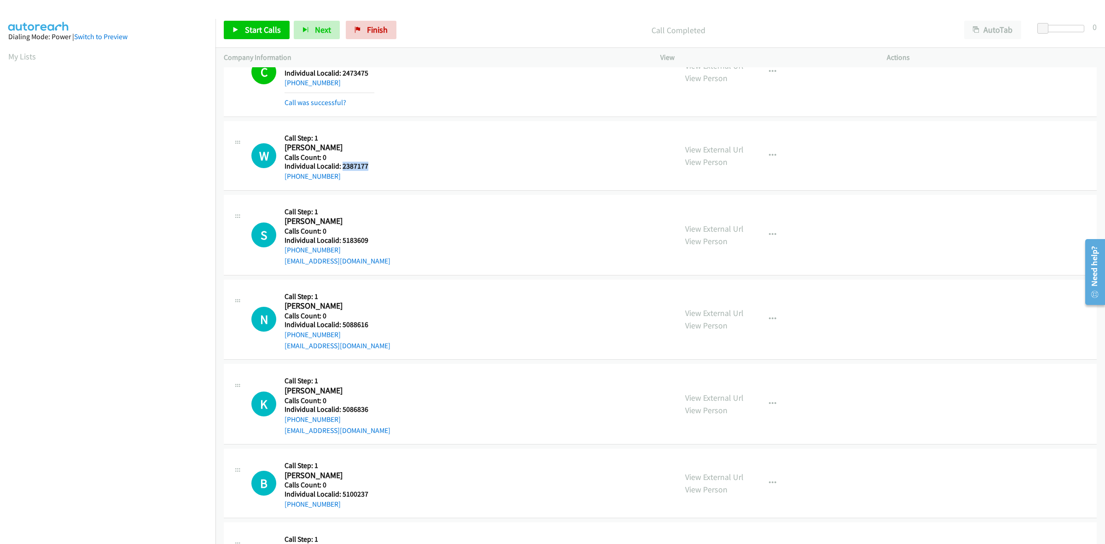
click at [342, 166] on h5 "Individual Localid: 2387177" at bounding box center [329, 166] width 90 height 9
drag, startPoint x: 338, startPoint y: 177, endPoint x: 291, endPoint y: 178, distance: 47.0
click at [277, 187] on div "W Callback Scheduled Call Step: 1 [PERSON_NAME] America/[GEOGRAPHIC_DATA] Calls…" at bounding box center [660, 155] width 873 height 69
drag, startPoint x: 374, startPoint y: 170, endPoint x: 343, endPoint y: 169, distance: 30.9
click at [343, 169] on h5 "Individual Localid: 2387177" at bounding box center [329, 166] width 90 height 9
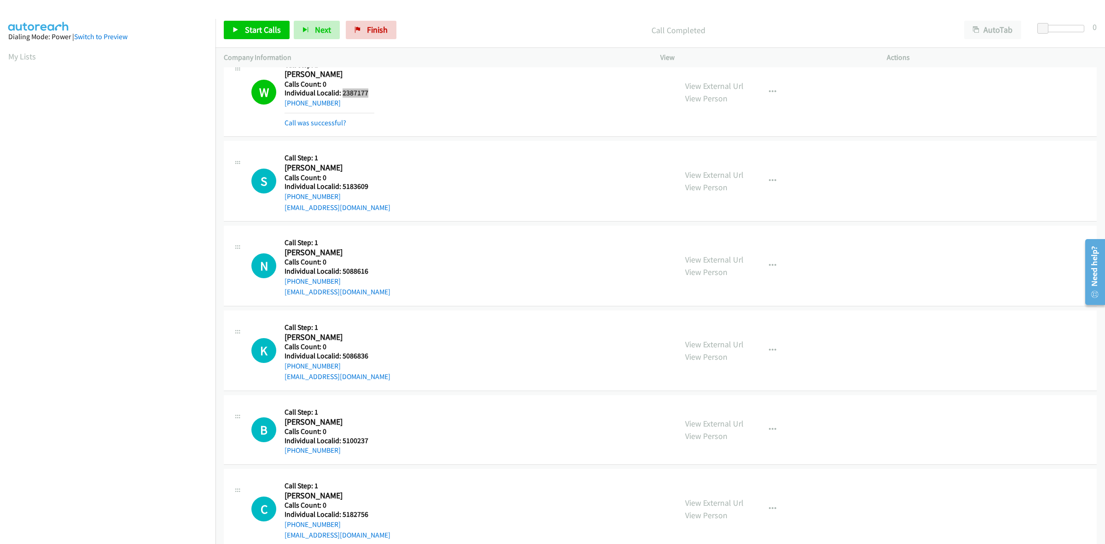
scroll to position [1438, 0]
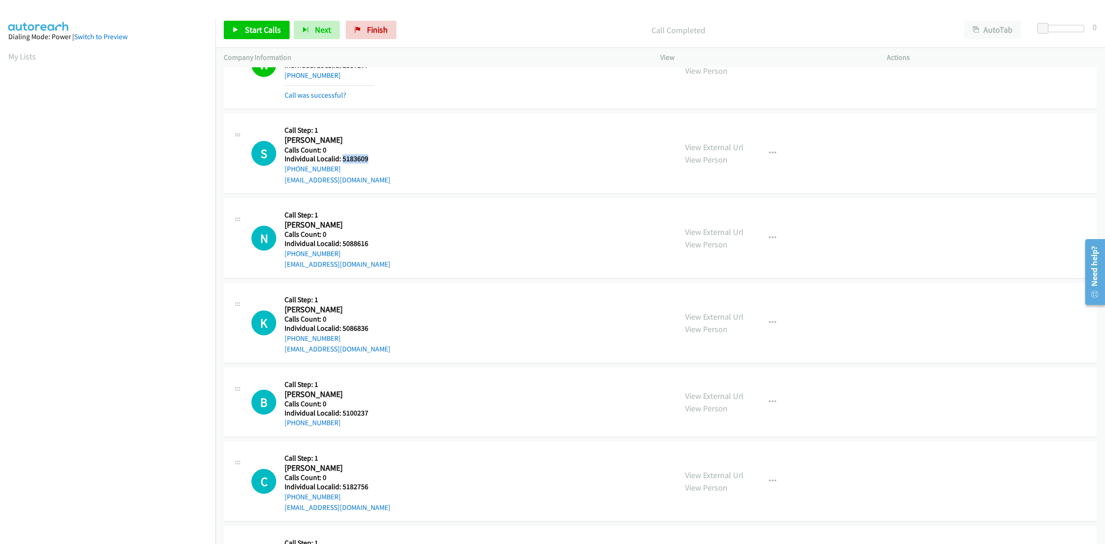
drag, startPoint x: 368, startPoint y: 161, endPoint x: 343, endPoint y: 162, distance: 25.3
click at [343, 162] on h5 "Individual Localid: 5183609" at bounding box center [337, 158] width 106 height 9
drag, startPoint x: 336, startPoint y: 169, endPoint x: 279, endPoint y: 174, distance: 57.8
click at [279, 174] on div "S Callback Scheduled Call Step: 1 [PERSON_NAME] America/New_York Calls Count: 0…" at bounding box center [459, 154] width 417 height 64
drag, startPoint x: 369, startPoint y: 162, endPoint x: 340, endPoint y: 162, distance: 29.5
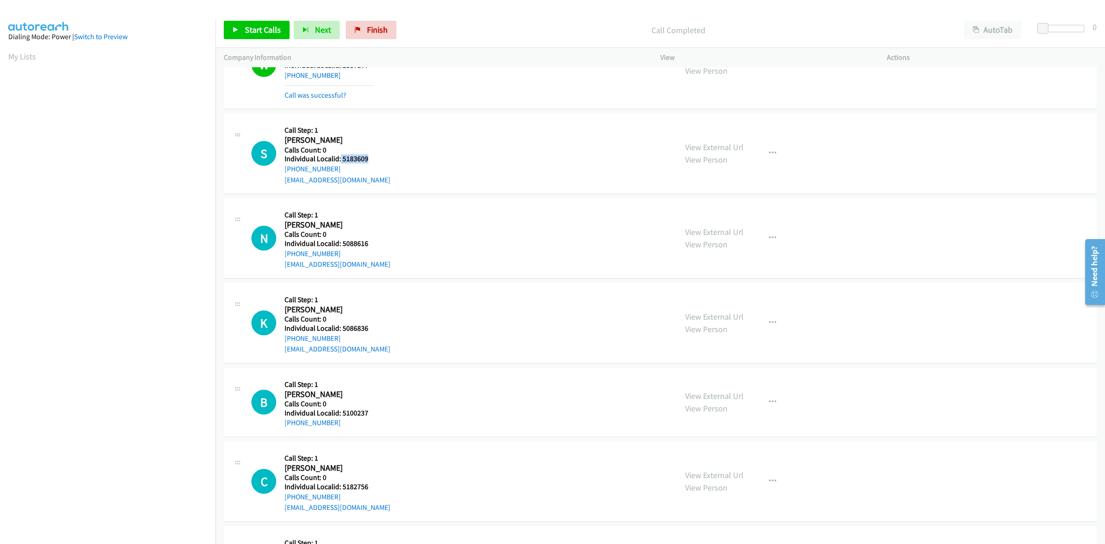
click at [340, 162] on h5 "Individual Localid: 5183609" at bounding box center [337, 158] width 106 height 9
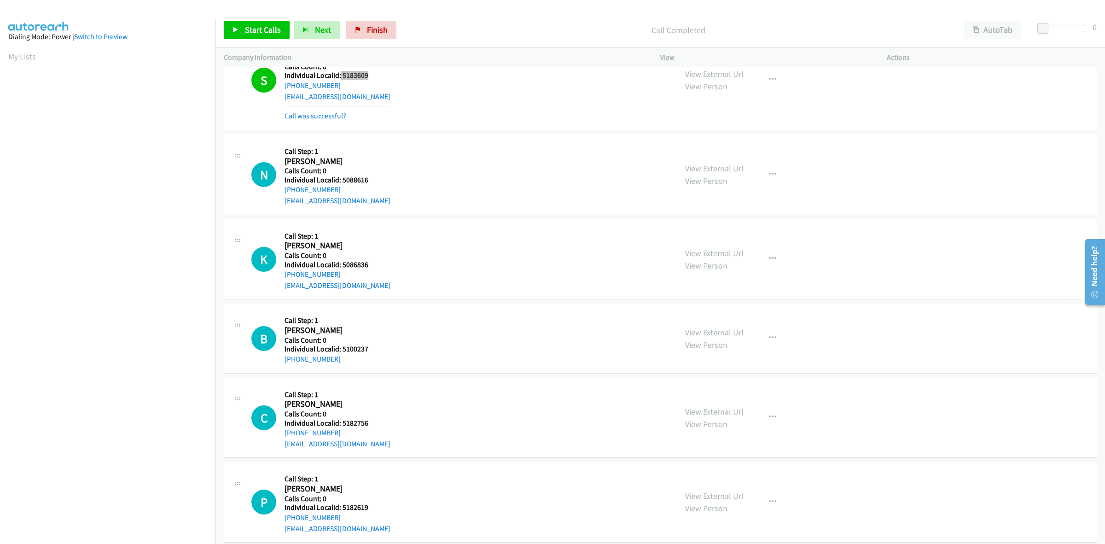
scroll to position [1539, 0]
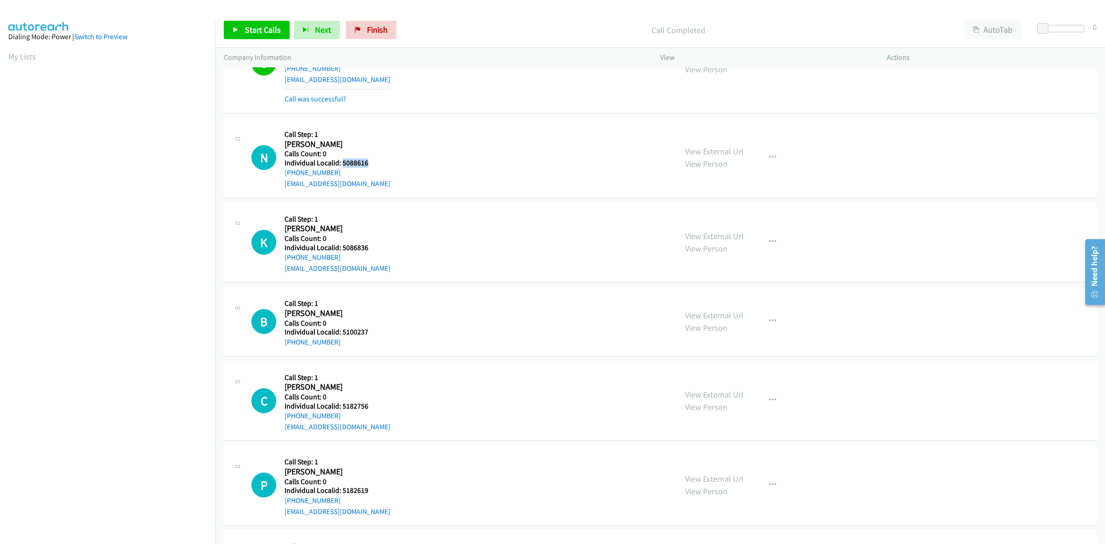
drag, startPoint x: 366, startPoint y: 162, endPoint x: 342, endPoint y: 162, distance: 23.9
click at [342, 162] on h5 "Individual Localid: 5088616" at bounding box center [337, 162] width 106 height 9
drag, startPoint x: 341, startPoint y: 173, endPoint x: 281, endPoint y: 174, distance: 60.3
click at [281, 174] on div "N Callback Scheduled Call Step: 1 [PERSON_NAME] America/New_York Calls Count: 0…" at bounding box center [459, 158] width 417 height 64
click at [427, 153] on div "N Callback Scheduled Call Step: 1 [PERSON_NAME] America/New_York Calls Count: 0…" at bounding box center [459, 158] width 417 height 64
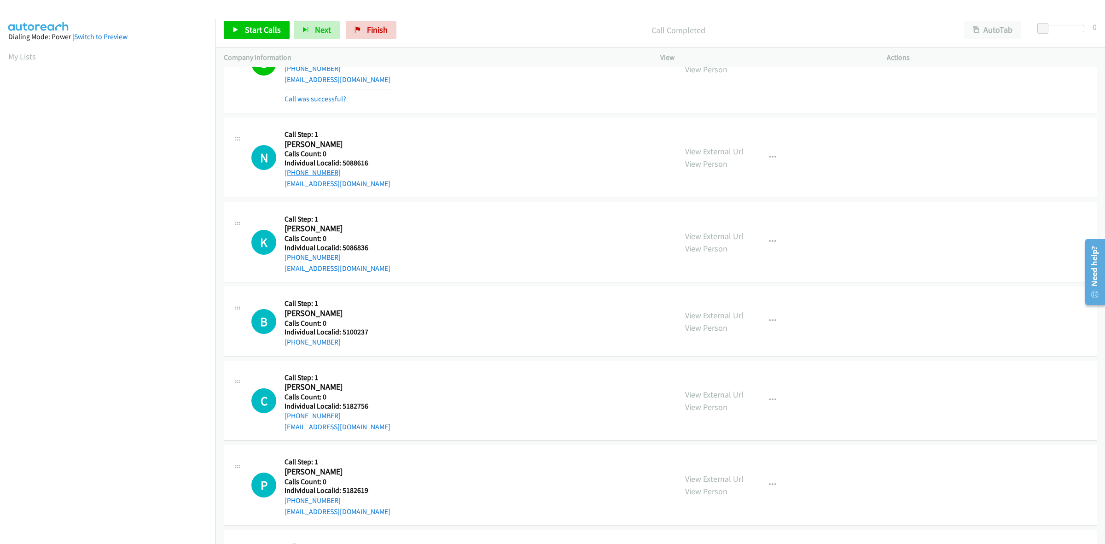
drag, startPoint x: 335, startPoint y: 174, endPoint x: 284, endPoint y: 176, distance: 51.2
click at [284, 176] on div "[PHONE_NUMBER]" at bounding box center [337, 172] width 106 height 11
drag, startPoint x: 376, startPoint y: 165, endPoint x: 341, endPoint y: 164, distance: 34.5
click at [341, 164] on div "N Callback Scheduled Call Step: 1 [PERSON_NAME] America/New_York Calls Count: 0…" at bounding box center [459, 158] width 417 height 64
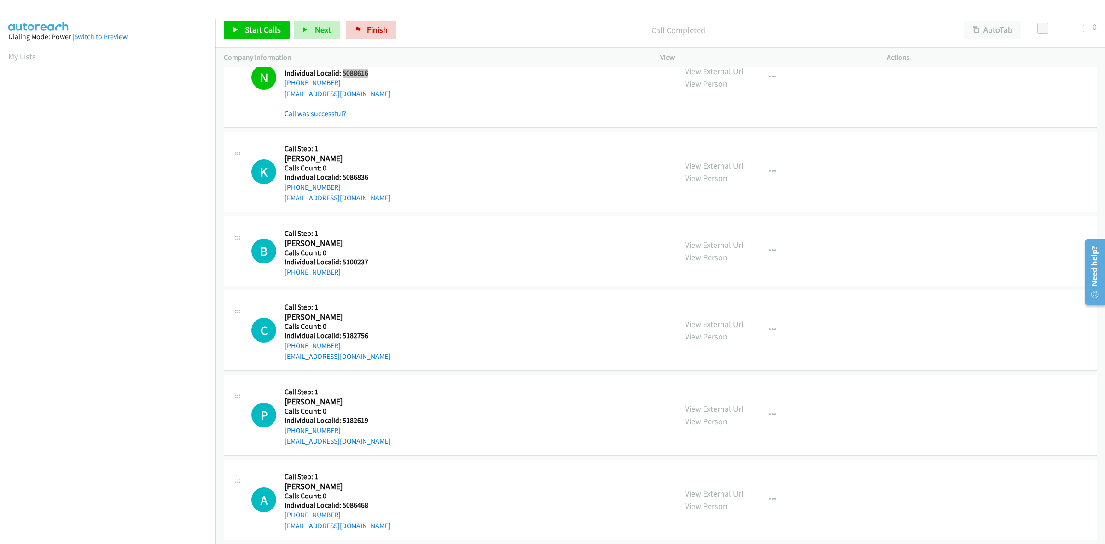
scroll to position [1668, 0]
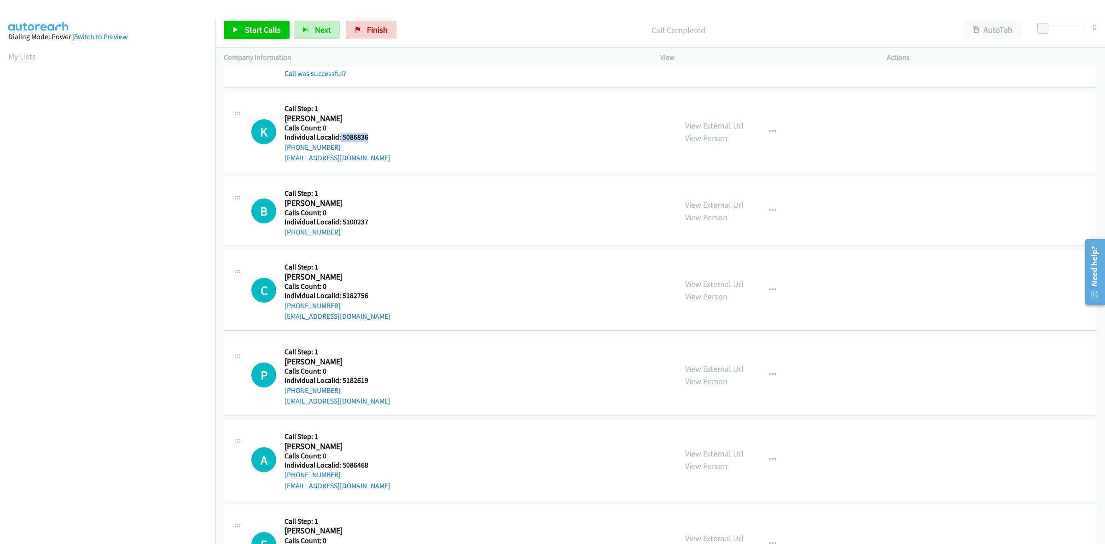
drag, startPoint x: 369, startPoint y: 140, endPoint x: 339, endPoint y: 139, distance: 29.5
click at [339, 139] on h5 "Individual Localid: 5086836" at bounding box center [337, 137] width 106 height 9
drag, startPoint x: 341, startPoint y: 150, endPoint x: 286, endPoint y: 148, distance: 54.8
click at [286, 148] on div "[PHONE_NUMBER]" at bounding box center [337, 147] width 106 height 11
drag, startPoint x: 356, startPoint y: 139, endPoint x: 341, endPoint y: 139, distance: 14.7
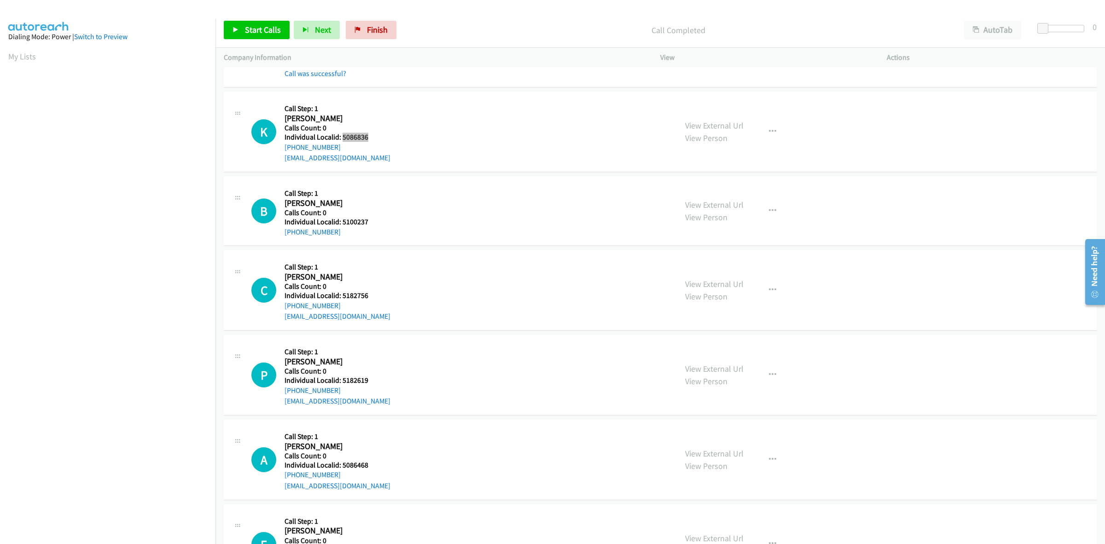
click at [341, 139] on h5 "Individual Localid: 5086836" at bounding box center [337, 137] width 106 height 9
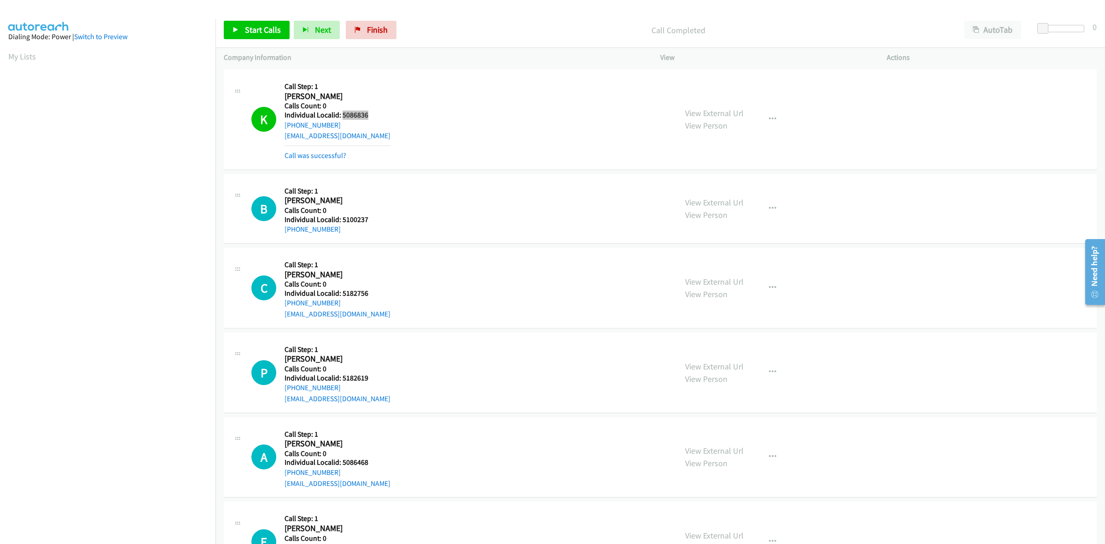
scroll to position [1740, 0]
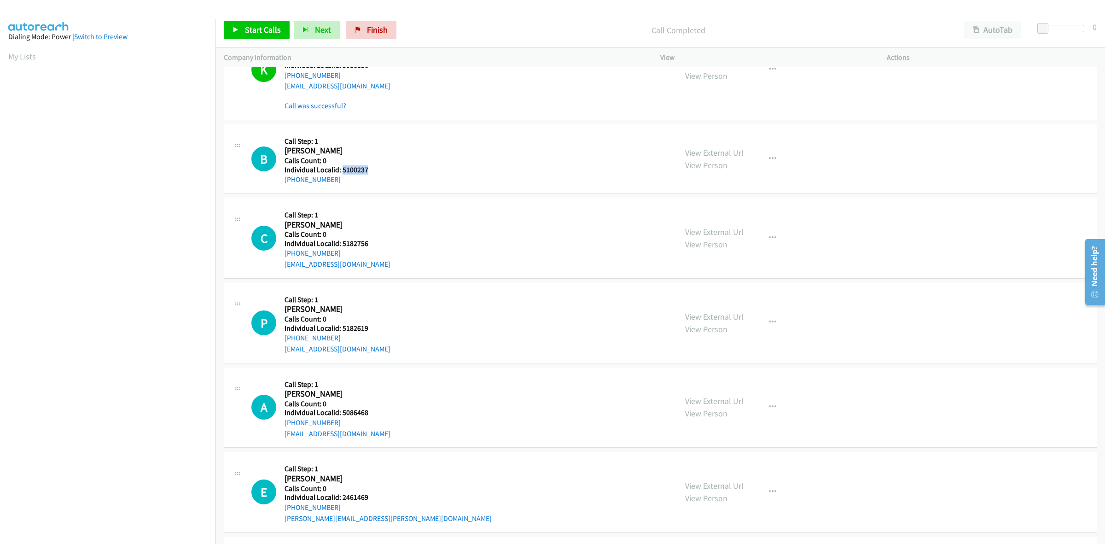
drag, startPoint x: 371, startPoint y: 173, endPoint x: 343, endPoint y: 171, distance: 28.1
click at [343, 171] on h5 "Individual Localid: 5100237" at bounding box center [329, 169] width 90 height 9
drag, startPoint x: 311, startPoint y: 177, endPoint x: 279, endPoint y: 181, distance: 31.5
click at [279, 181] on div "B Callback Scheduled Call Step: 1 [PERSON_NAME] America/[GEOGRAPHIC_DATA] Calls…" at bounding box center [459, 159] width 417 height 52
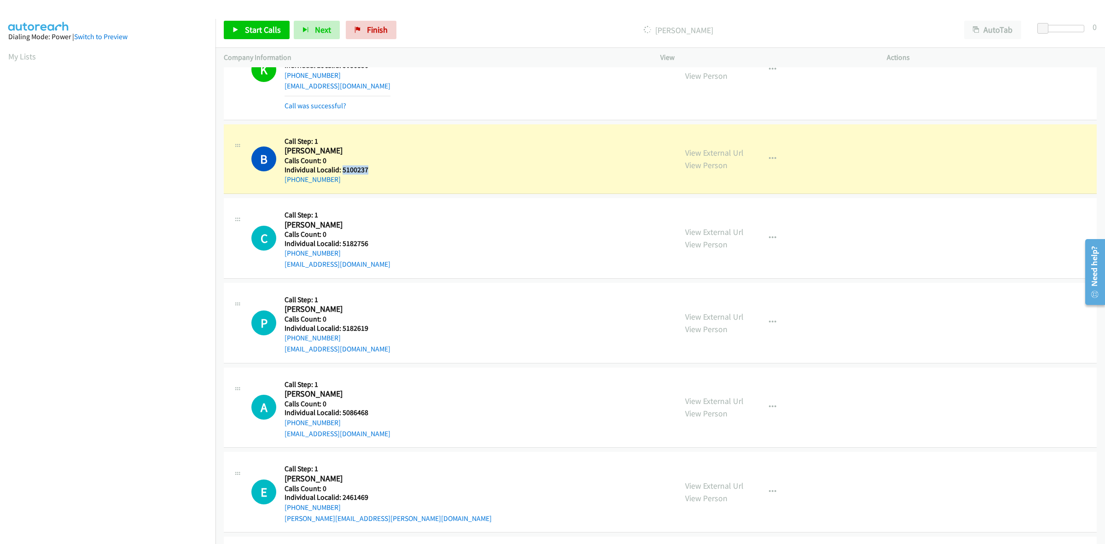
drag, startPoint x: 367, startPoint y: 170, endPoint x: 342, endPoint y: 169, distance: 25.4
click at [342, 169] on h5 "Individual Localid: 5100237" at bounding box center [329, 169] width 90 height 9
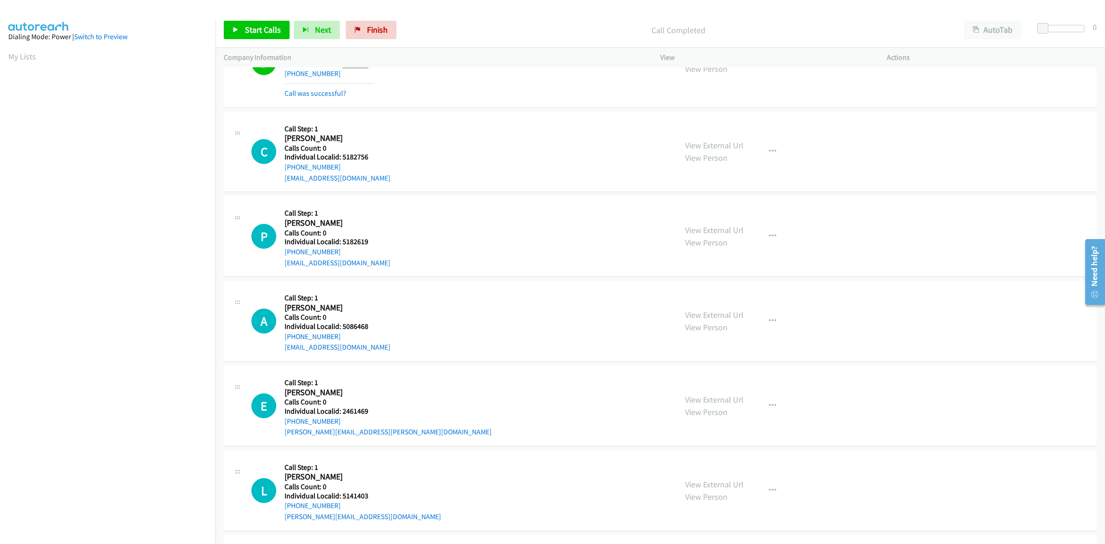
scroll to position [1870, 0]
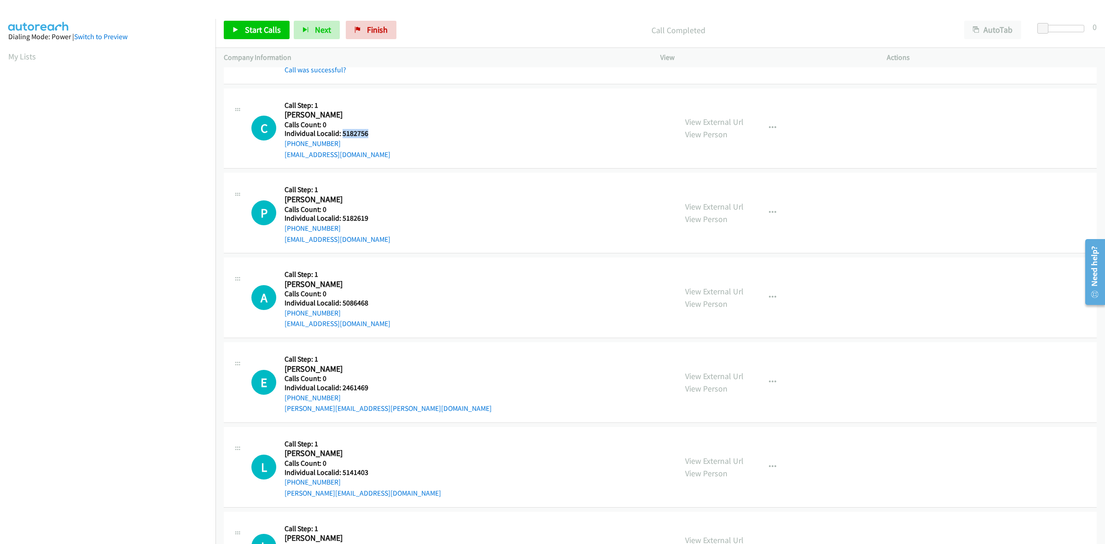
drag, startPoint x: 371, startPoint y: 134, endPoint x: 342, endPoint y: 136, distance: 29.1
click at [342, 136] on h5 "Individual Localid: 5182756" at bounding box center [337, 133] width 106 height 9
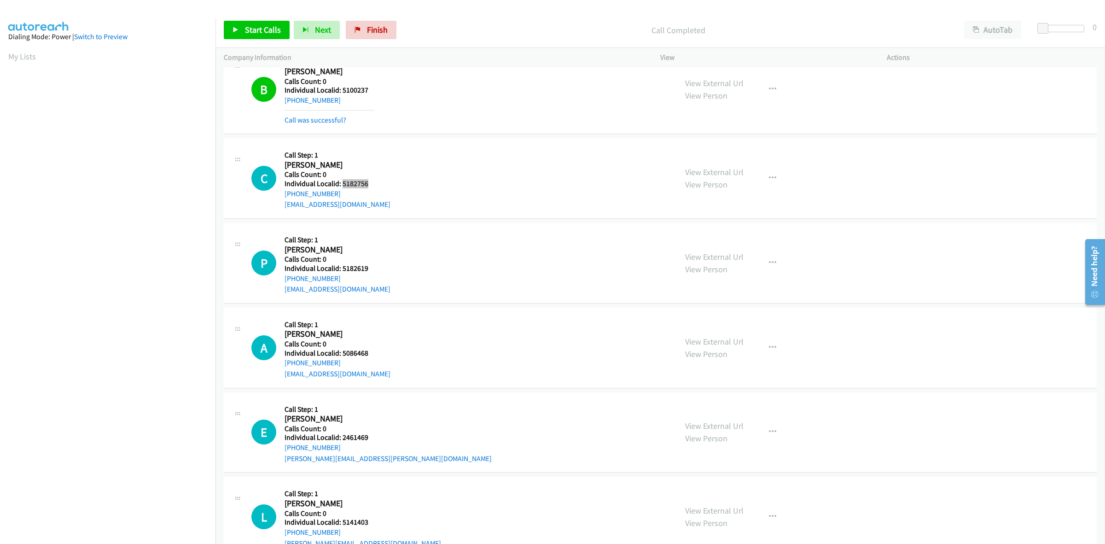
scroll to position [1832, 0]
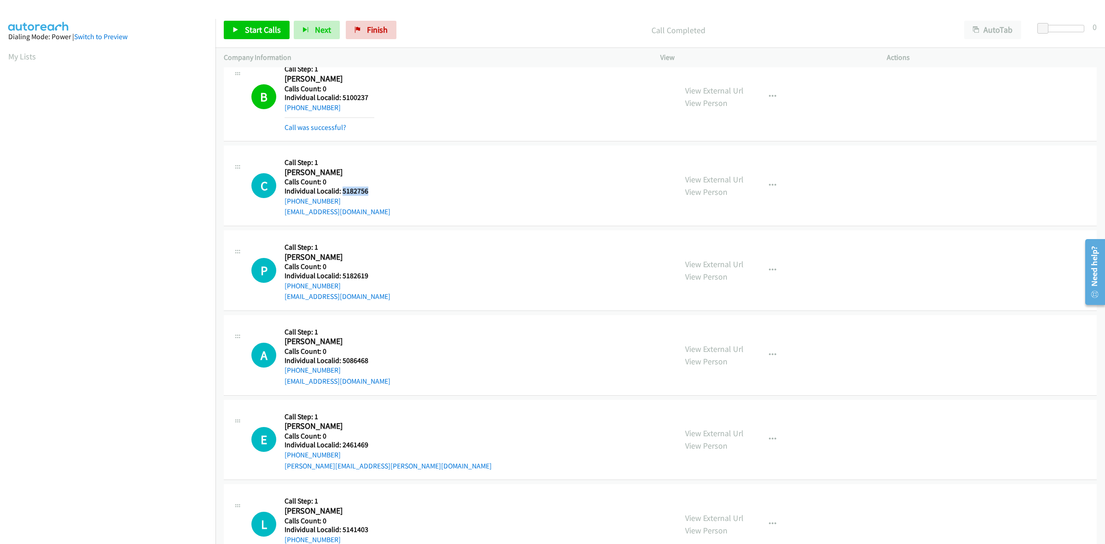
drag, startPoint x: 318, startPoint y: 200, endPoint x: 283, endPoint y: 202, distance: 35.5
click at [283, 202] on div "C Callback Scheduled Call Step: 1 [PERSON_NAME] America/New_York Calls Count: 0…" at bounding box center [459, 186] width 417 height 64
drag, startPoint x: 373, startPoint y: 193, endPoint x: 343, endPoint y: 196, distance: 30.5
click at [343, 196] on div "C Callback Scheduled Call Step: 1 [PERSON_NAME] America/New_York Calls Count: 0…" at bounding box center [459, 186] width 417 height 64
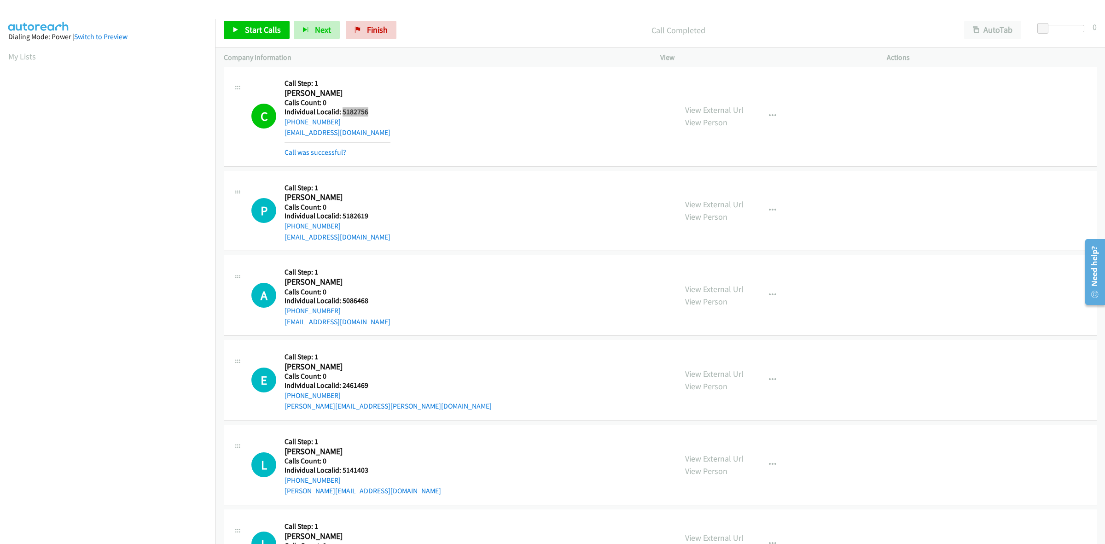
scroll to position [1947, 0]
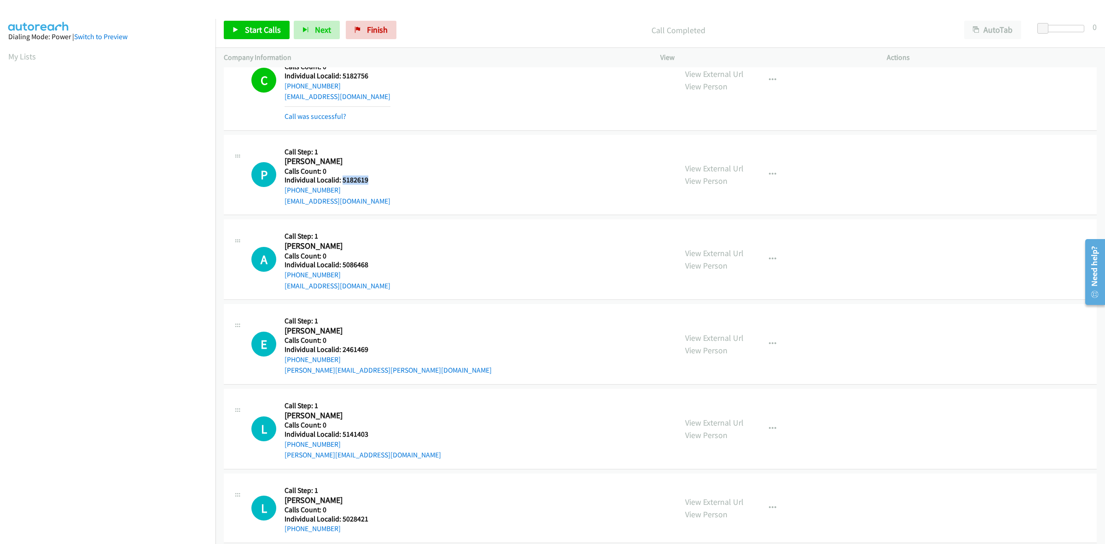
drag, startPoint x: 375, startPoint y: 185, endPoint x: 342, endPoint y: 185, distance: 33.1
click at [342, 185] on div "P Callback Scheduled Call Step: 1 [PERSON_NAME] America/New_York Calls Count: 0…" at bounding box center [459, 175] width 417 height 64
drag, startPoint x: 338, startPoint y: 192, endPoint x: 282, endPoint y: 195, distance: 56.7
click at [282, 195] on div "P Callback Scheduled Call Step: 1 [PERSON_NAME] America/New_York Calls Count: 0…" at bounding box center [459, 175] width 417 height 64
click at [538, 152] on div "P Callback Scheduled Call Step: 1 [PERSON_NAME] America/New_York Calls Count: 0…" at bounding box center [459, 175] width 417 height 64
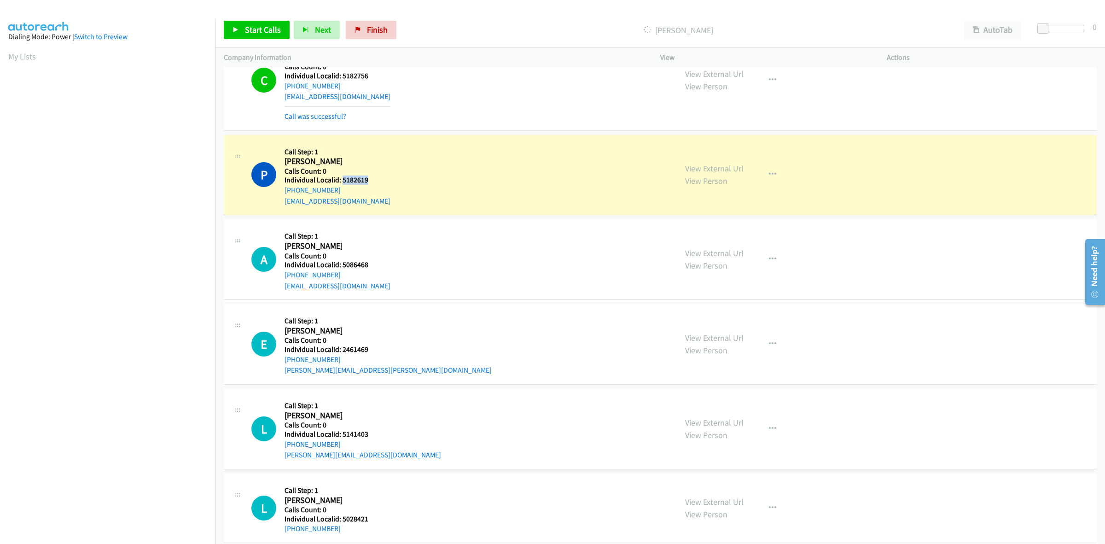
drag, startPoint x: 374, startPoint y: 183, endPoint x: 341, endPoint y: 182, distance: 32.7
click at [341, 182] on h5 "Individual Localid: 5182619" at bounding box center [337, 179] width 106 height 9
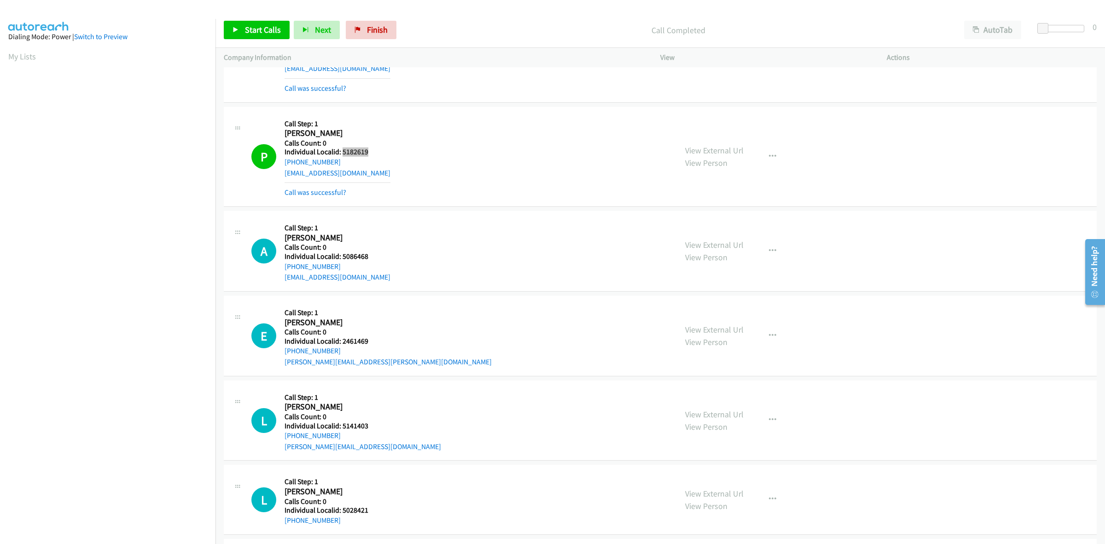
scroll to position [2062, 0]
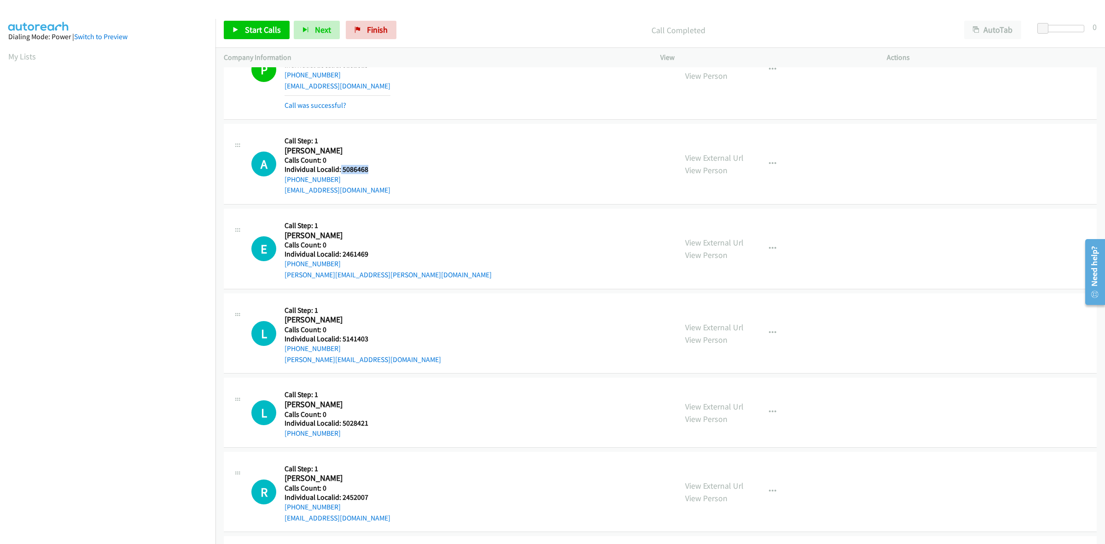
drag, startPoint x: 372, startPoint y: 171, endPoint x: 340, endPoint y: 171, distance: 32.2
click at [340, 171] on h5 "Individual Localid: 5086468" at bounding box center [337, 169] width 106 height 9
drag, startPoint x: 341, startPoint y: 178, endPoint x: 281, endPoint y: 184, distance: 60.6
click at [281, 184] on div "A Callback Scheduled Call Step: 1 [PERSON_NAME] America/[GEOGRAPHIC_DATA] Calls…" at bounding box center [459, 164] width 417 height 64
drag, startPoint x: 369, startPoint y: 169, endPoint x: 341, endPoint y: 170, distance: 27.6
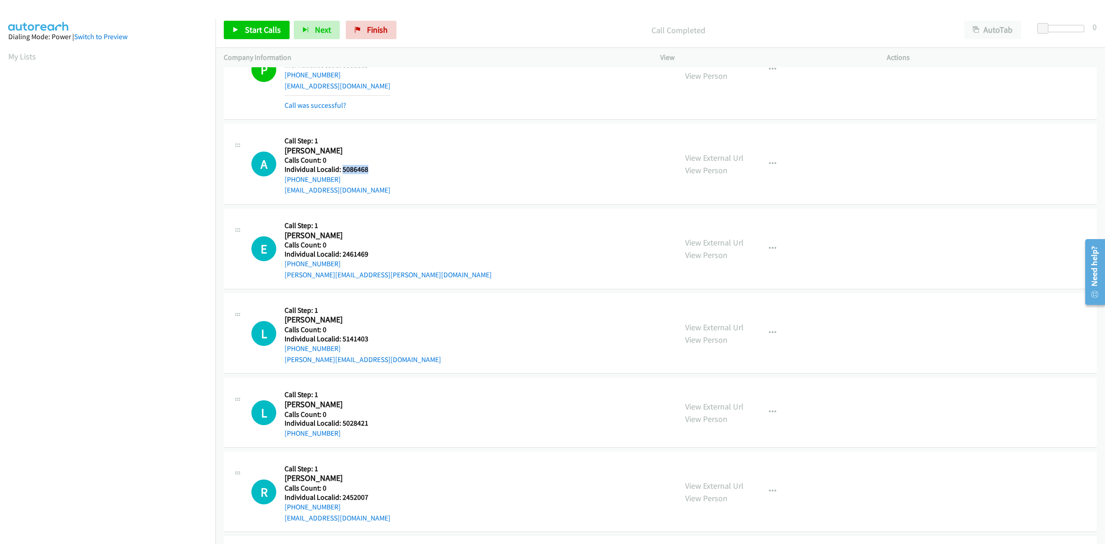
click at [341, 170] on h5 "Individual Localid: 5086468" at bounding box center [337, 169] width 106 height 9
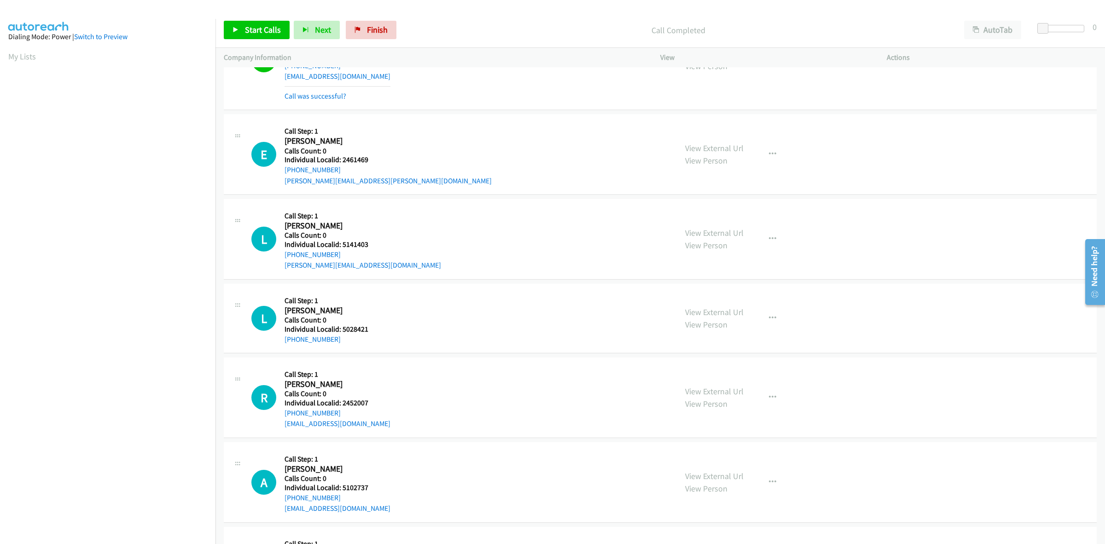
scroll to position [2177, 0]
drag, startPoint x: 370, startPoint y: 160, endPoint x: 343, endPoint y: 165, distance: 27.2
click at [343, 163] on h5 "Individual Localid: 2461469" at bounding box center [387, 158] width 207 height 9
click at [403, 162] on div "E Callback Scheduled Call Step: 1 [PERSON_NAME] America/New_York Calls Count: 0…" at bounding box center [459, 153] width 417 height 64
drag, startPoint x: 343, startPoint y: 171, endPoint x: 282, endPoint y: 169, distance: 60.8
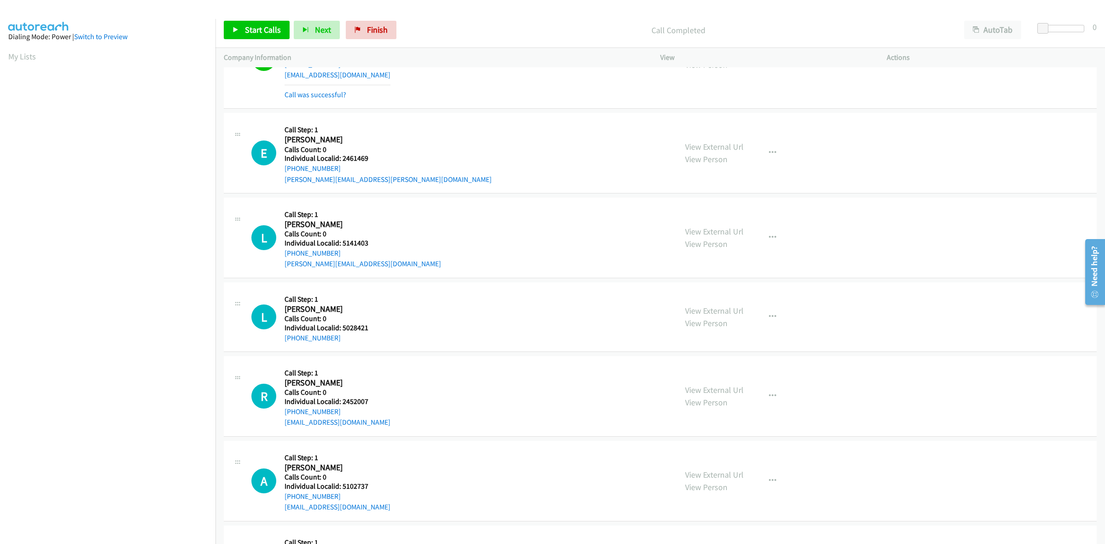
click at [282, 169] on div "E Callback Scheduled Call Step: 1 [PERSON_NAME] America/New_York Calls Count: 0…" at bounding box center [459, 153] width 417 height 64
click at [390, 142] on div "E Callback Scheduled Call Step: 1 [PERSON_NAME] America/New_York Calls Count: 0…" at bounding box center [459, 153] width 417 height 64
drag, startPoint x: 323, startPoint y: 169, endPoint x: 284, endPoint y: 170, distance: 38.7
click at [284, 170] on div "[PHONE_NUMBER]" at bounding box center [387, 168] width 207 height 11
